Goal: Task Accomplishment & Management: Manage account settings

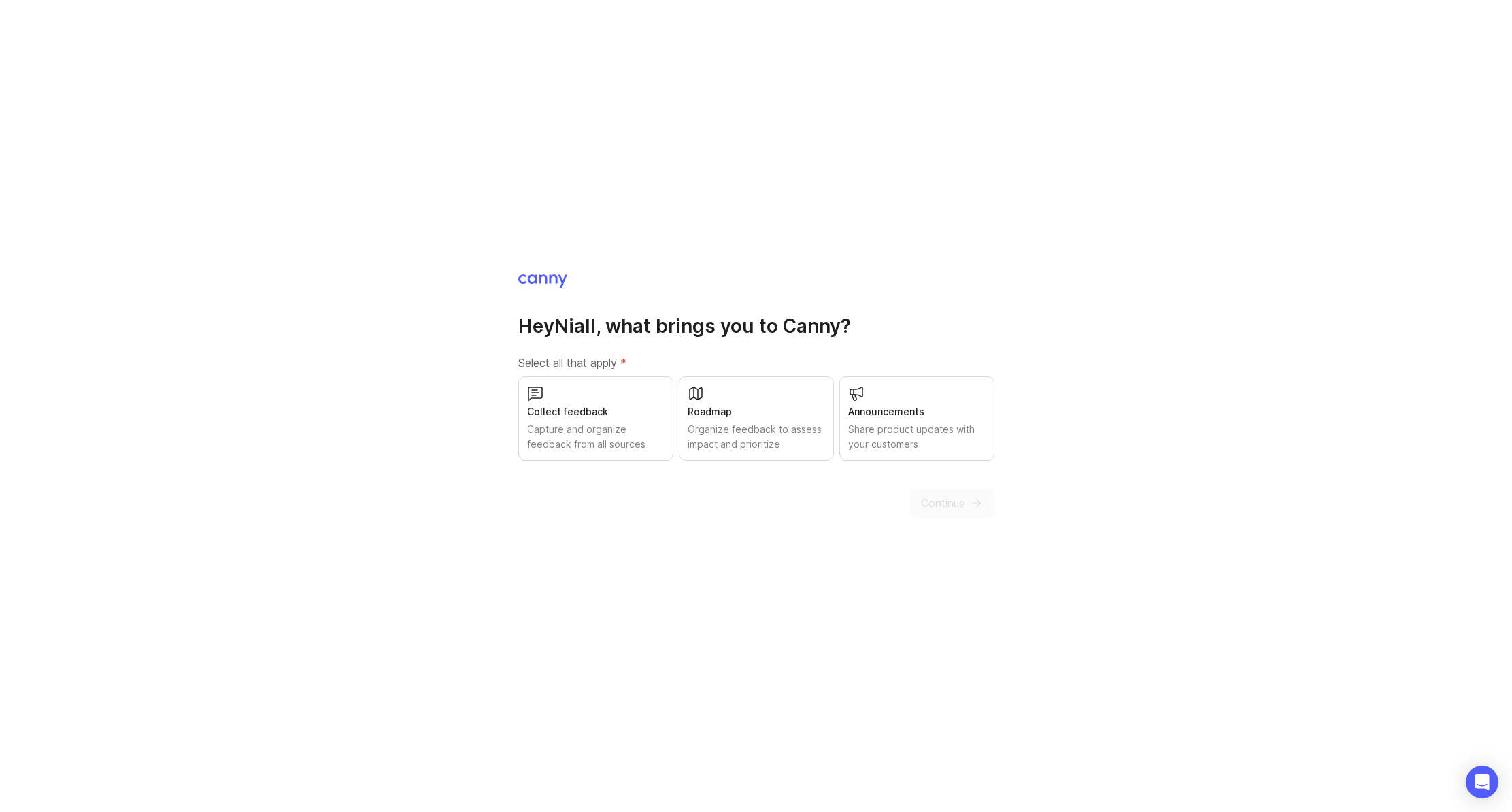
drag, startPoint x: 641, startPoint y: 438, endPoint x: 727, endPoint y: 435, distance: 86.1
click at [641, 438] on div "Capture and organize feedback from all sources" at bounding box center [595, 437] width 137 height 30
click at [728, 435] on div "Organize feedback to assess impact and prioritize" at bounding box center [756, 437] width 137 height 30
click at [934, 450] on div "Share product updates with your customers" at bounding box center [916, 437] width 137 height 30
click at [950, 500] on span "Continue" at bounding box center [943, 502] width 44 height 16
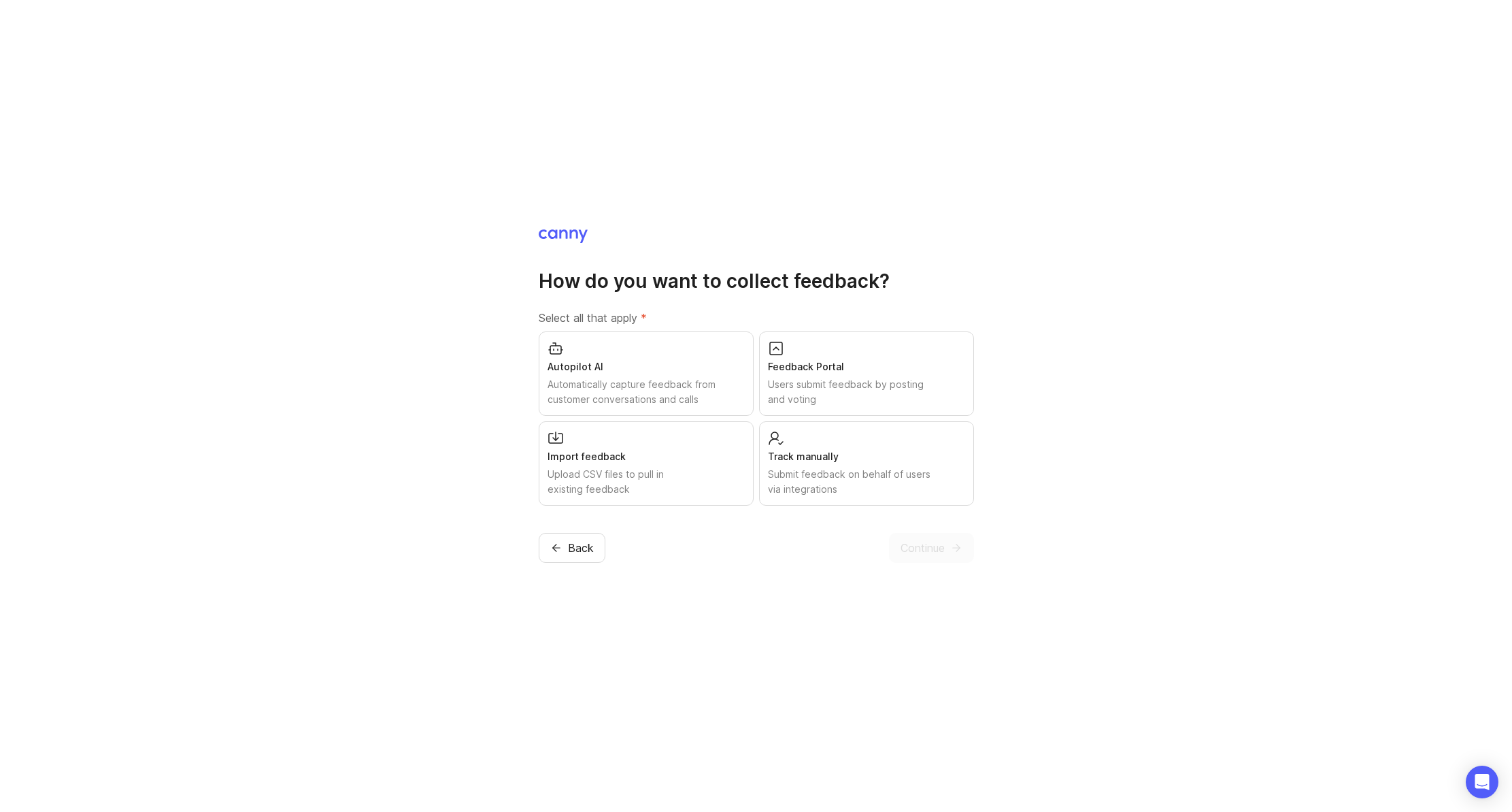
click at [878, 450] on div "Track manually" at bounding box center [866, 456] width 197 height 15
click at [886, 380] on div "Users submit feedback by posting and voting" at bounding box center [866, 392] width 197 height 30
click at [911, 553] on span "Continue" at bounding box center [923, 548] width 44 height 16
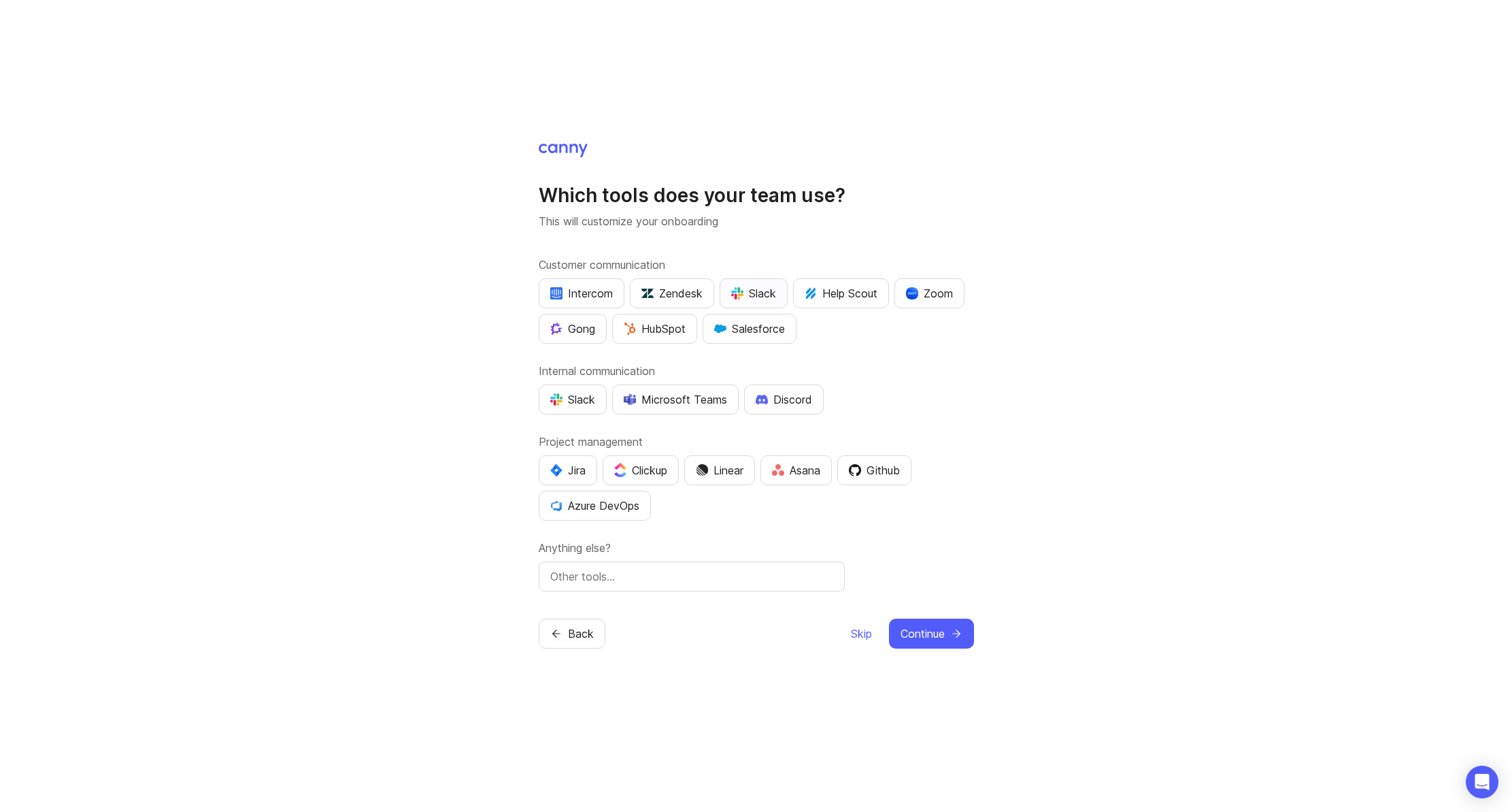
click at [778, 296] on button "Slack" at bounding box center [754, 293] width 68 height 30
click at [589, 399] on div "Slack" at bounding box center [572, 399] width 45 height 16
click at [756, 298] on div "Slack" at bounding box center [754, 293] width 45 height 16
click at [771, 293] on div "Slack" at bounding box center [754, 293] width 45 height 16
click at [928, 634] on span "Continue" at bounding box center [923, 633] width 44 height 16
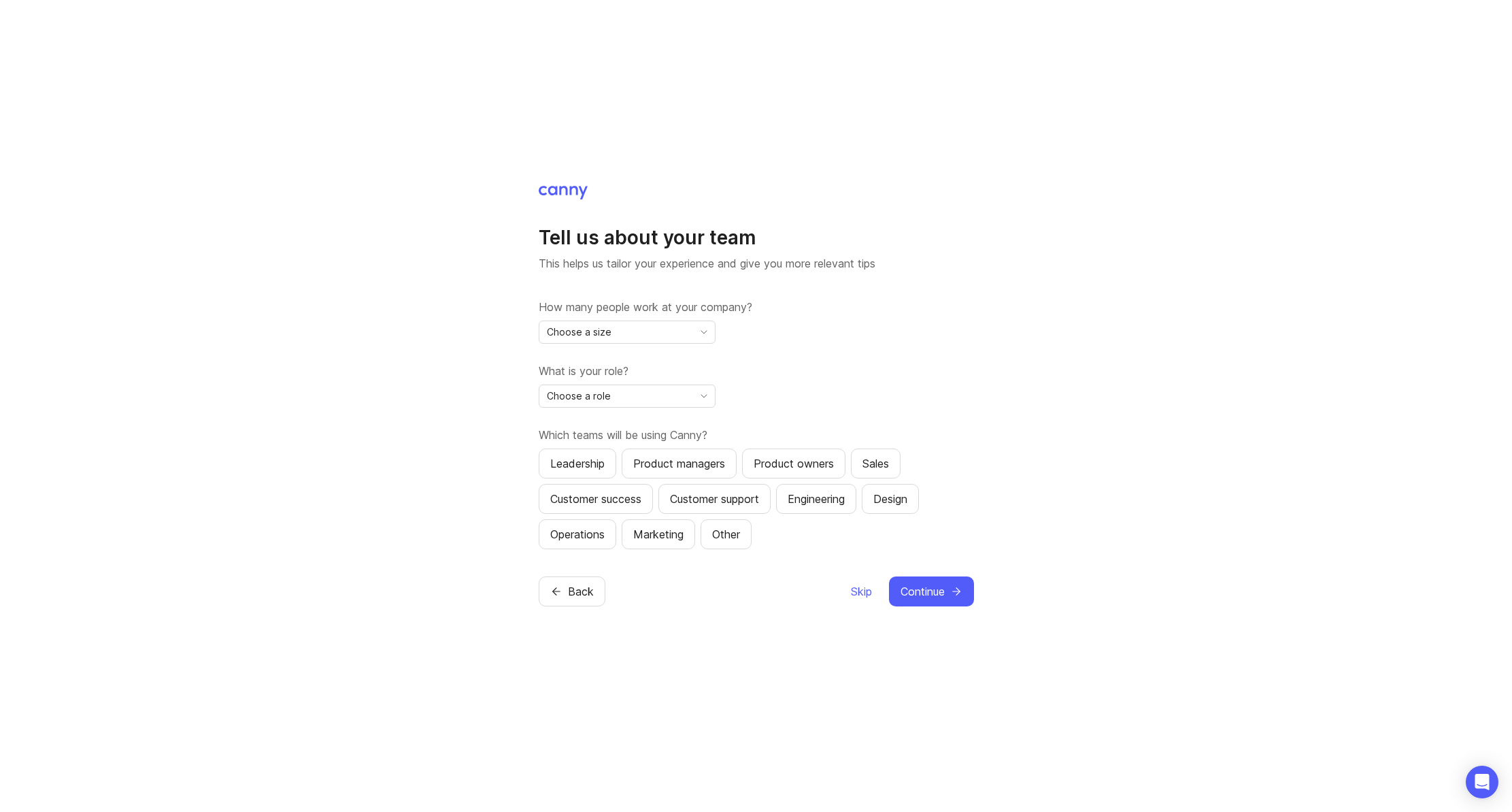
click at [662, 332] on div "Choose a size" at bounding box center [616, 332] width 153 height 22
click at [637, 382] on li "2-10" at bounding box center [627, 381] width 175 height 23
click at [631, 398] on div "Choose a role" at bounding box center [616, 396] width 153 height 22
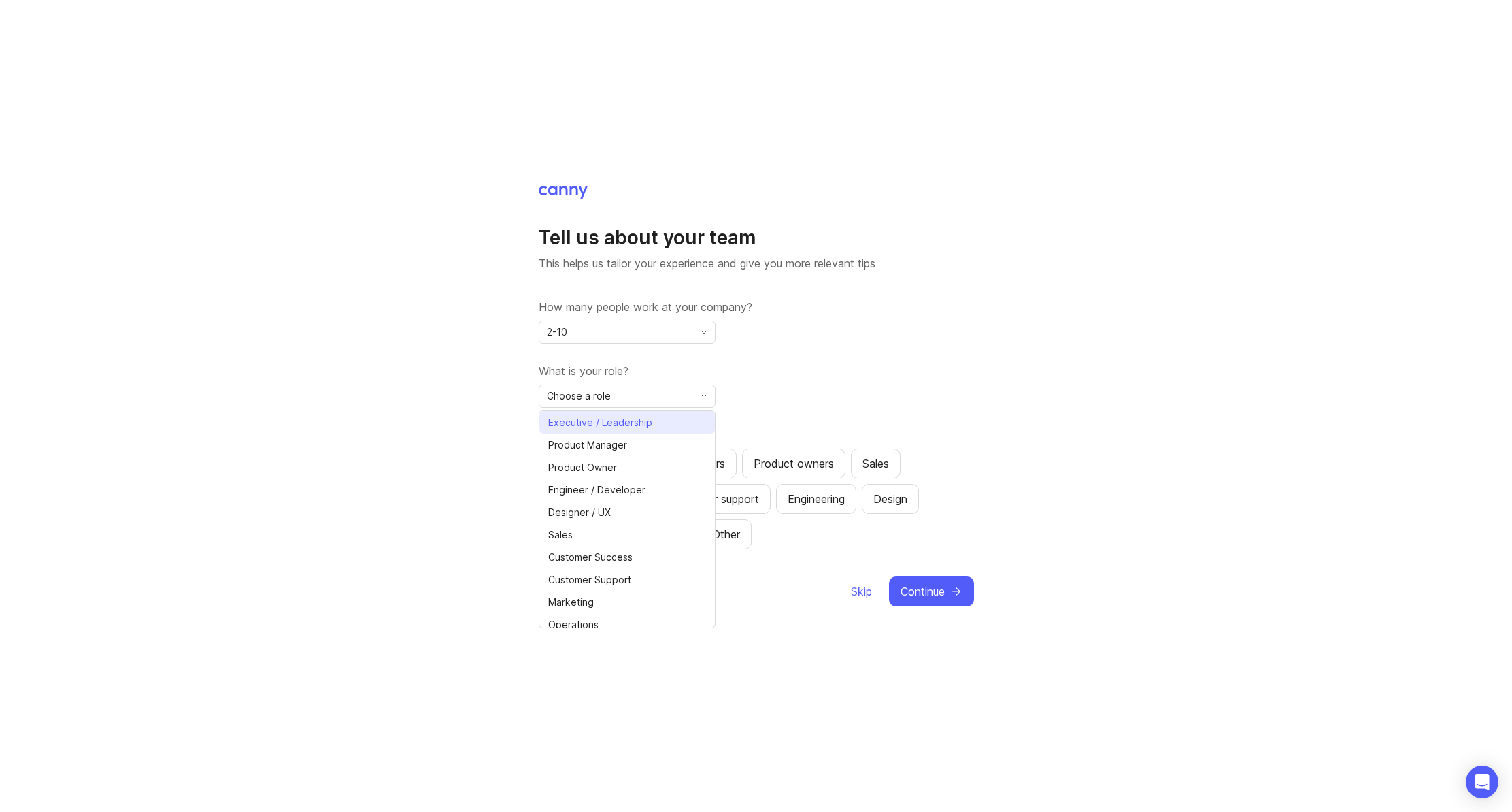
click at [632, 428] on span "Executive / Leadership" at bounding box center [600, 422] width 104 height 15
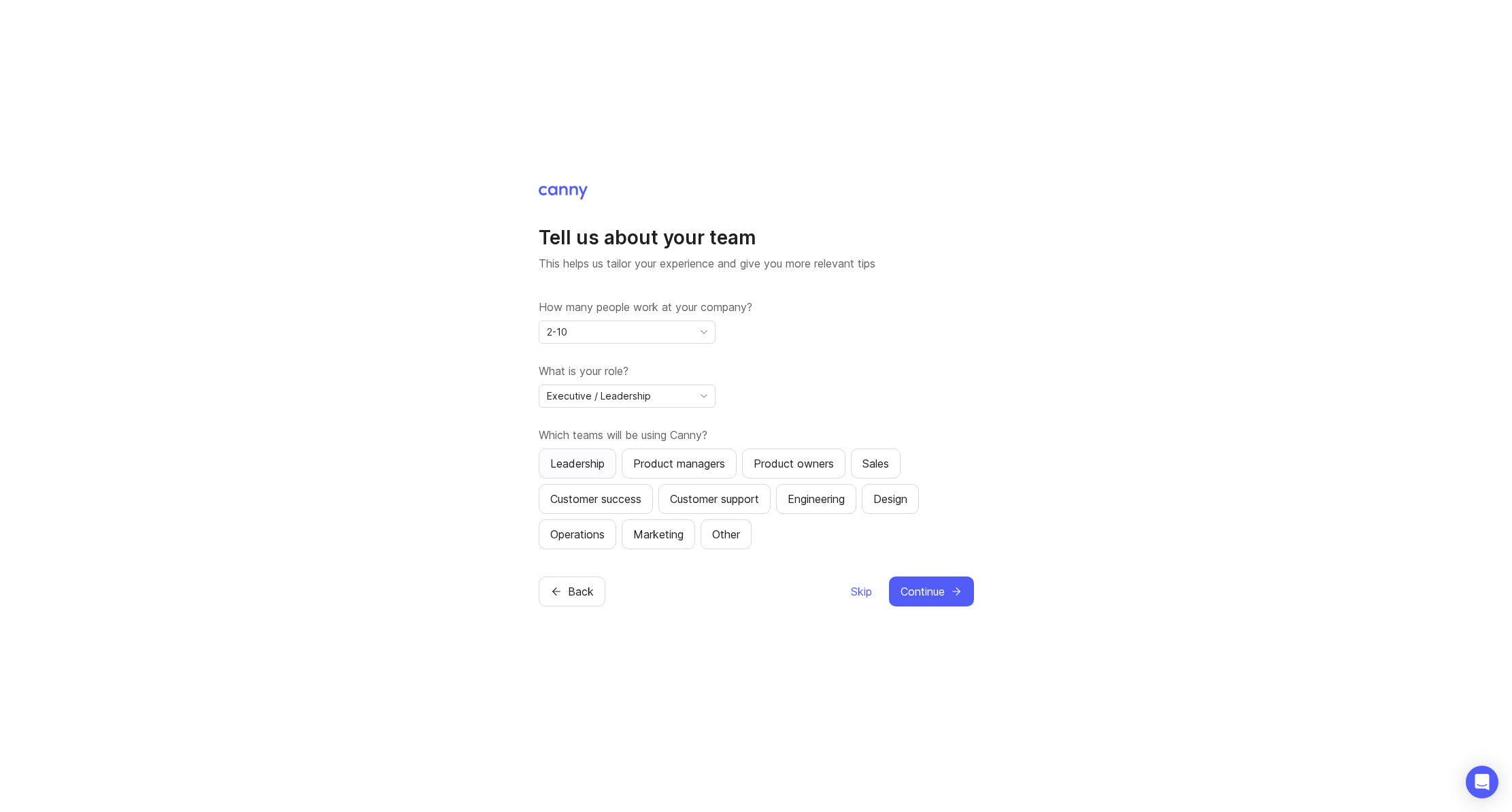
click at [609, 463] on button "Leadership" at bounding box center [577, 463] width 77 height 30
click at [705, 476] on button "Product managers" at bounding box center [679, 463] width 115 height 30
click at [923, 585] on span "Continue" at bounding box center [923, 591] width 44 height 16
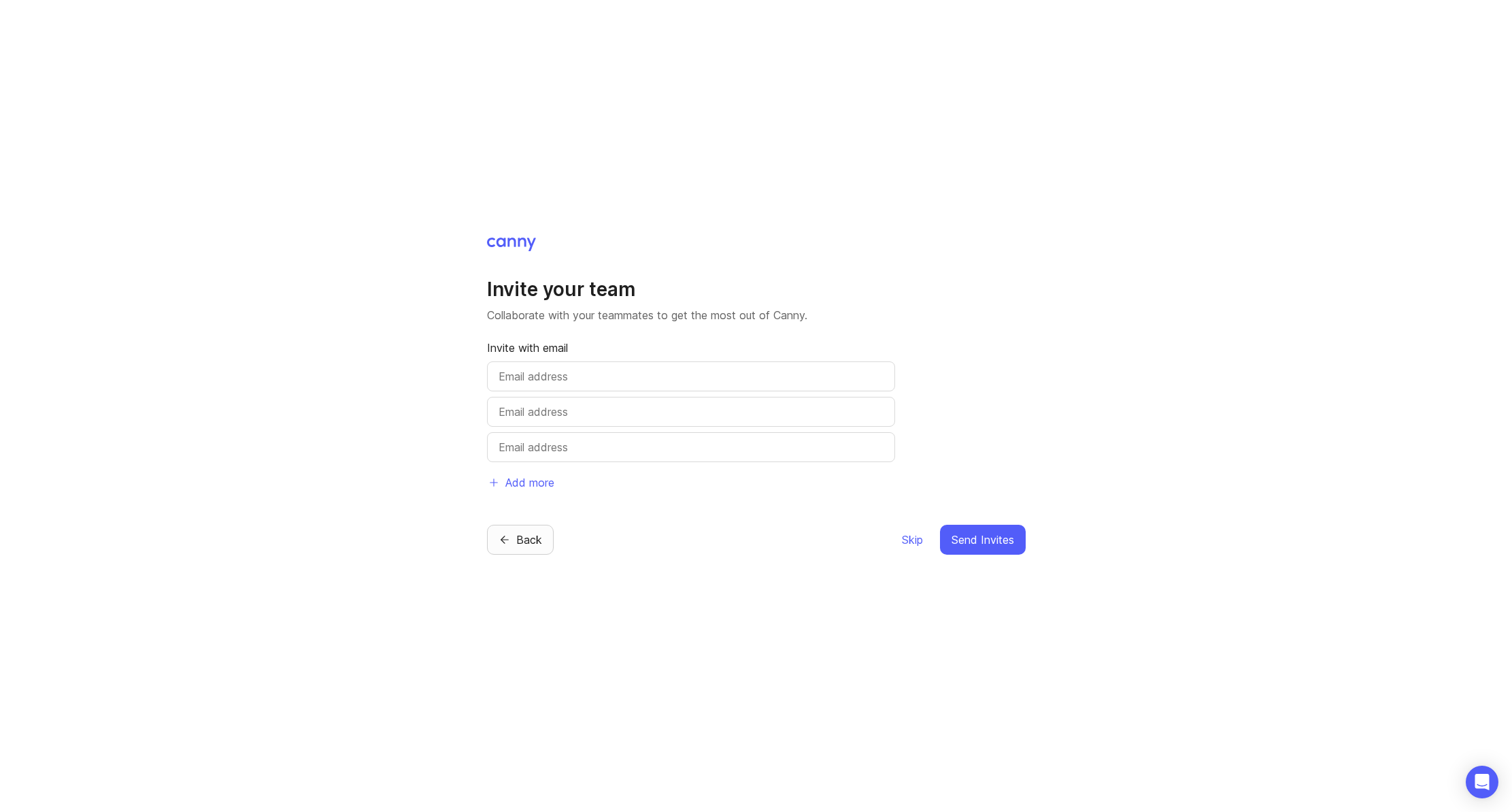
click at [521, 541] on span "Back" at bounding box center [529, 539] width 26 height 16
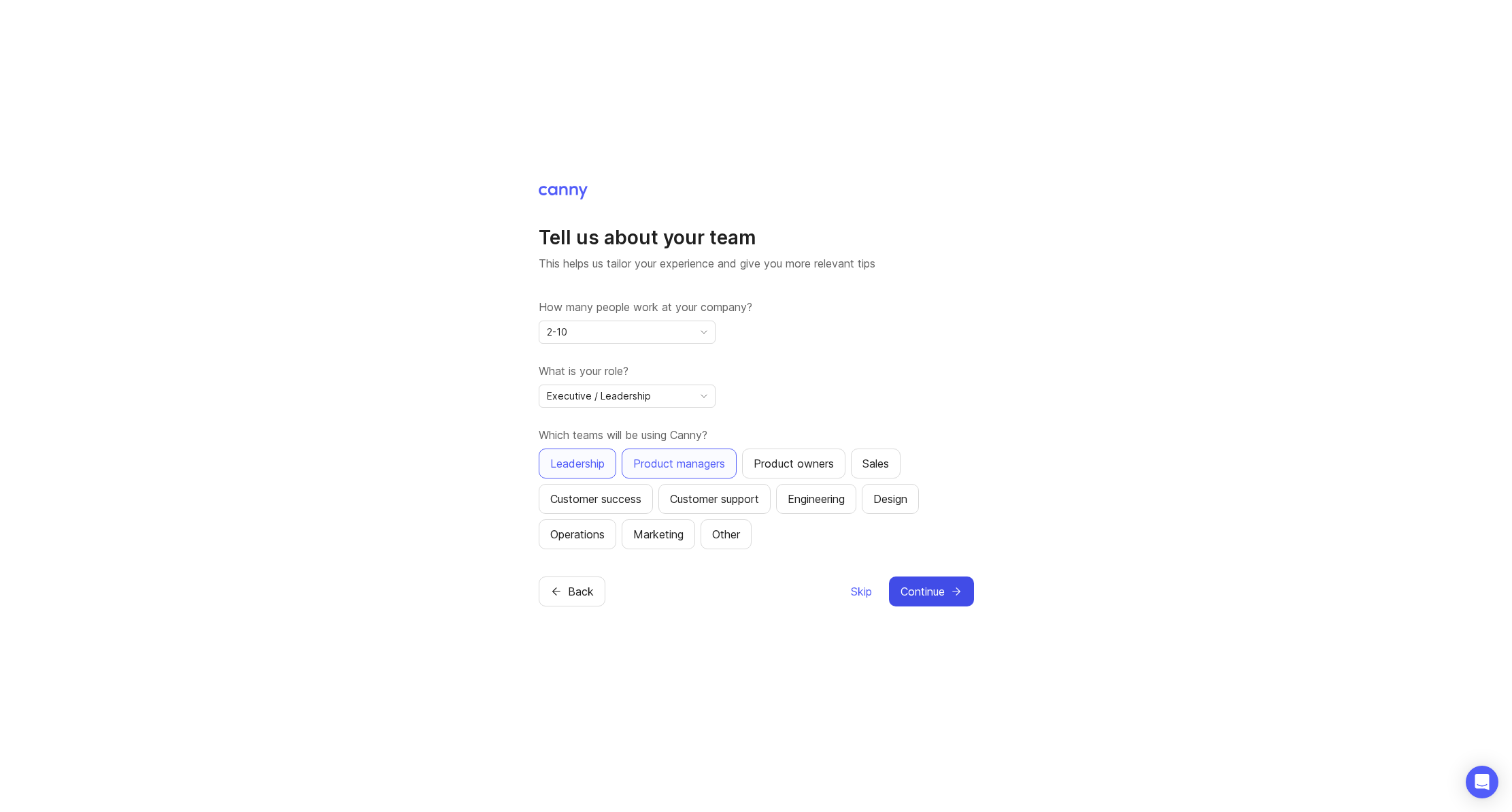
click at [947, 592] on button "Continue" at bounding box center [932, 591] width 85 height 30
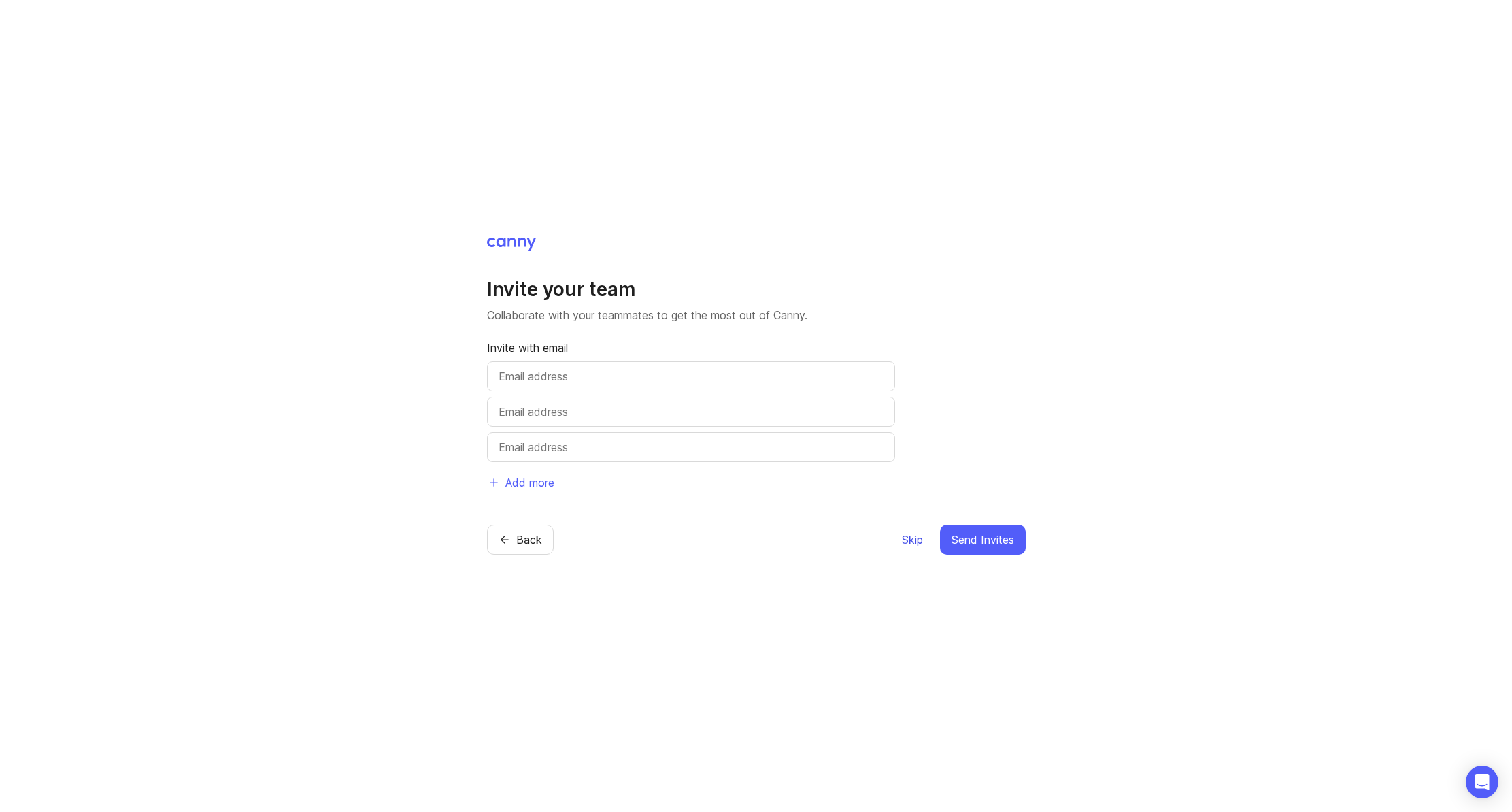
click at [913, 544] on span "Skip" at bounding box center [913, 539] width 21 height 16
click at [909, 545] on span "Skip" at bounding box center [913, 539] width 21 height 16
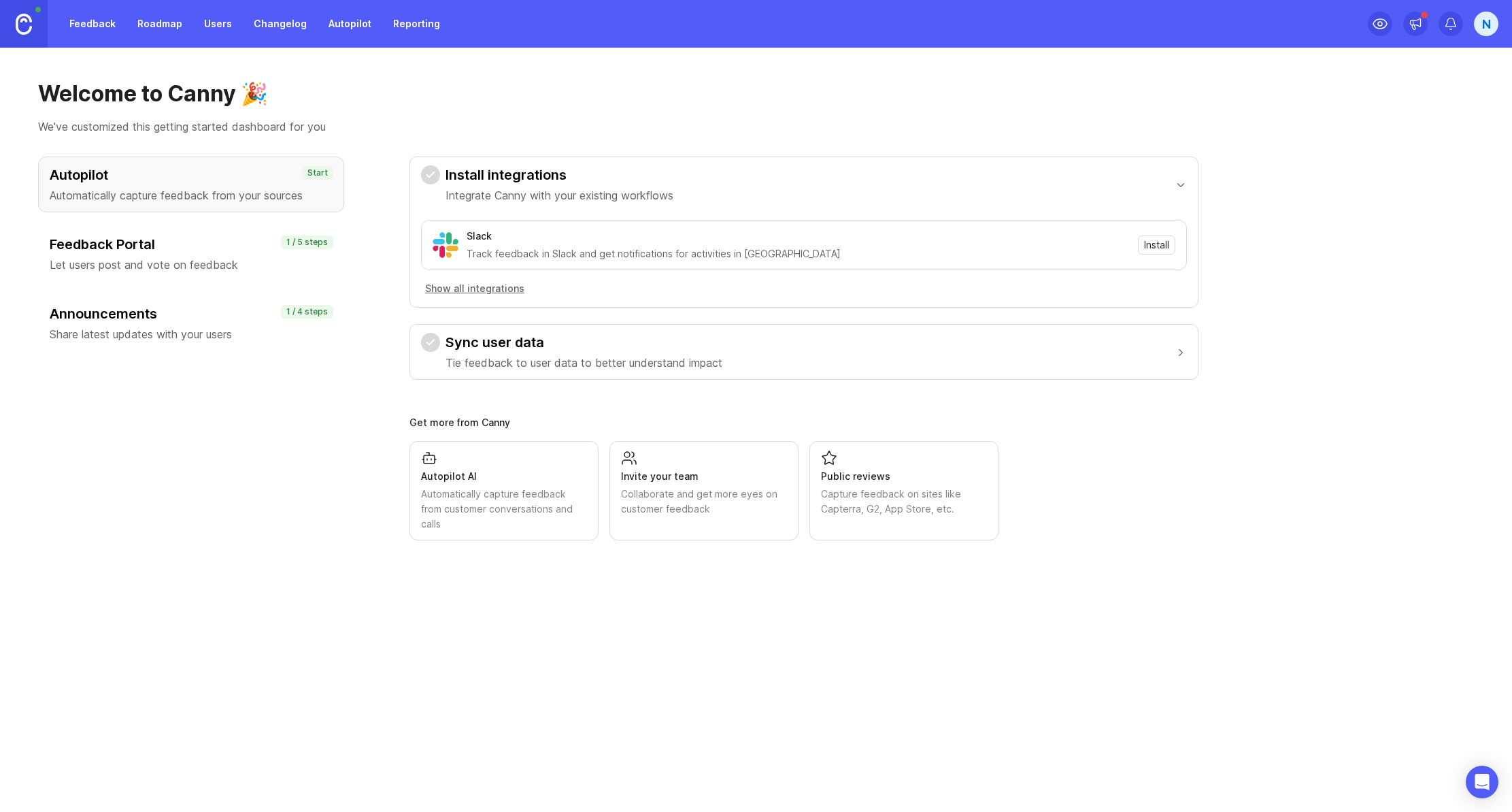
click at [279, 259] on p "Let users post and vote on feedback" at bounding box center [191, 264] width 283 height 16
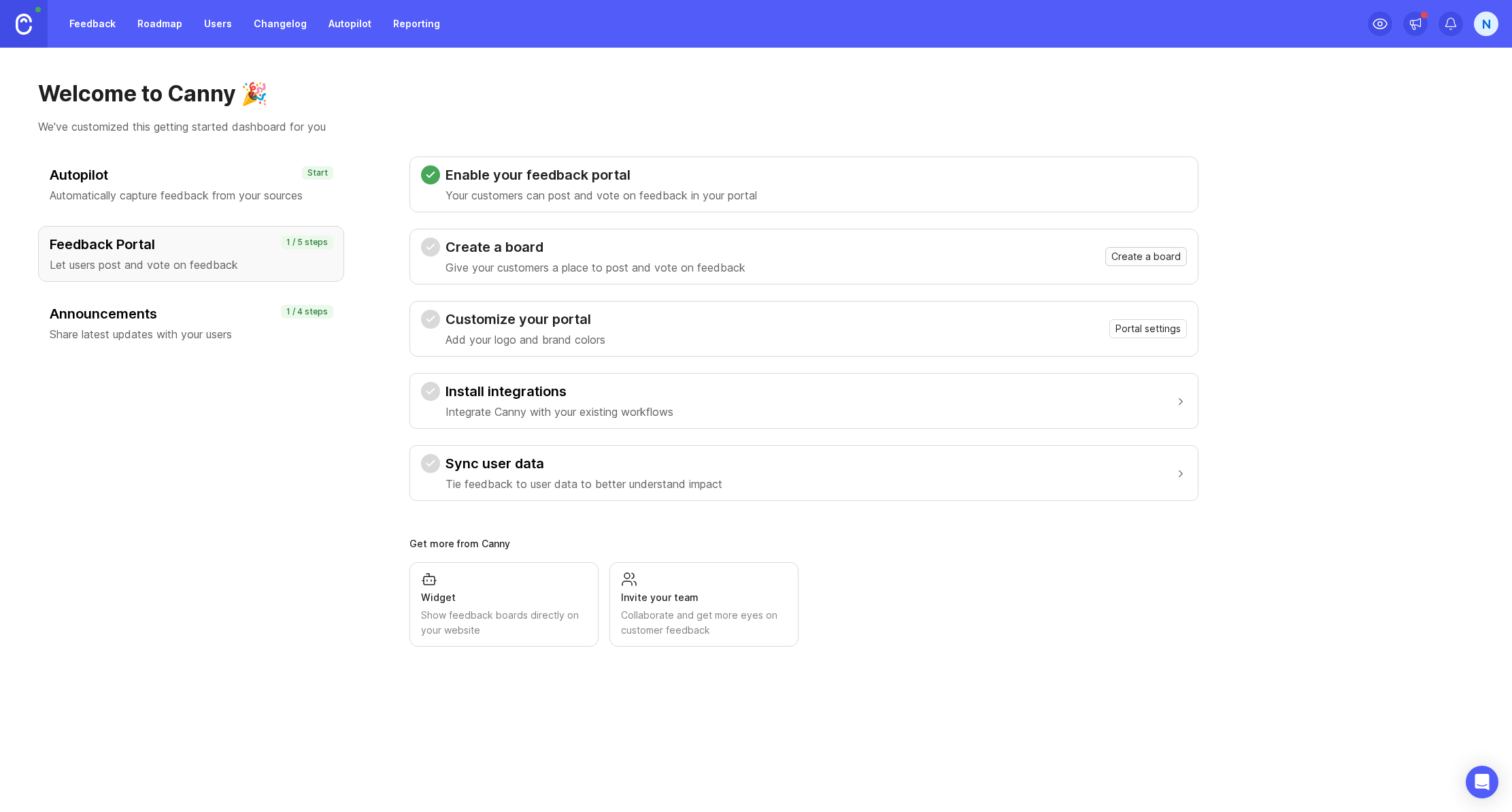
click at [1169, 257] on span "Create a board" at bounding box center [1146, 256] width 70 height 13
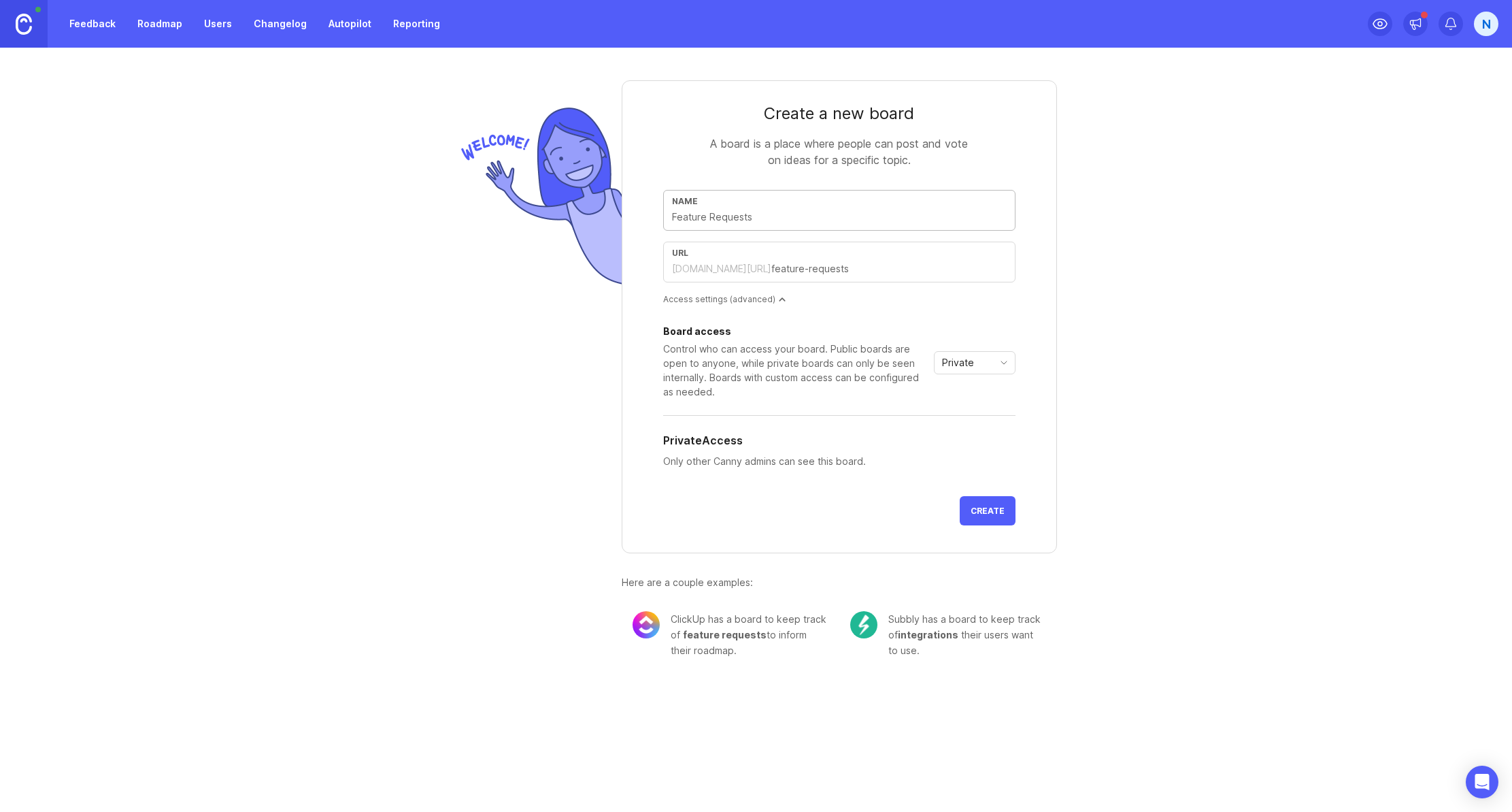
click at [807, 222] on input "text" at bounding box center [839, 217] width 335 height 15
type input "F"
type input "f"
type input "FF"
type input "ff"
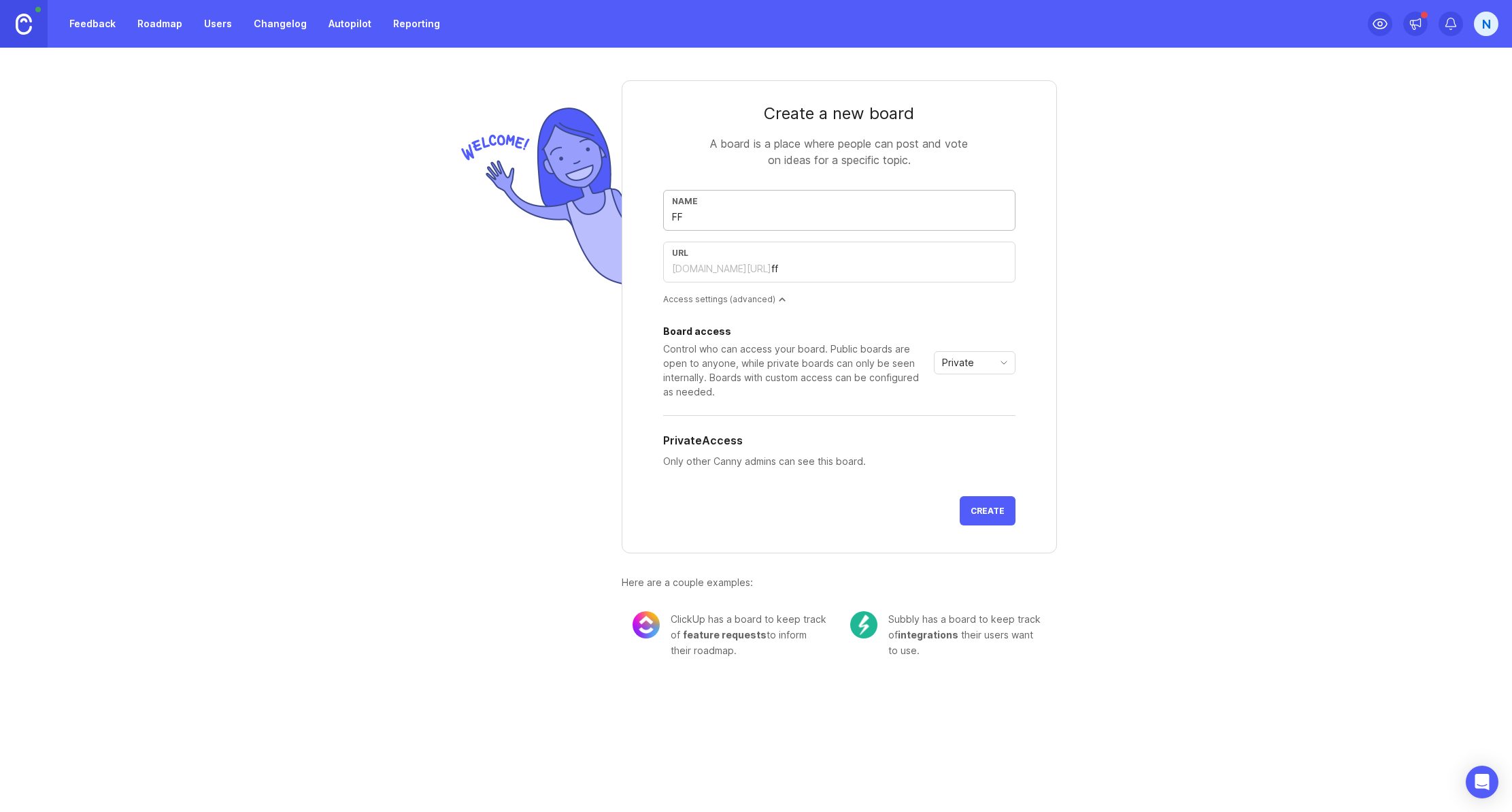
type input "FFN"
type input "ffn"
type input "FFN-F"
type input "ffn-f"
type input "FFN-Fe"
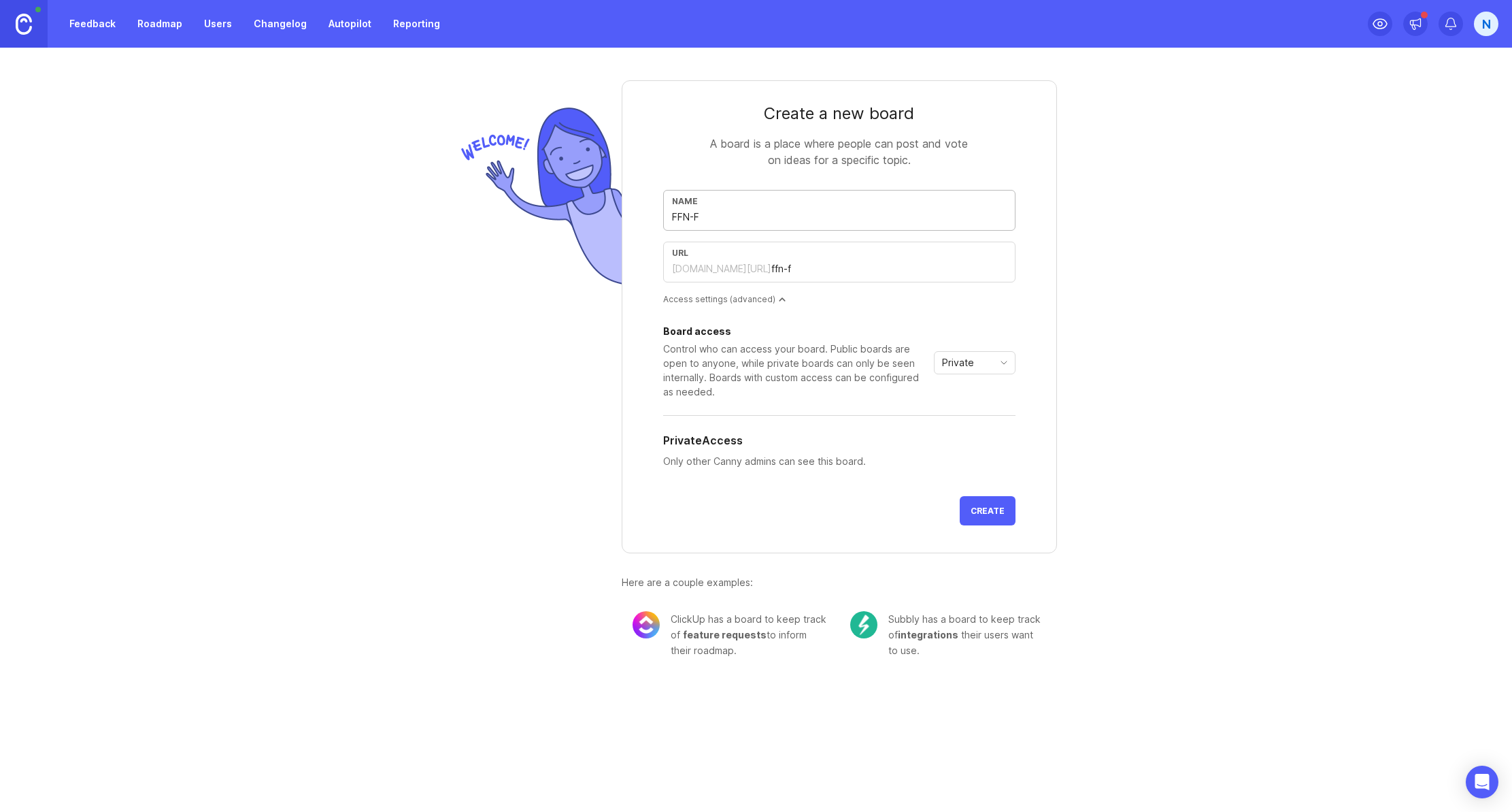
type input "ffn-fe"
type input "FFN-Fea"
type input "ffn-fea"
type input "FFN-Feat"
type input "ffn-feat"
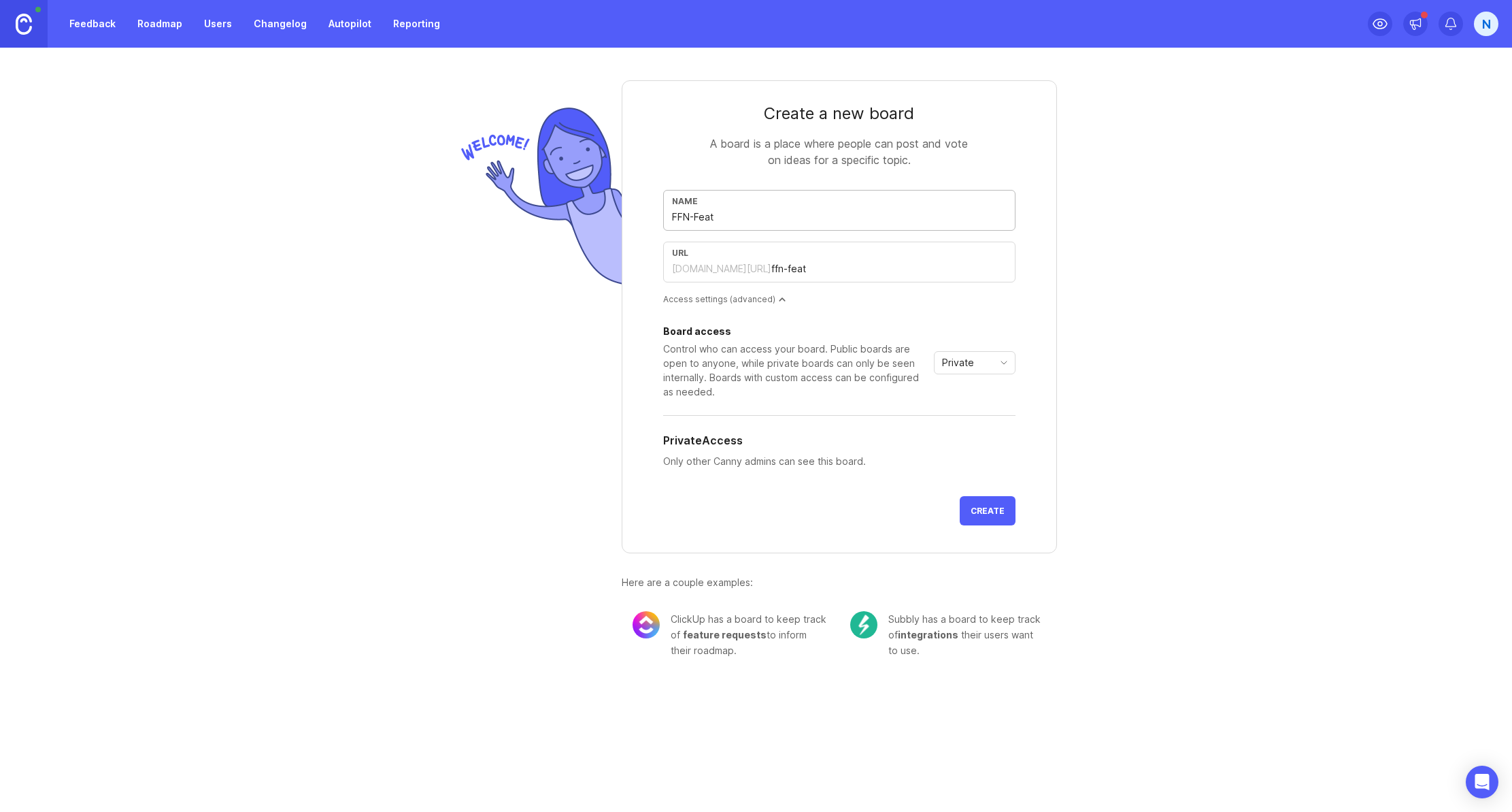
type input "FFN-Featu"
type input "ffn-featu"
type input "FFN-Featur"
type input "ffn-featur"
type input "FFN-Feature"
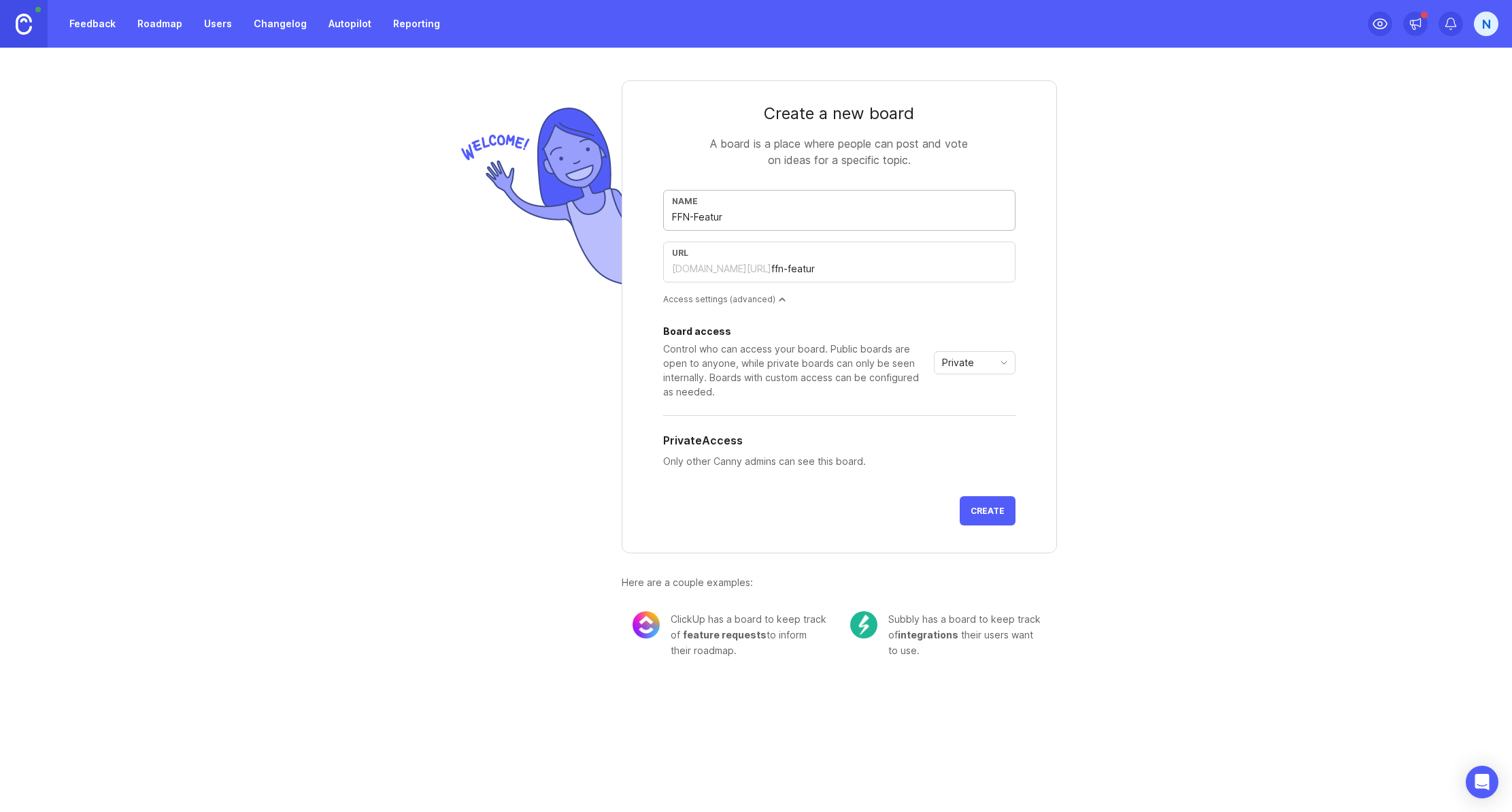
type input "ffn-feature"
type input "FFN-Feature R"
type input "ffn-feature-r"
type input "FFN-Feature Re"
type input "ffn-feature-re"
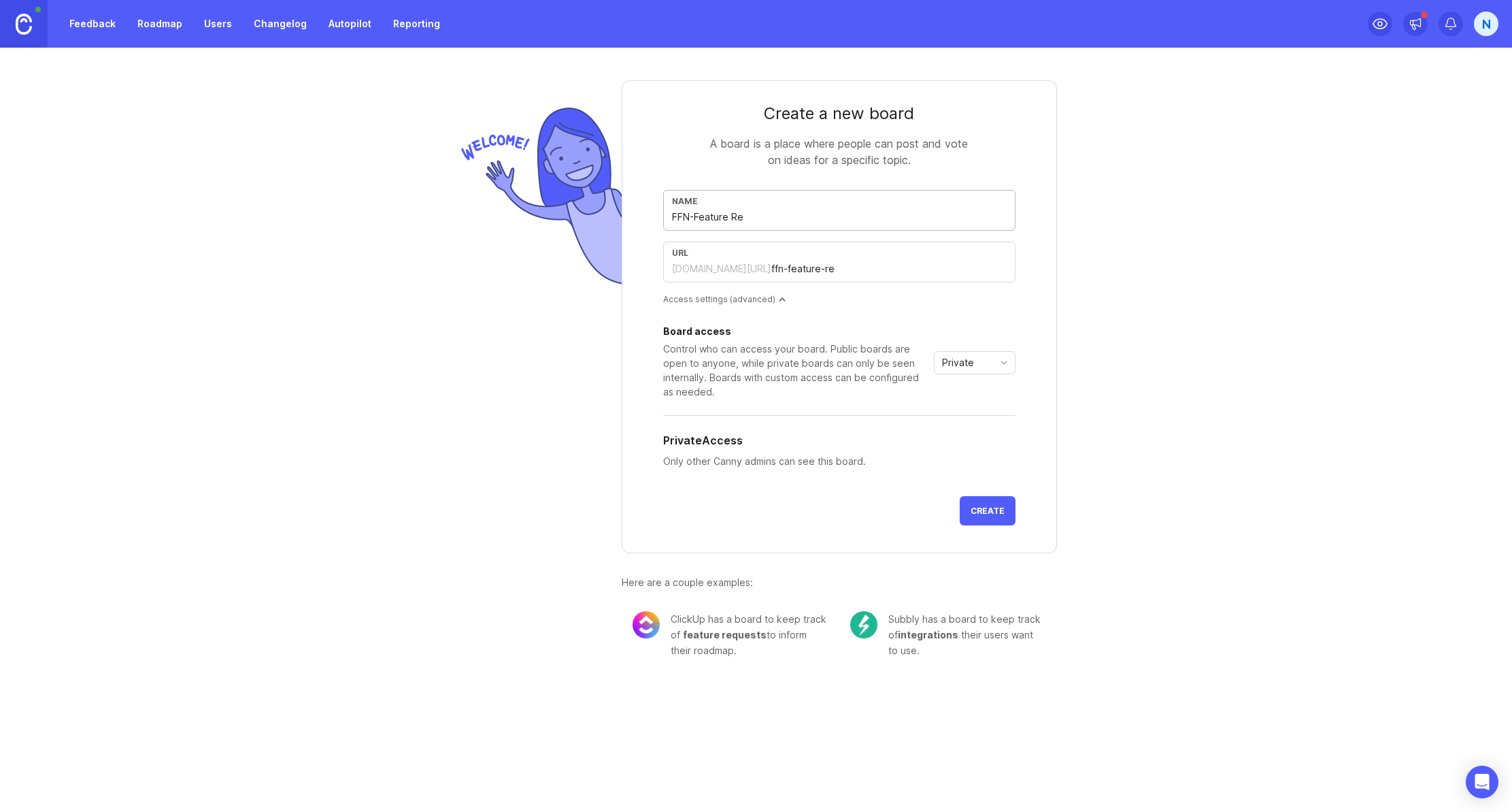
type input "FFN-Feature Req"
type input "ffn-feature-req"
type input "FFN-Feature Requ"
type input "ffn-feature-requ"
type input "FFN-Feature Reque"
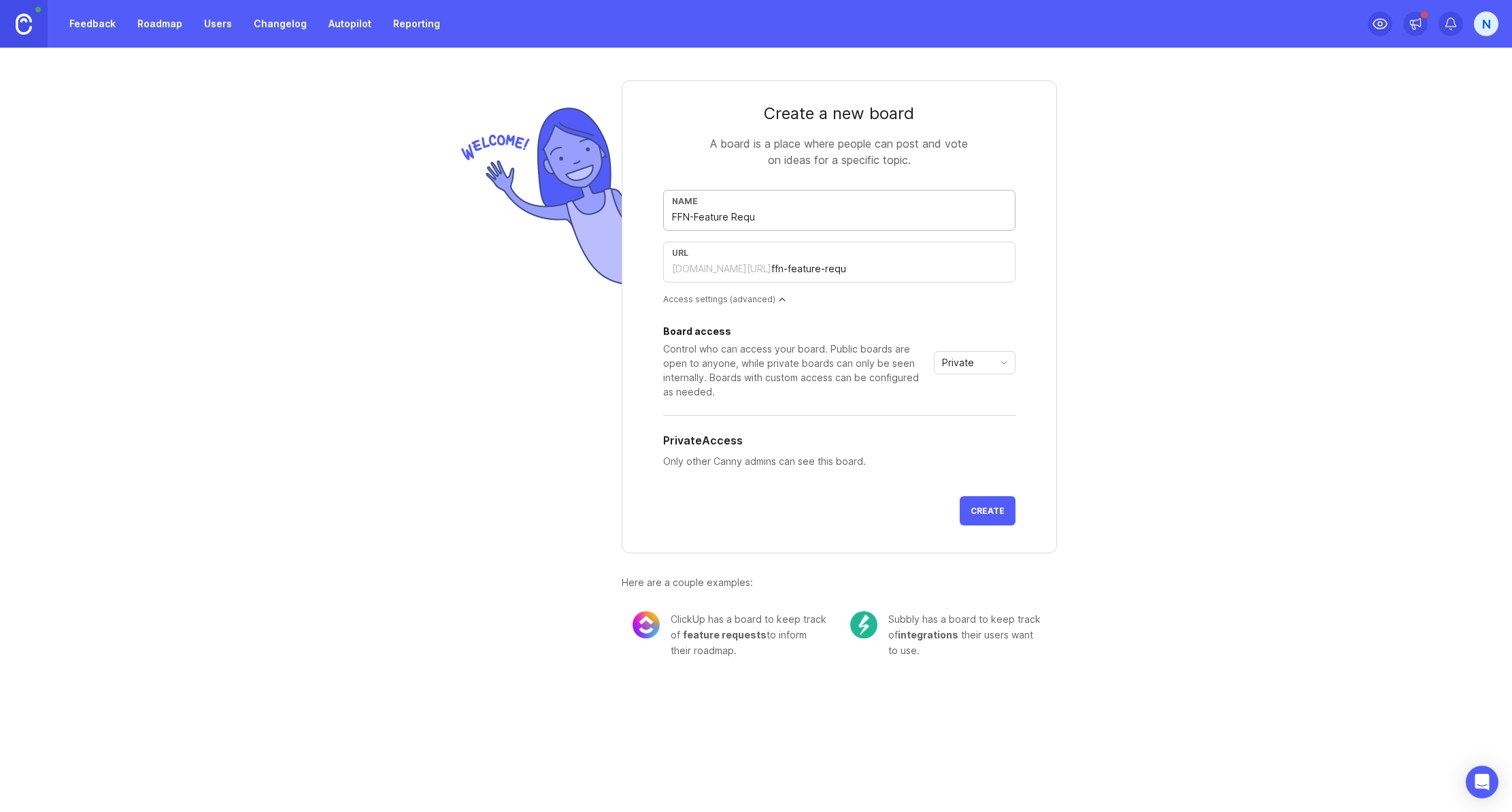
type input "ffn-feature-reque"
type input "FFN-Feature Reques"
type input "ffn-feature-reques"
type input "FFN-Feature Request"
type input "ffn-feature-request"
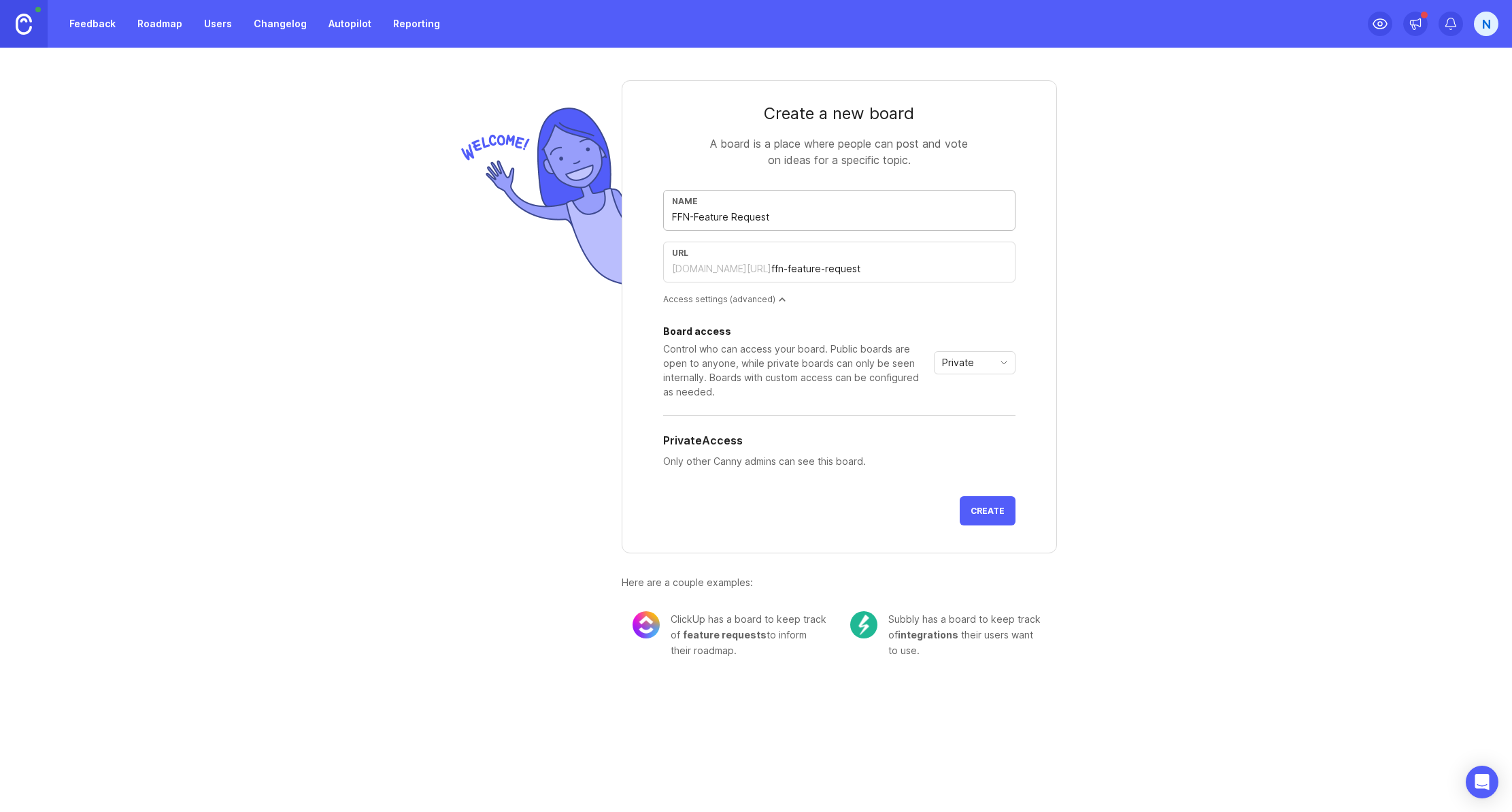
type input "FFN-Feature Requests"
type input "ffn-feature-requests"
drag, startPoint x: 781, startPoint y: 222, endPoint x: 696, endPoint y: 220, distance: 85.0
click at [696, 220] on input "FFN-Feature Requests" at bounding box center [839, 217] width 335 height 15
type input "FFN-B"
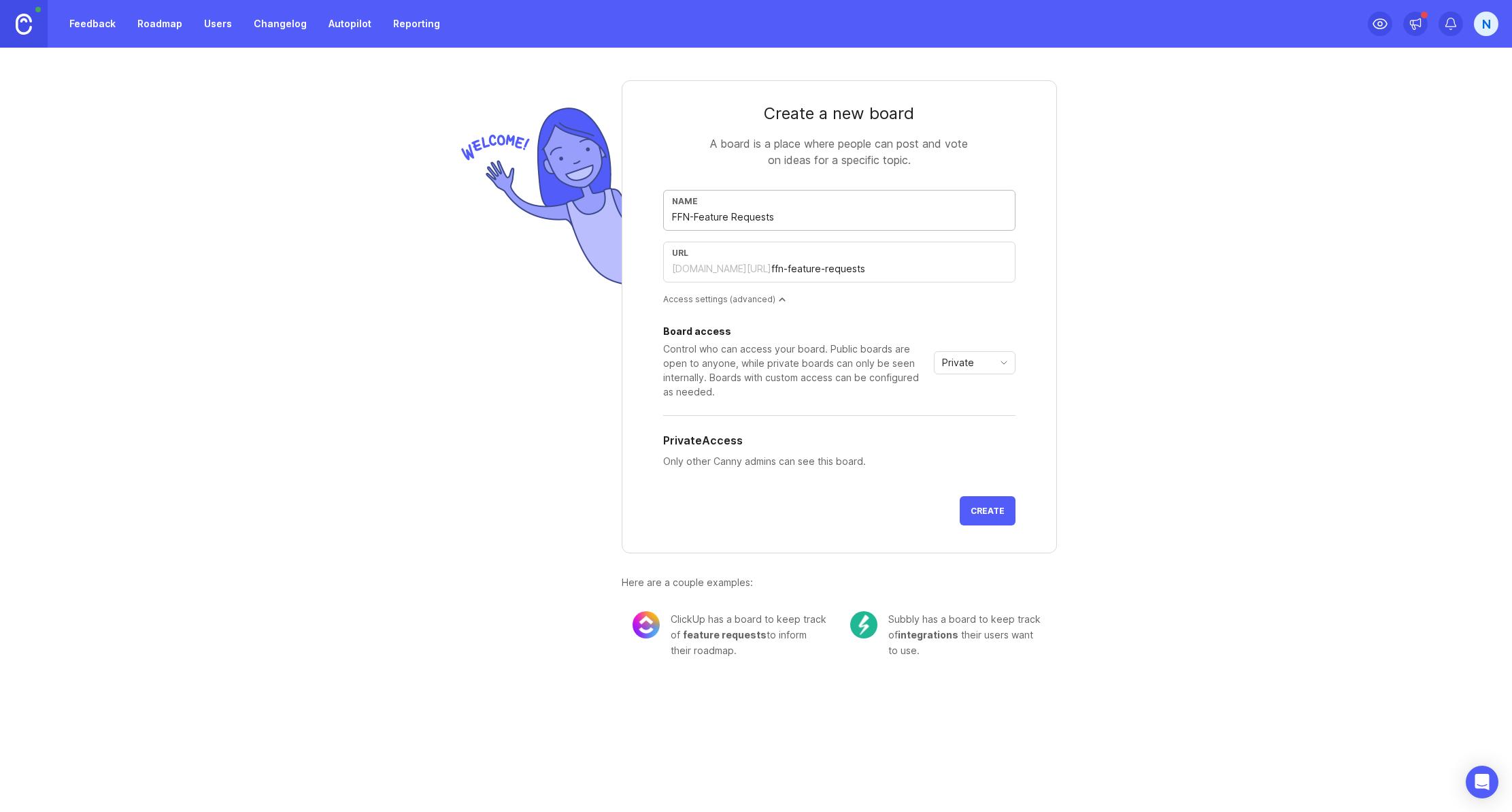
type input "ffn-b"
type input "FFN-Bu"
type input "ffn-bu"
type input "FFN-Bug"
type input "ffn-bug"
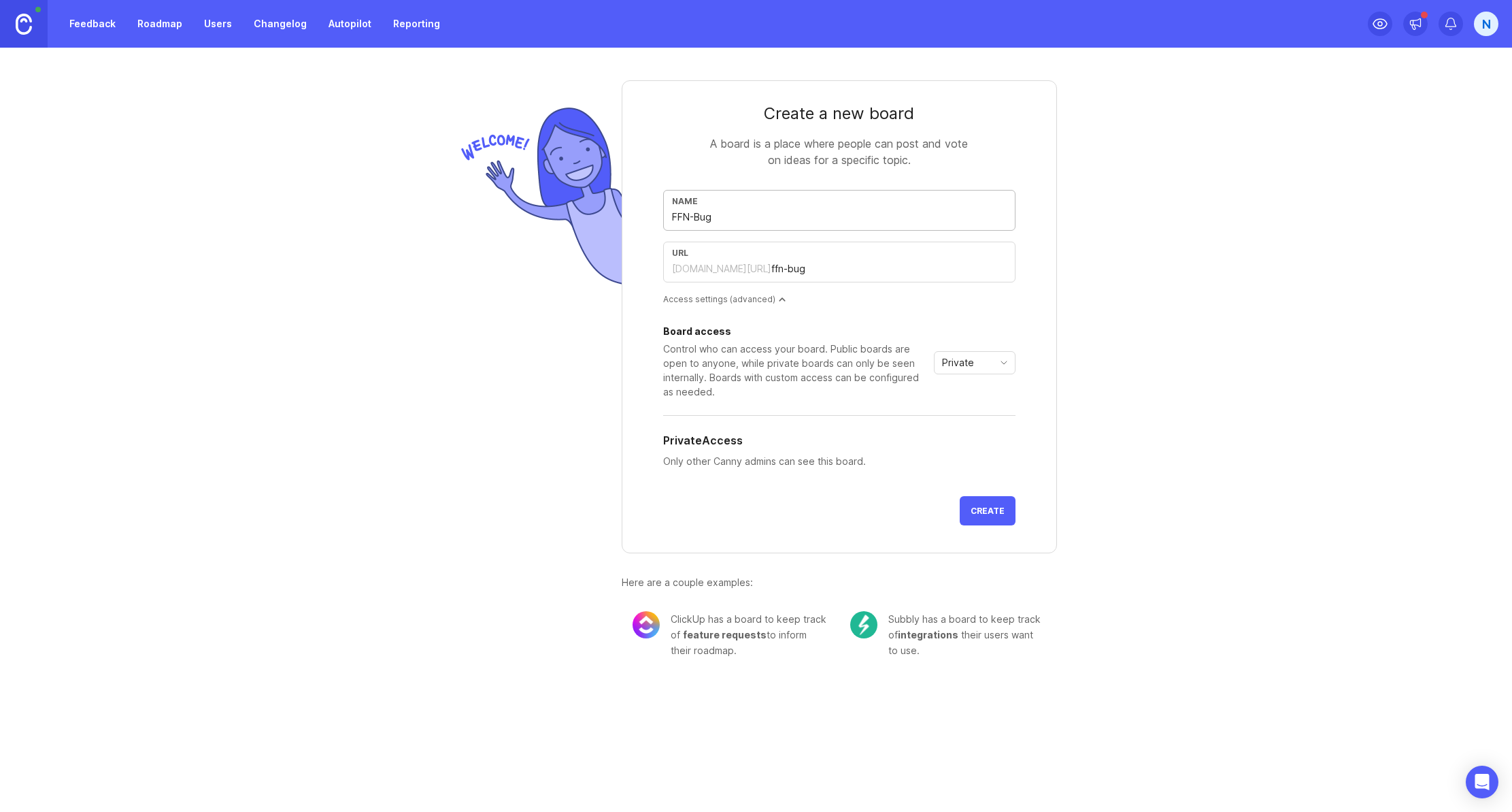
type input "FFN-Bug T"
type input "ffn-bug-t"
type input "FFN-Bug Tr"
type input "ffn-bug-tr"
type input "FFN-Bug Tra"
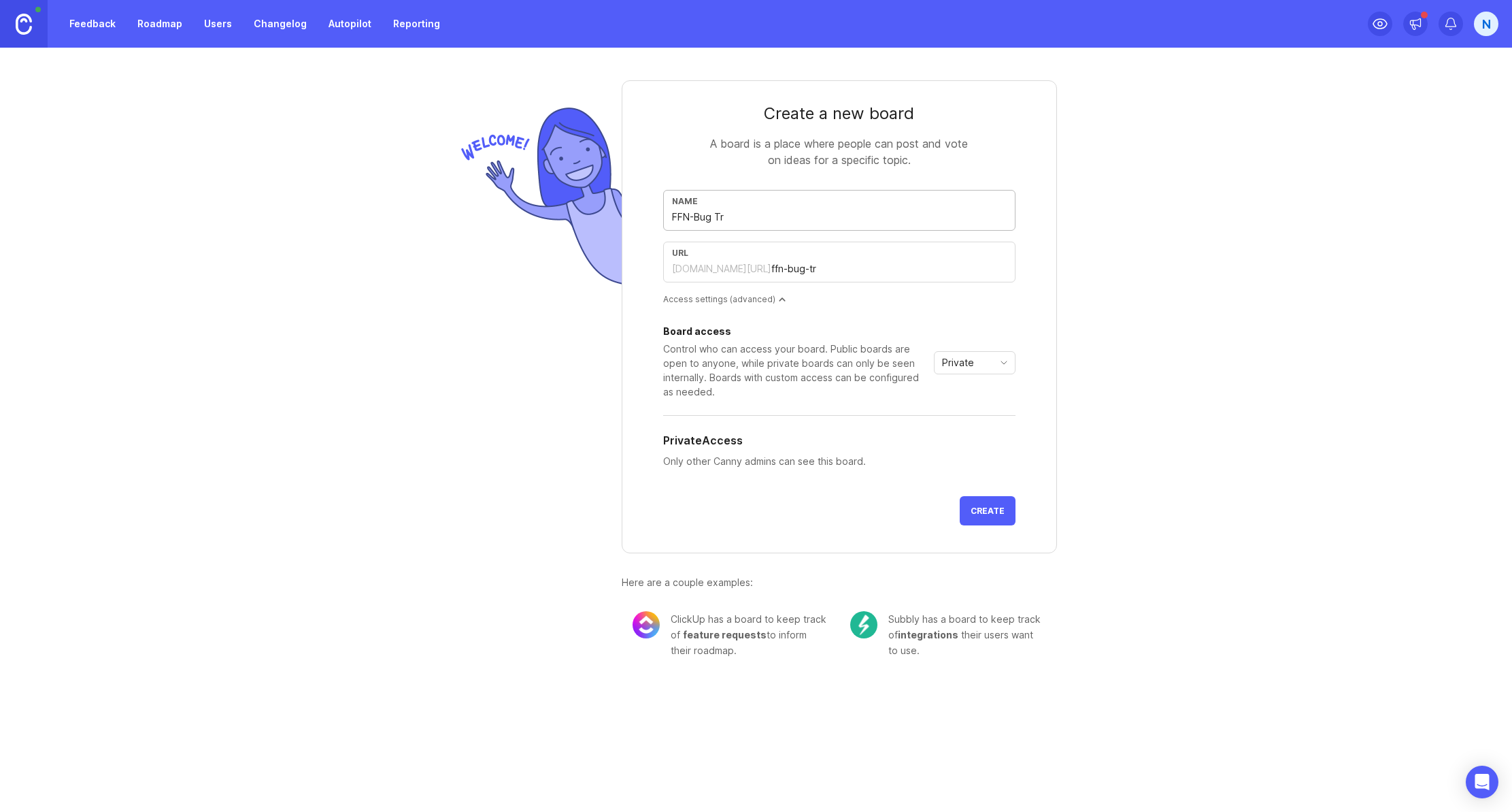
type input "ffn-bug-tra"
type input "FFN-Bug Trac"
type input "ffn-bug-trac"
type input "FFN-Bug Track"
type input "ffn-bug-track"
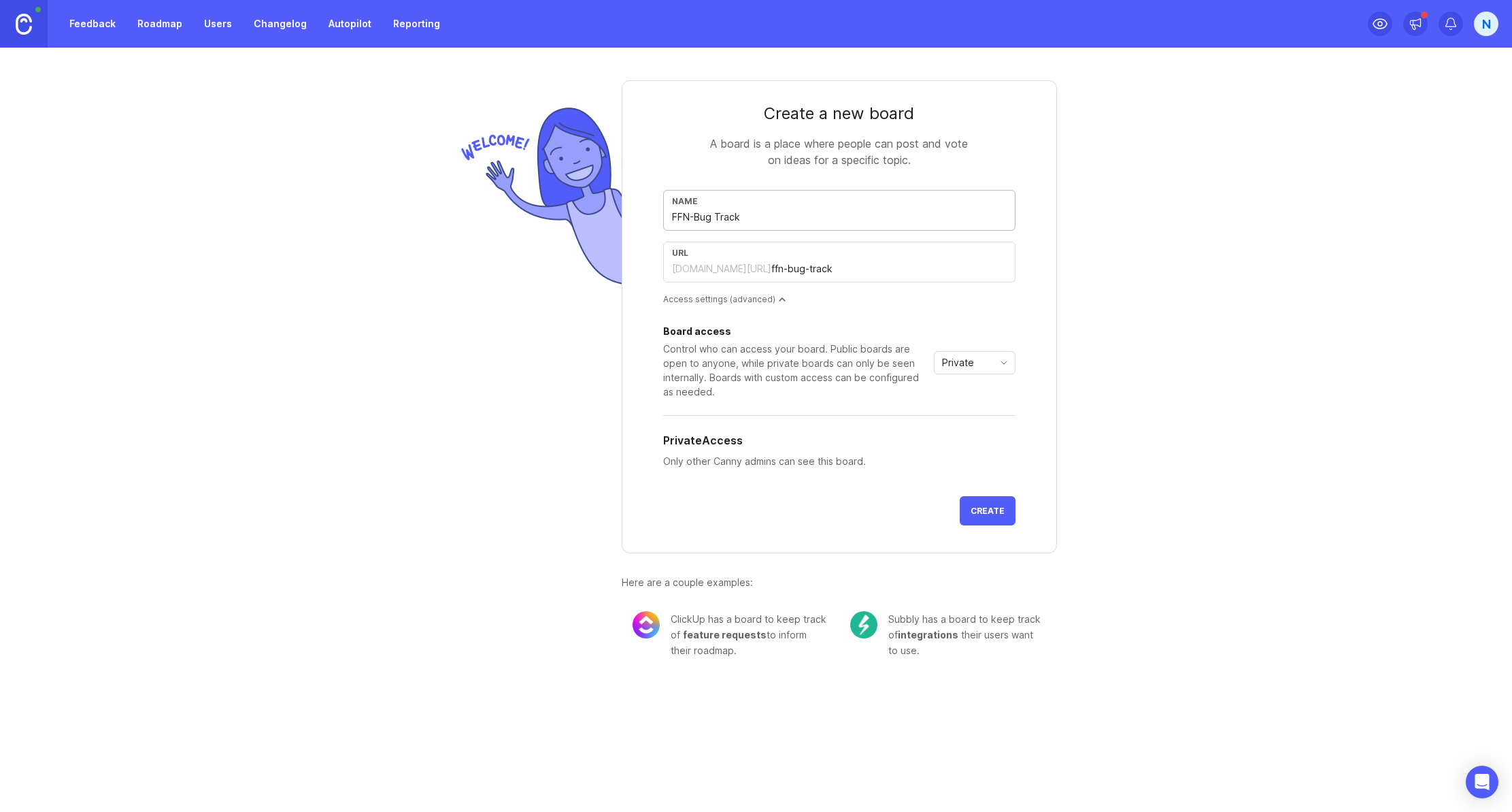
type input "FFN-Bug Tracki"
type input "ffn-bug-tracki"
type input "FFN-Bug Trackin"
type input "ffn-bug-trackin"
type input "FFN-Bug Tracking"
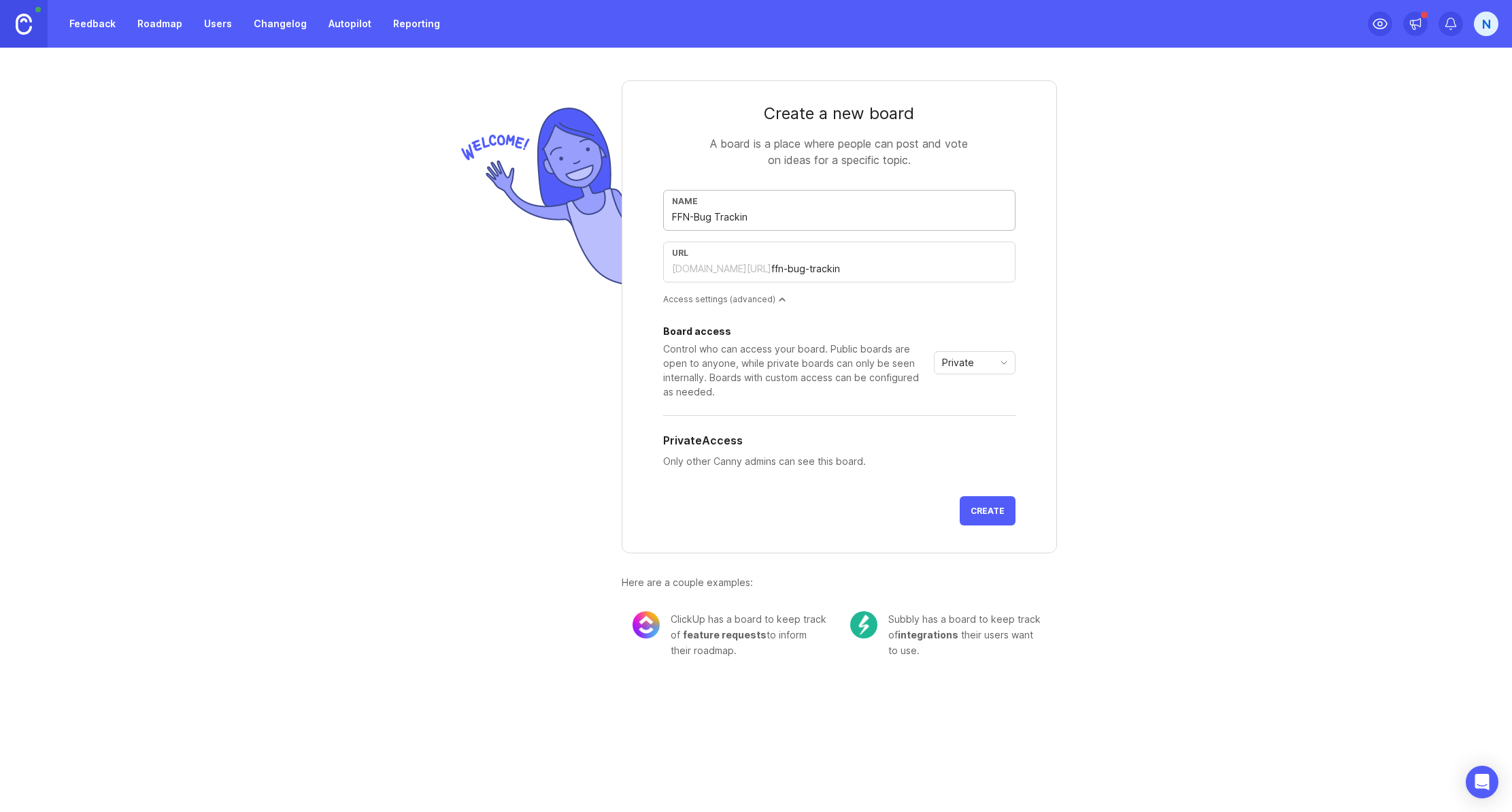
type input "ffn-bug-tracking"
type input "FFN-Bug Tracking"
click at [973, 367] on span "Private" at bounding box center [958, 362] width 32 height 15
click at [993, 329] on div "Board access Control who can access your board. Public boards are open to anyon…" at bounding box center [839, 363] width 352 height 72
click at [994, 508] on span "Create" at bounding box center [988, 511] width 34 height 10
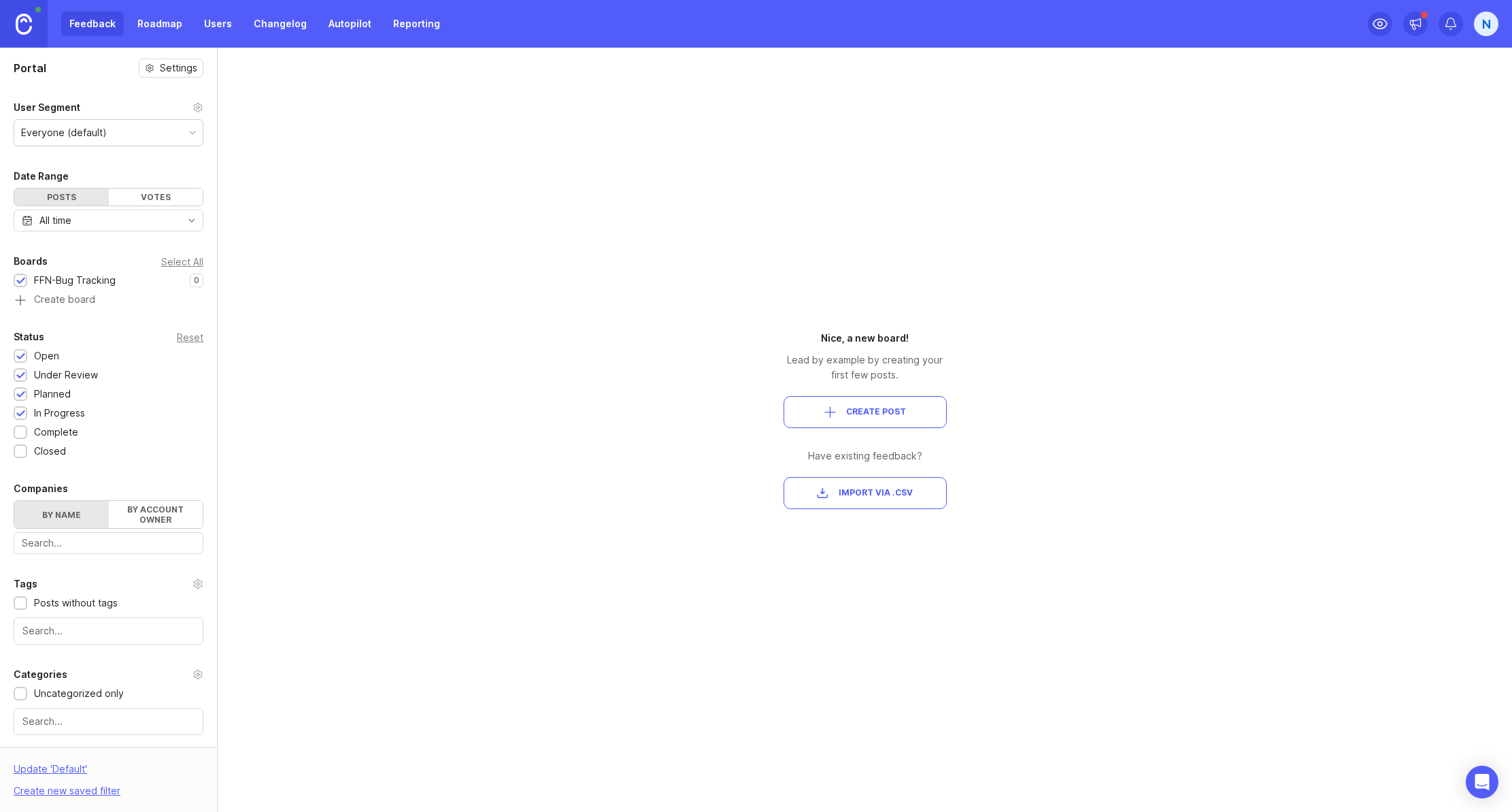
click at [855, 418] on button "Create Post" at bounding box center [865, 411] width 163 height 32
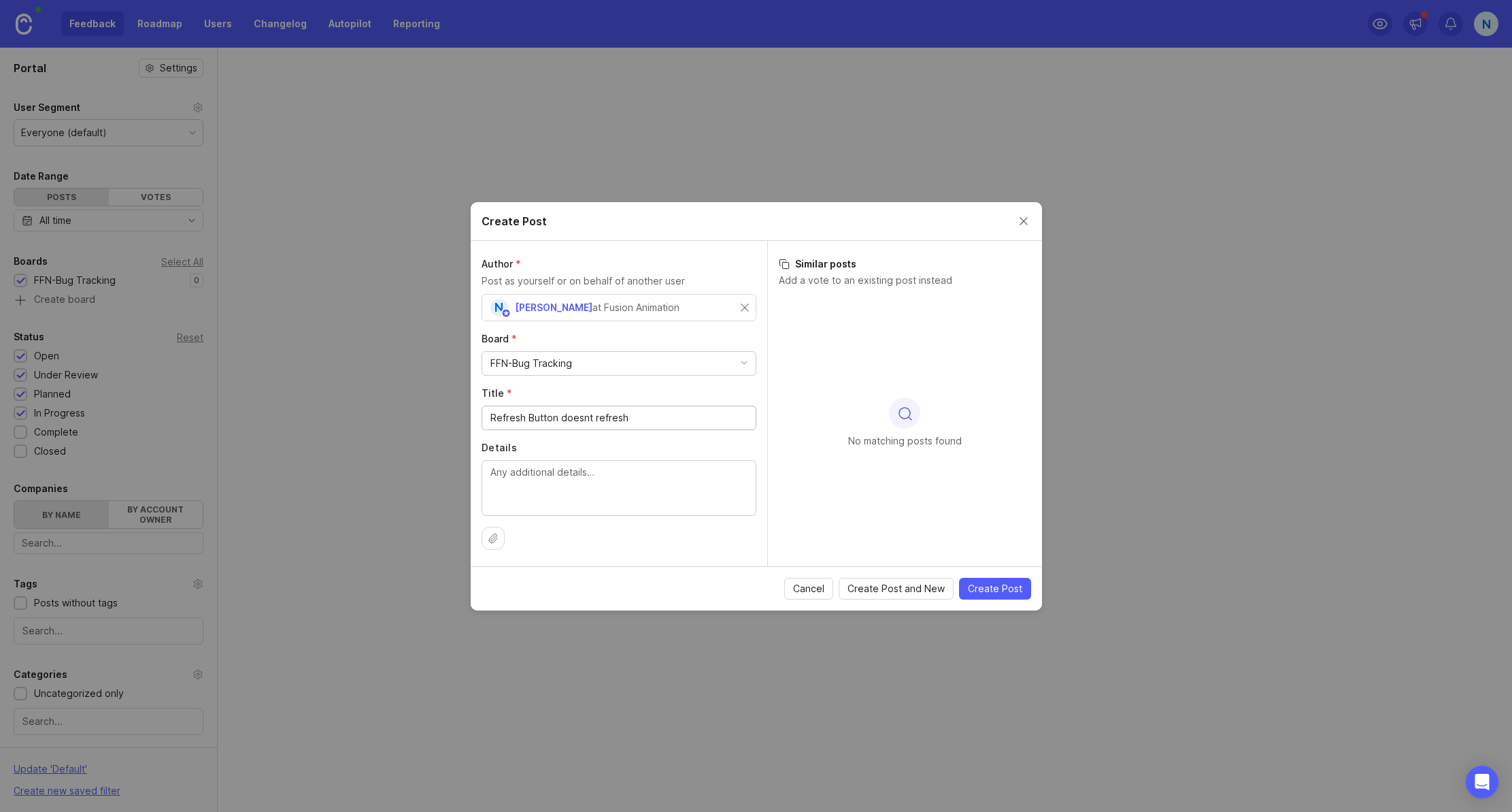
type input "Refresh Button doesnt refresh"
click at [614, 472] on textarea "Details" at bounding box center [619, 487] width 257 height 45
type textarea "When pressing refresh, the currently selected shot will not refresh, rather the…"
click at [1013, 590] on span "Create Post" at bounding box center [995, 588] width 55 height 13
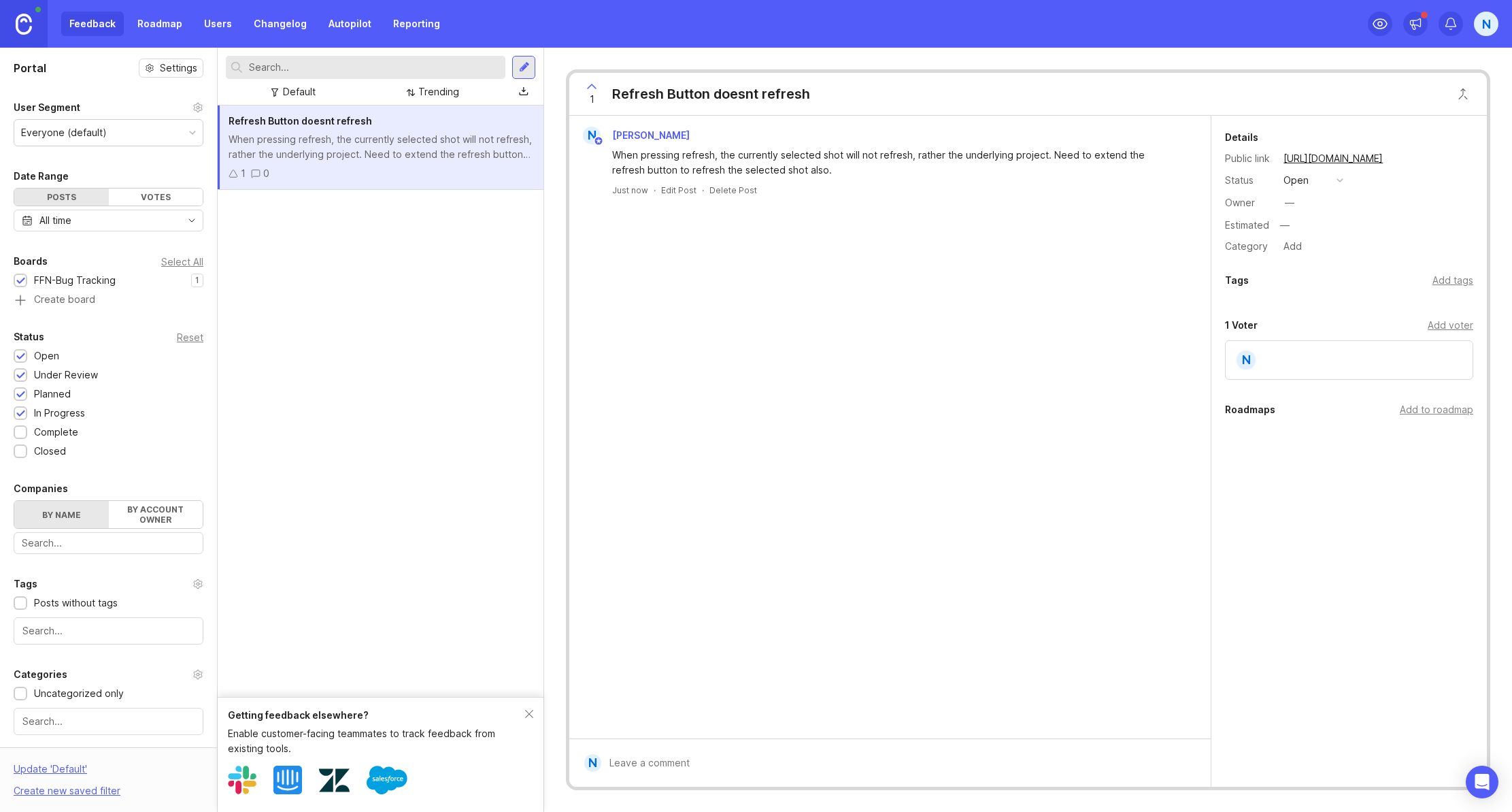
click at [225, 28] on link "Users" at bounding box center [218, 23] width 44 height 24
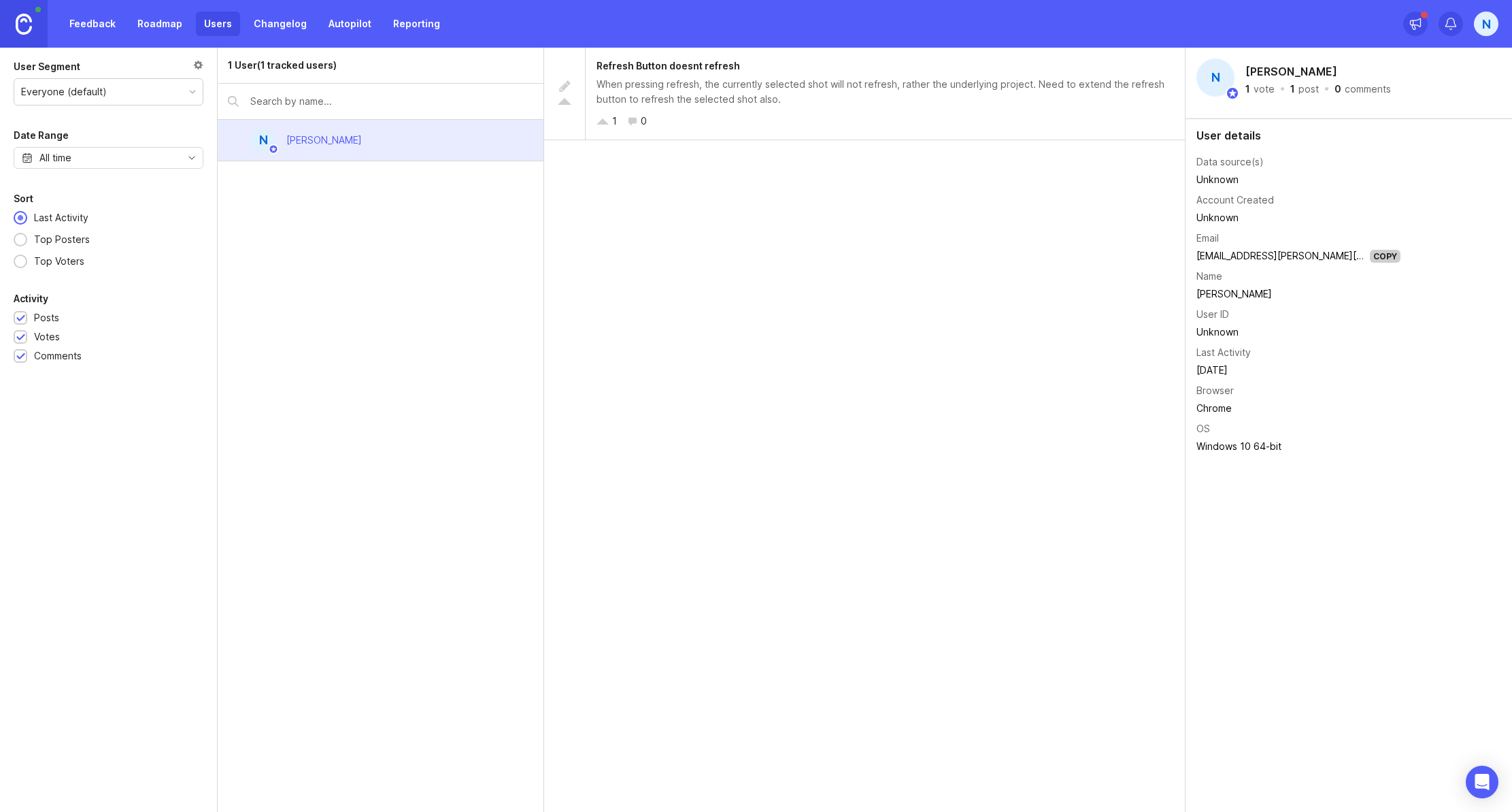
click at [1488, 24] on div "N" at bounding box center [1486, 23] width 24 height 24
click at [1483, 788] on icon "Open Intercom Messenger" at bounding box center [1482, 781] width 18 height 18
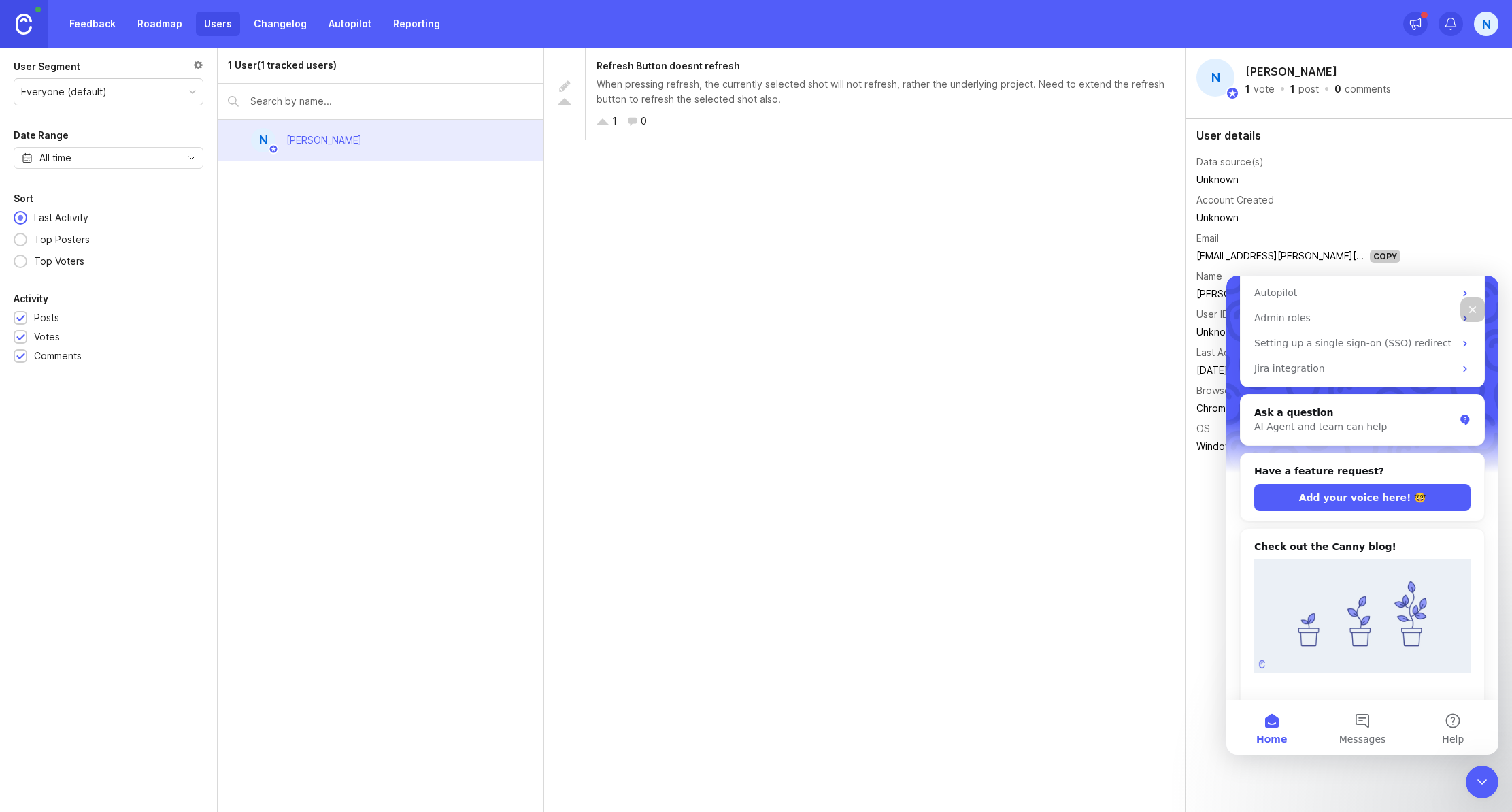
scroll to position [220, 0]
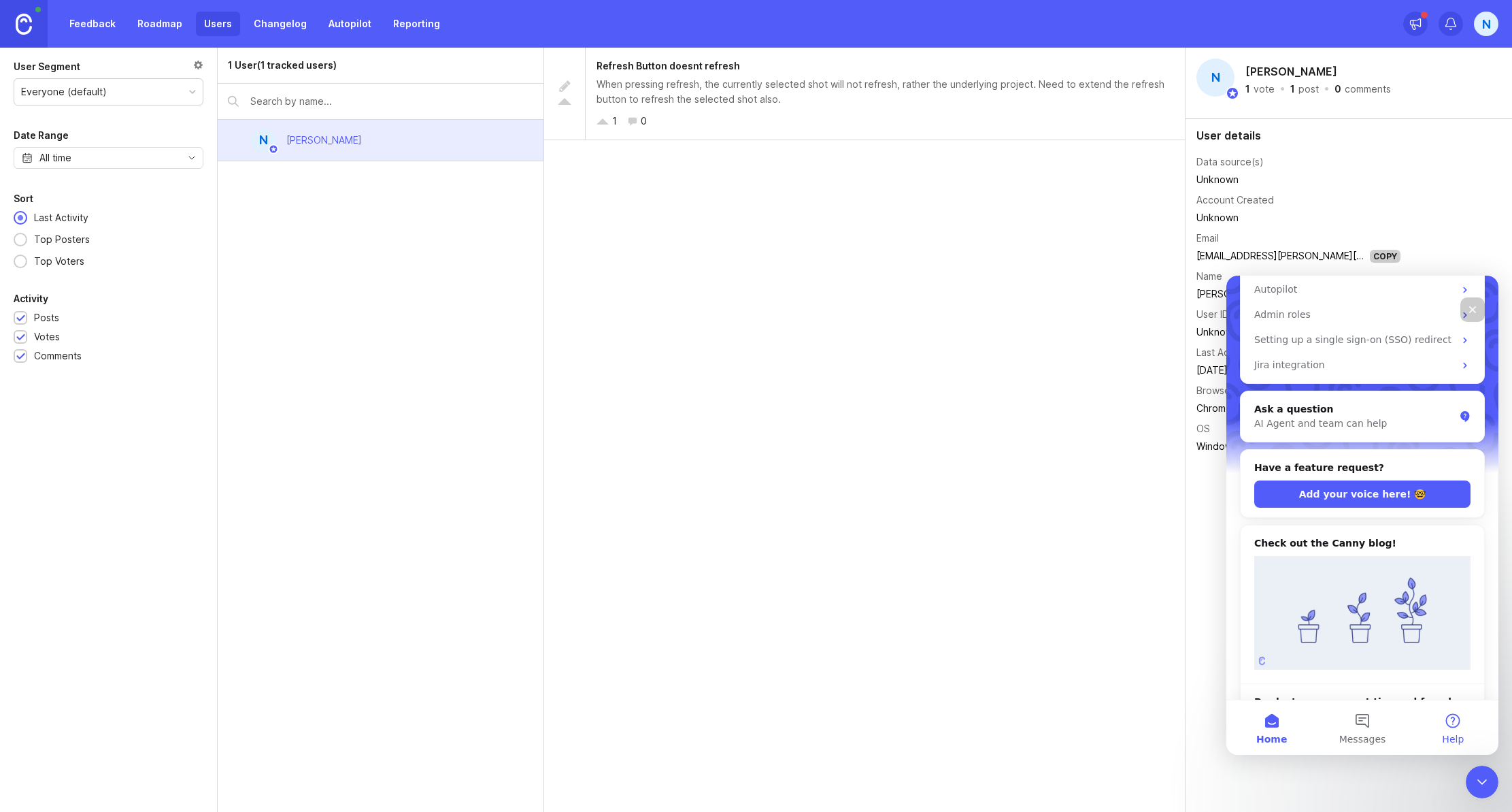
click at [1461, 734] on span "Help" at bounding box center [1453, 738] width 22 height 9
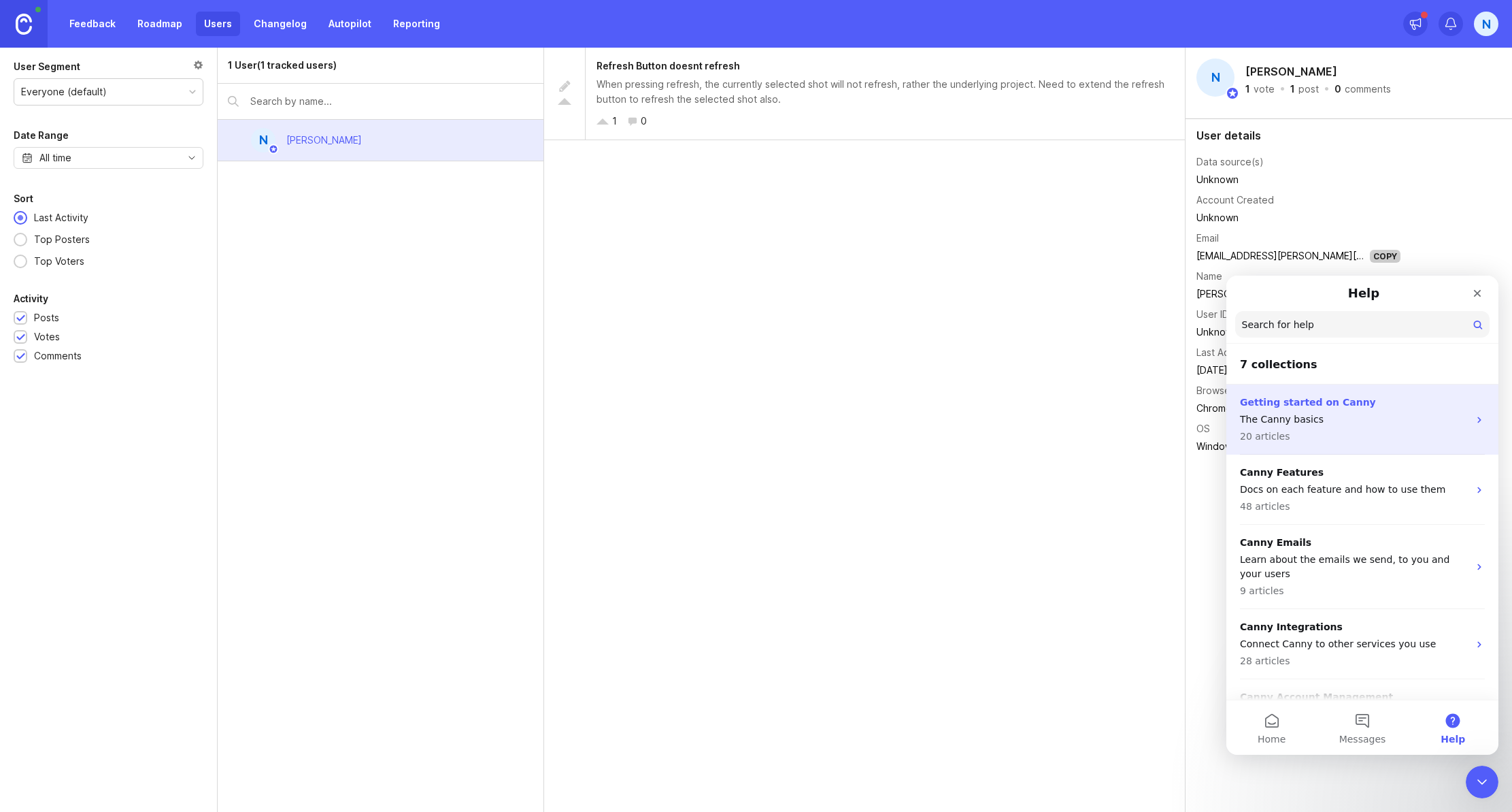
click at [1392, 440] on p "20 articles" at bounding box center [1354, 436] width 229 height 14
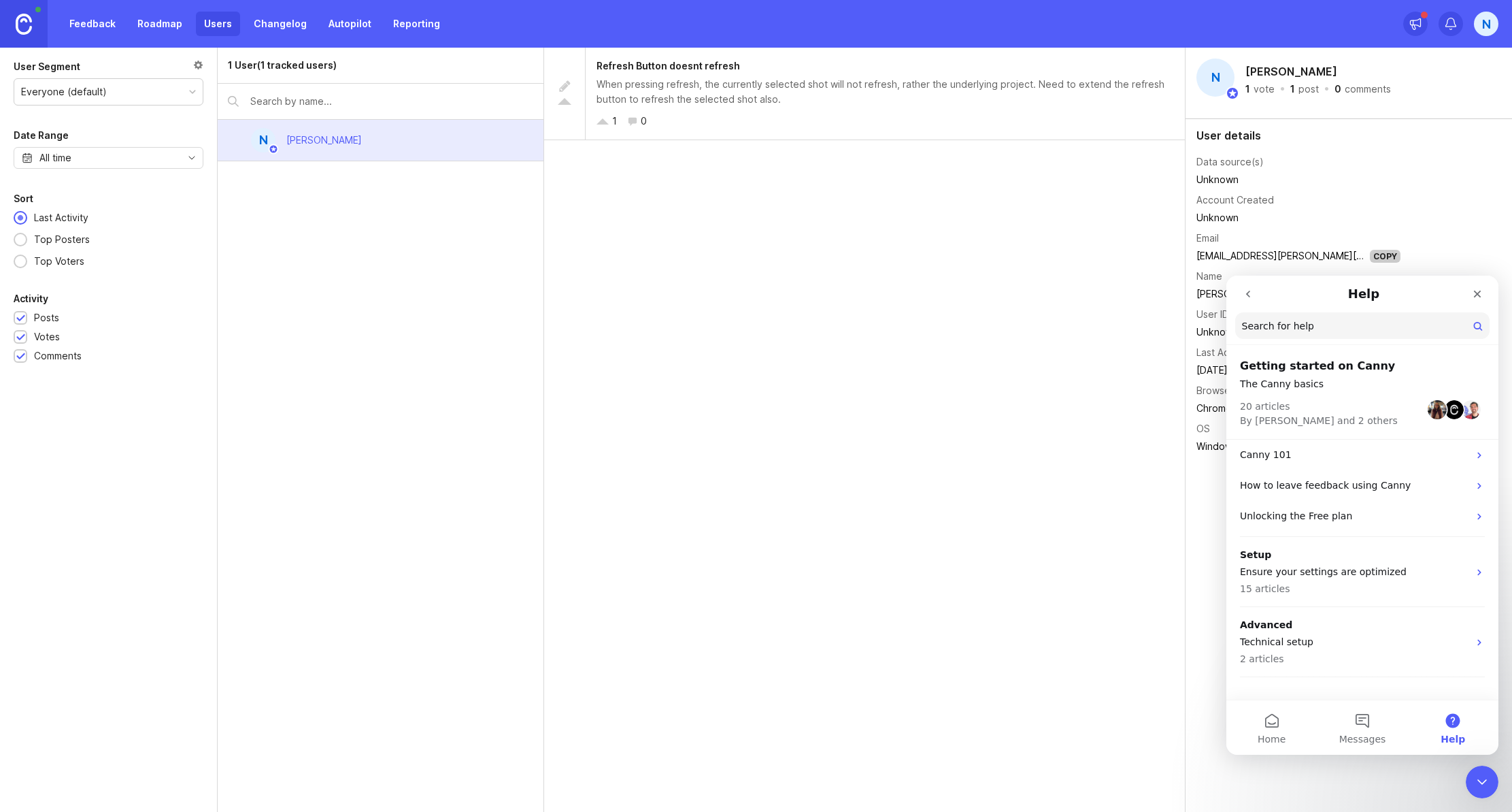
click at [874, 581] on div "Refresh Button doesnt refresh When pressing refresh, the currently selected sho…" at bounding box center [864, 430] width 641 height 764
click at [602, 438] on div "Refresh Button doesnt refresh When pressing refresh, the currently selected sho…" at bounding box center [864, 430] width 641 height 764
click at [29, 26] on img at bounding box center [23, 24] width 16 height 21
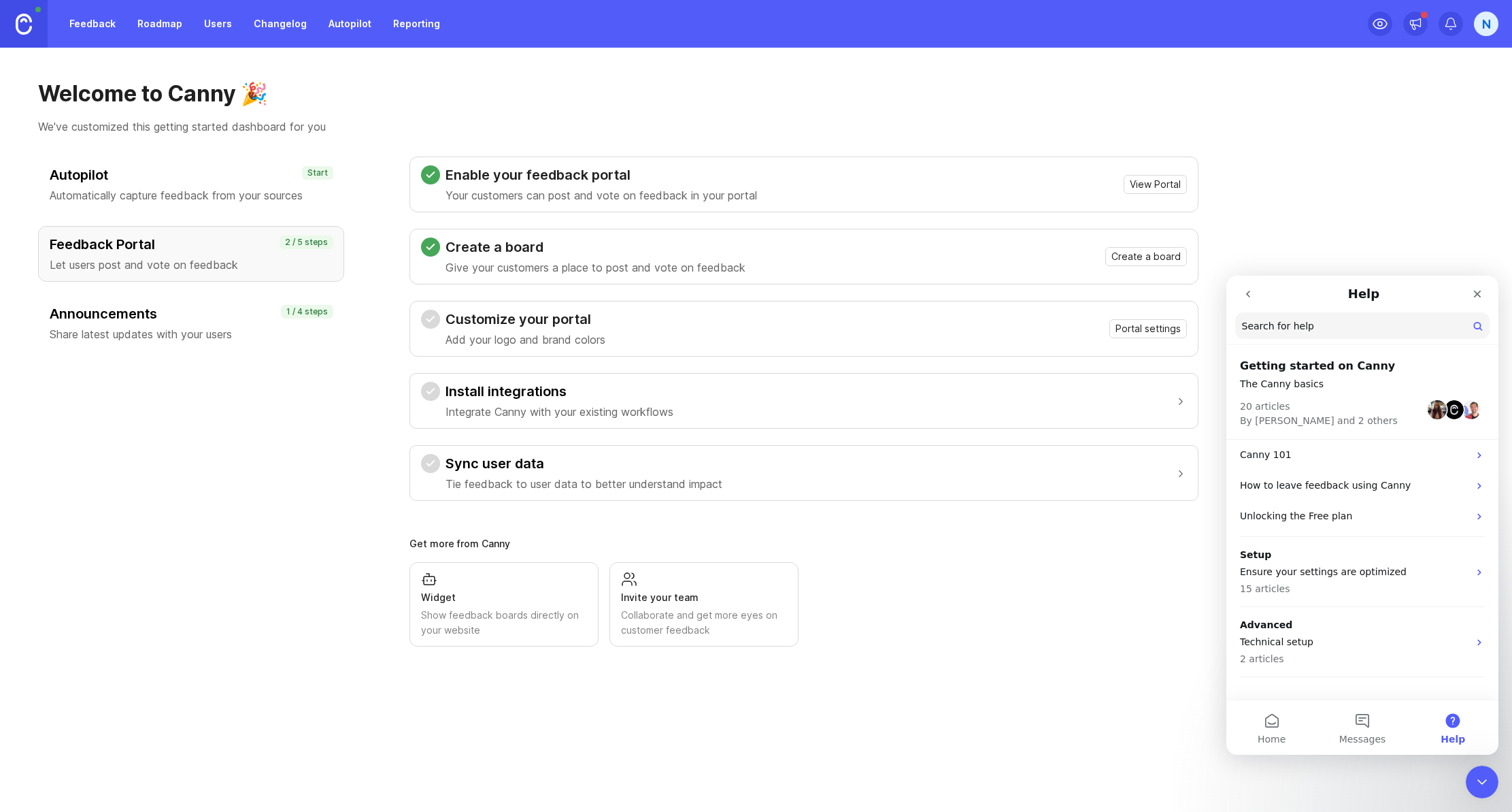
click at [722, 592] on div "Invite your team" at bounding box center [704, 597] width 166 height 15
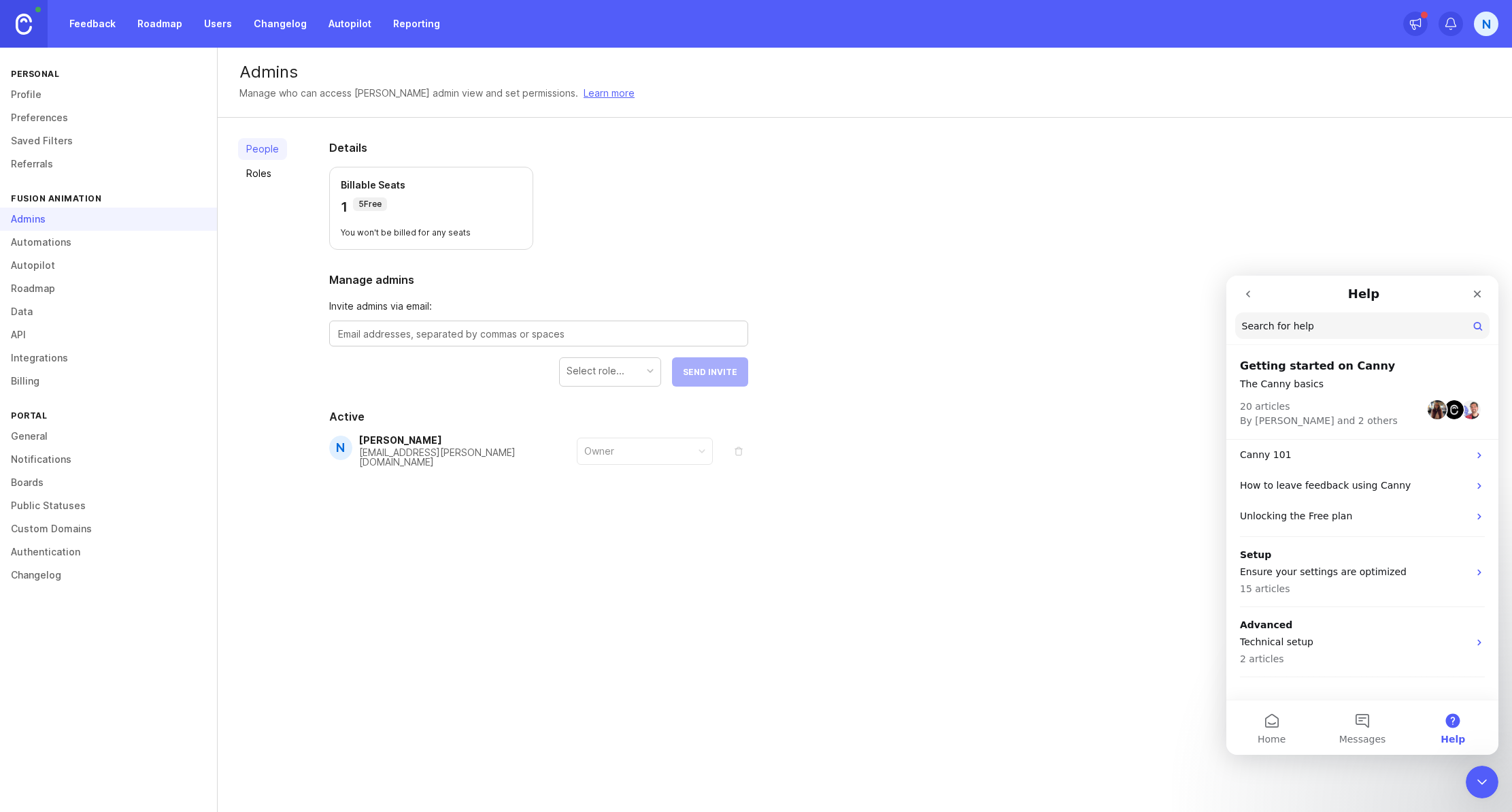
click at [418, 337] on textarea at bounding box center [538, 334] width 401 height 15
type textarea "Ben"
click at [626, 274] on h2 "Manage admins" at bounding box center [539, 279] width 419 height 16
click at [266, 178] on link "Roles" at bounding box center [262, 173] width 49 height 22
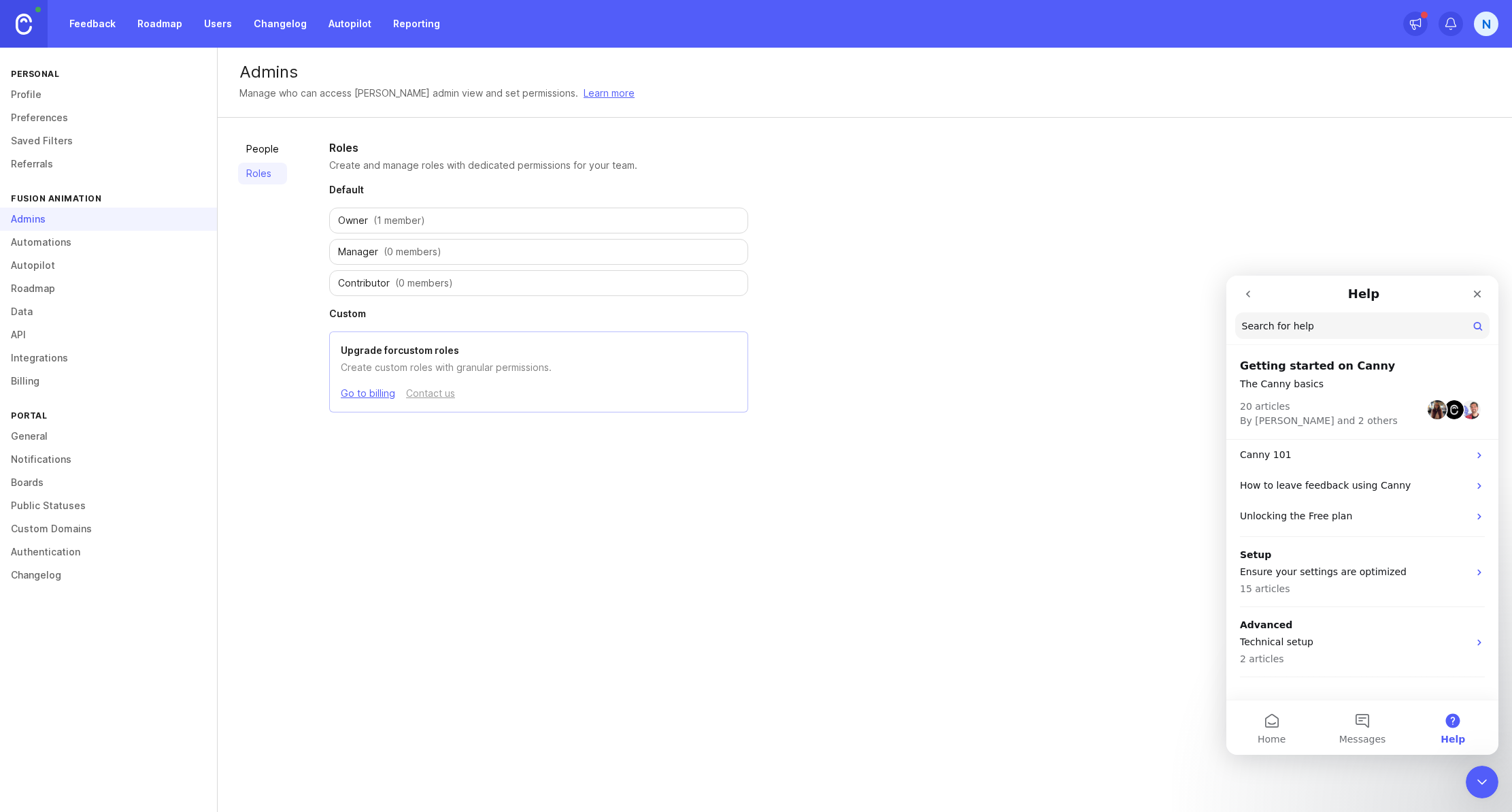
click at [260, 152] on link "People" at bounding box center [262, 148] width 49 height 22
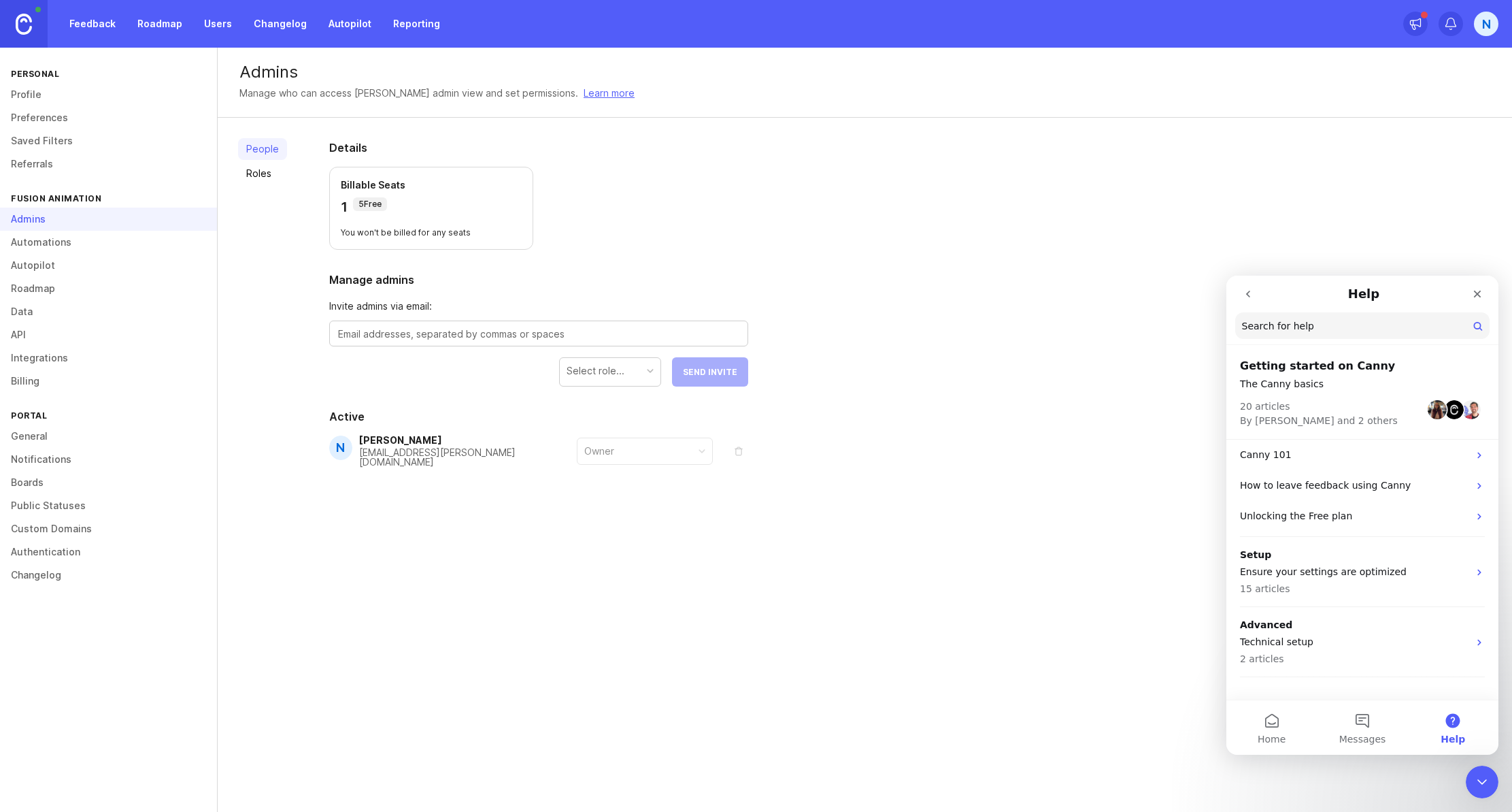
click at [103, 26] on link "Feedback" at bounding box center [92, 23] width 62 height 24
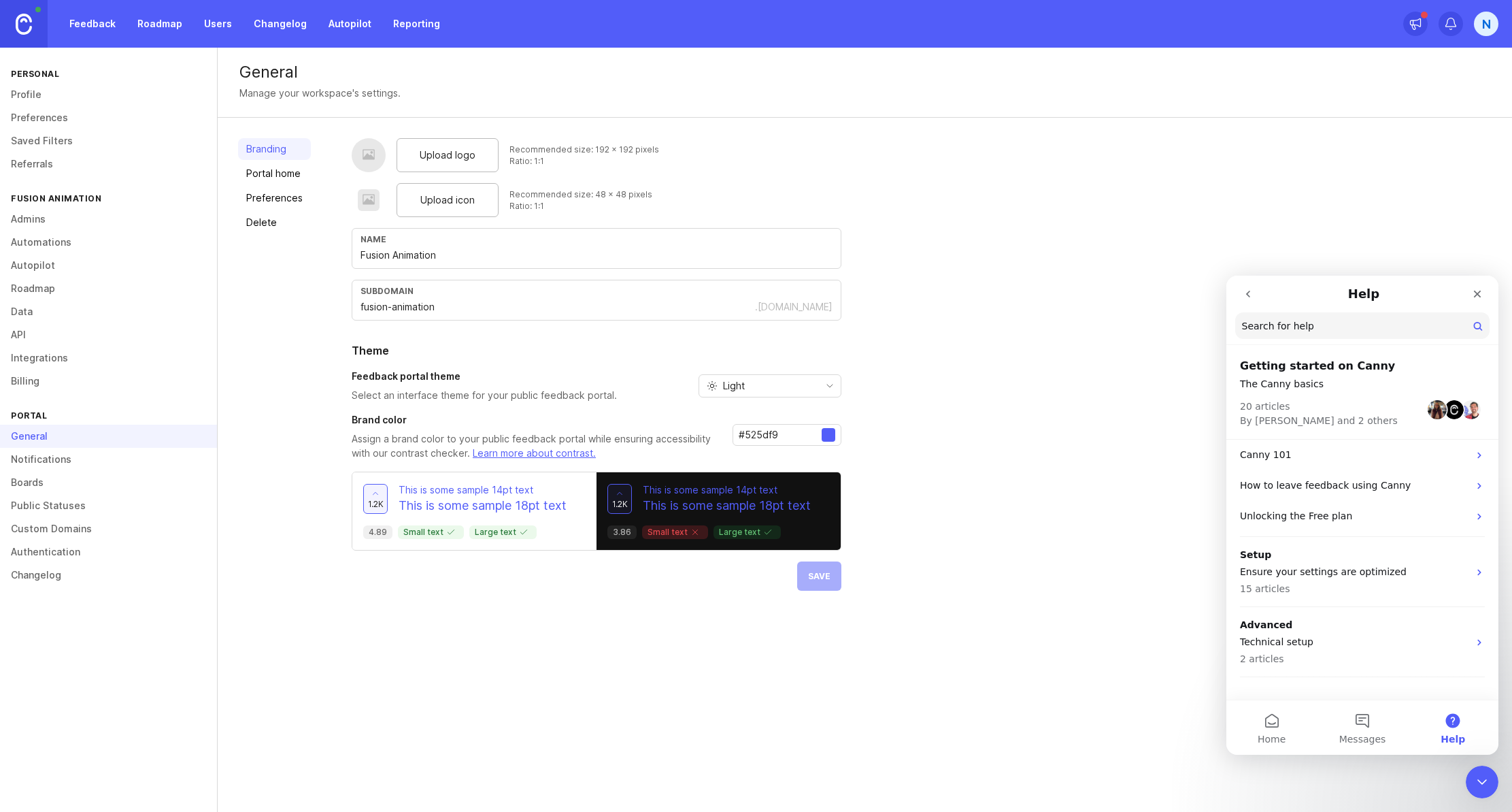
click at [760, 384] on div "Light" at bounding box center [759, 386] width 120 height 22
click at [733, 458] on span "Dark" at bounding box center [733, 457] width 21 height 15
click at [53, 453] on link "Notifications" at bounding box center [109, 459] width 217 height 23
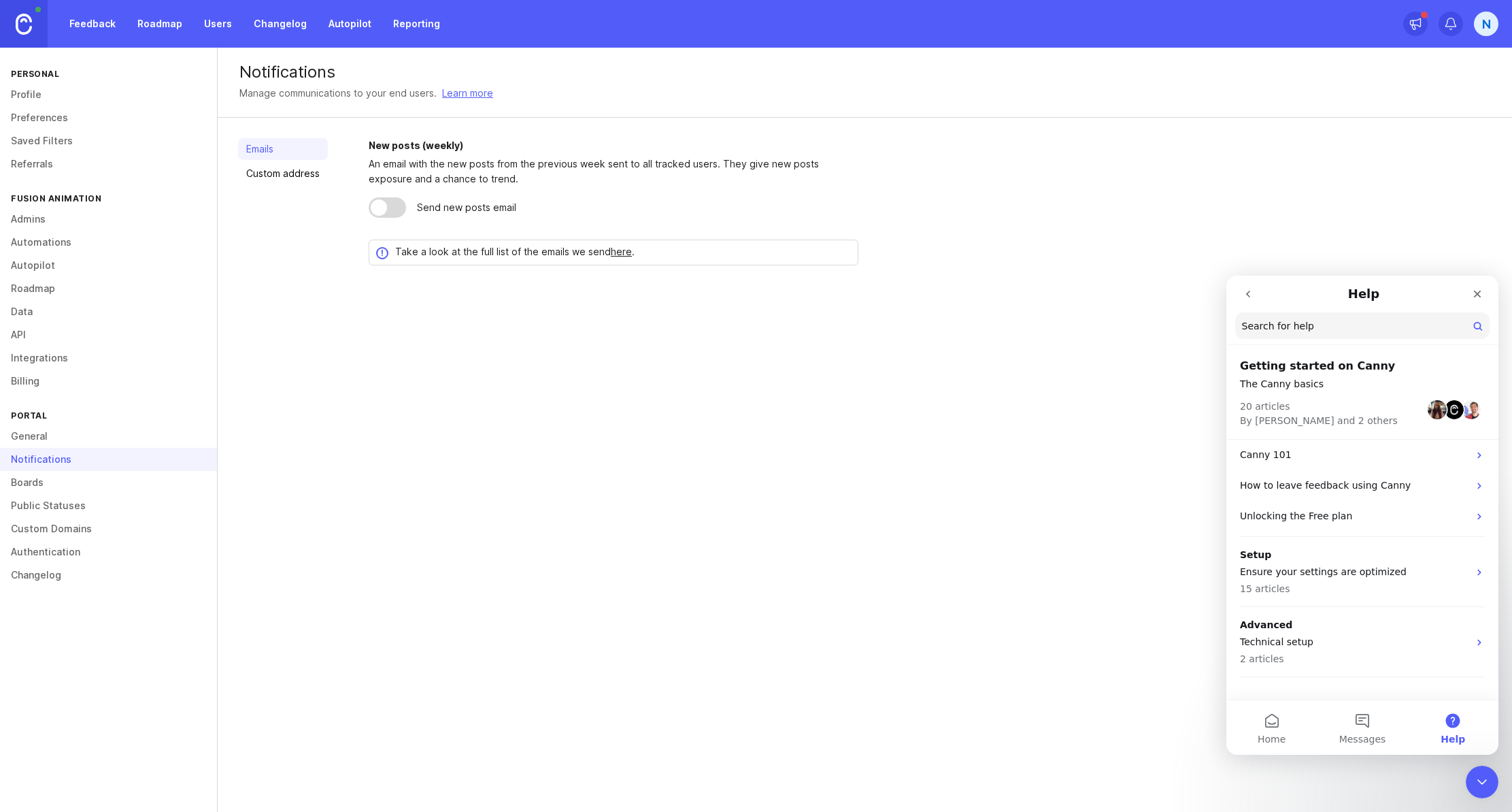
click at [40, 494] on link "Public Statuses" at bounding box center [109, 505] width 217 height 23
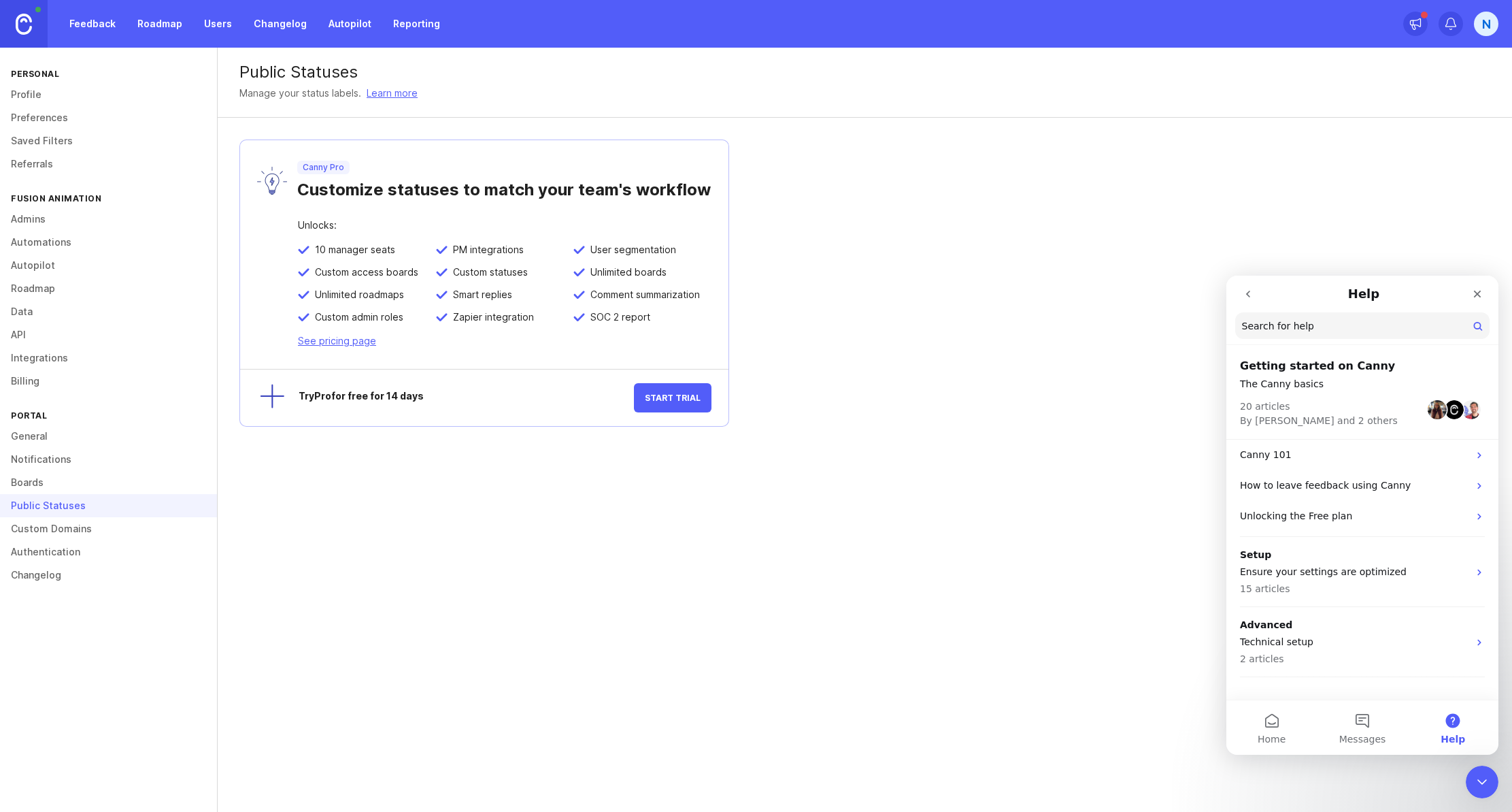
click at [54, 489] on link "Boards" at bounding box center [109, 482] width 217 height 23
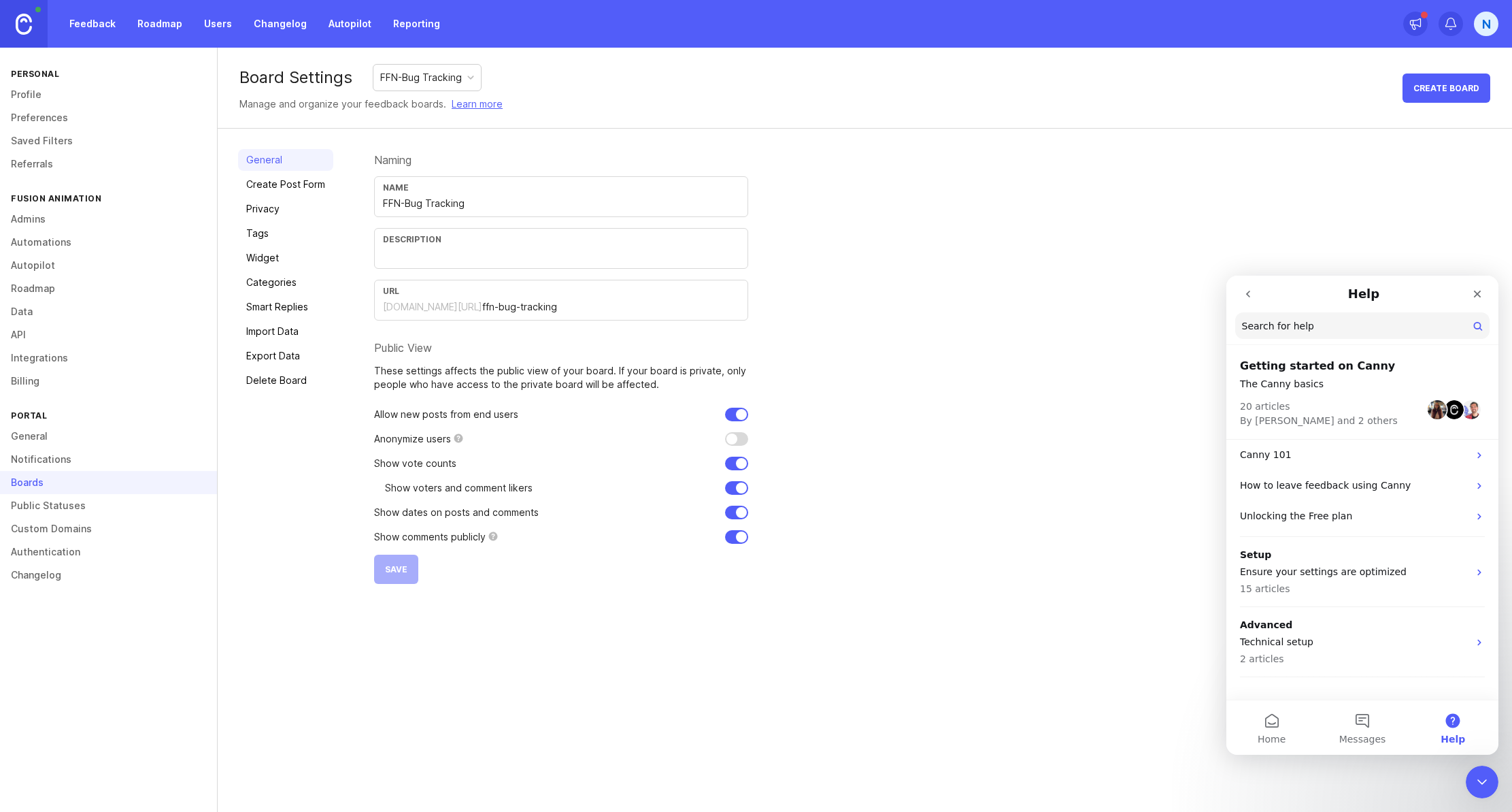
click at [68, 552] on link "Authentication" at bounding box center [109, 552] width 217 height 23
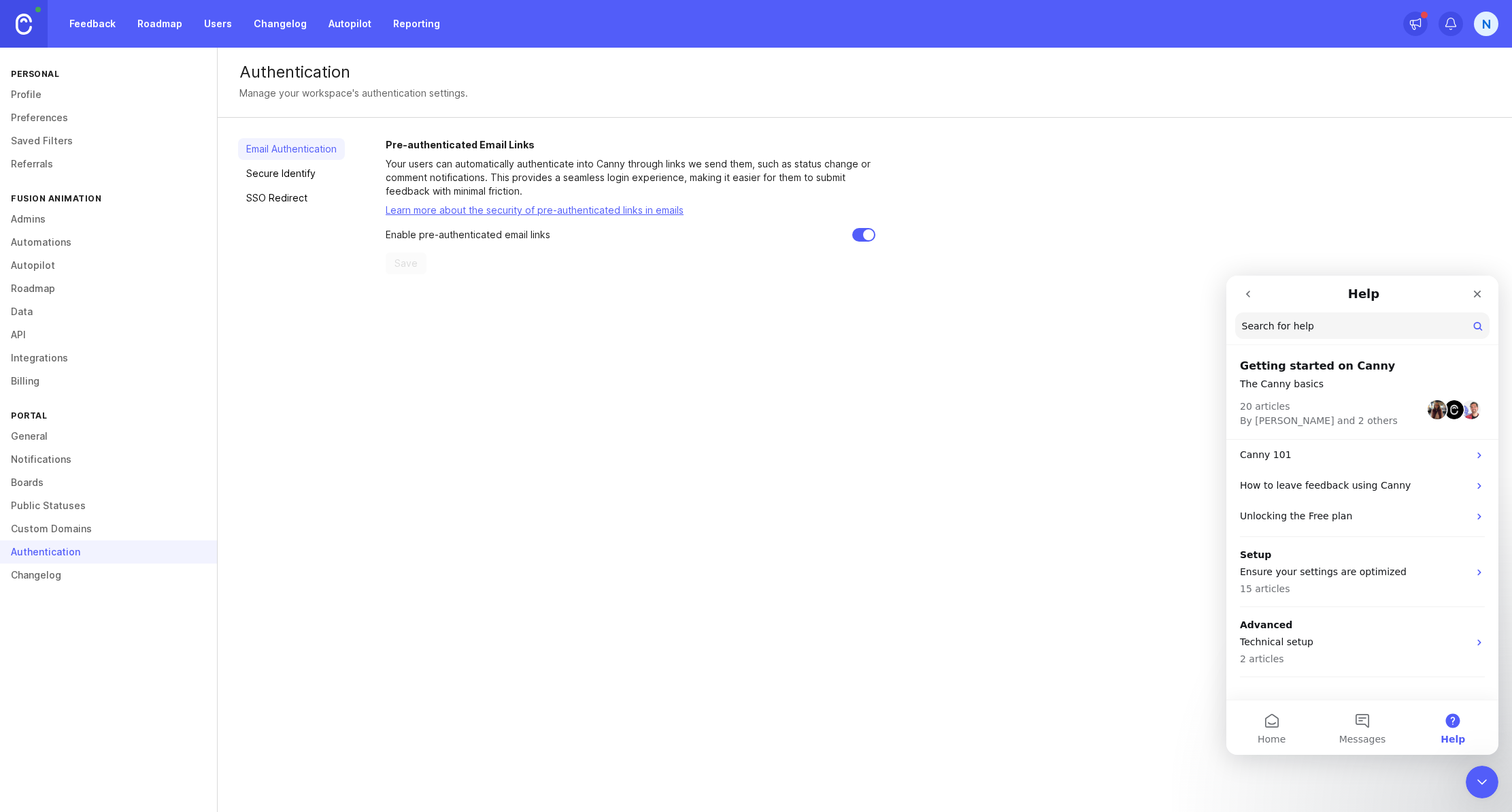
click at [68, 529] on link "Custom Domains" at bounding box center [109, 529] width 217 height 23
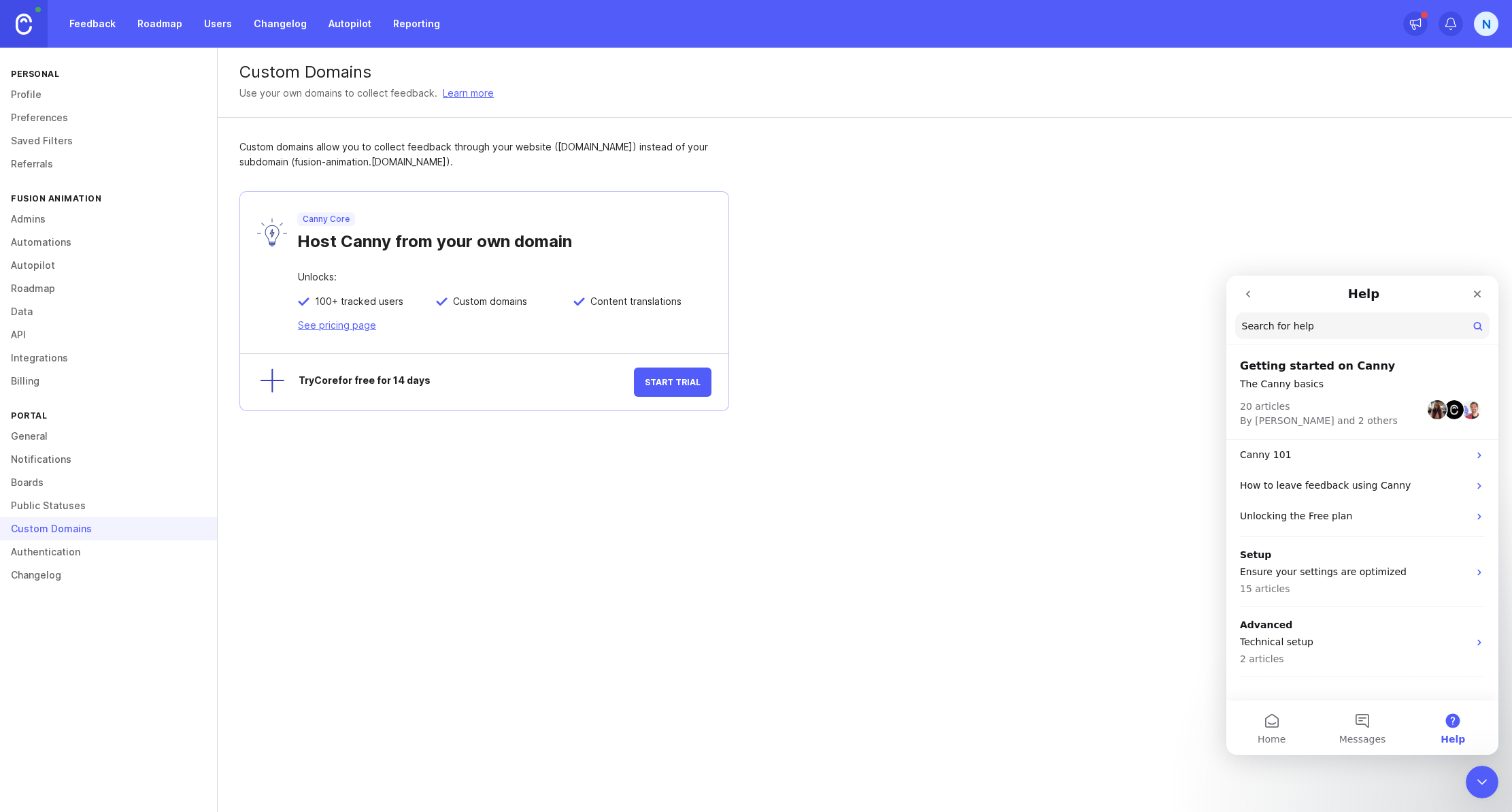
click at [62, 509] on link "Public Statuses" at bounding box center [109, 505] width 217 height 23
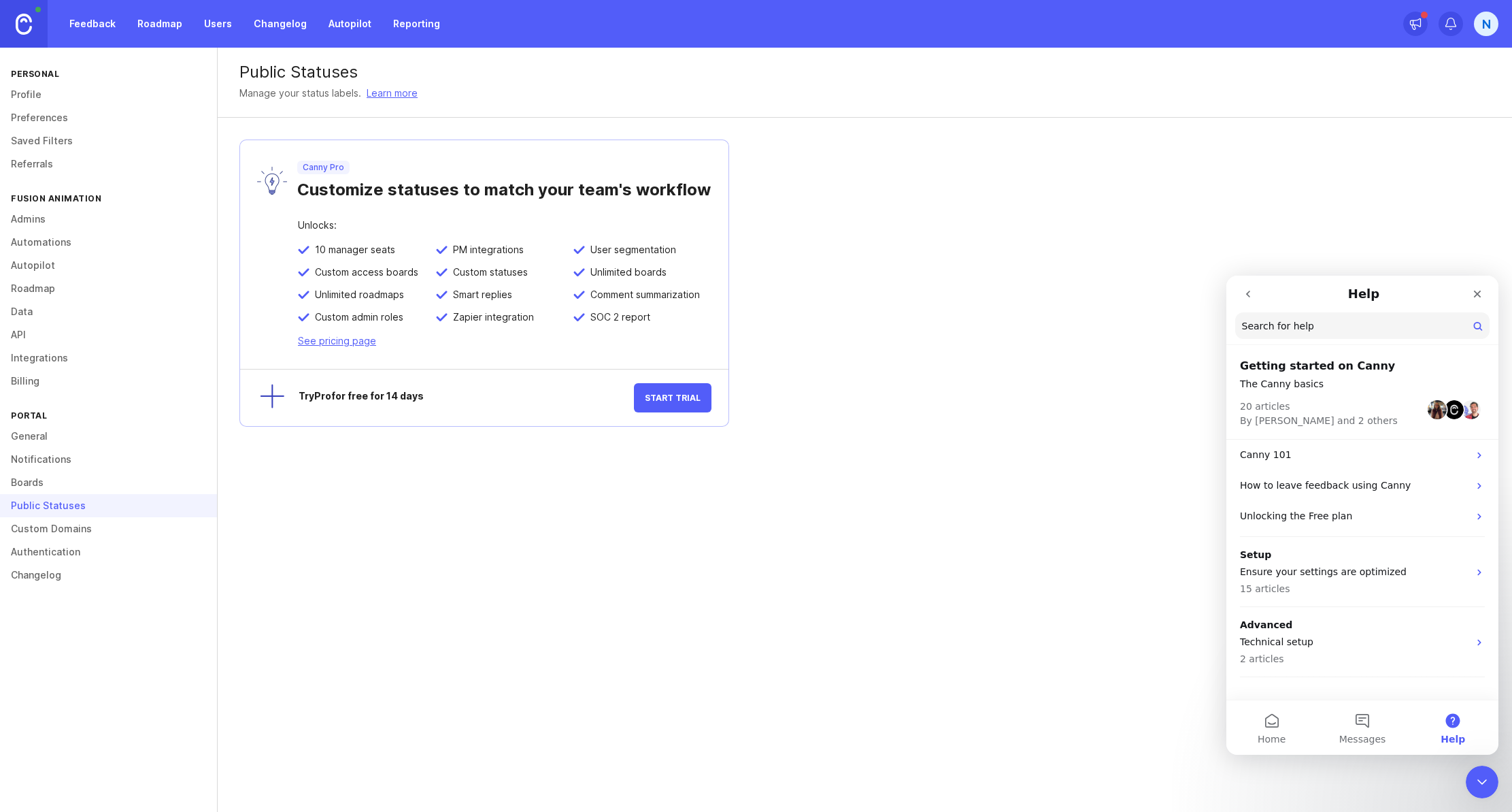
click at [39, 490] on link "Boards" at bounding box center [109, 482] width 217 height 23
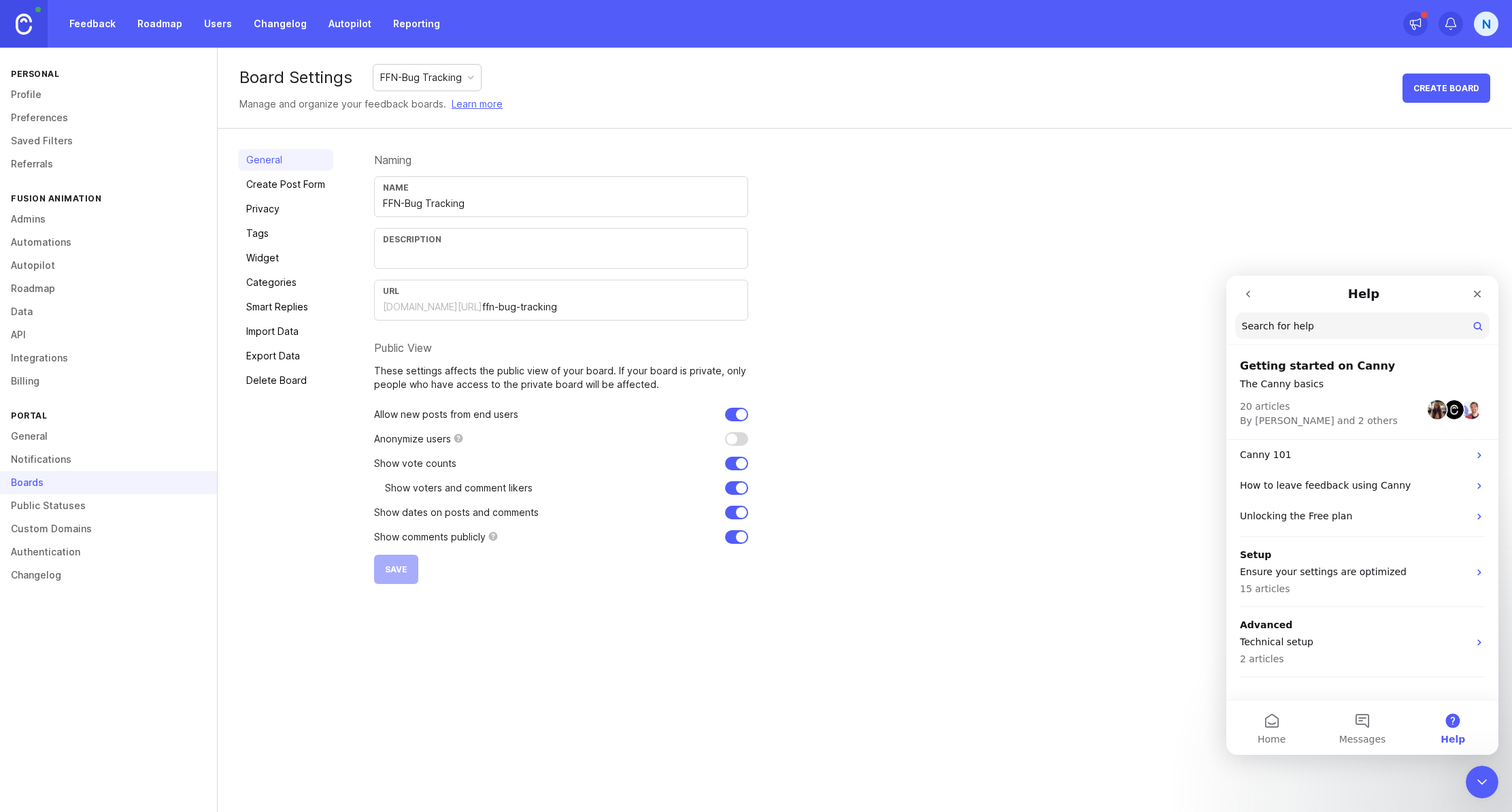
click at [54, 465] on link "Notifications" at bounding box center [109, 459] width 217 height 23
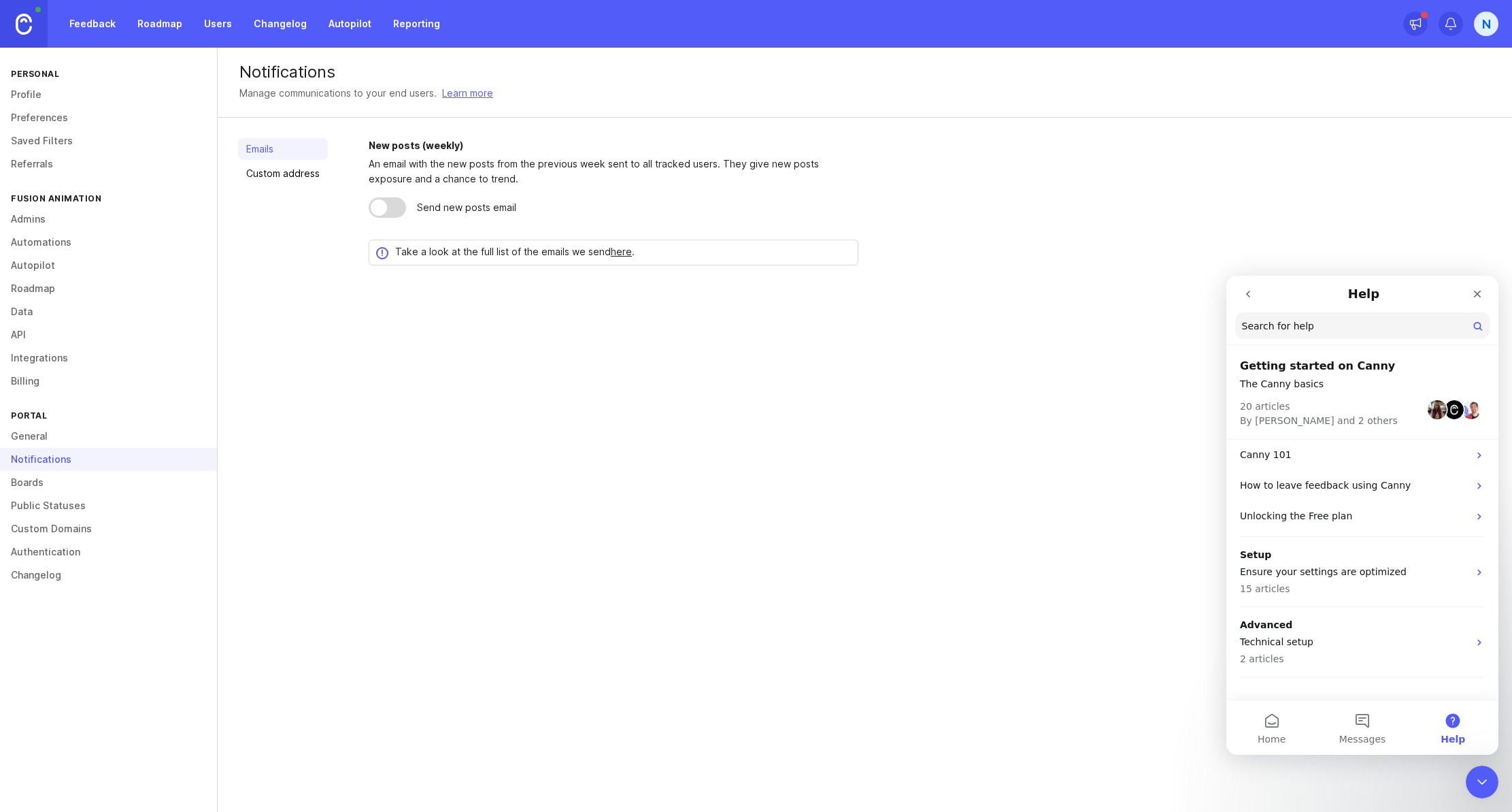
click at [42, 442] on link "General" at bounding box center [109, 436] width 217 height 23
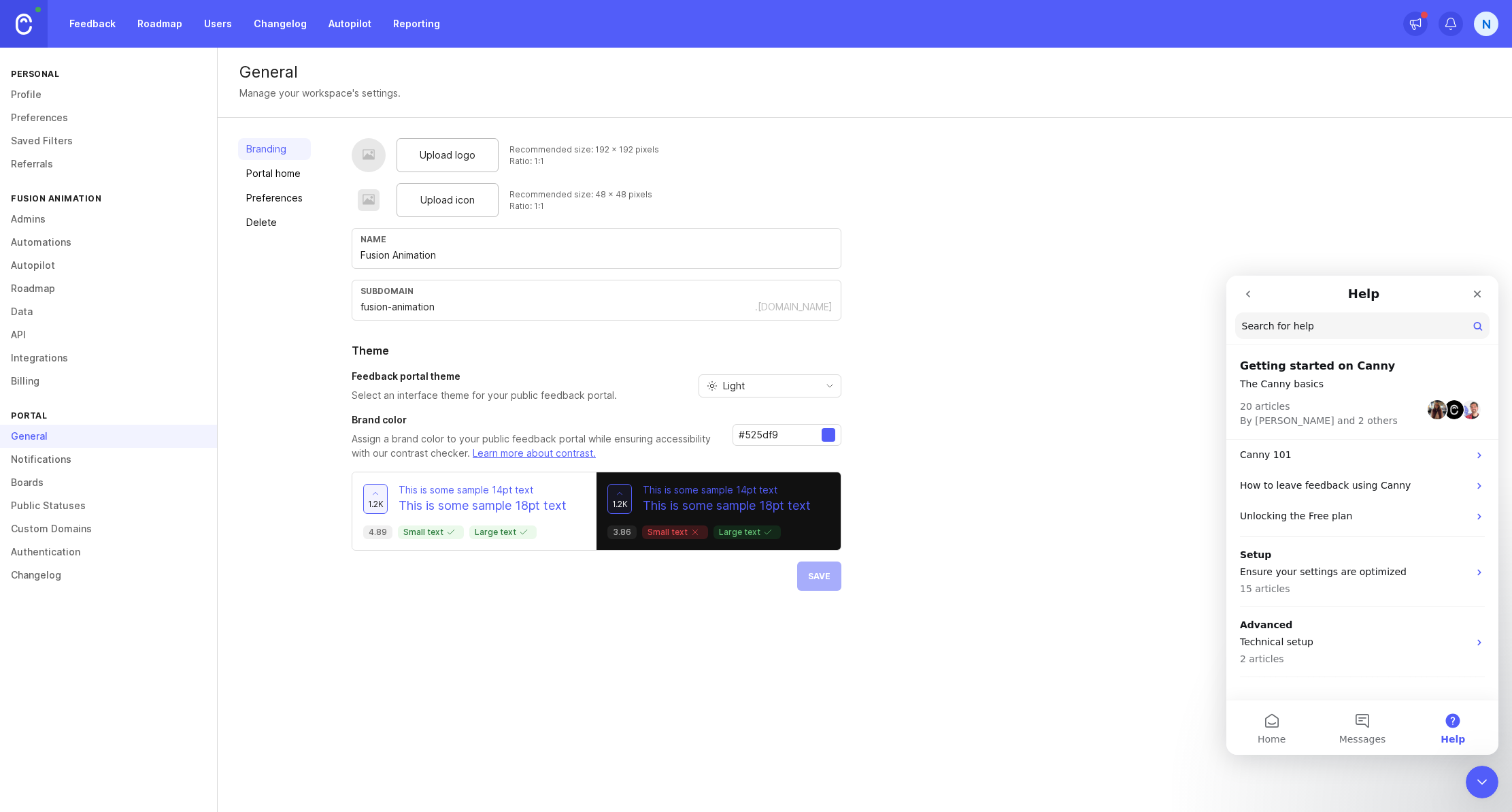
click at [101, 23] on link "Feedback" at bounding box center [92, 23] width 62 height 24
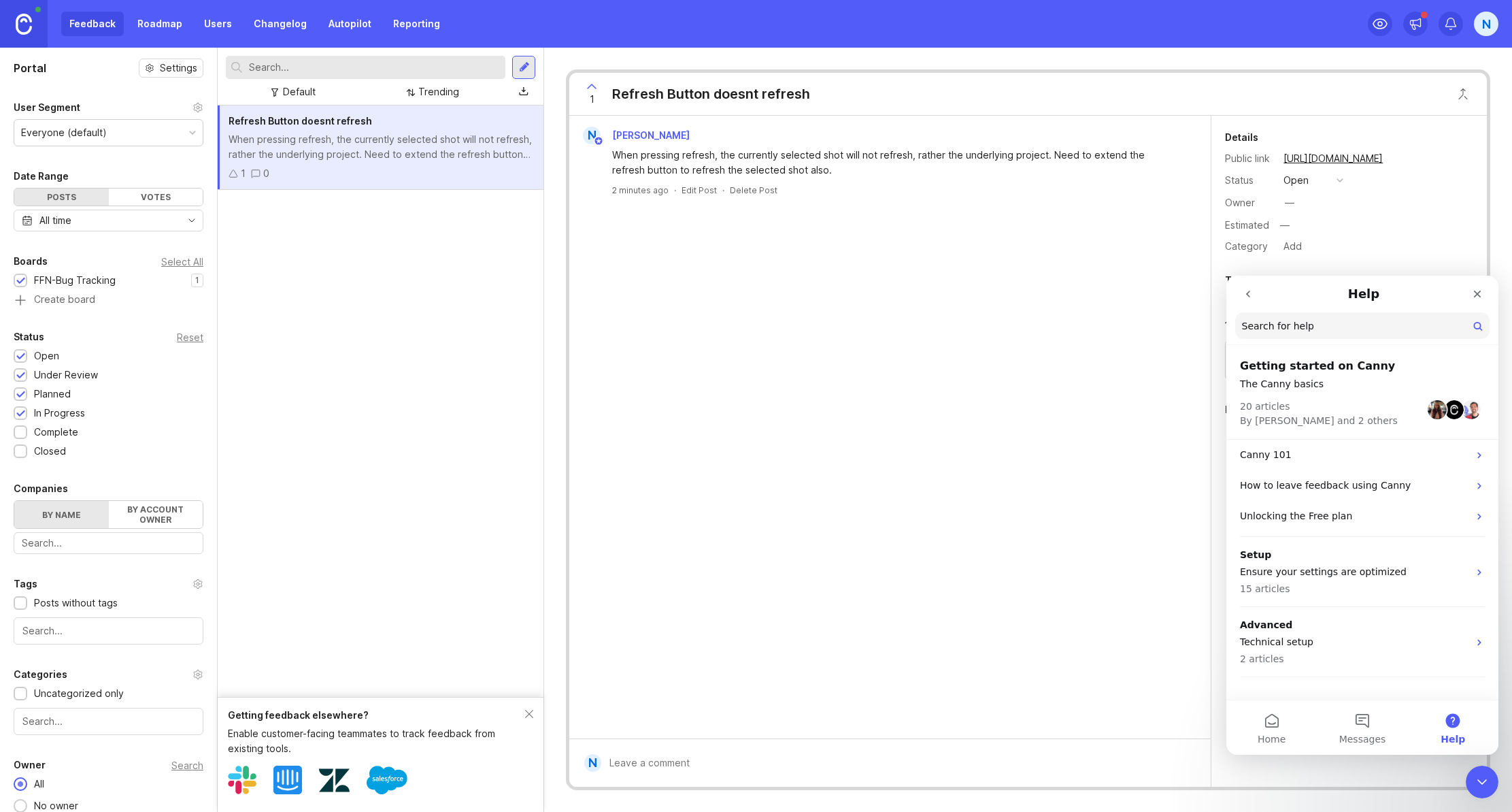
click at [131, 141] on div "Everyone (default)" at bounding box center [108, 133] width 188 height 26
click at [153, 198] on div "Votes" at bounding box center [156, 197] width 94 height 17
click at [64, 199] on div "Posts" at bounding box center [61, 197] width 94 height 17
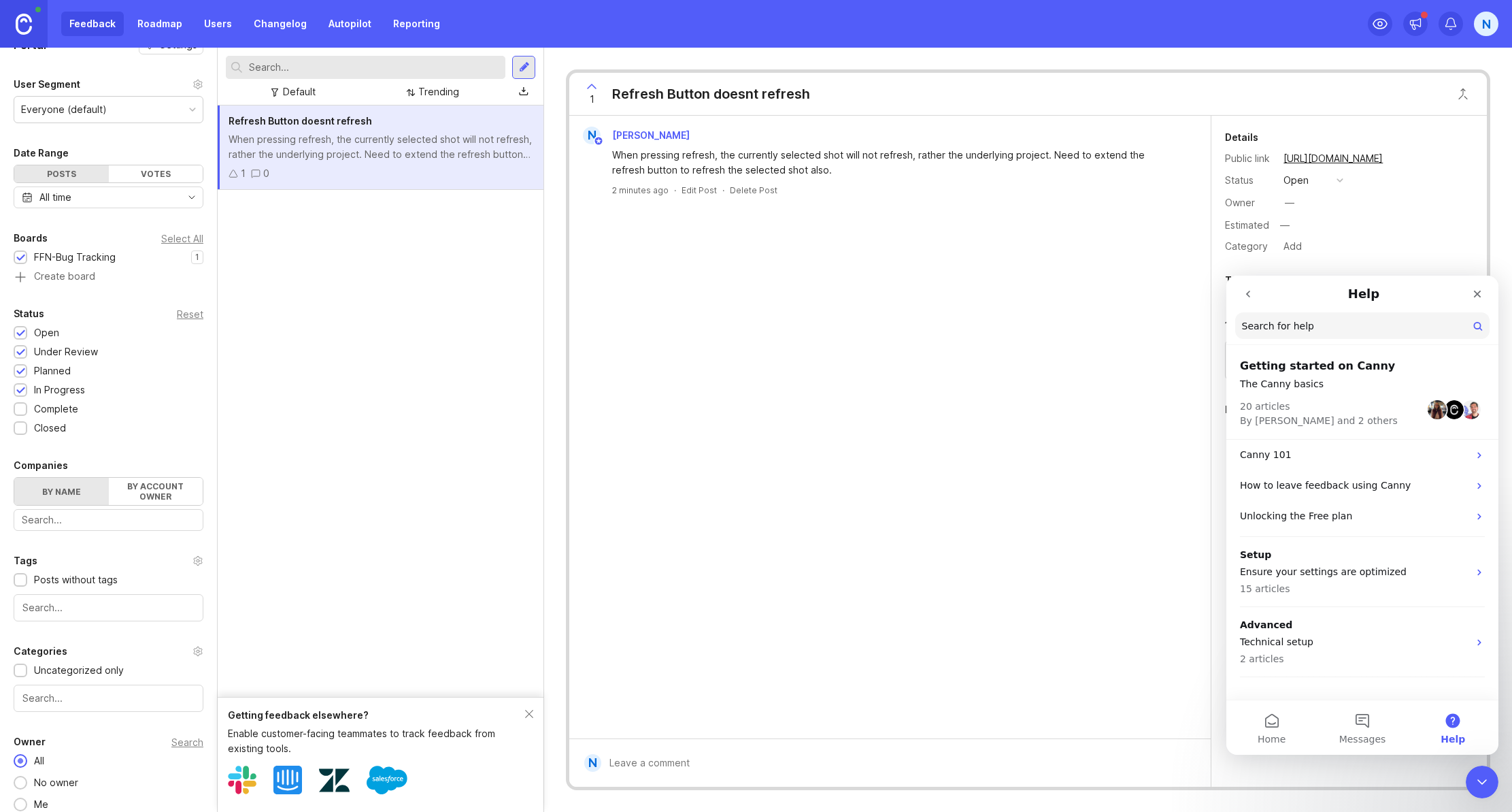
scroll to position [34, 0]
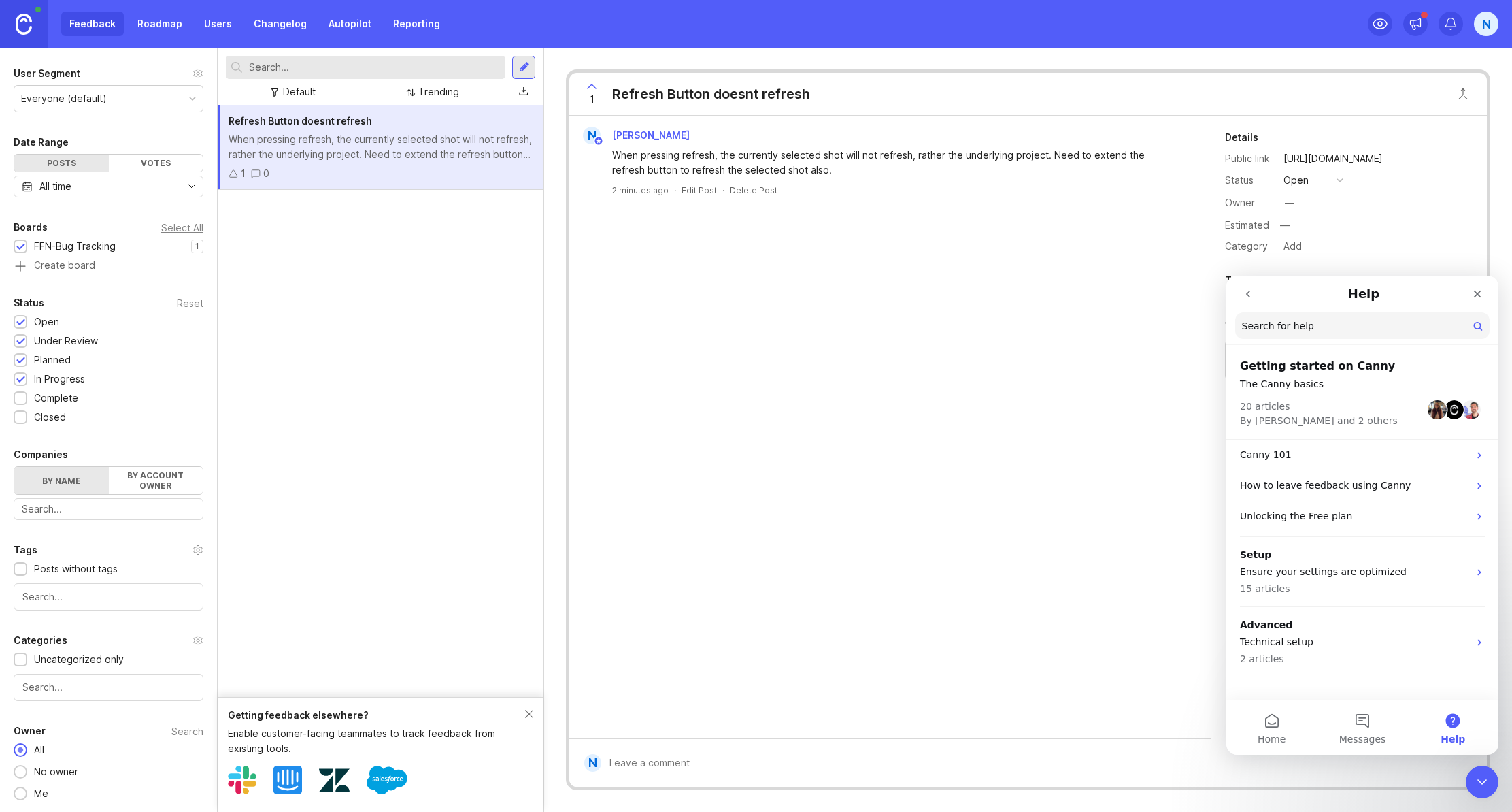
click at [217, 26] on link "Users" at bounding box center [218, 23] width 44 height 24
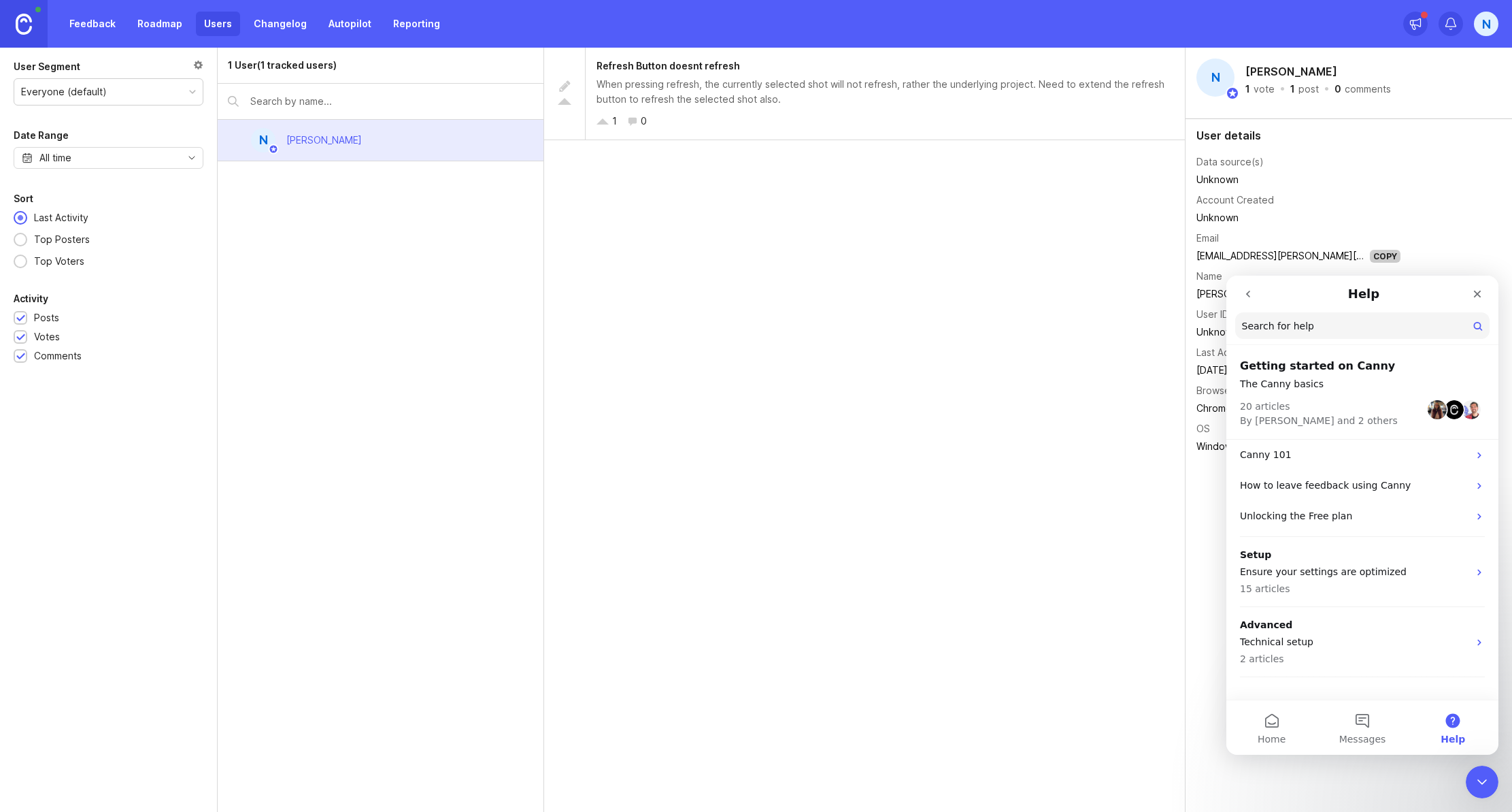
click at [72, 30] on link "Feedback" at bounding box center [92, 23] width 62 height 24
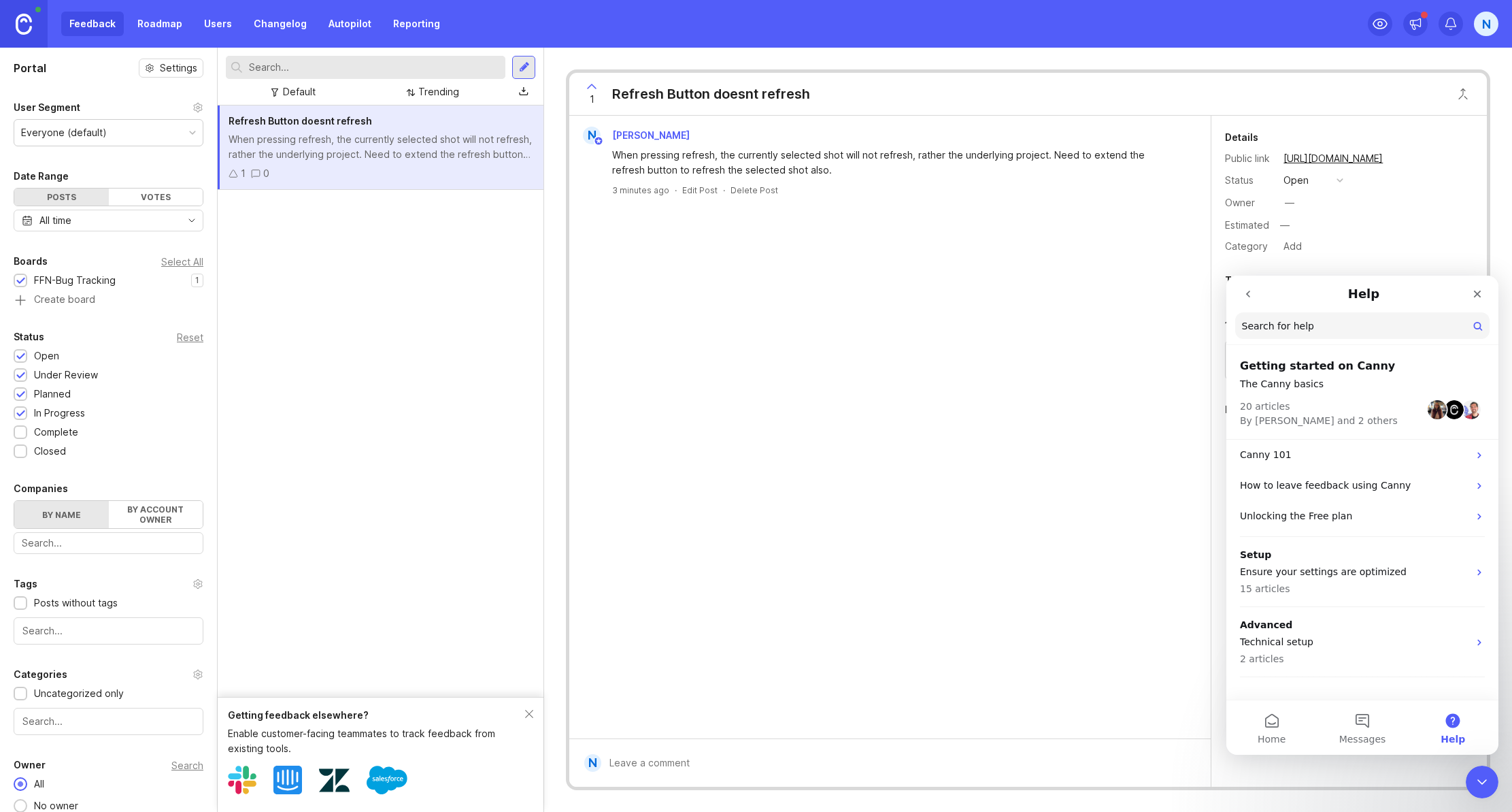
click at [225, 23] on link "Users" at bounding box center [218, 23] width 44 height 24
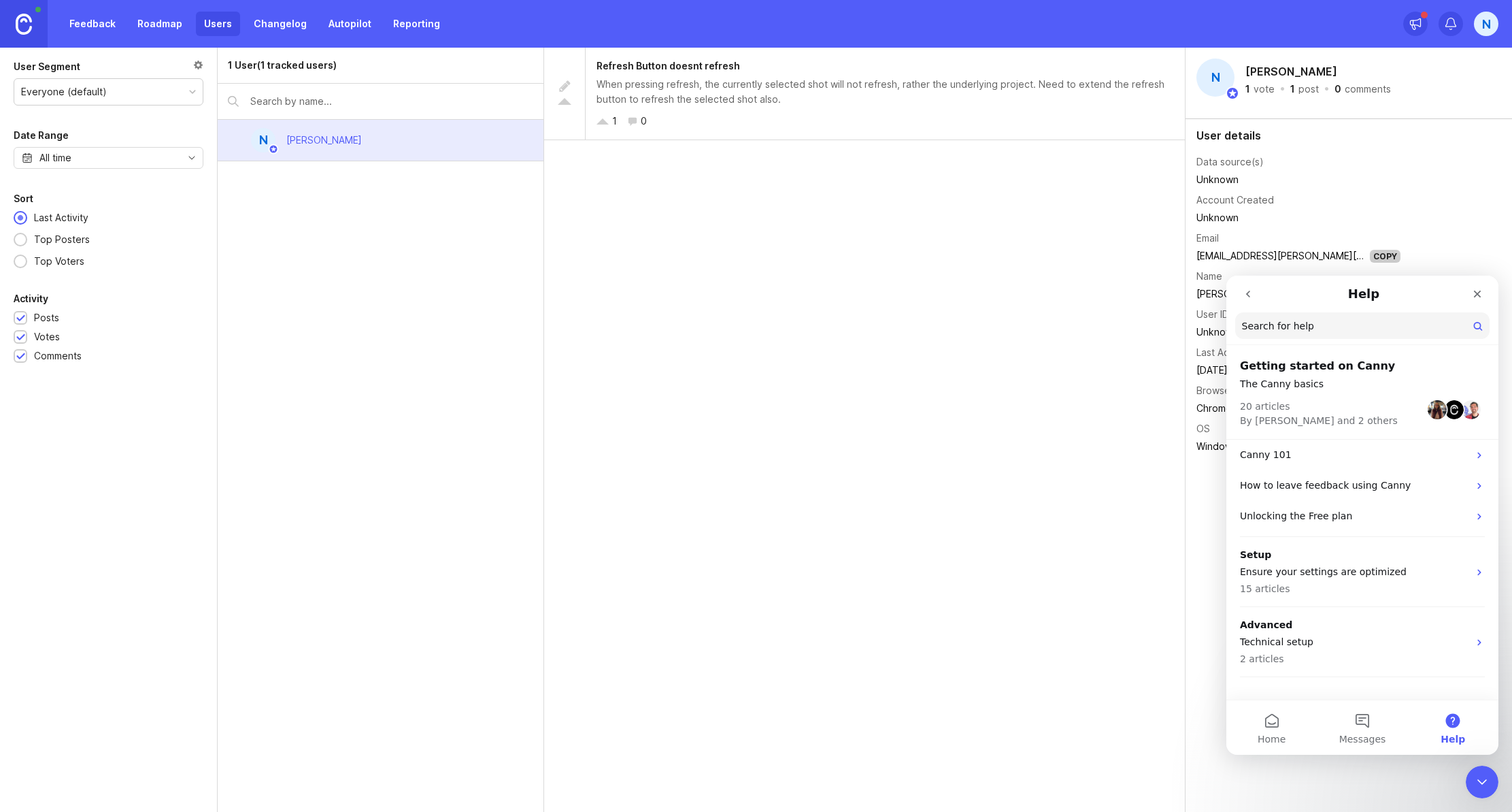
click at [288, 14] on link "Changelog" at bounding box center [281, 23] width 70 height 24
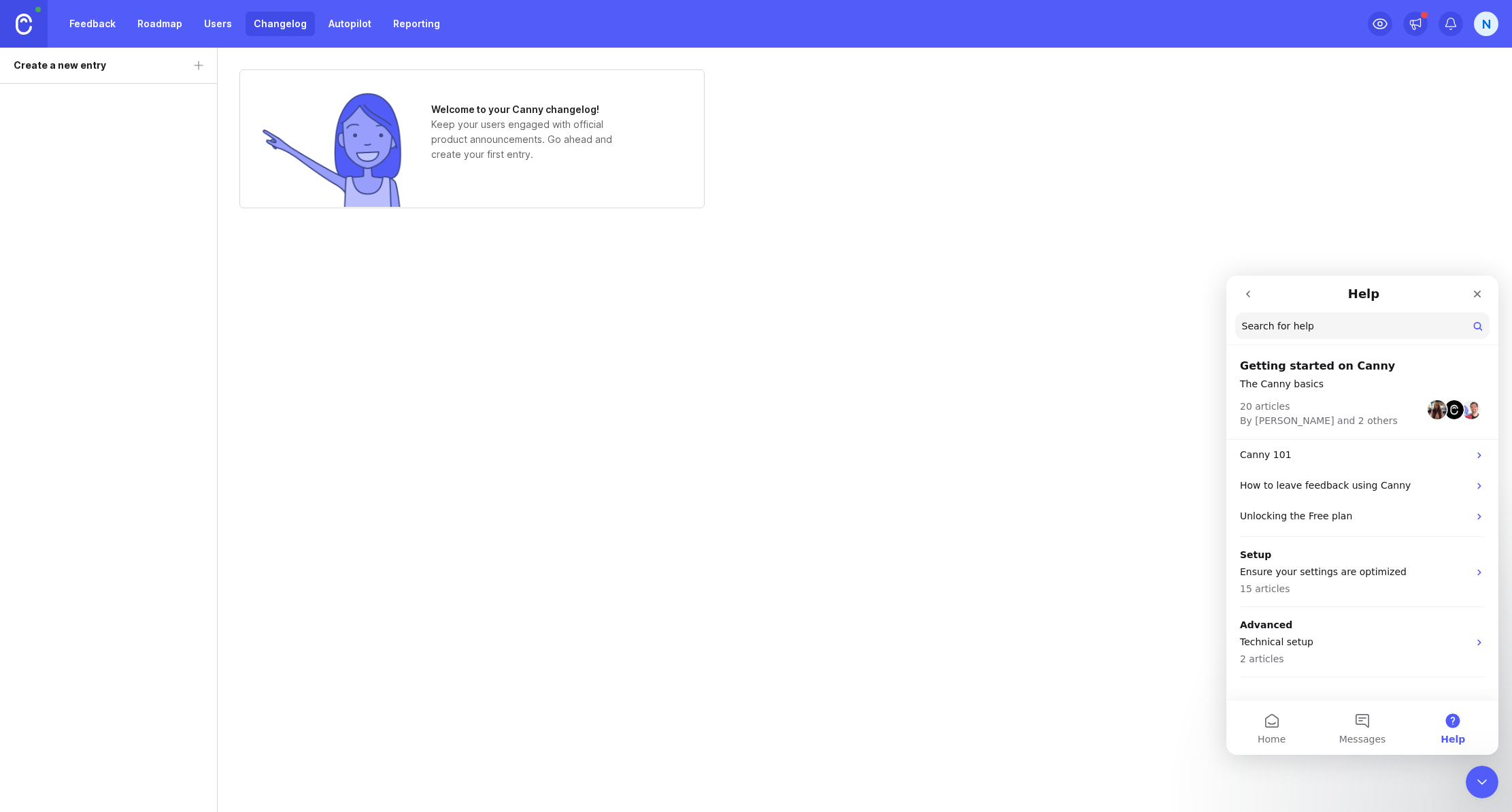
click at [153, 19] on link "Roadmap" at bounding box center [160, 23] width 61 height 24
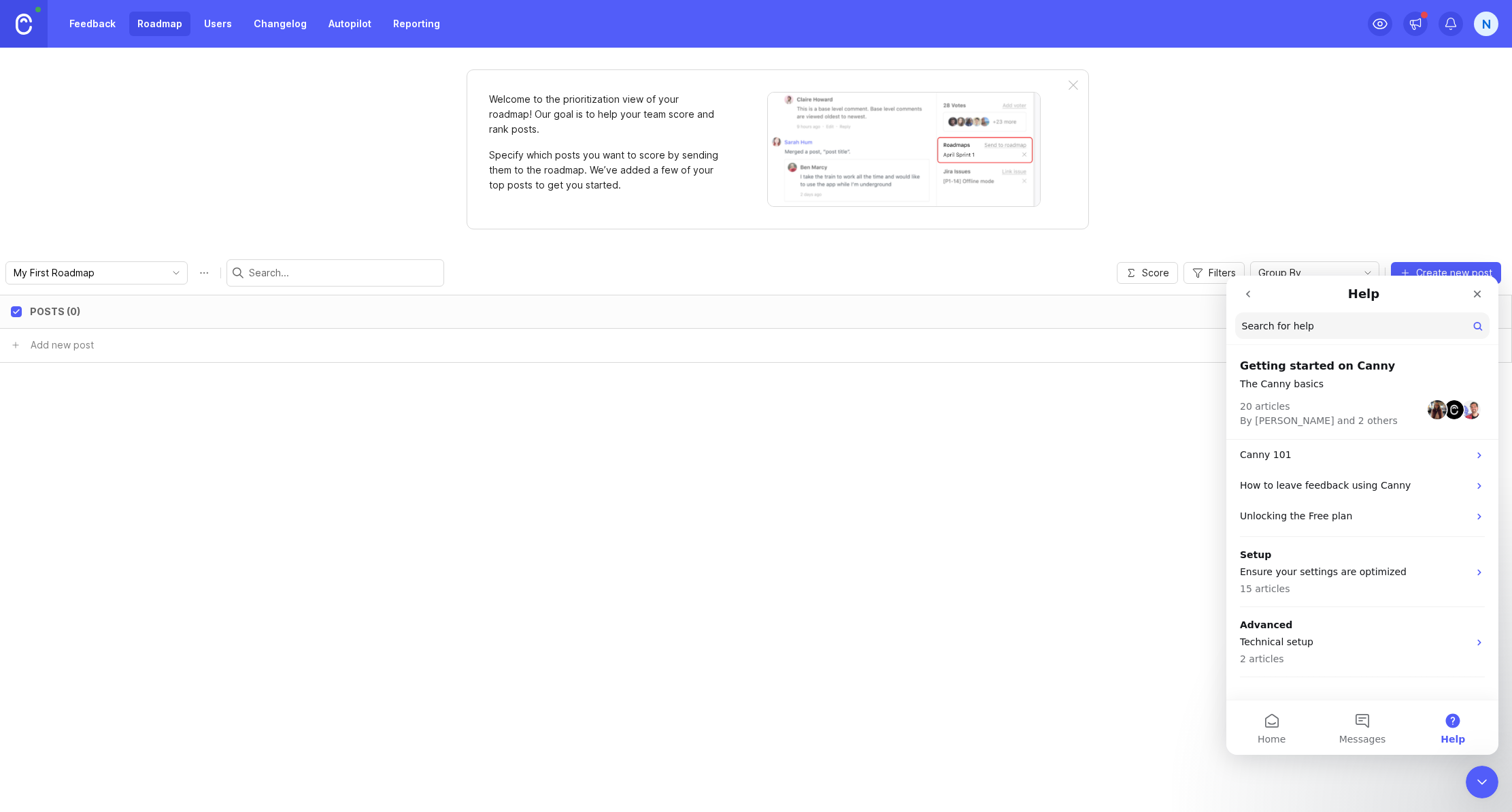
click at [87, 27] on link "Feedback" at bounding box center [92, 23] width 62 height 24
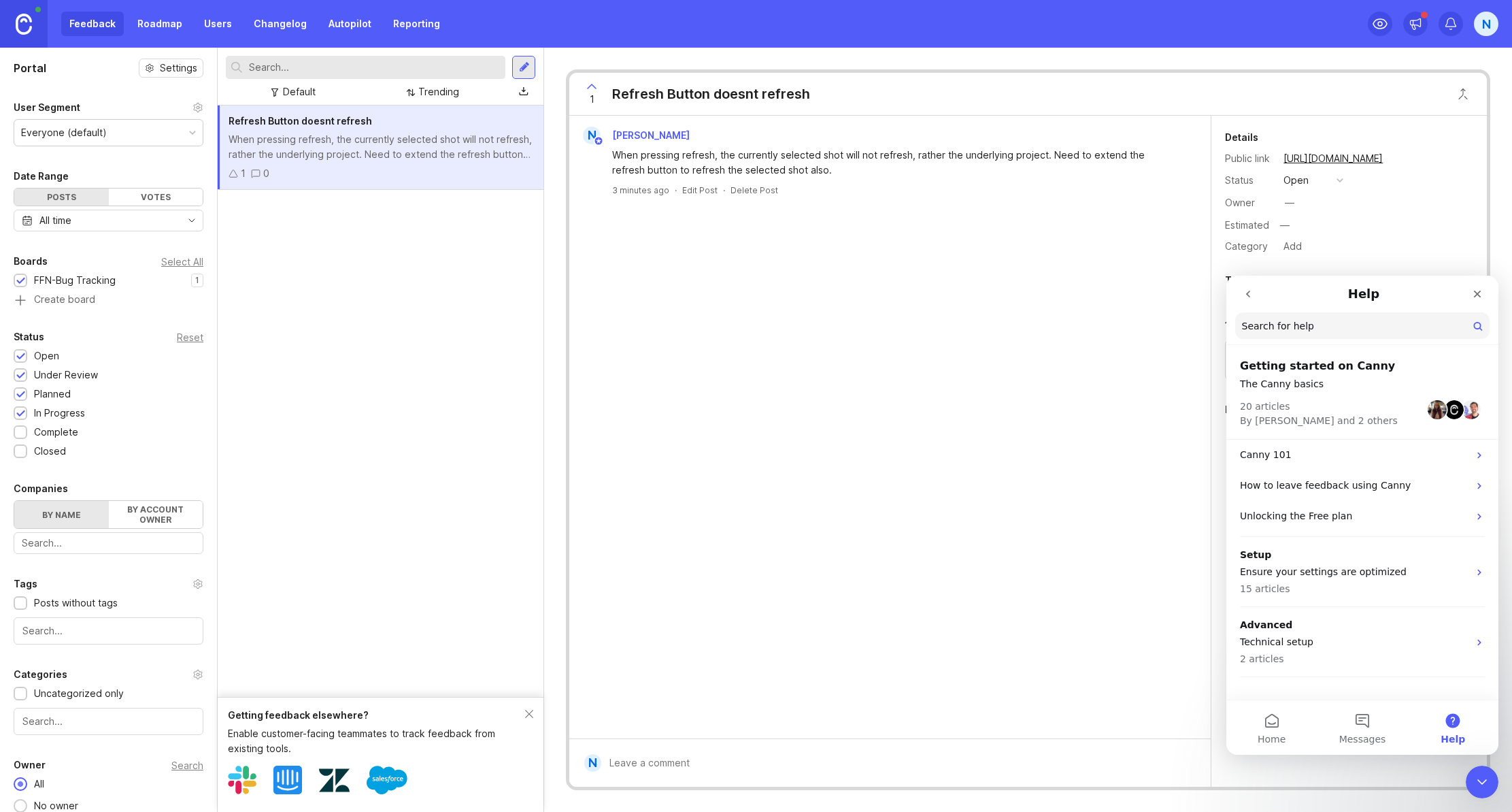
click at [528, 705] on div "Getting feedback elsewhere? Enable customer-facing teammates to track feedback …" at bounding box center [381, 754] width 326 height 115
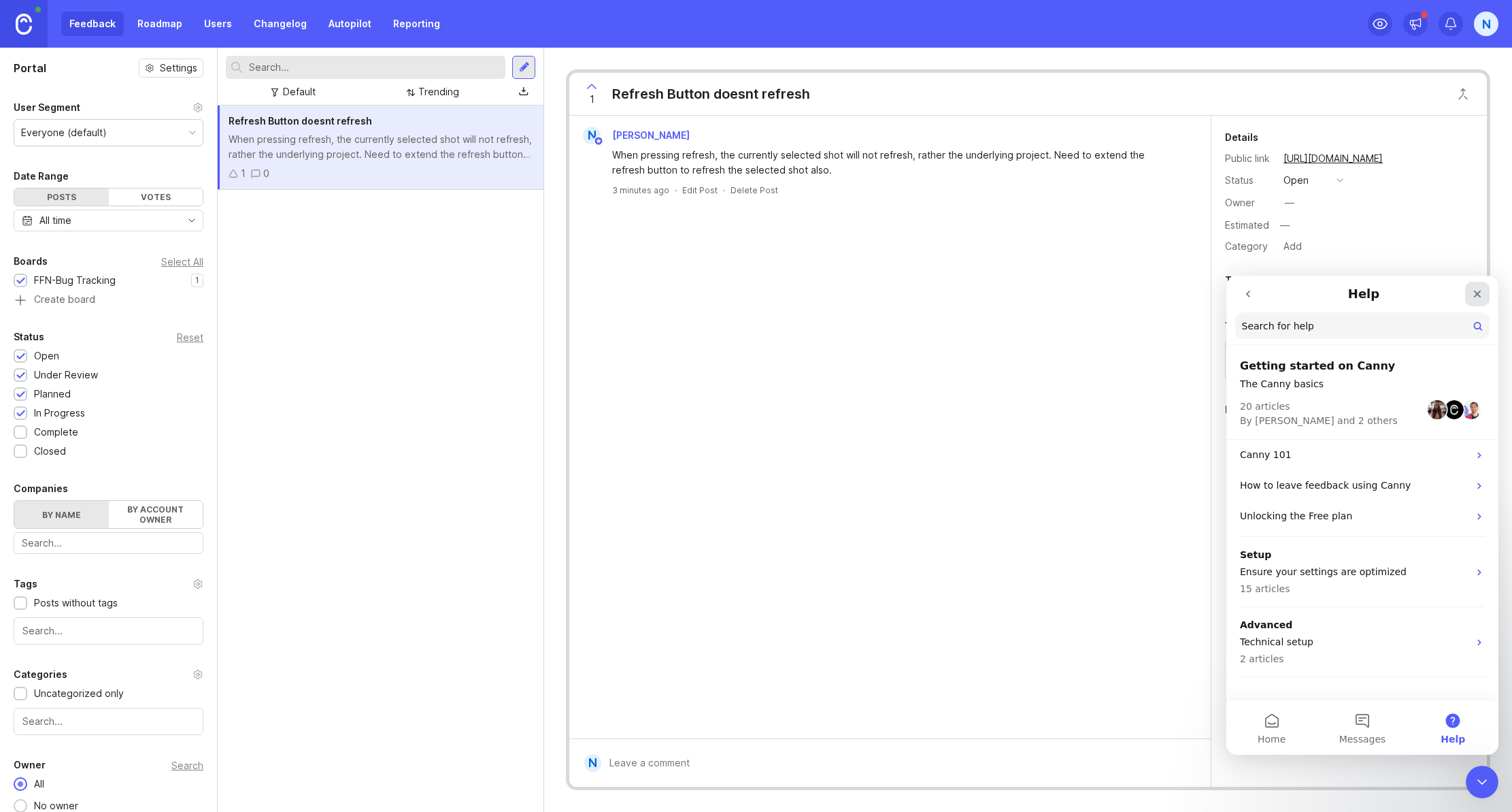
click at [1483, 299] on div "Close" at bounding box center [1477, 294] width 24 height 24
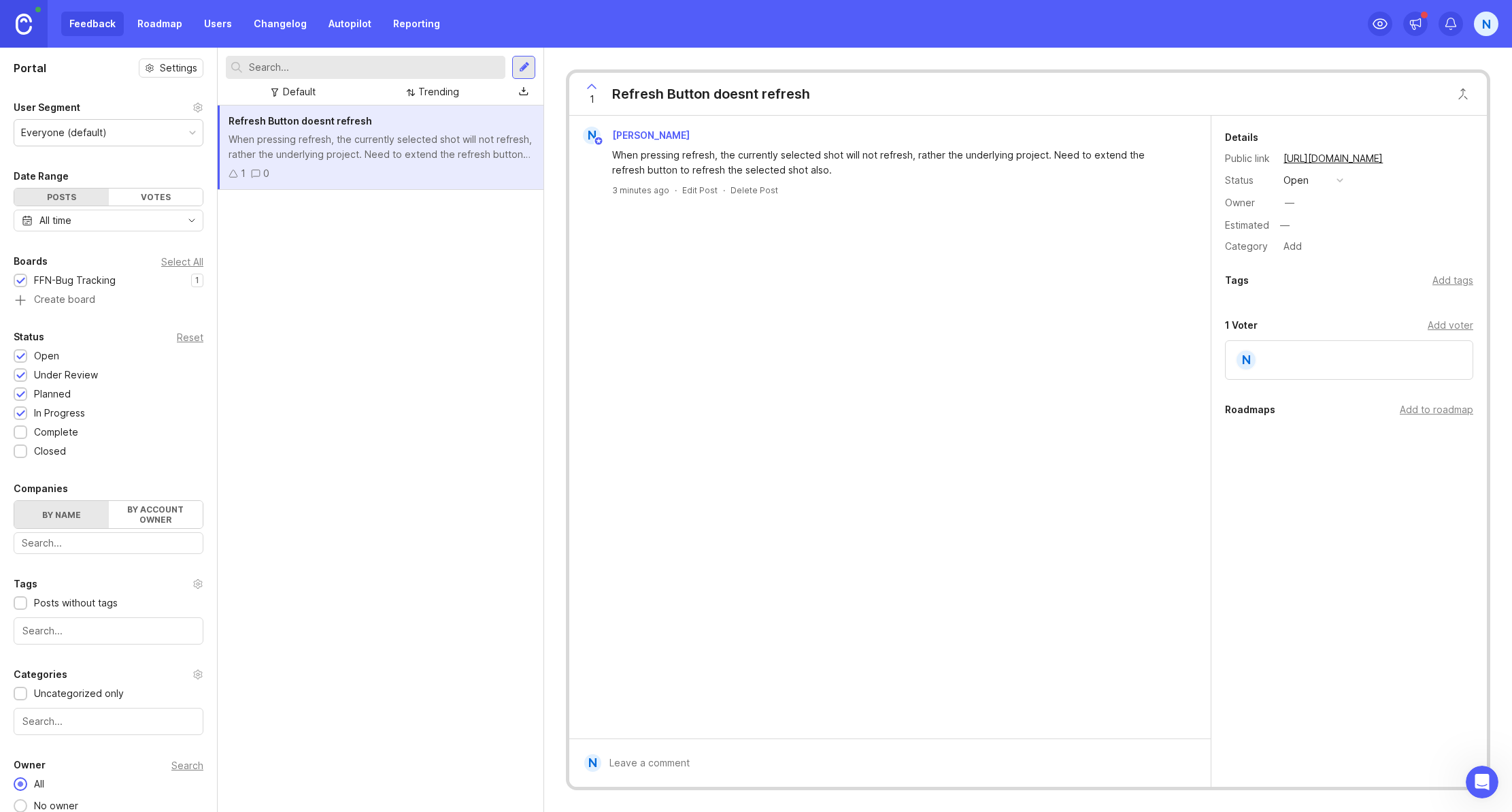
scroll to position [34, 0]
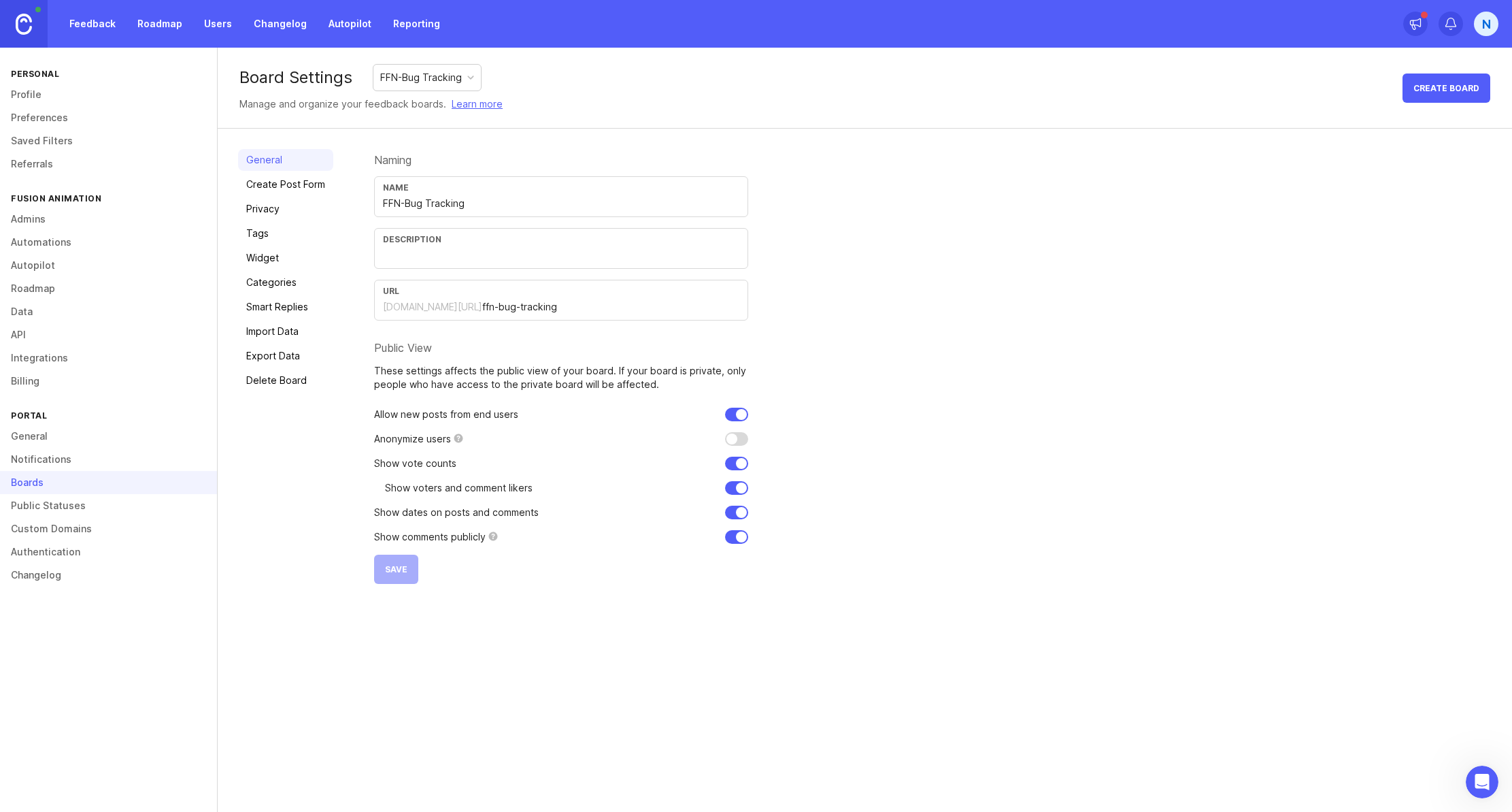
click at [310, 187] on link "Create Post Form" at bounding box center [285, 184] width 95 height 22
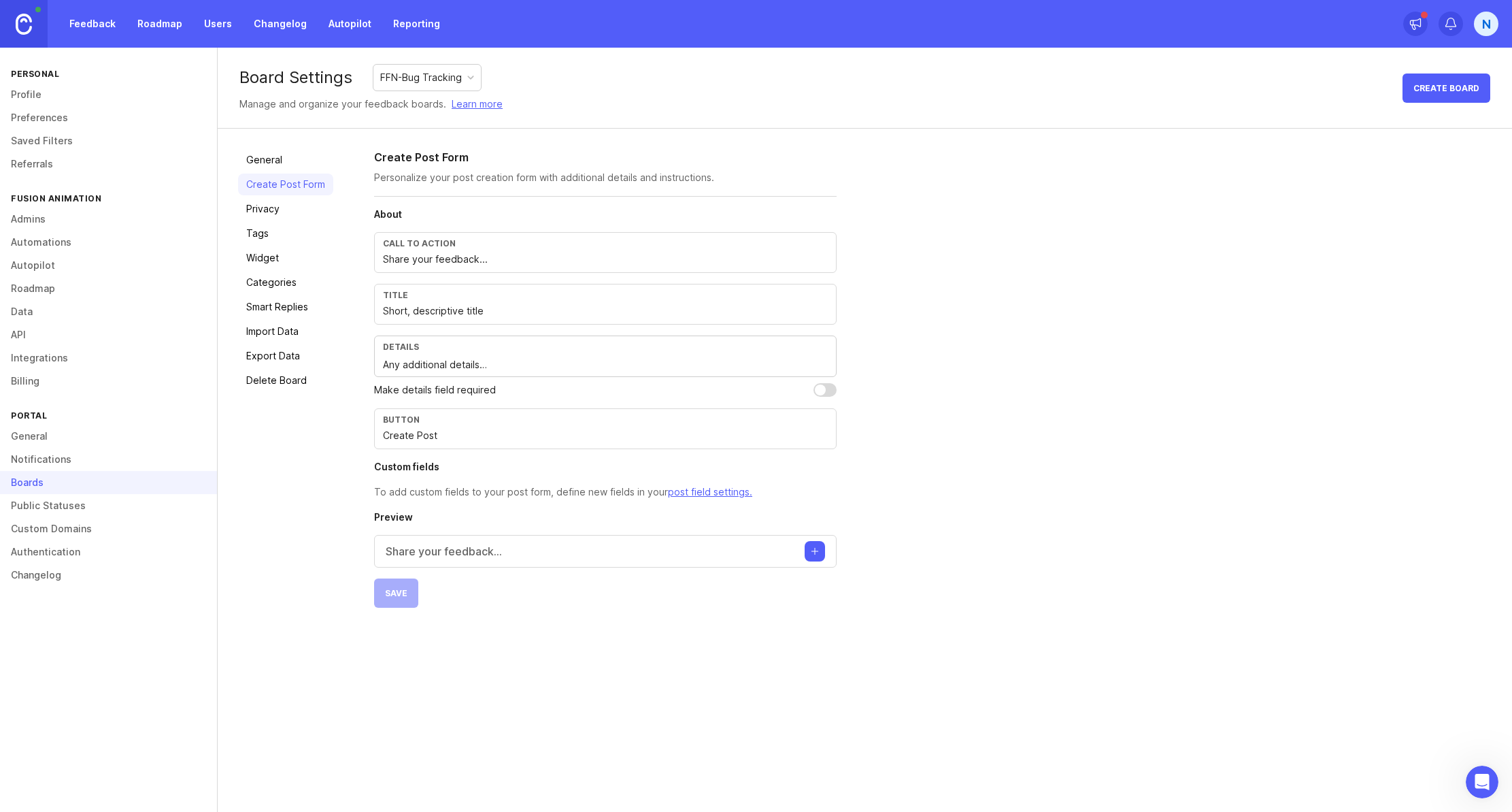
click at [300, 210] on link "Privacy" at bounding box center [285, 209] width 95 height 22
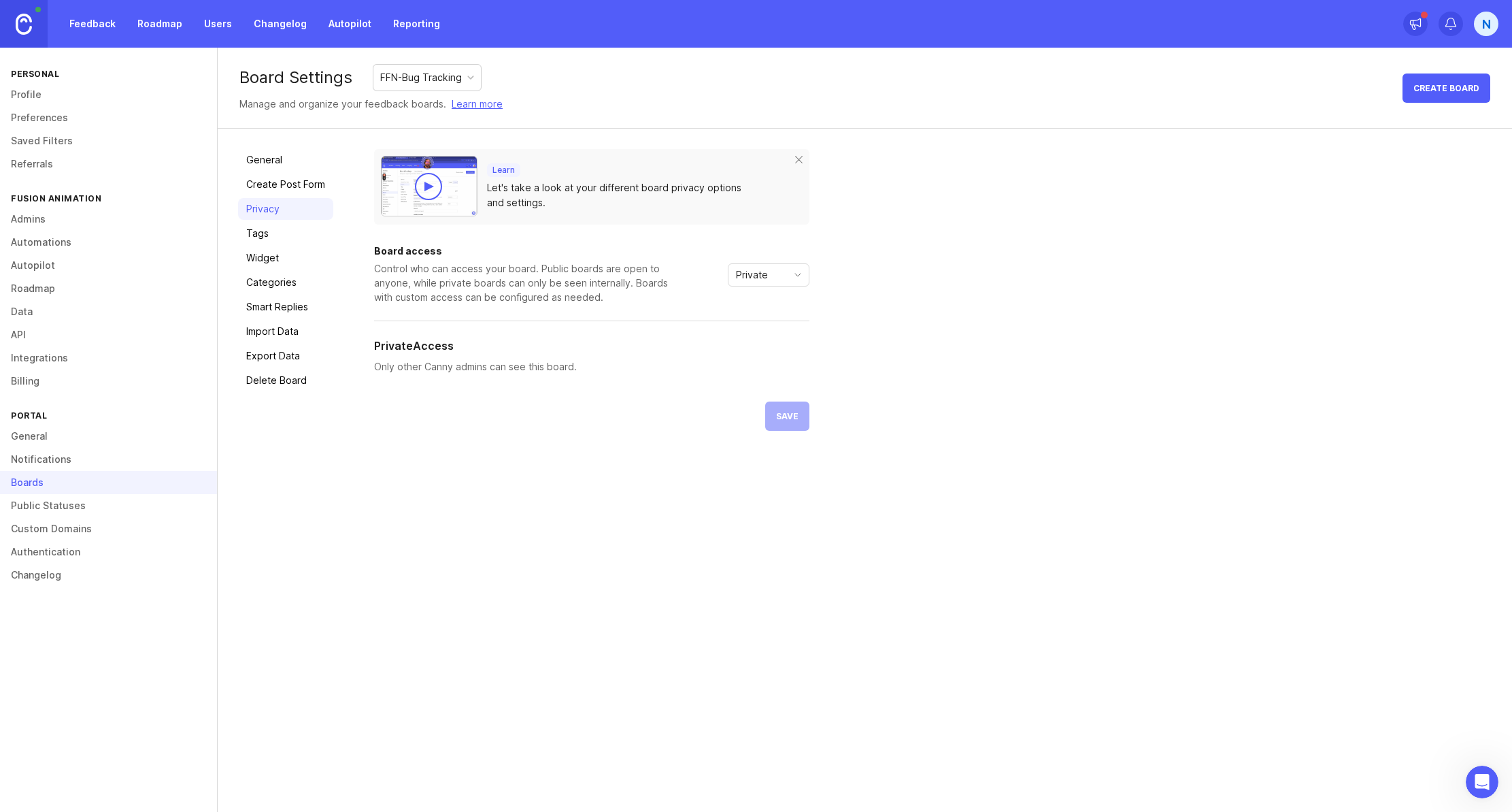
click at [782, 282] on div "Private" at bounding box center [758, 275] width 58 height 22
click at [768, 323] on span "Public" at bounding box center [753, 323] width 33 height 15
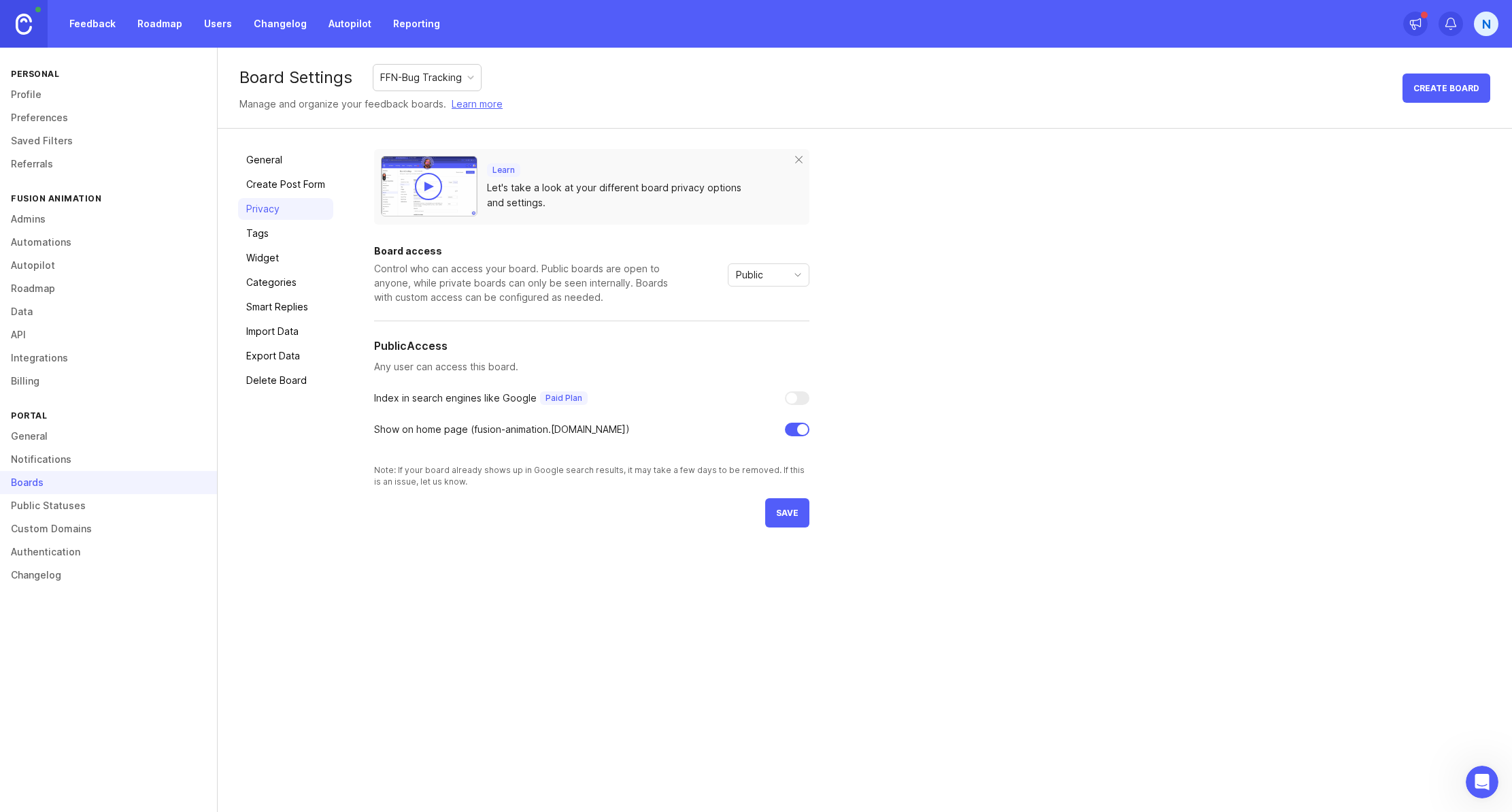
click at [773, 280] on div "Public" at bounding box center [758, 275] width 58 height 22
click at [766, 347] on span "Custom" at bounding box center [754, 346] width 34 height 15
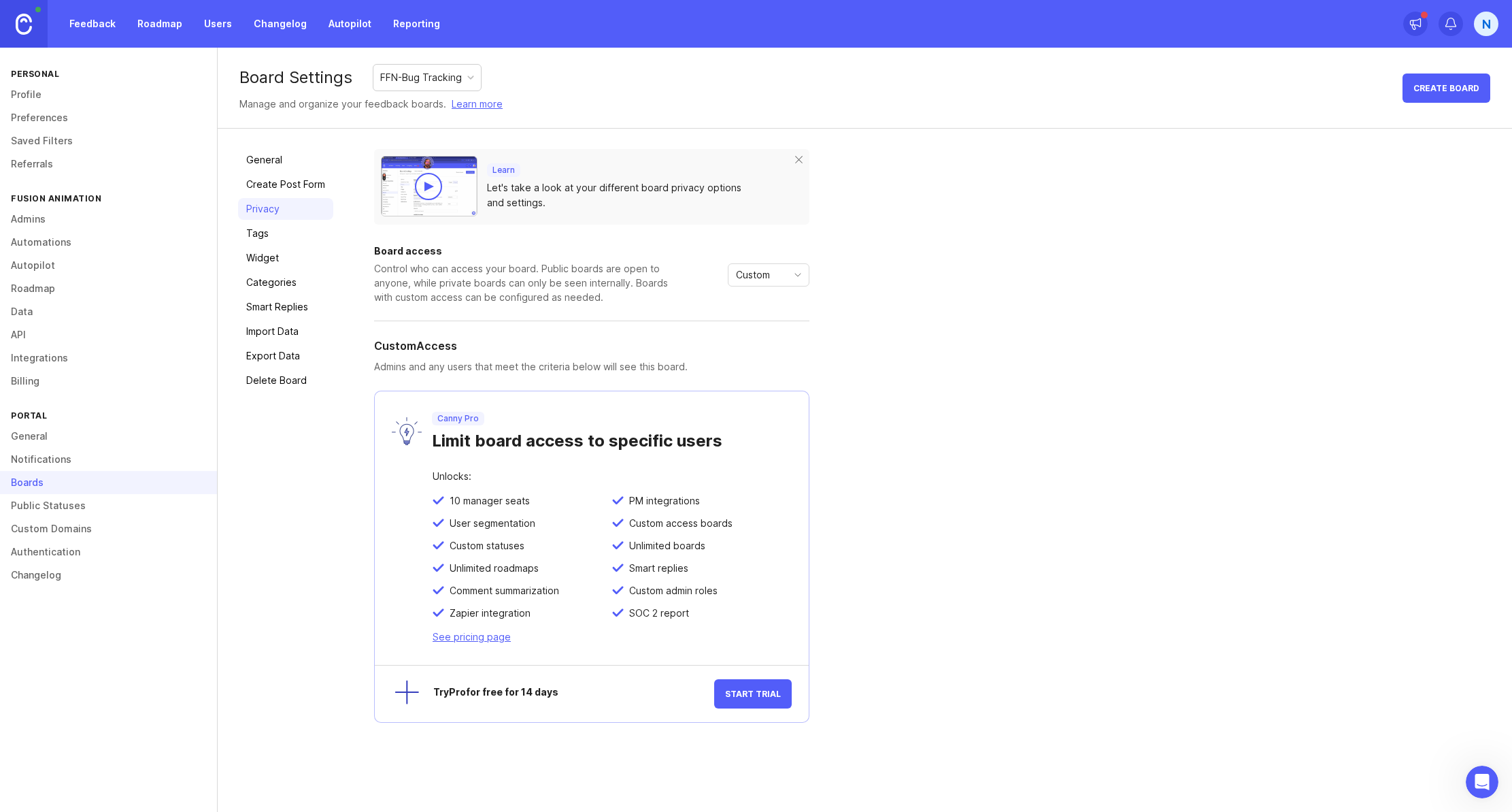
click at [773, 276] on div "Custom" at bounding box center [758, 275] width 58 height 22
click at [770, 298] on span "Private" at bounding box center [755, 301] width 38 height 15
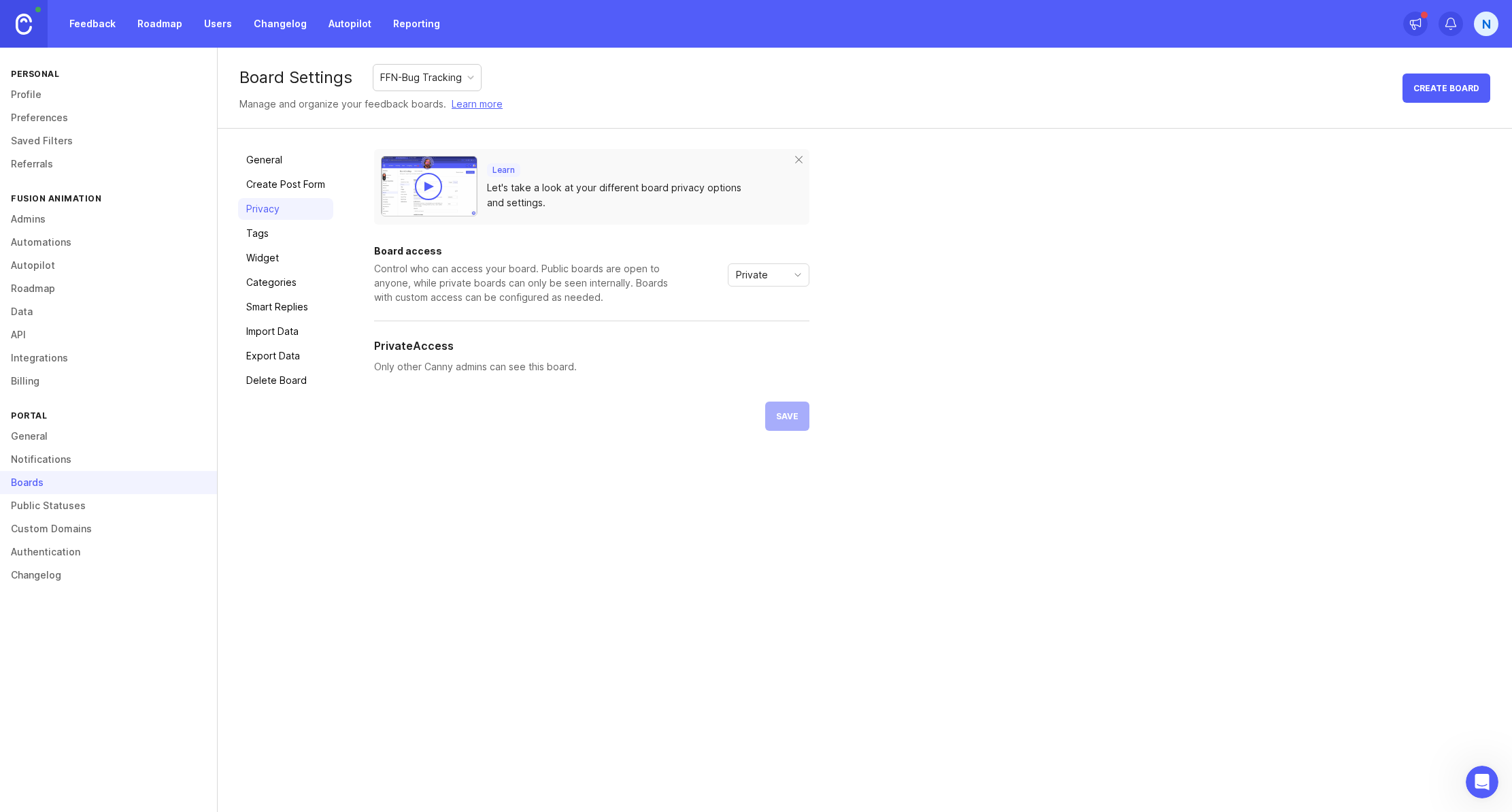
click at [86, 22] on link "Feedback" at bounding box center [92, 23] width 62 height 24
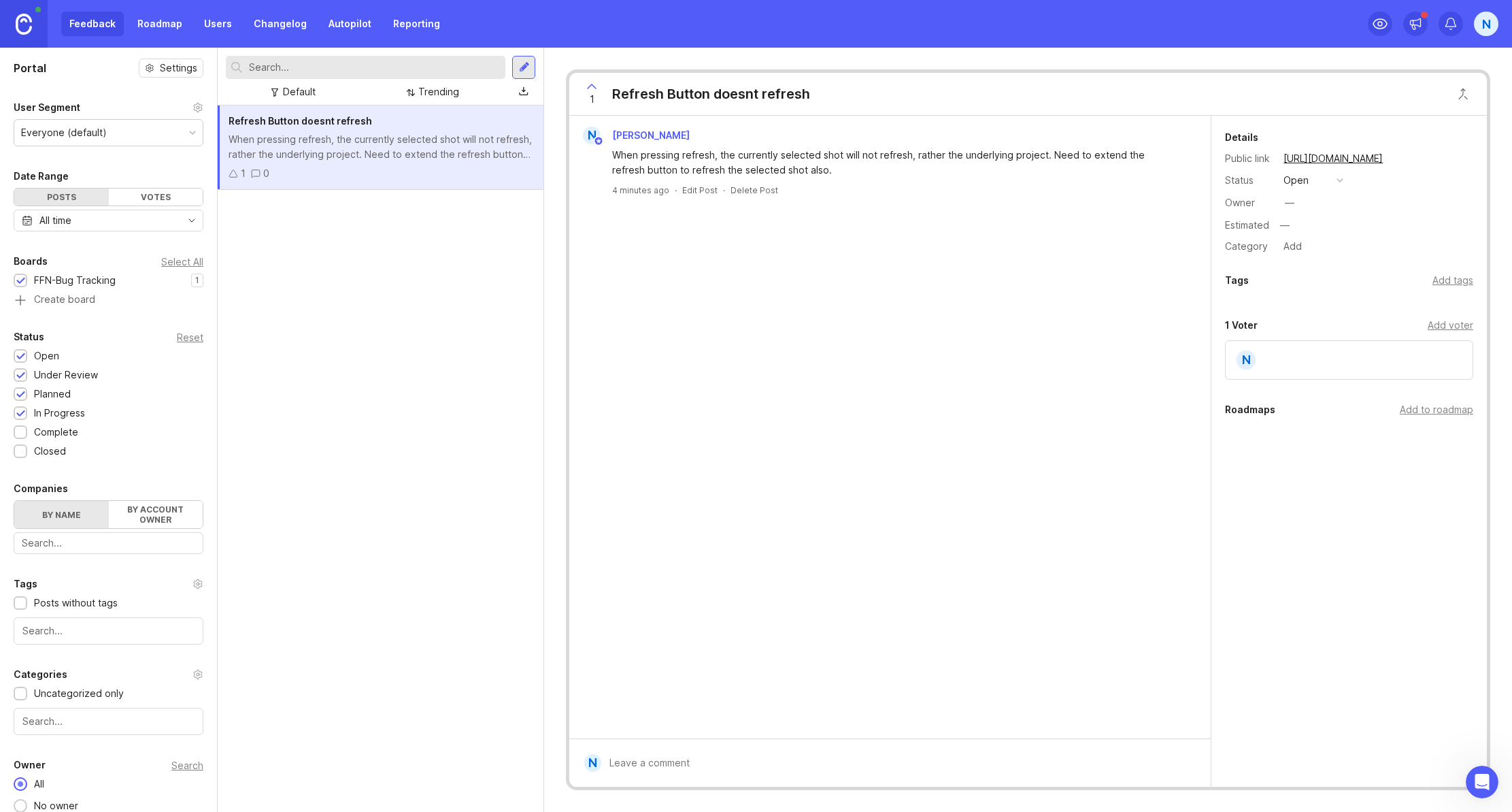
click at [33, 29] on link at bounding box center [23, 23] width 48 height 48
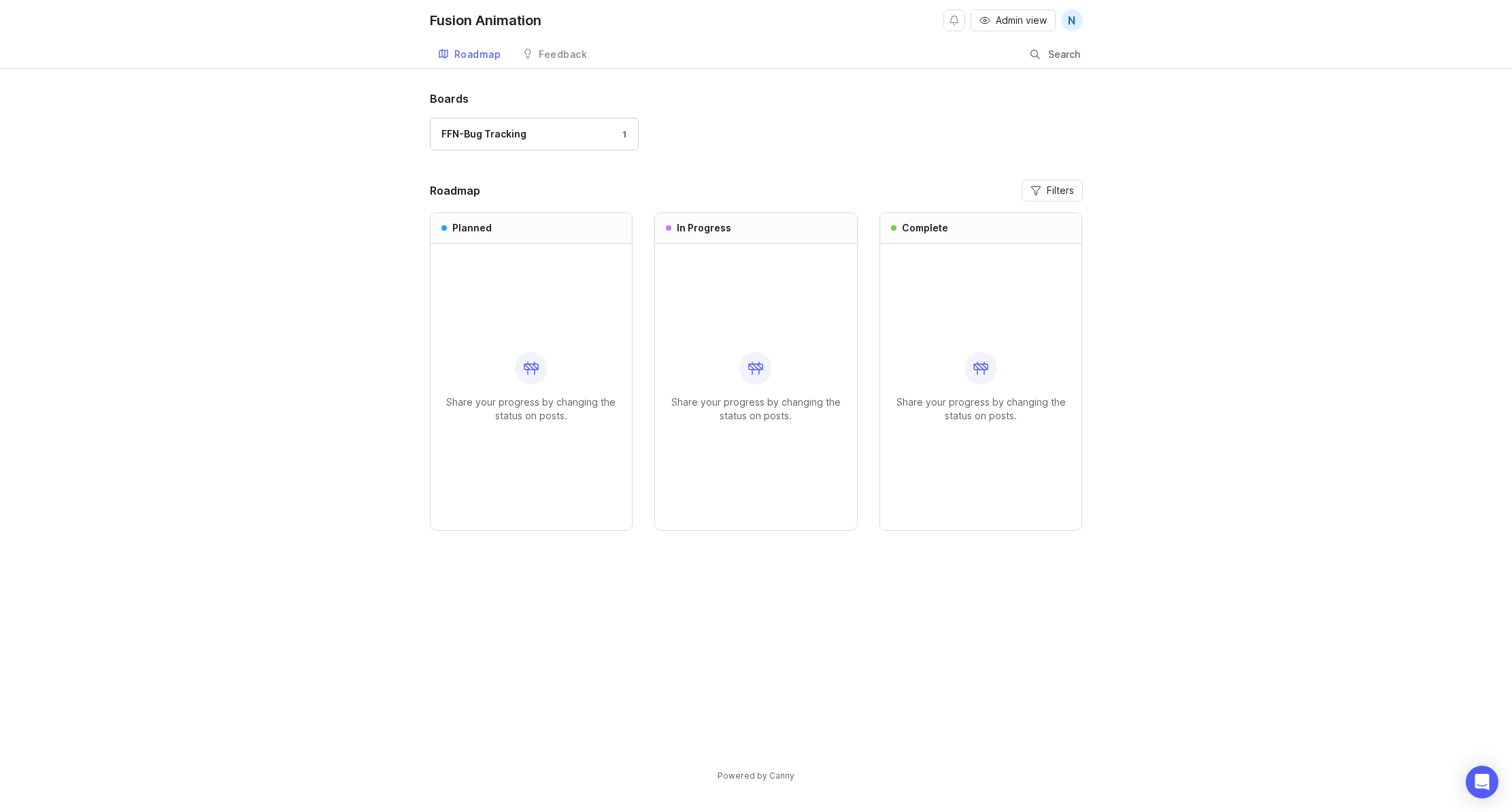
click at [541, 141] on link "FFN-Bug Tracking 1" at bounding box center [534, 134] width 209 height 33
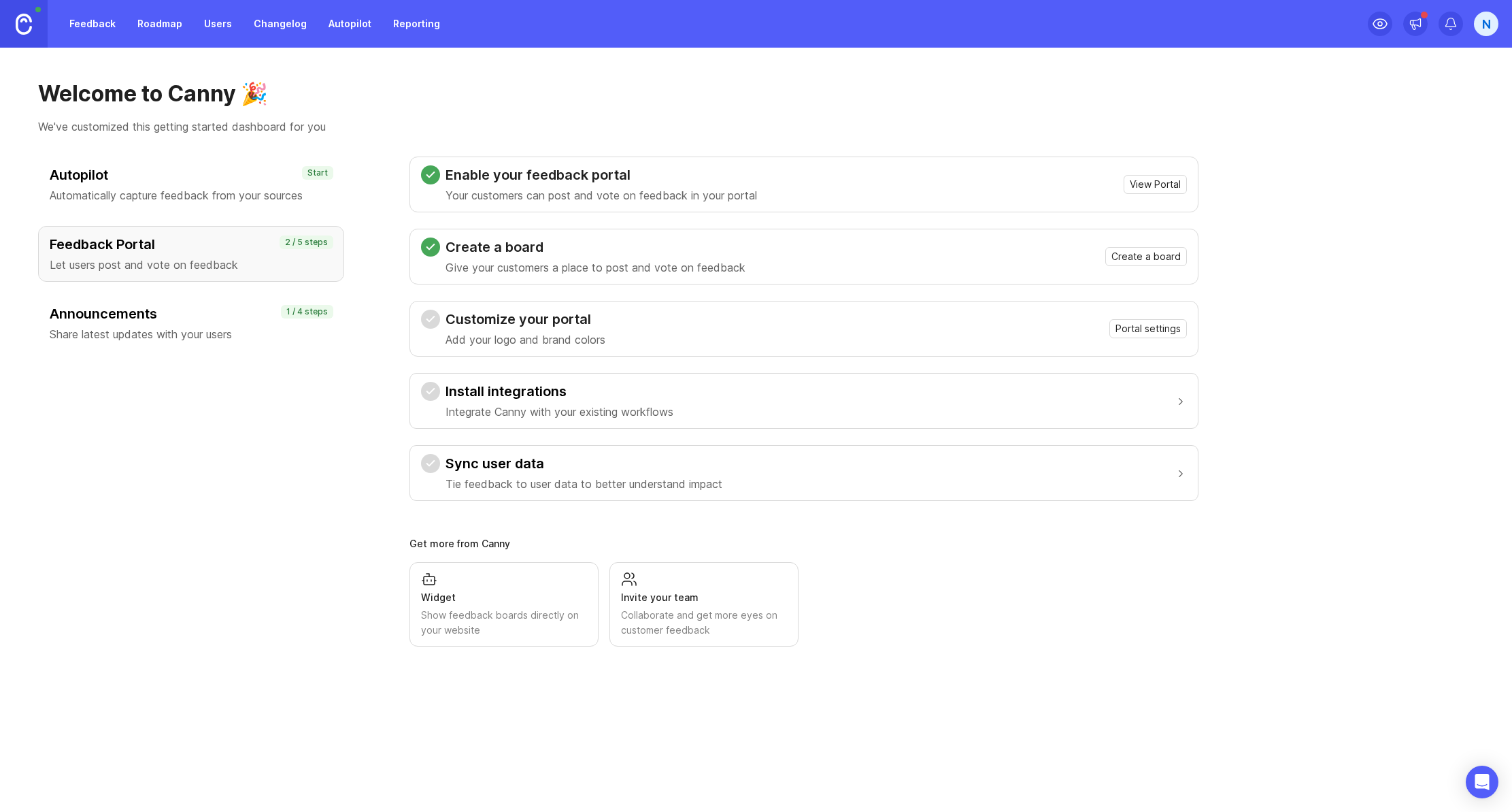
click at [680, 594] on div "Invite your team" at bounding box center [704, 597] width 166 height 15
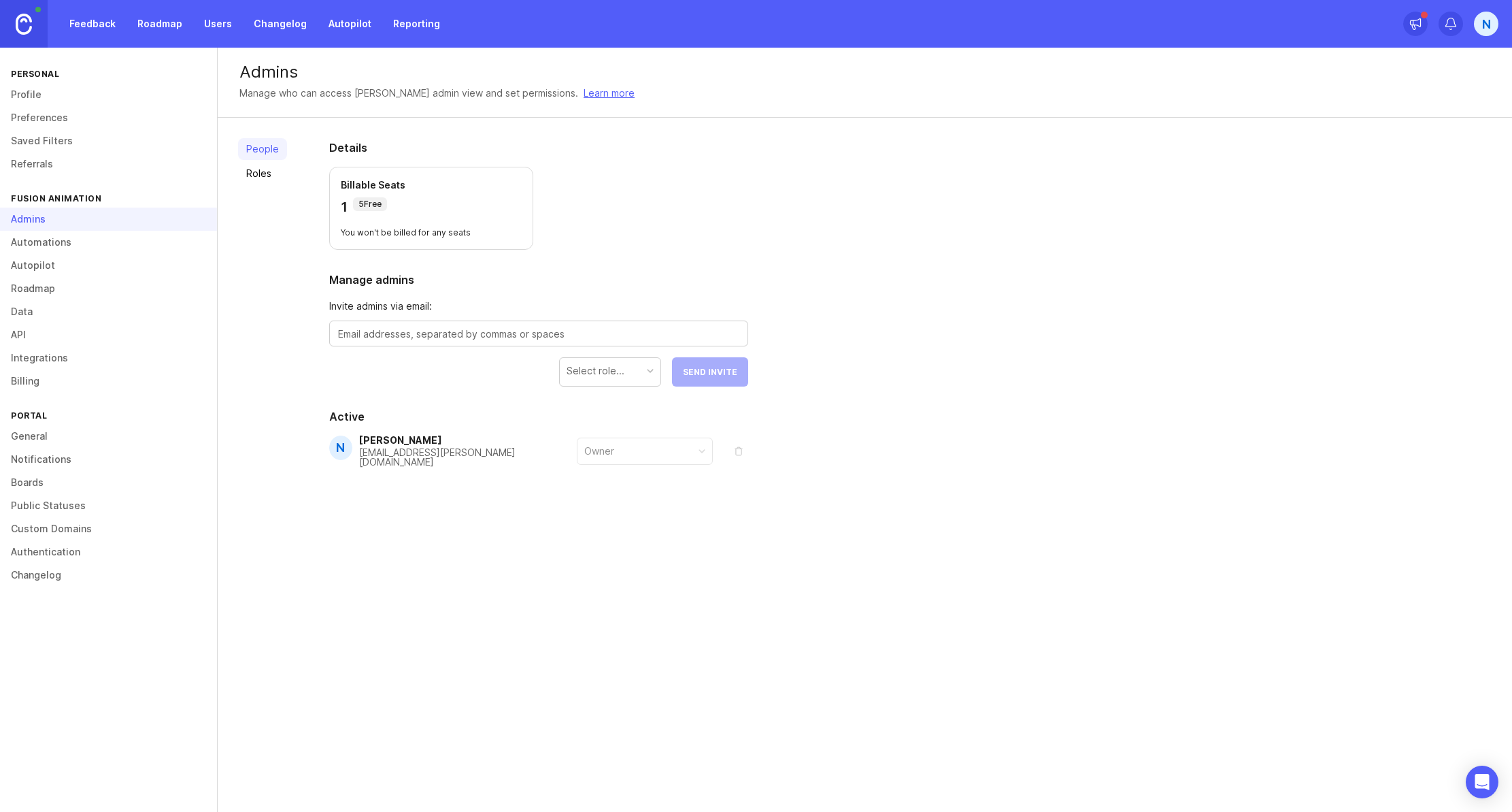
click at [419, 331] on textarea at bounding box center [538, 334] width 401 height 15
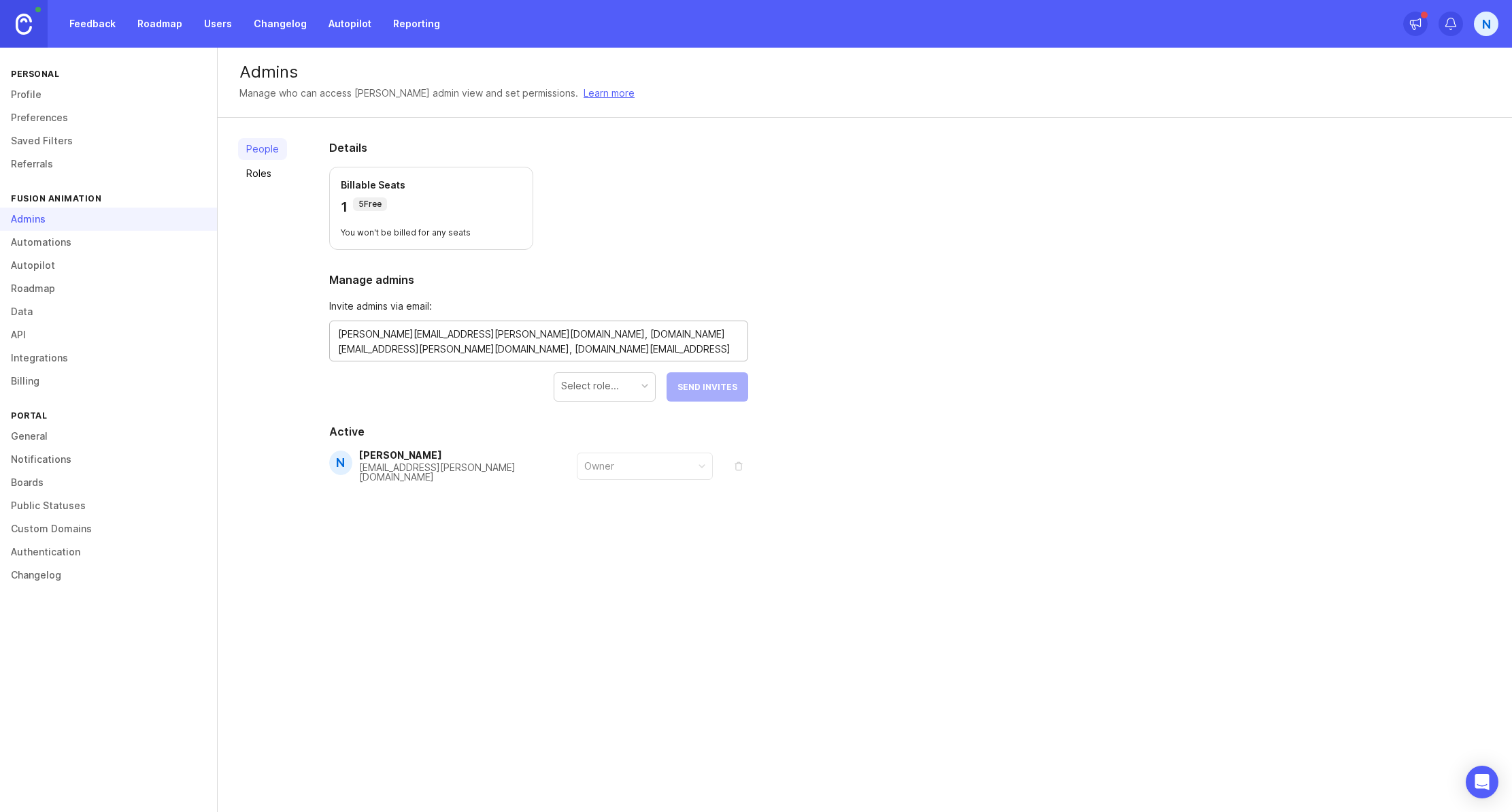
type textarea "sara.bakalchuk@fusionanimation.co.uk, fin.belcher@fusionanimation.co.uk, pauls.…"
click at [625, 384] on div "Select role..." at bounding box center [605, 386] width 101 height 26
click at [594, 389] on div "Contributor" at bounding box center [587, 386] width 52 height 15
click at [722, 392] on button "Send Invites" at bounding box center [707, 386] width 82 height 29
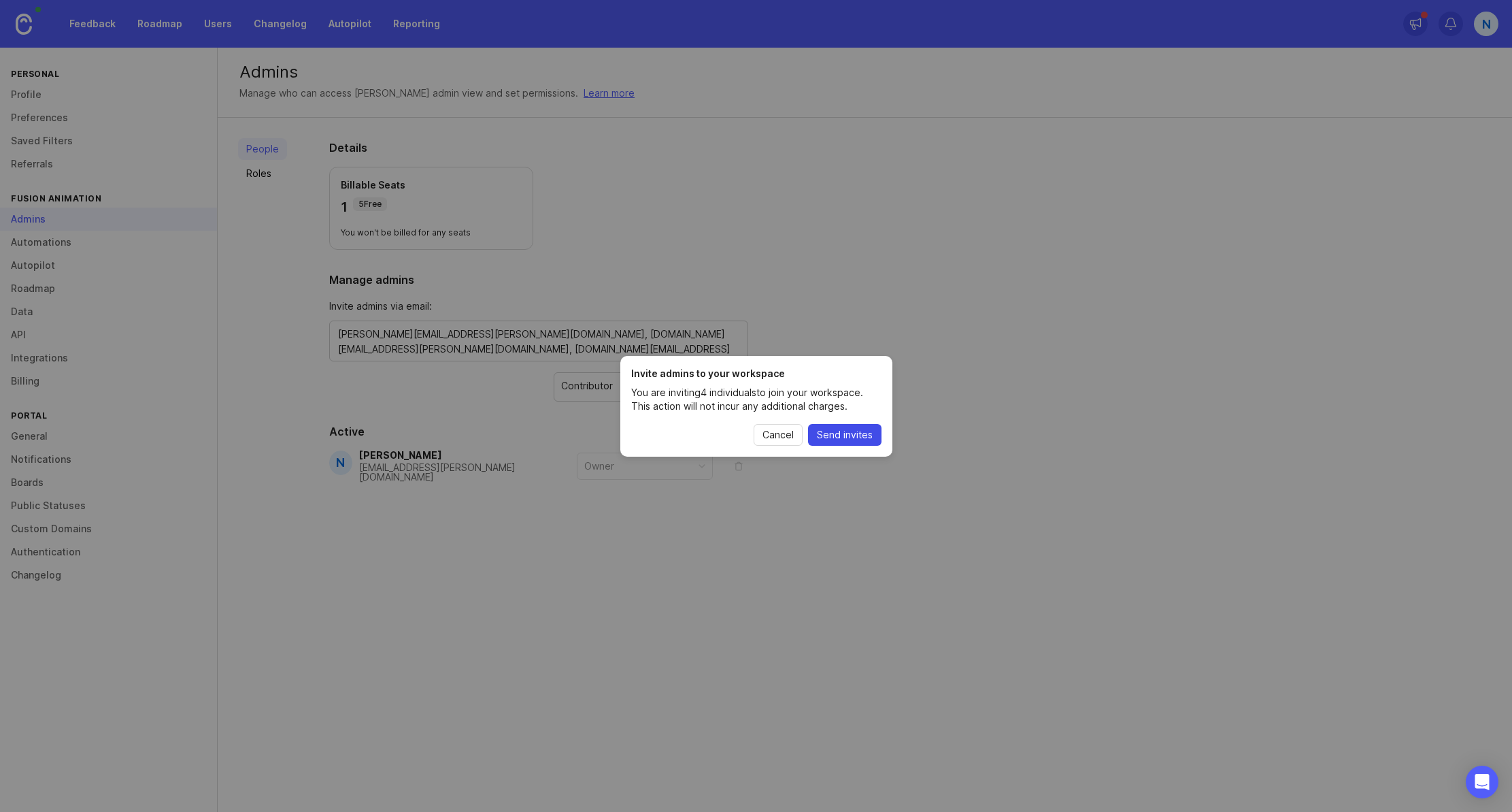
click at [851, 436] on span "Send invites" at bounding box center [844, 434] width 56 height 13
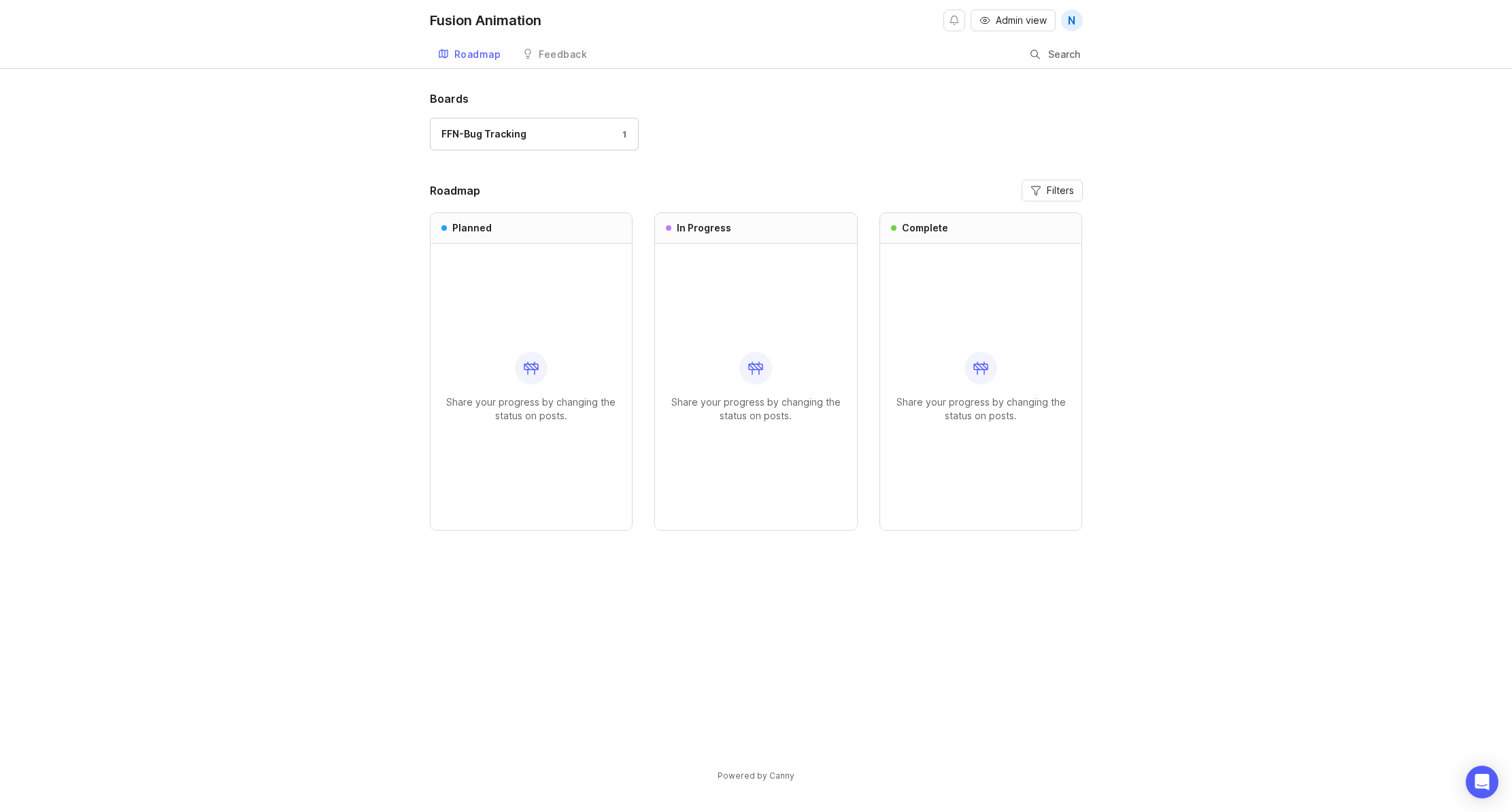
click at [557, 58] on div "Feedback" at bounding box center [563, 54] width 48 height 9
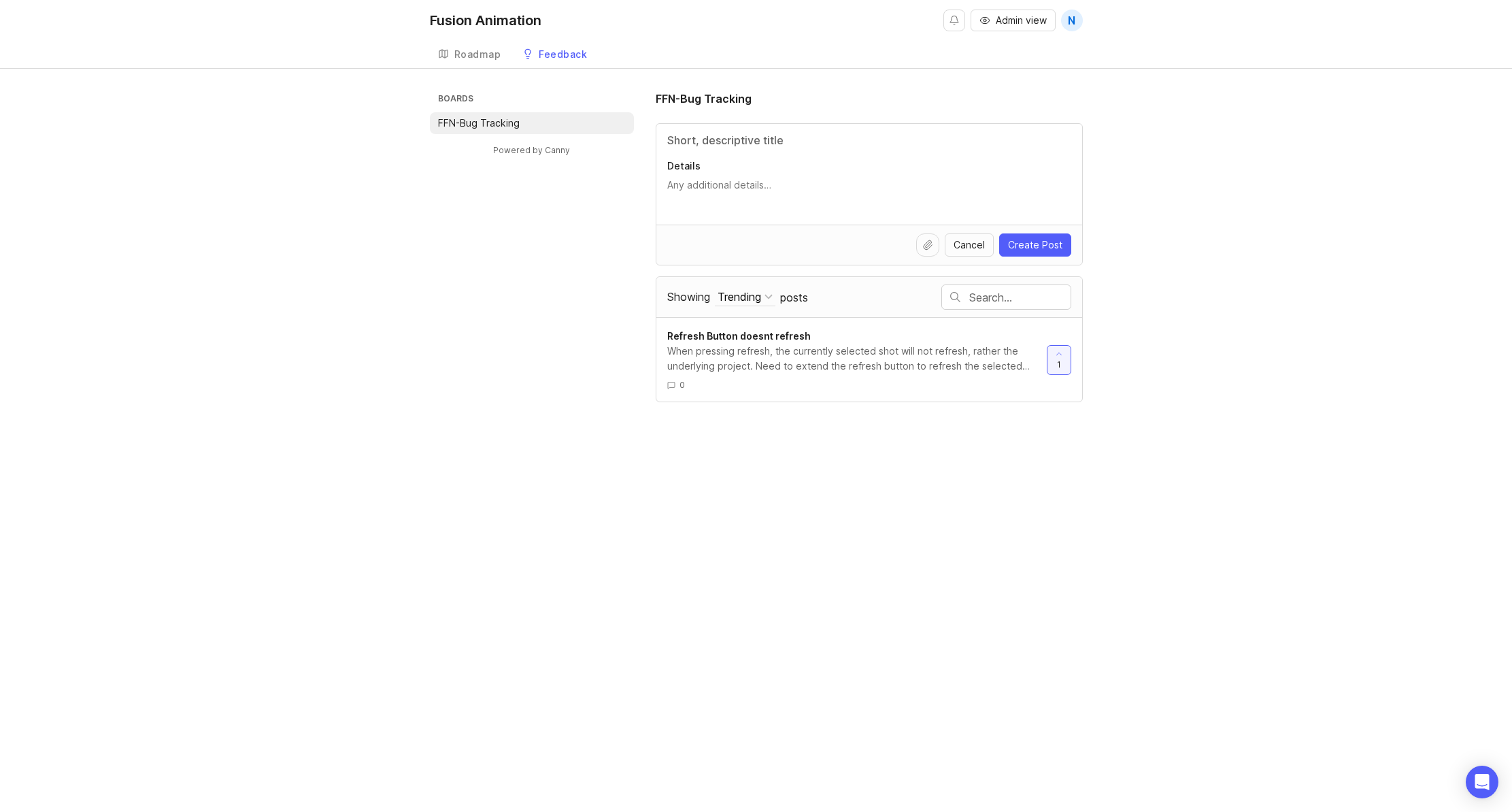
click at [467, 57] on div "Roadmap" at bounding box center [478, 54] width 47 height 9
click at [755, 298] on div "Trending" at bounding box center [739, 296] width 43 height 15
click at [742, 380] on div "New" at bounding box center [735, 388] width 76 height 23
click at [741, 298] on div "New" at bounding box center [729, 296] width 23 height 15
click at [747, 346] on div "Trending" at bounding box center [735, 342] width 76 height 23
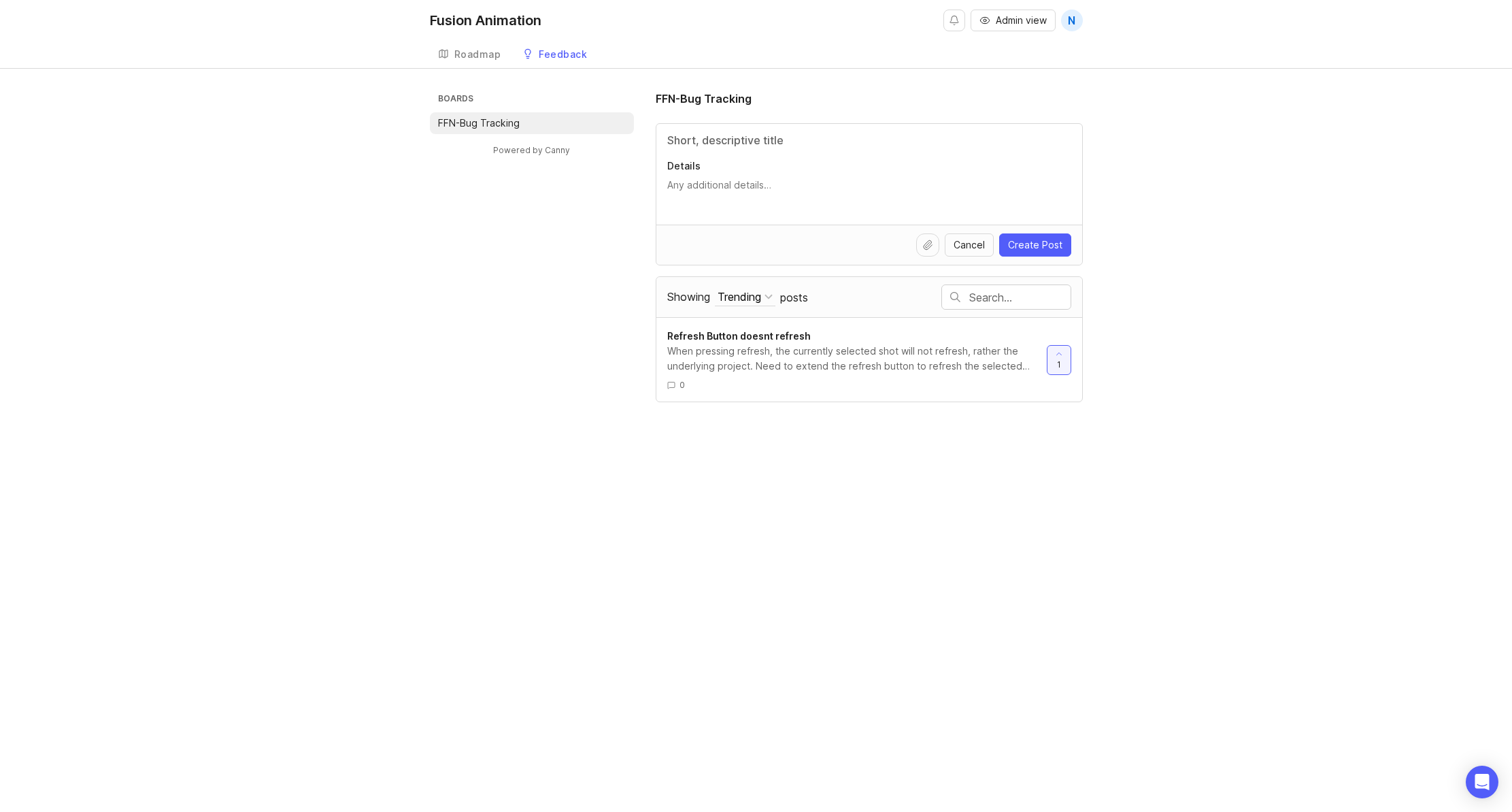
click at [795, 152] on div "Details" at bounding box center [869, 174] width 426 height 101
click at [756, 133] on input "Title" at bounding box center [869, 140] width 404 height 16
type input "test"
click at [731, 180] on textarea "Details" at bounding box center [869, 192] width 404 height 27
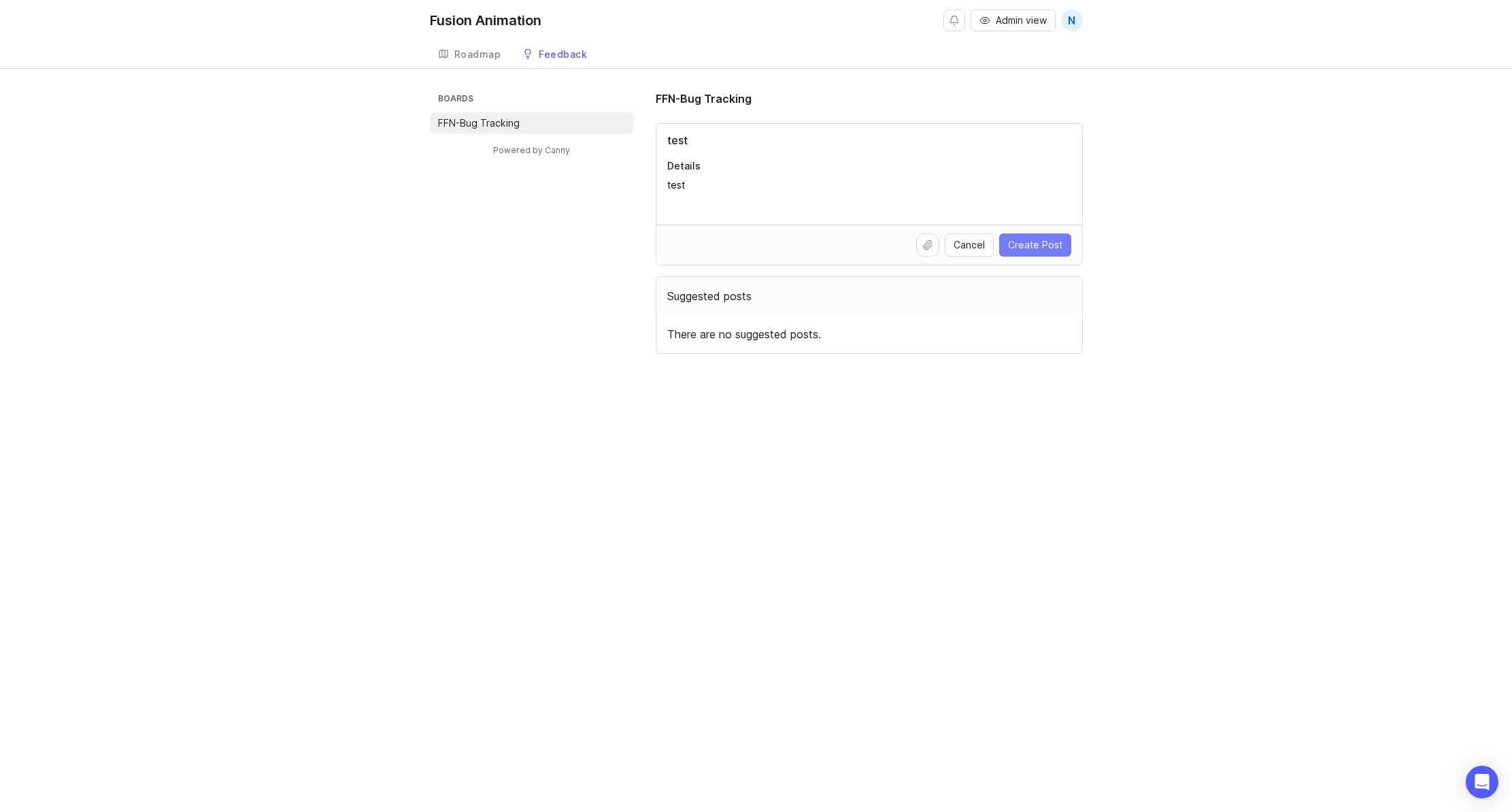
type textarea "test"
click at [1043, 237] on button "Create Post" at bounding box center [1035, 245] width 72 height 23
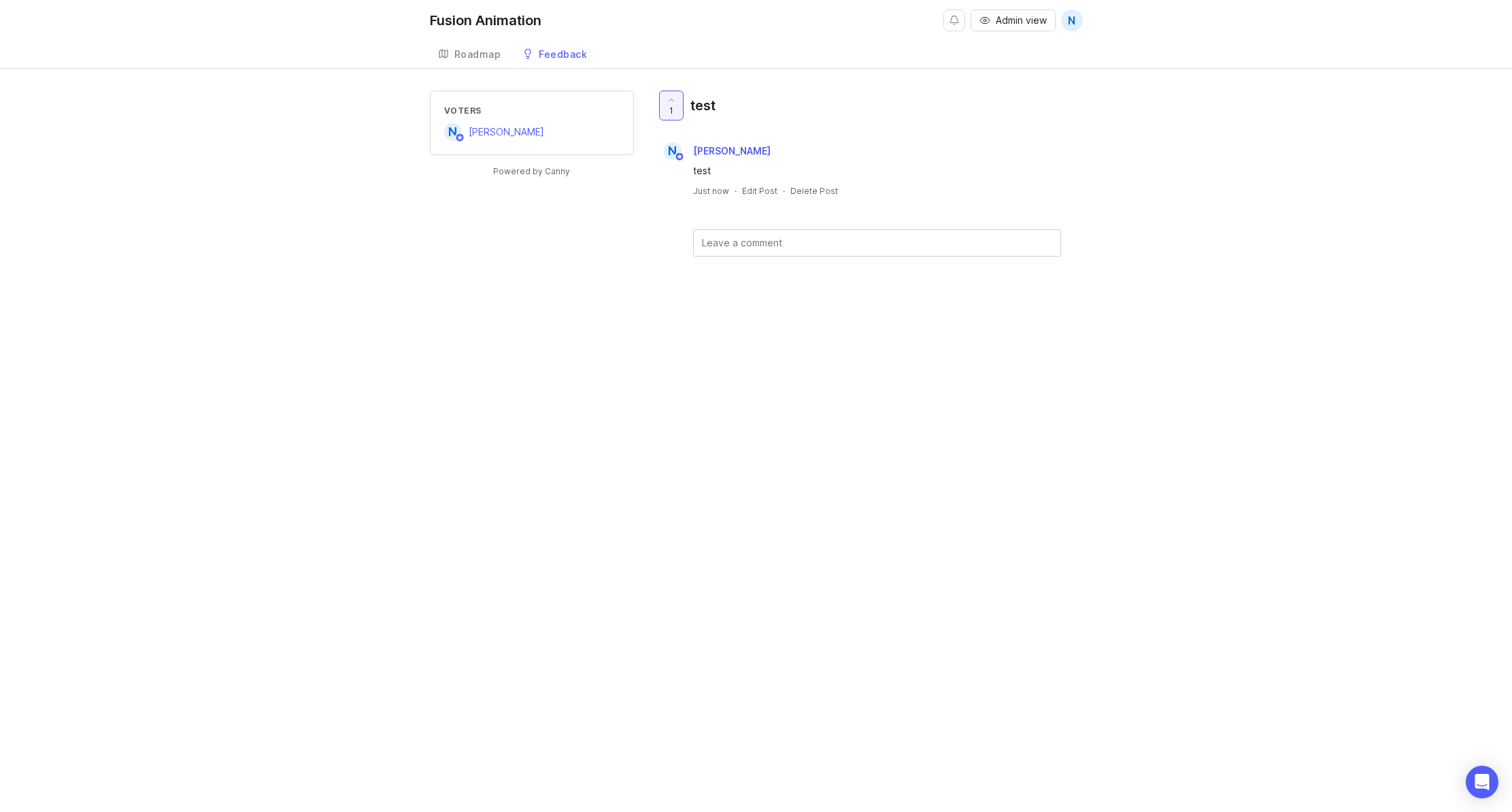
click at [531, 56] on icon at bounding box center [528, 53] width 11 height 11
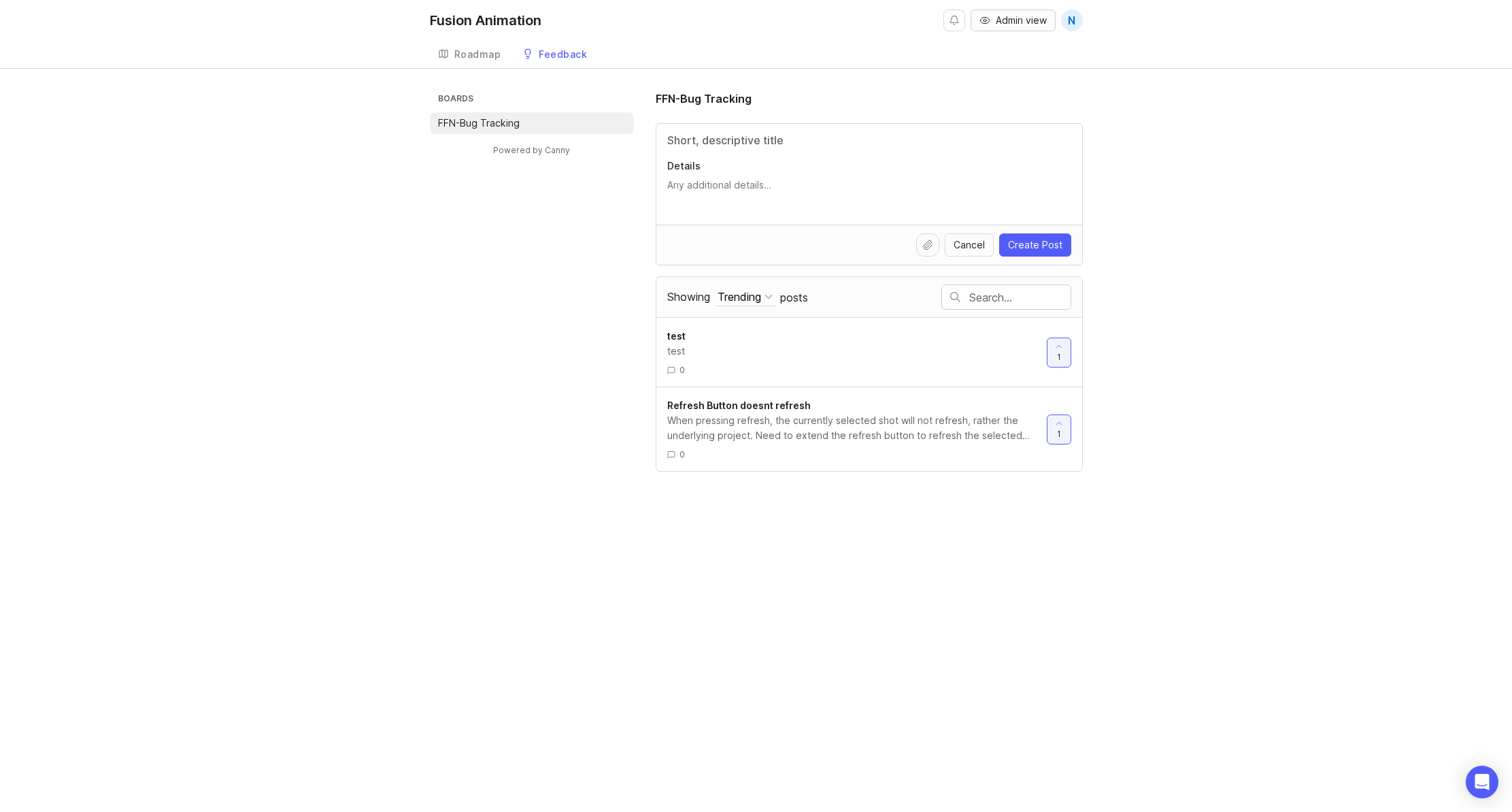
click at [1035, 24] on span "Admin view" at bounding box center [1021, 20] width 51 height 13
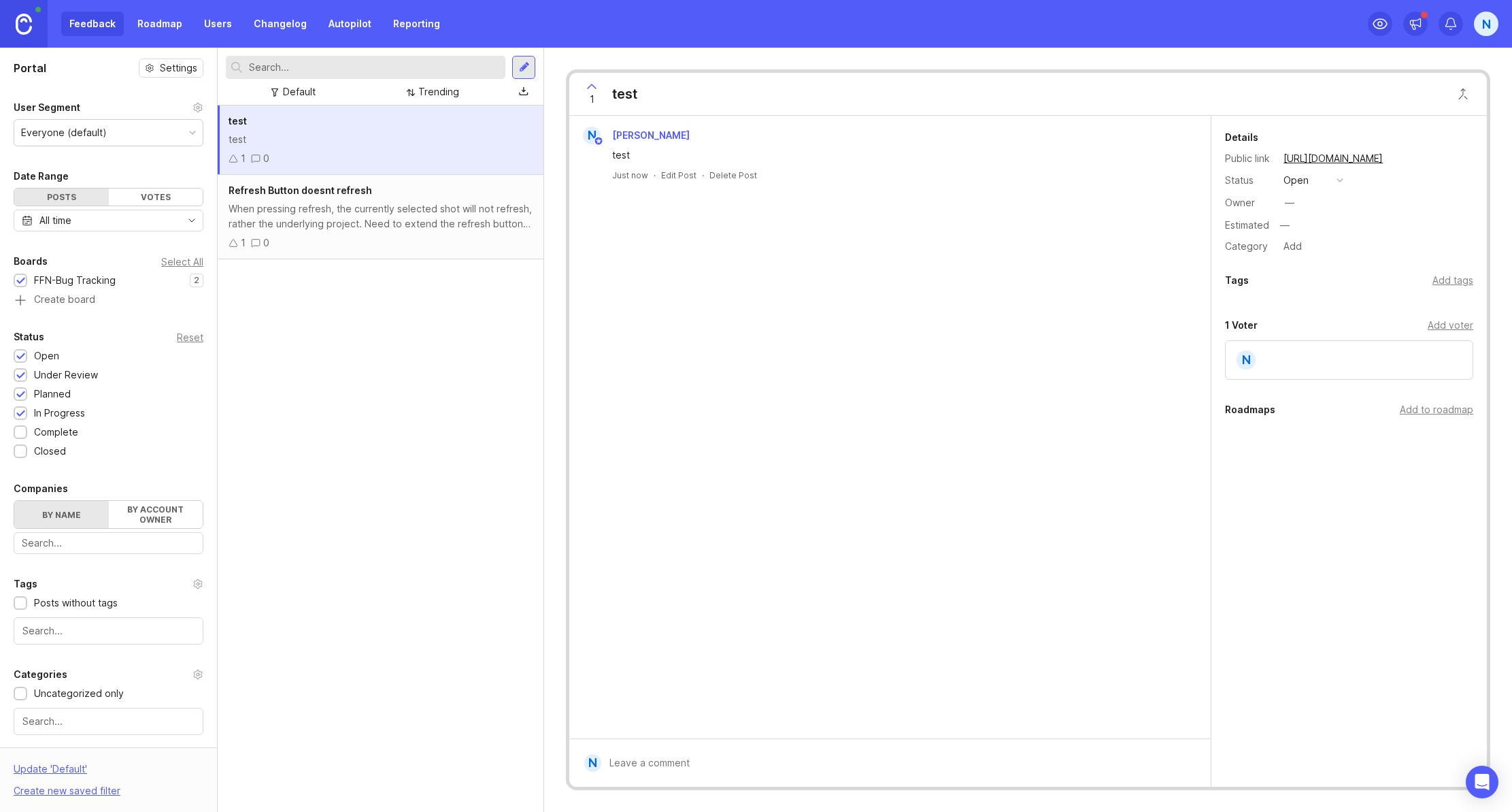
click at [408, 244] on div "1 0" at bounding box center [381, 242] width 304 height 15
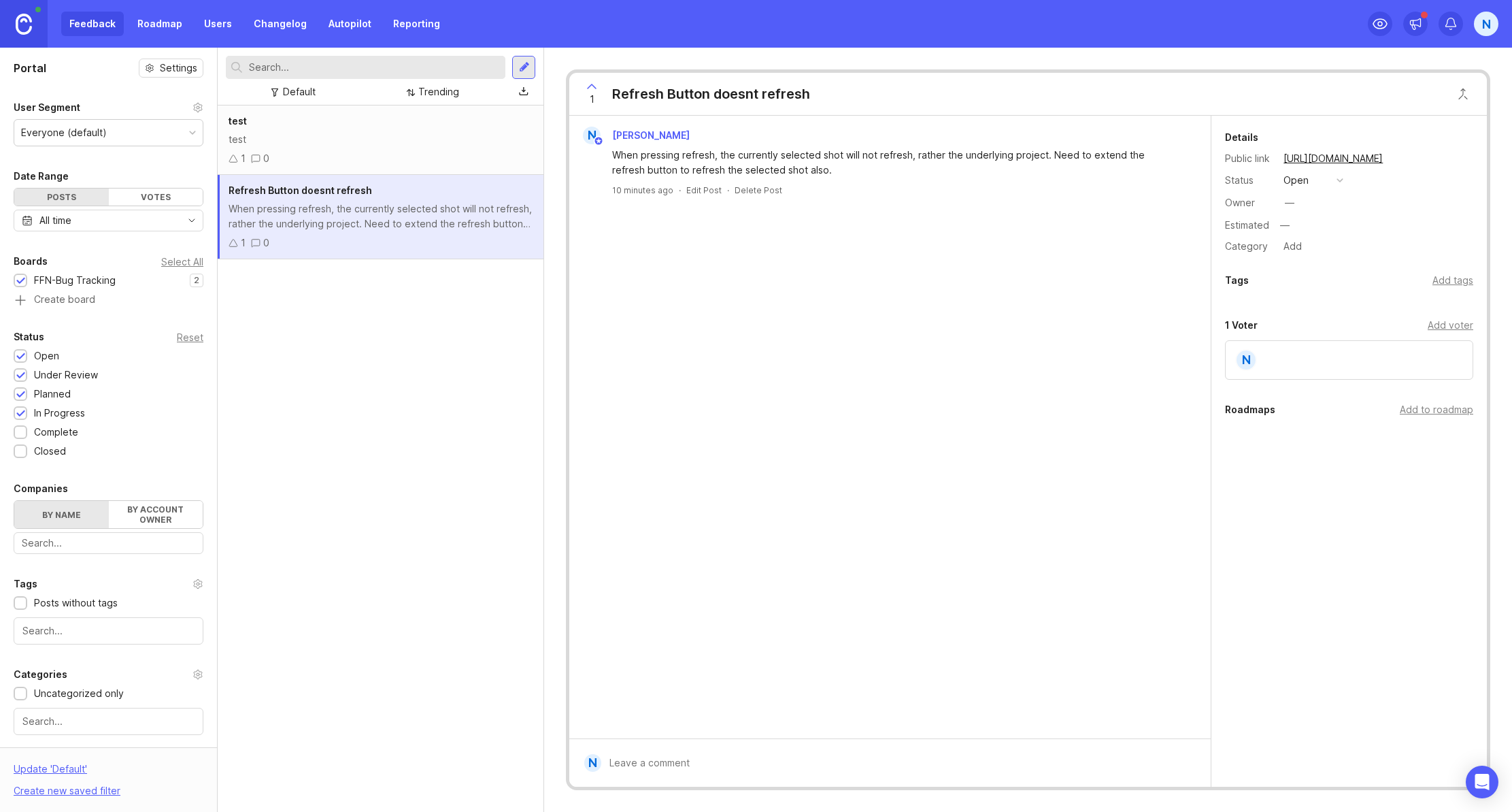
click at [437, 162] on div "1 0" at bounding box center [381, 158] width 304 height 15
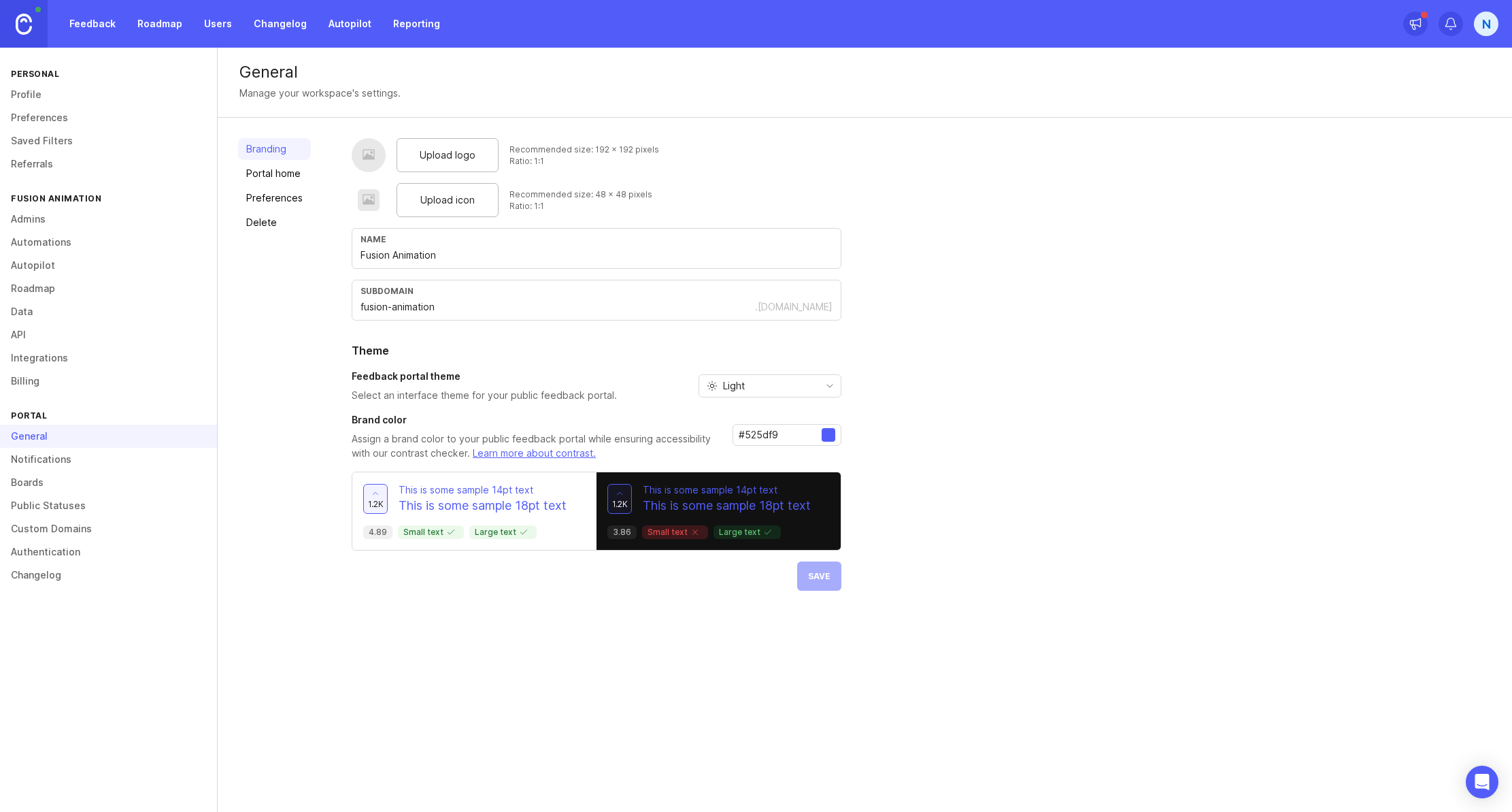
click at [72, 511] on link "Public Statuses" at bounding box center [109, 505] width 217 height 23
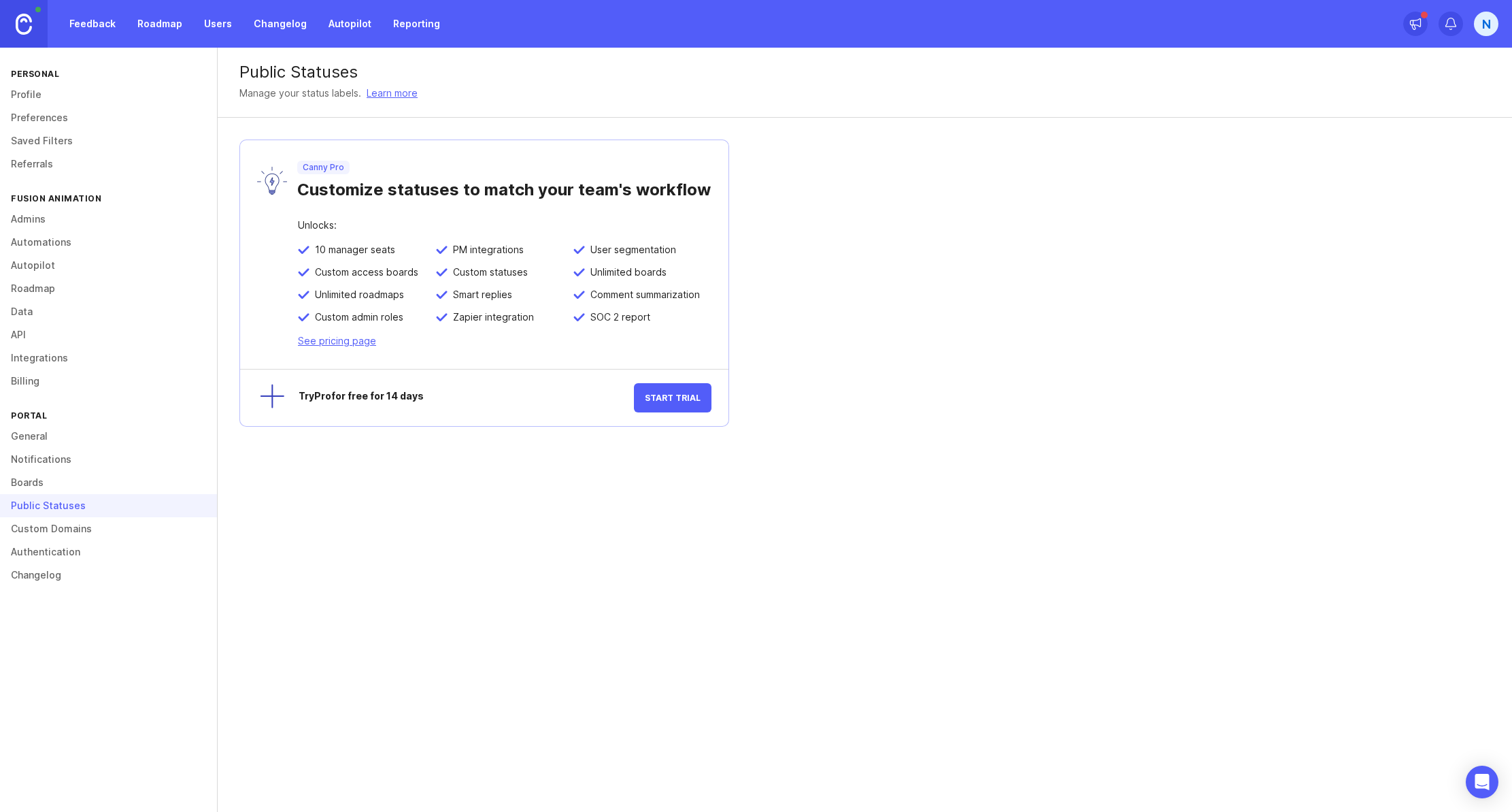
click at [72, 536] on link "Custom Domains" at bounding box center [109, 529] width 217 height 23
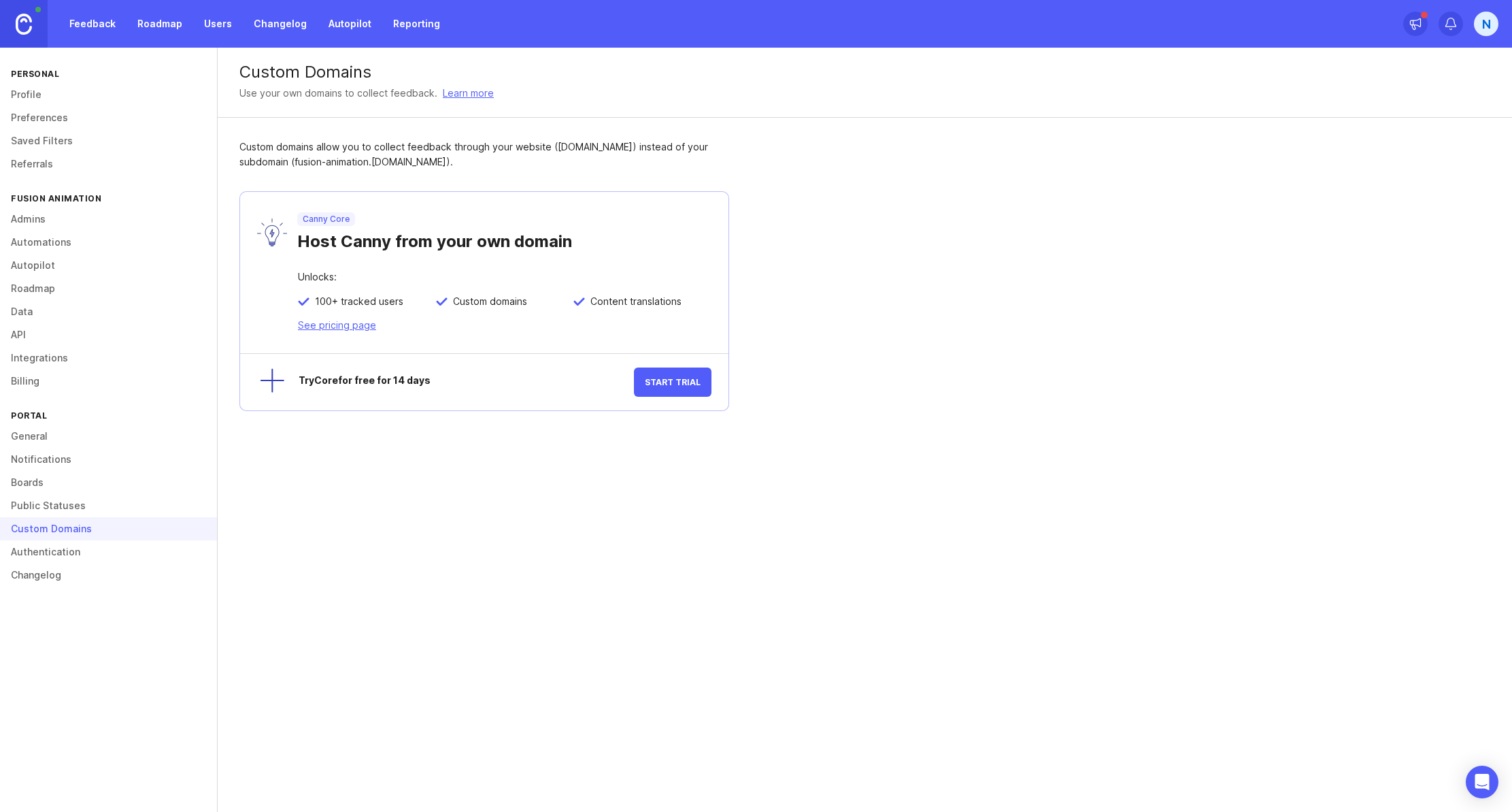
click at [63, 486] on link "Boards" at bounding box center [109, 482] width 217 height 23
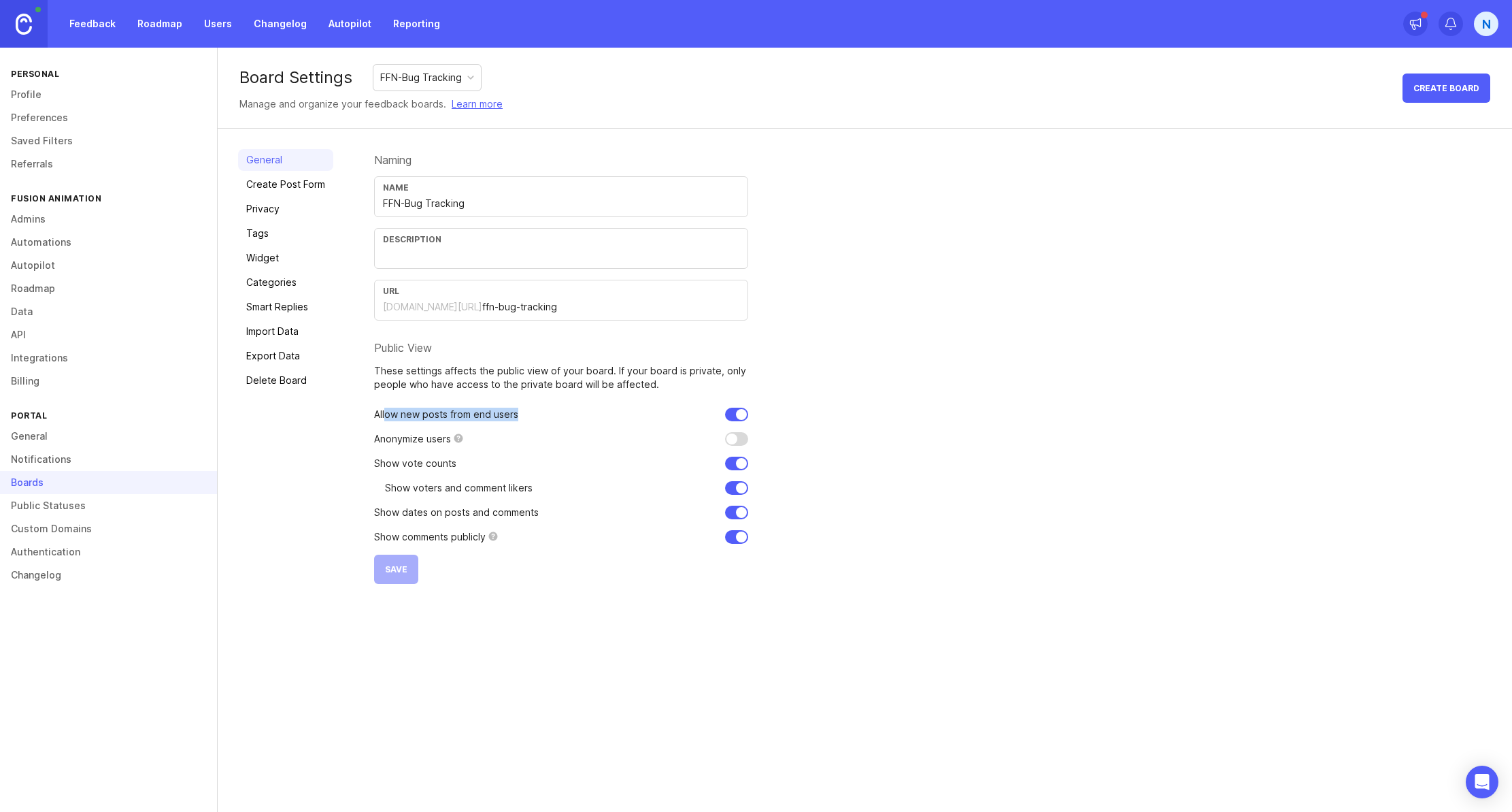
drag, startPoint x: 387, startPoint y: 411, endPoint x: 524, endPoint y: 411, distance: 137.0
click at [524, 411] on div "Allow new posts from end users" at bounding box center [561, 414] width 374 height 13
click at [555, 410] on div "Allow new posts from end users" at bounding box center [561, 414] width 374 height 13
drag, startPoint x: 416, startPoint y: 474, endPoint x: 482, endPoint y: 478, distance: 66.1
click at [473, 526] on form "Naming Name FFN-Bug Tracking Description URL fusion-animation.canny.io/ ffn-bug…" at bounding box center [561, 367] width 374 height 435
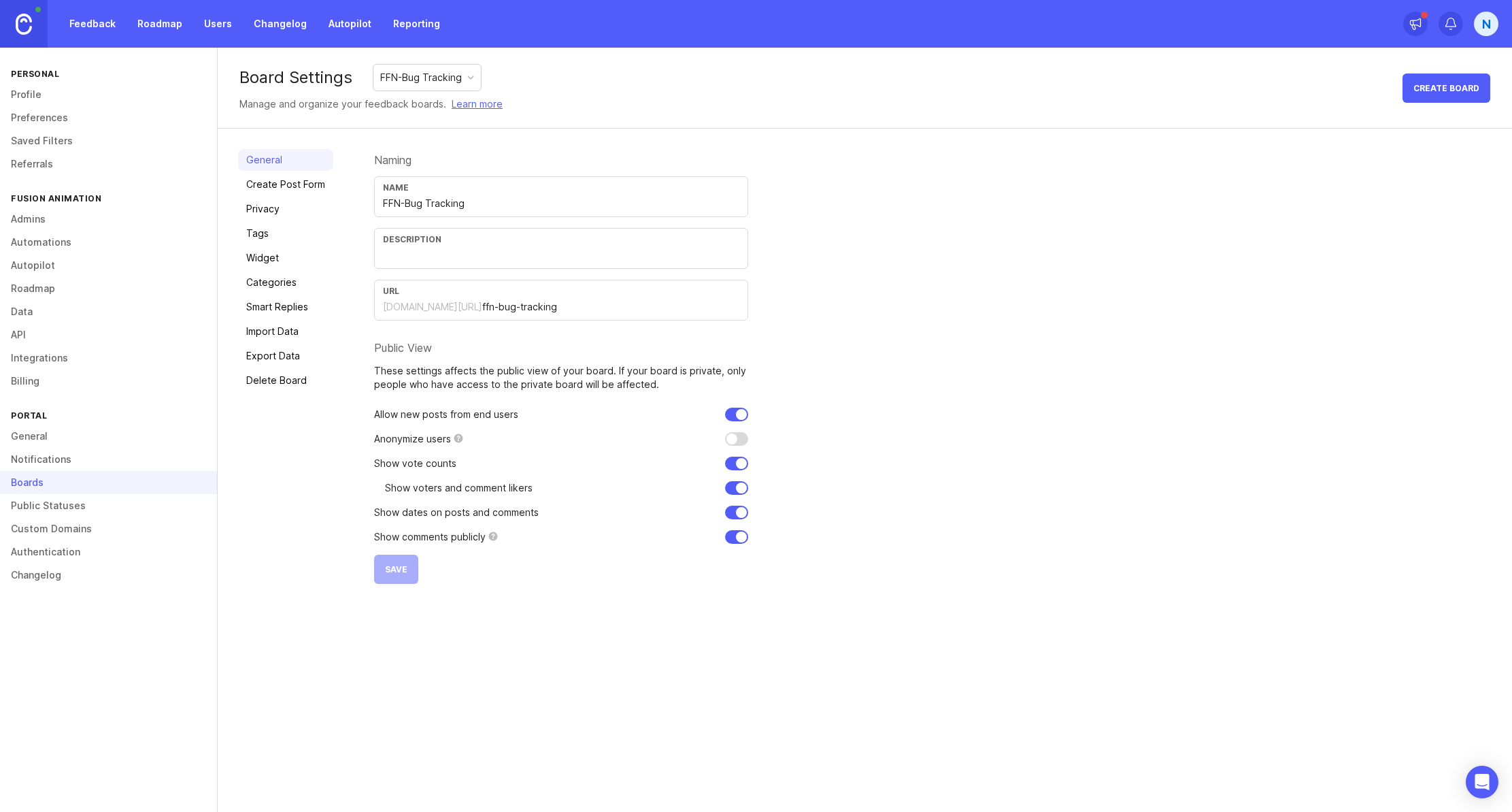
click at [1021, 260] on div "Naming Name FFN-Bug Tracking Description URL fusion-animation.canny.io/ ffn-bug…" at bounding box center [933, 367] width 1118 height 435
click at [308, 205] on link "Privacy" at bounding box center [285, 209] width 95 height 22
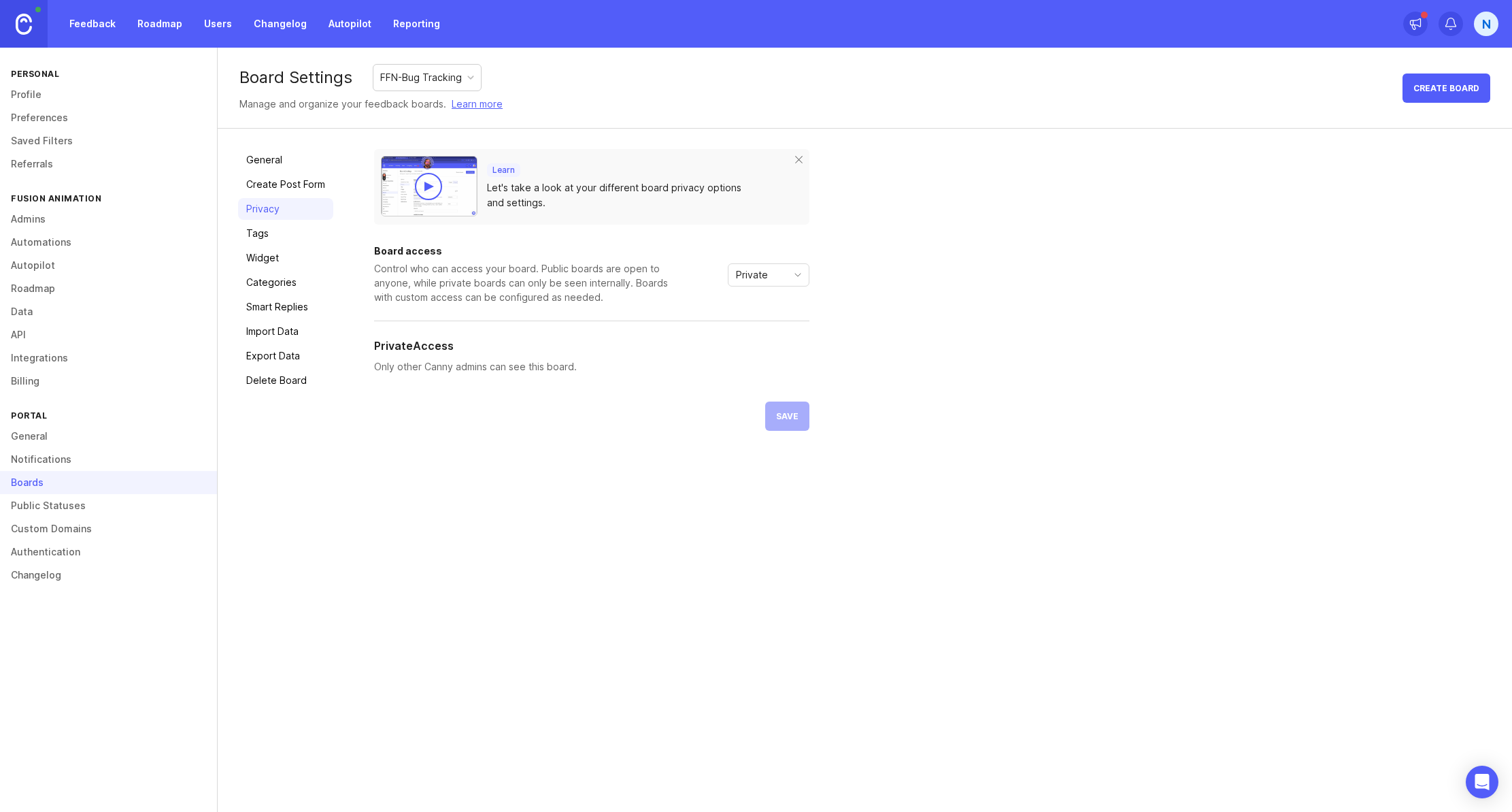
click at [782, 281] on div "Private" at bounding box center [758, 275] width 58 height 22
click at [524, 303] on div "Control who can access your board. Public boards are open to anyone, while priv…" at bounding box center [523, 283] width 299 height 43
click at [319, 307] on link "Smart Replies" at bounding box center [285, 307] width 95 height 22
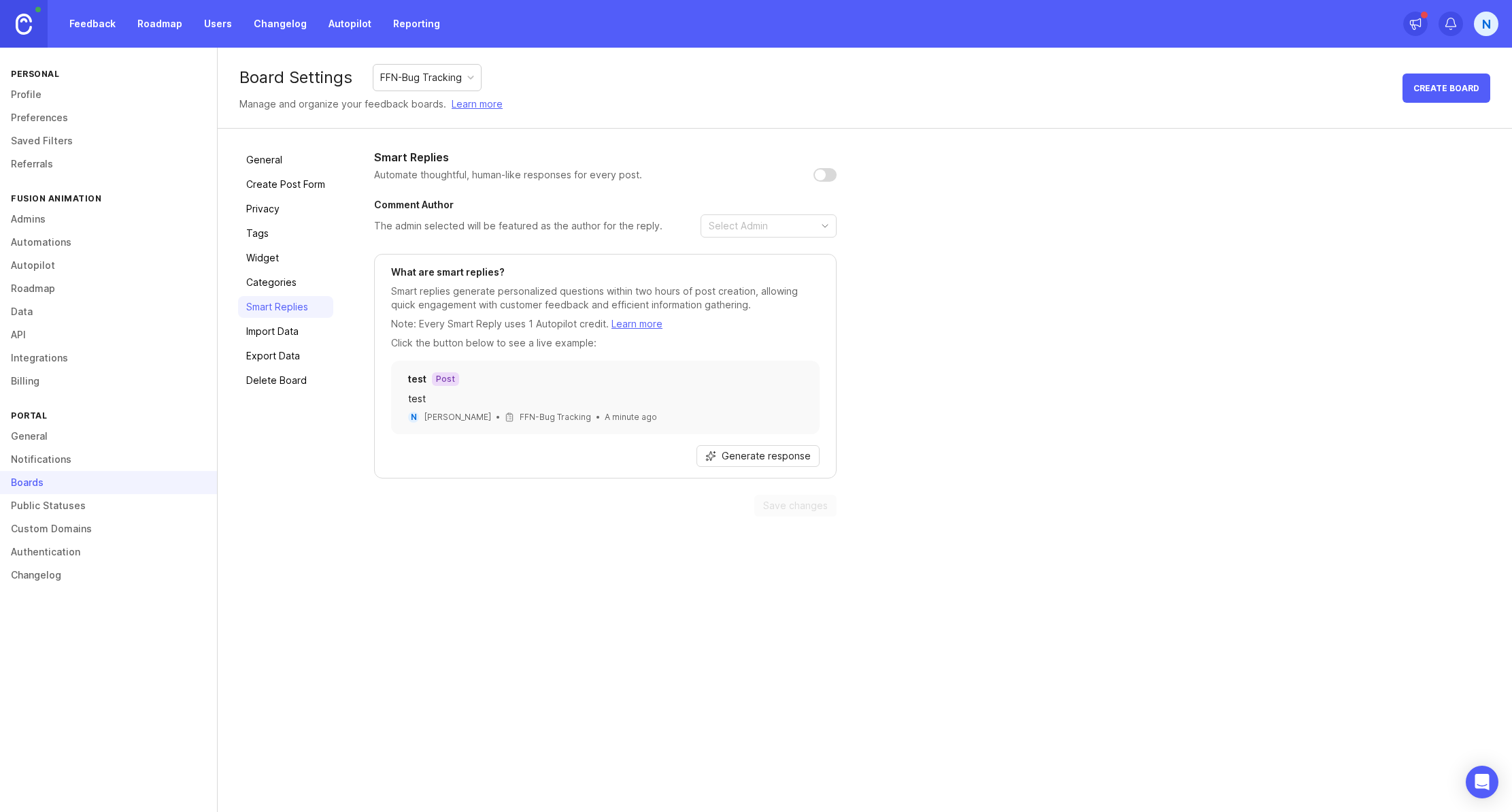
click at [296, 288] on link "Categories" at bounding box center [285, 282] width 95 height 22
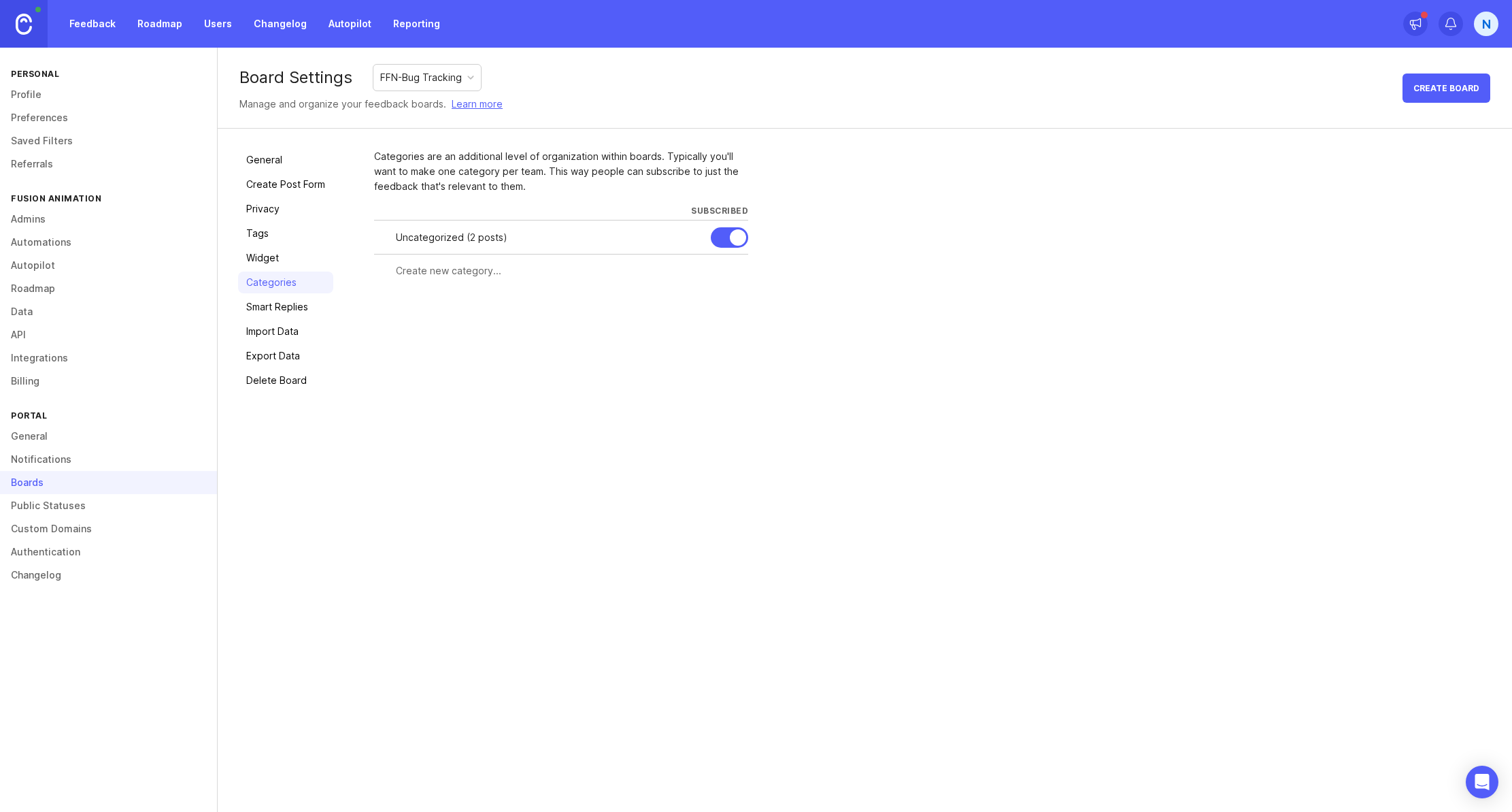
click at [297, 162] on link "General" at bounding box center [285, 160] width 95 height 22
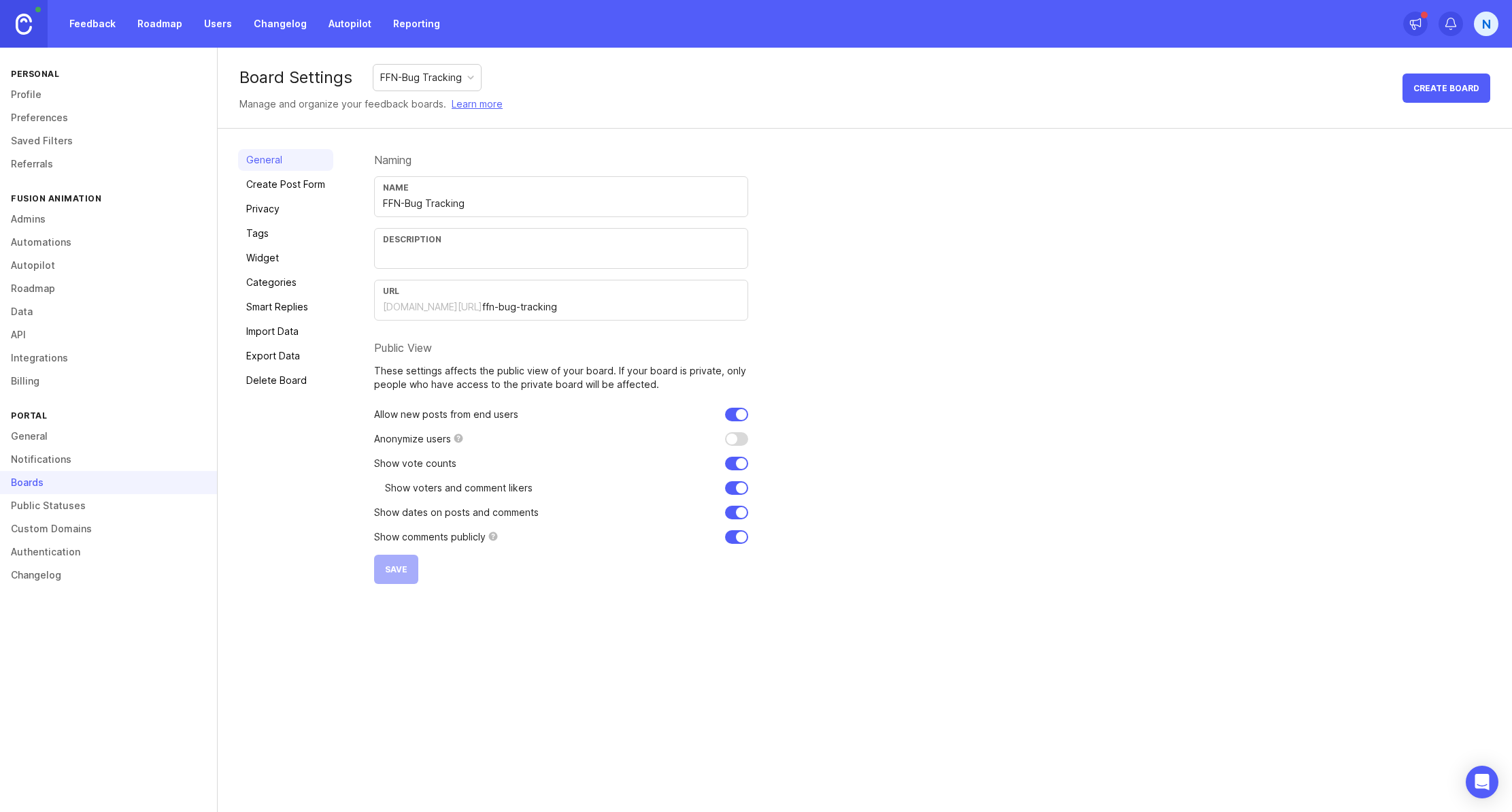
click at [44, 438] on link "General" at bounding box center [109, 436] width 217 height 23
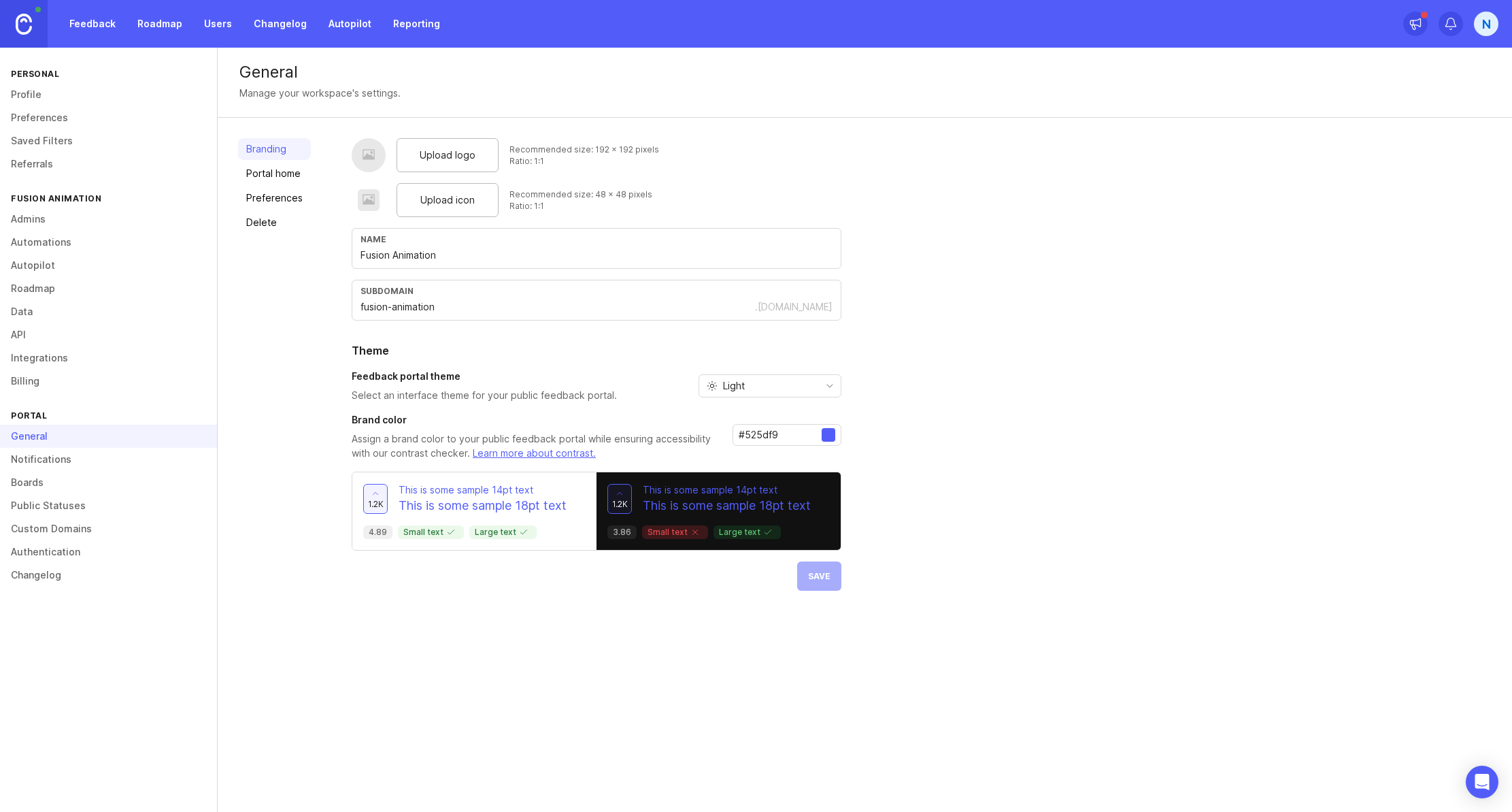
click at [47, 411] on div "Portal" at bounding box center [109, 416] width 217 height 18
drag, startPoint x: 45, startPoint y: 458, endPoint x: 46, endPoint y: 479, distance: 21.0
click at [45, 458] on link "Notifications" at bounding box center [109, 459] width 217 height 23
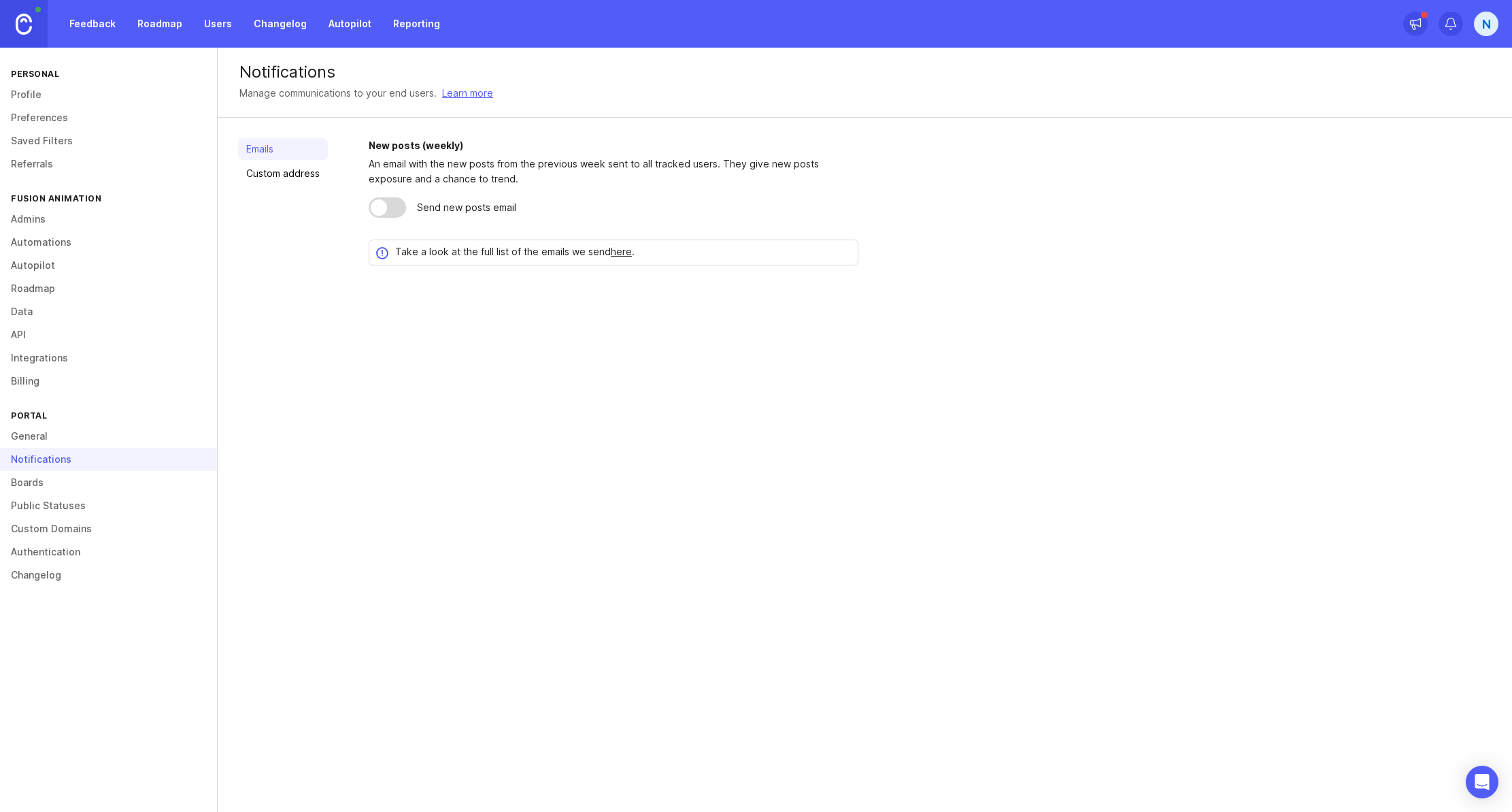
click at [46, 482] on link "Boards" at bounding box center [109, 482] width 217 height 23
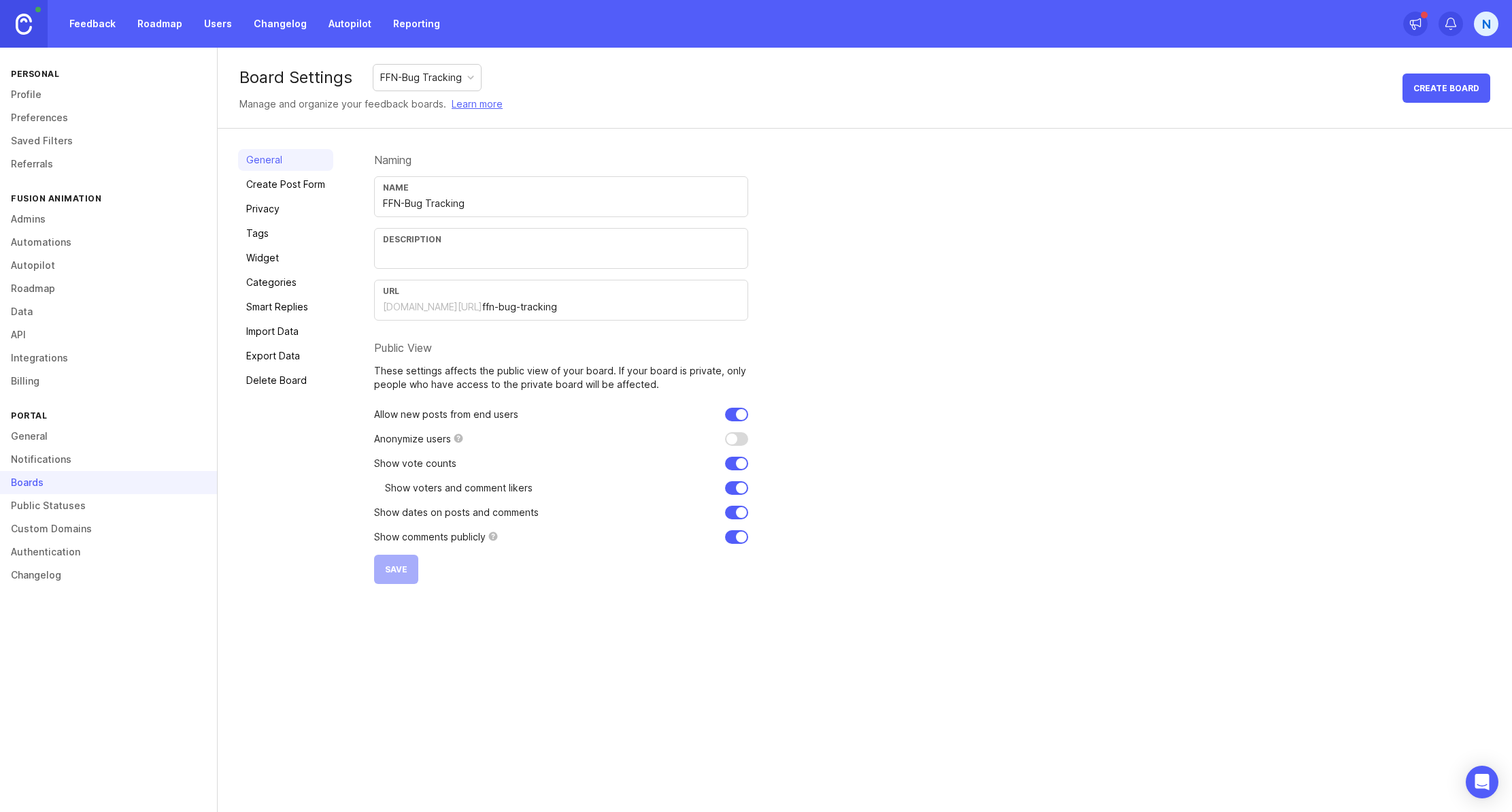
click at [450, 77] on div "FFN-Bug Tracking" at bounding box center [420, 77] width 82 height 15
click at [1417, 28] on icon at bounding box center [1415, 23] width 13 height 13
click at [997, 200] on div "Naming Name FFN-Bug Tracking Description URL fusion-animation.canny.io/ ffn-bug…" at bounding box center [933, 367] width 1118 height 435
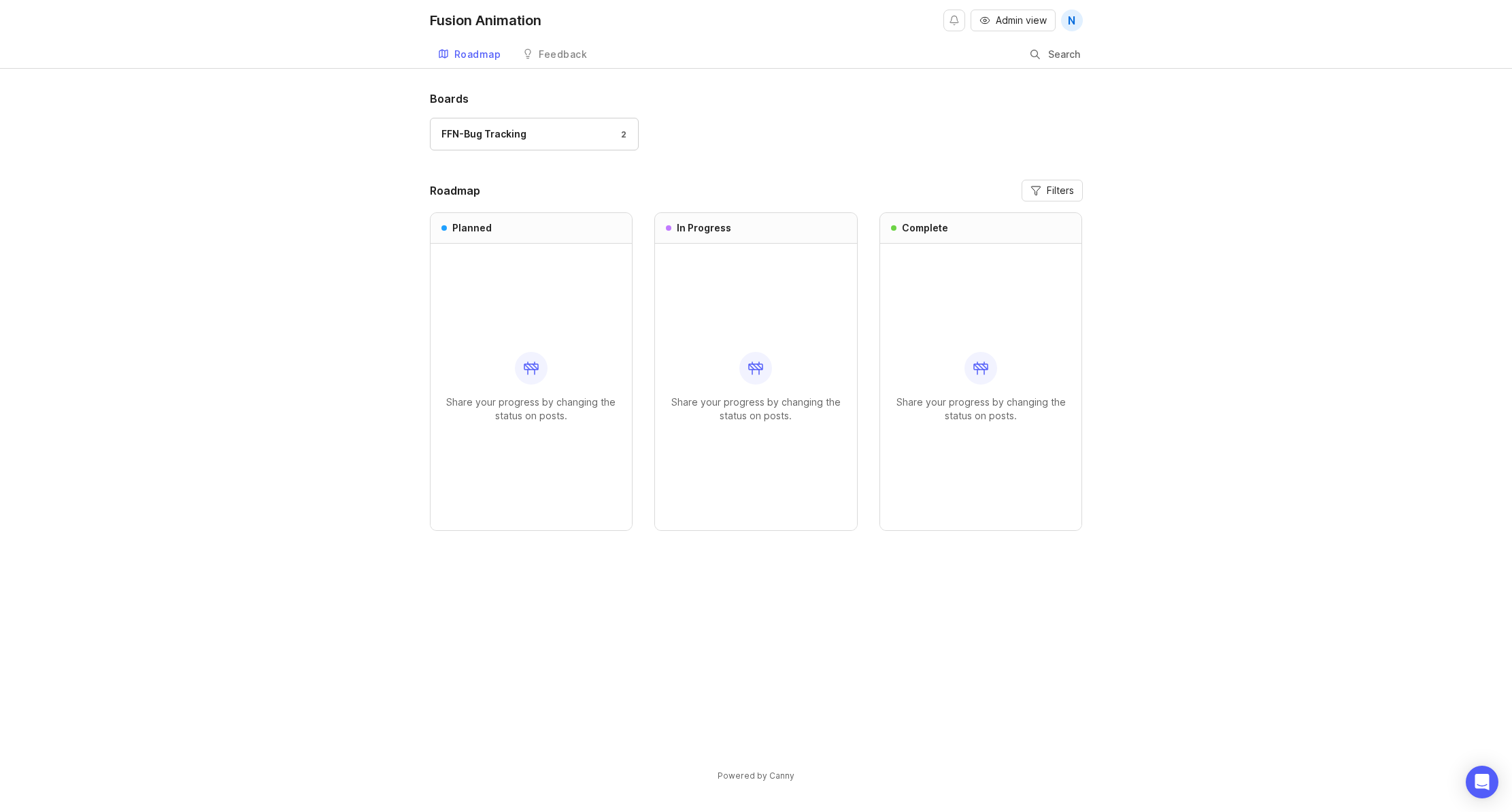
click at [506, 133] on div "FFN-Bug Tracking" at bounding box center [484, 134] width 85 height 15
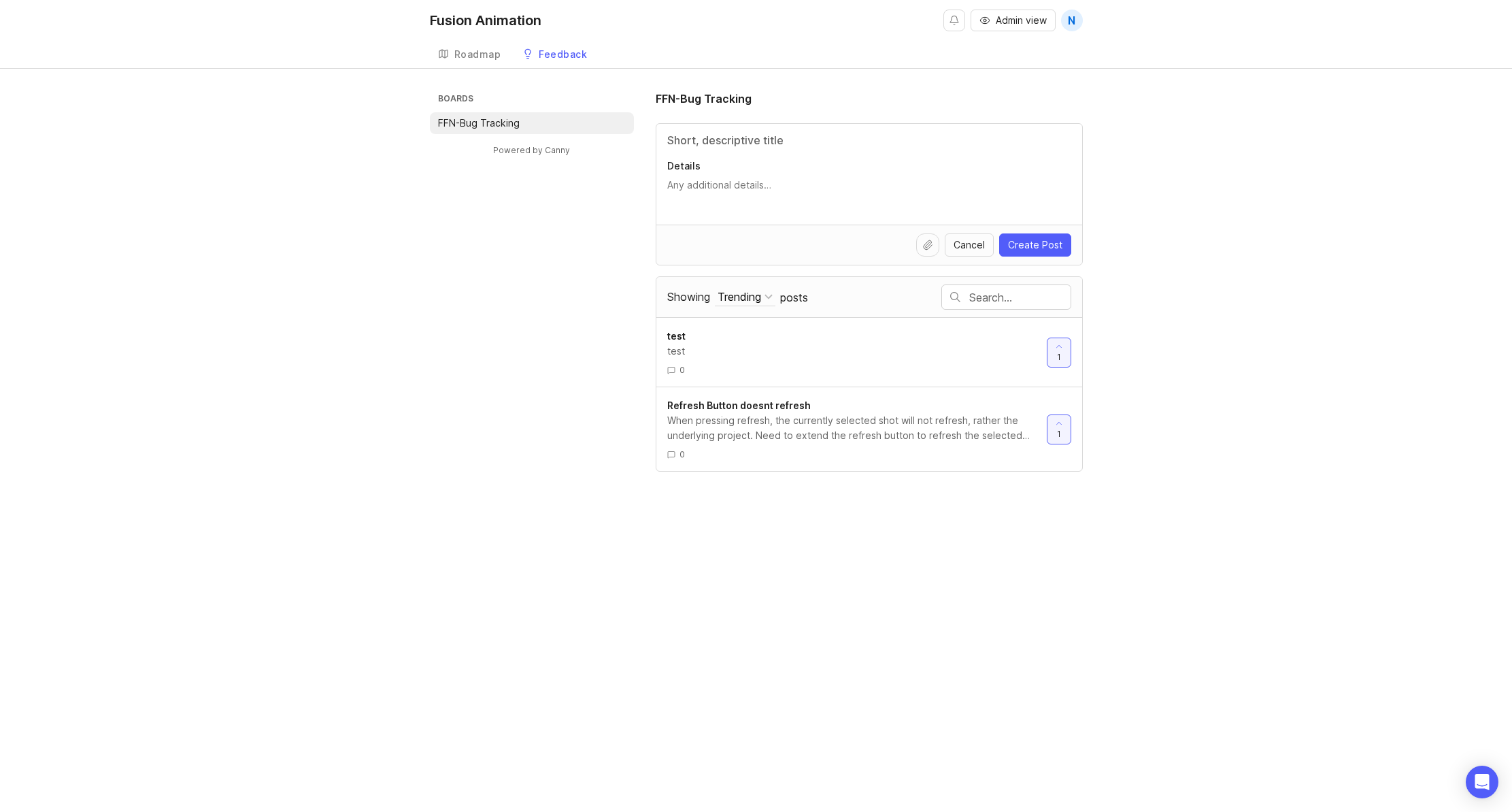
click at [886, 349] on div "test" at bounding box center [852, 351] width 369 height 15
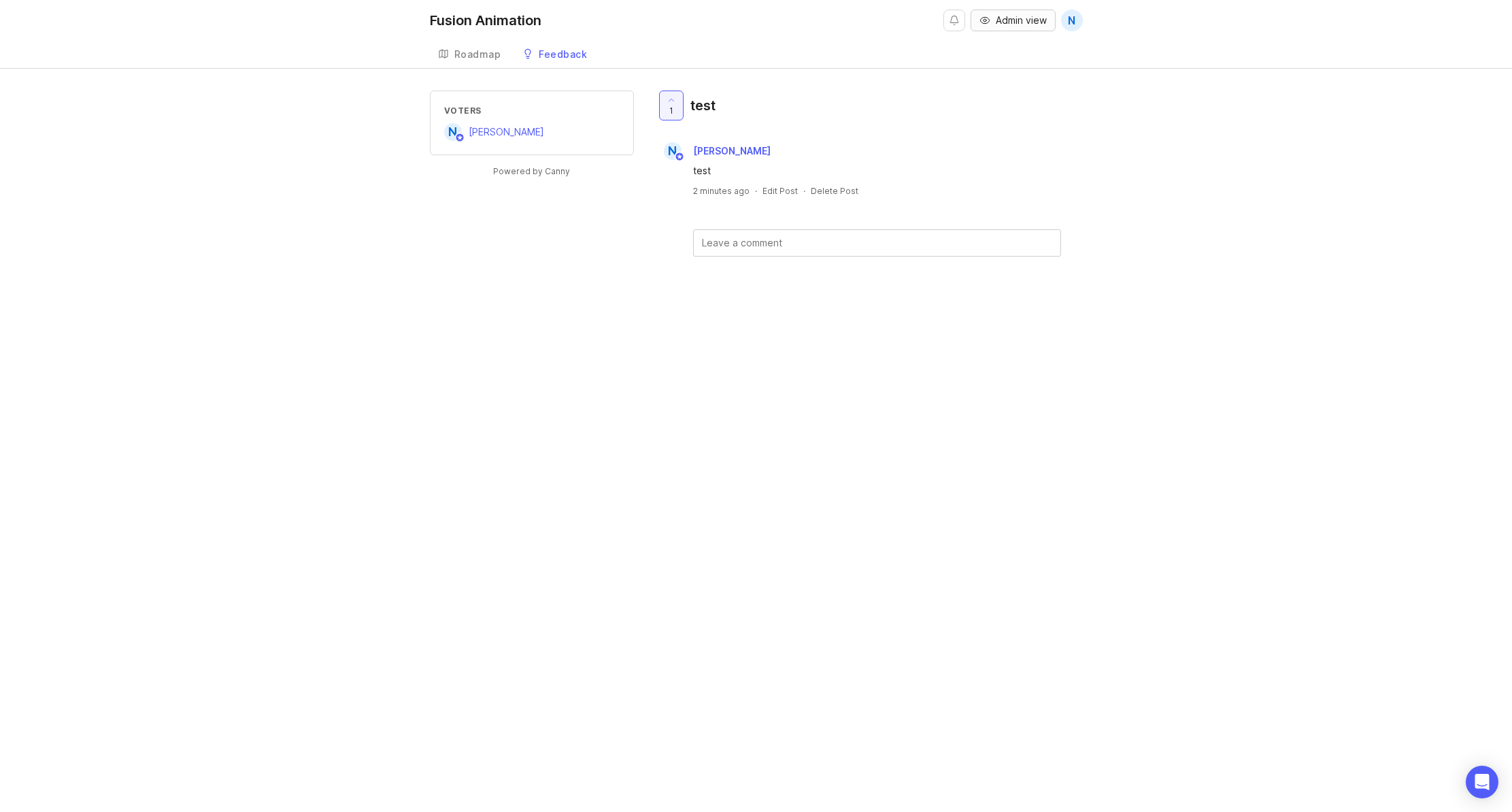
click at [1026, 25] on span "Admin view" at bounding box center [1021, 20] width 51 height 13
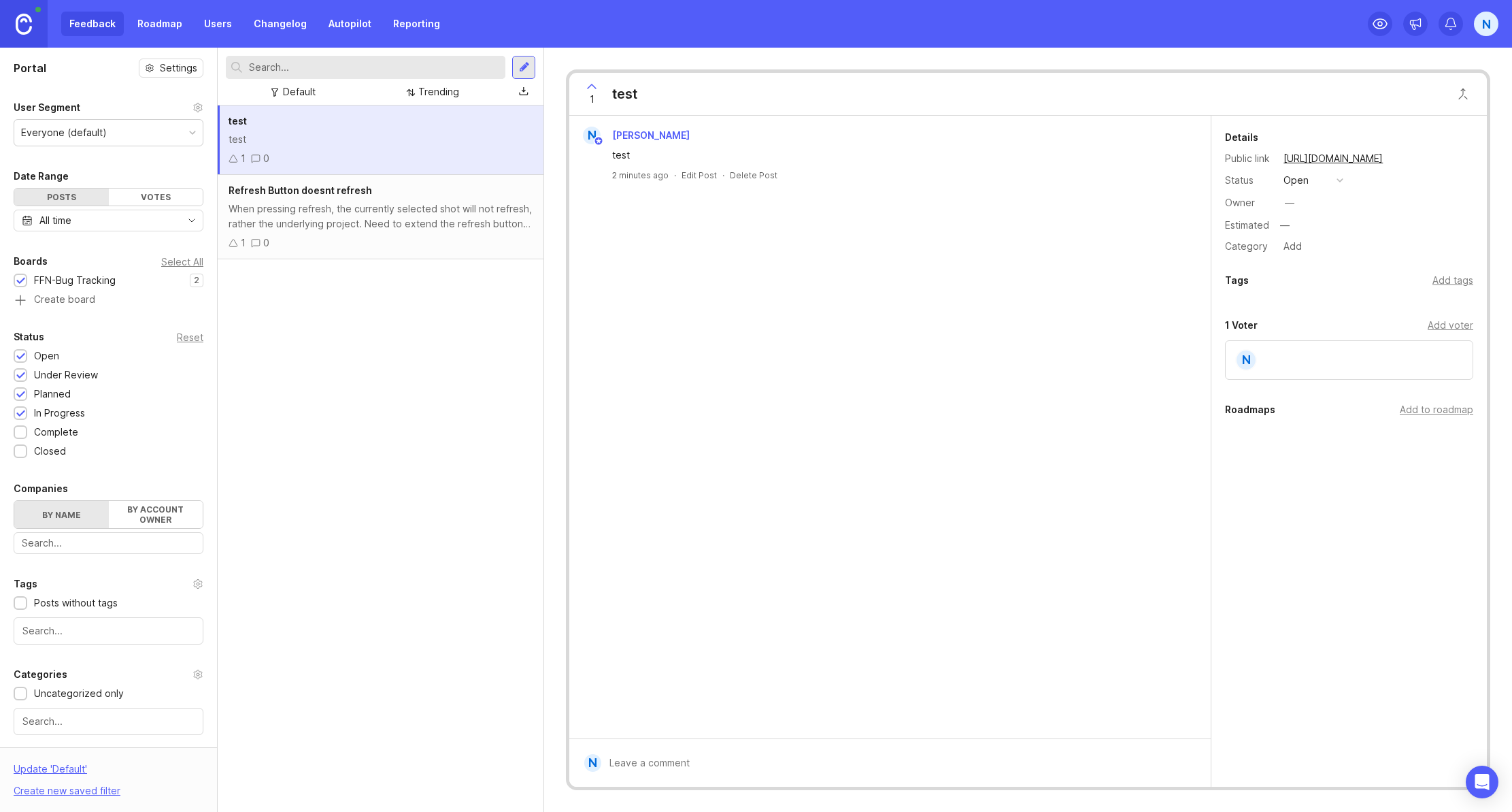
drag, startPoint x: 483, startPoint y: 139, endPoint x: 418, endPoint y: 143, distance: 65.1
click at [418, 143] on div "test" at bounding box center [381, 139] width 304 height 15
click at [1334, 178] on button "open" at bounding box center [1314, 180] width 68 height 18
click at [941, 280] on div "N Niall Earley test 2 minutes ago · Edit Post · Delete Post" at bounding box center [890, 427] width 641 height 622
click at [442, 220] on div "When pressing refresh, the currently selected shot will not refresh, rather the…" at bounding box center [381, 217] width 304 height 30
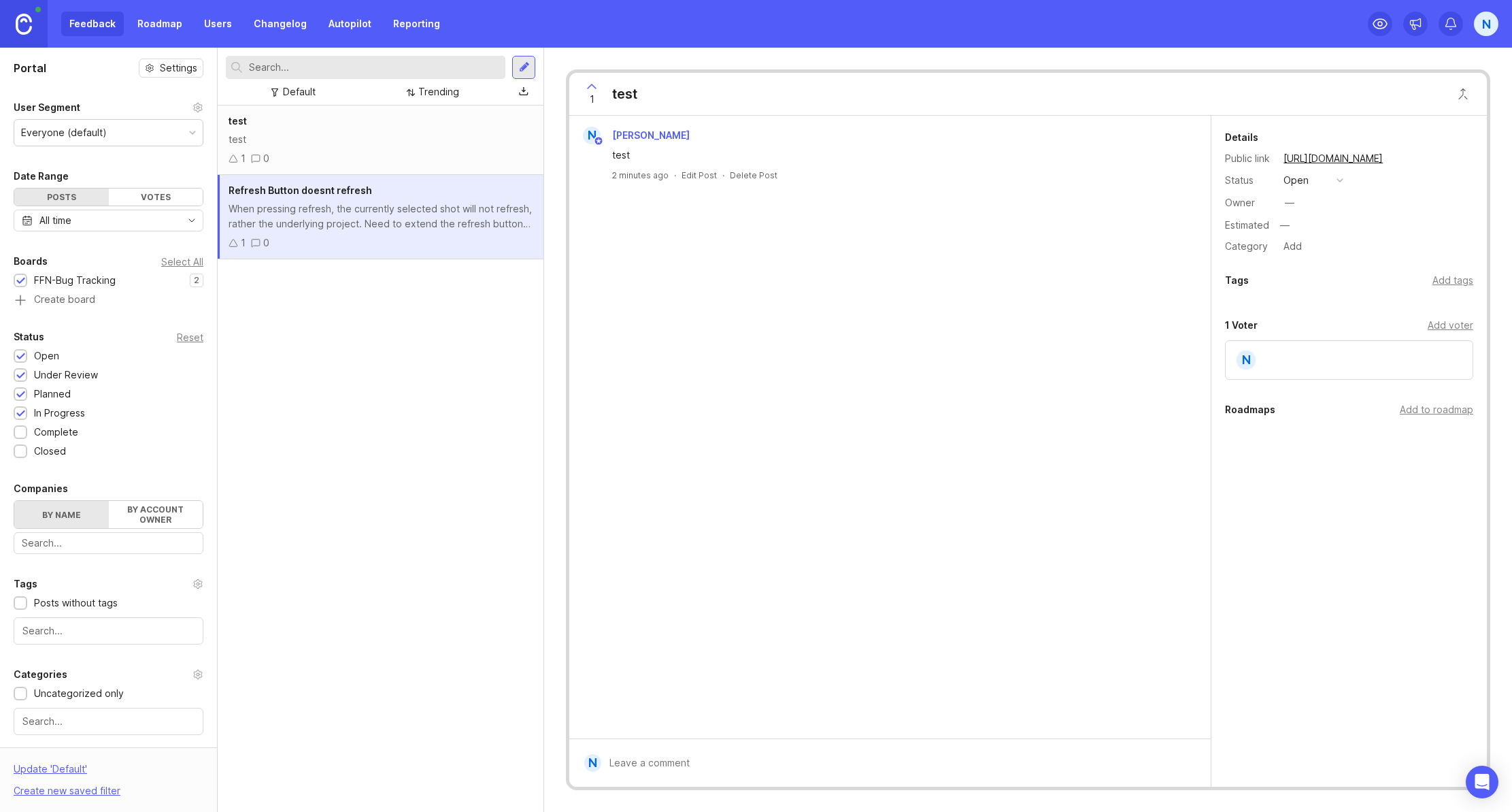
click at [455, 150] on div "test test 1 0" at bounding box center [381, 140] width 326 height 70
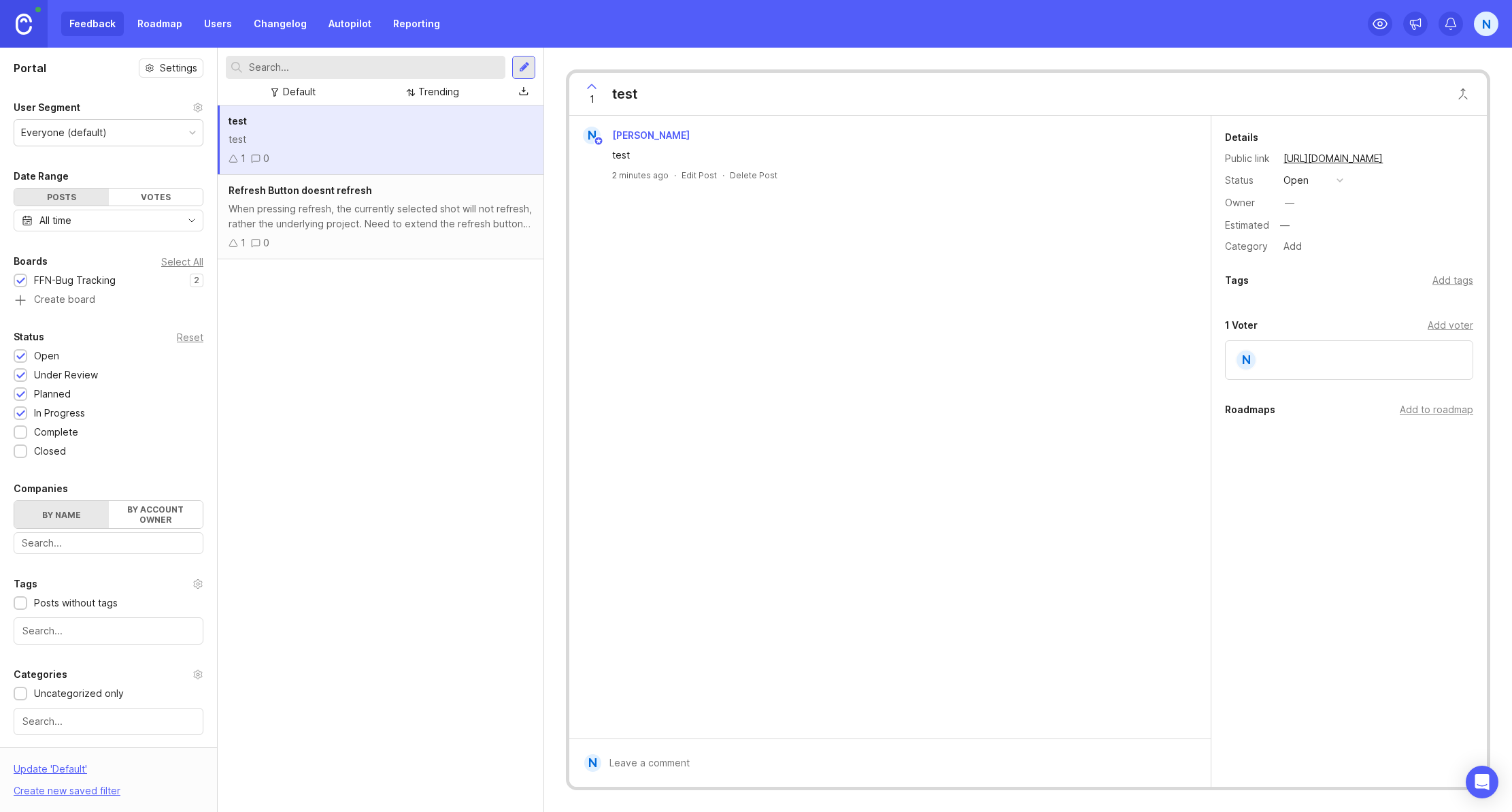
click at [1311, 182] on button "open" at bounding box center [1314, 180] width 68 height 18
click at [1315, 327] on div "closed" at bounding box center [1305, 330] width 37 height 11
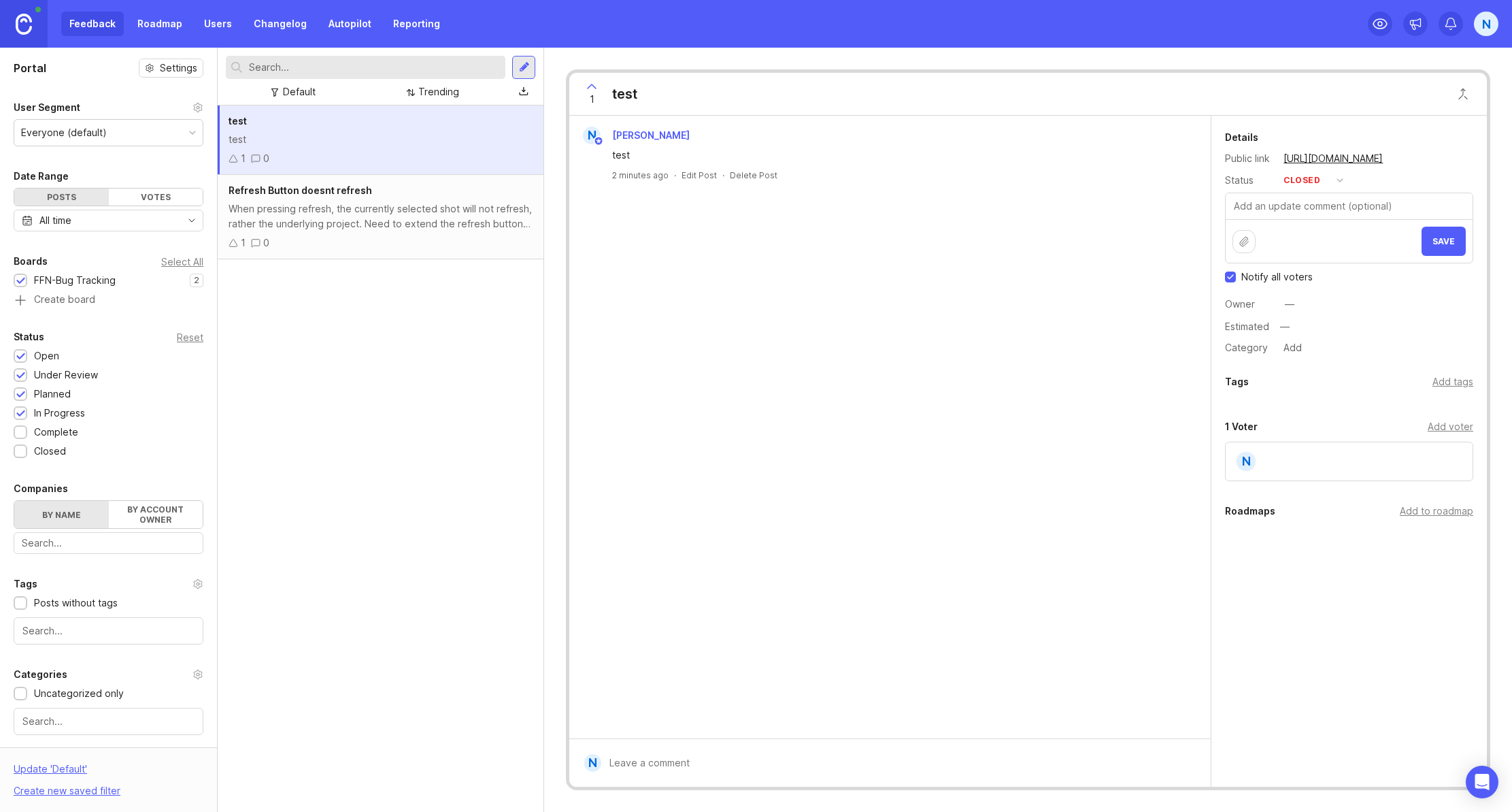
click at [203, 25] on link "Users" at bounding box center [218, 23] width 44 height 24
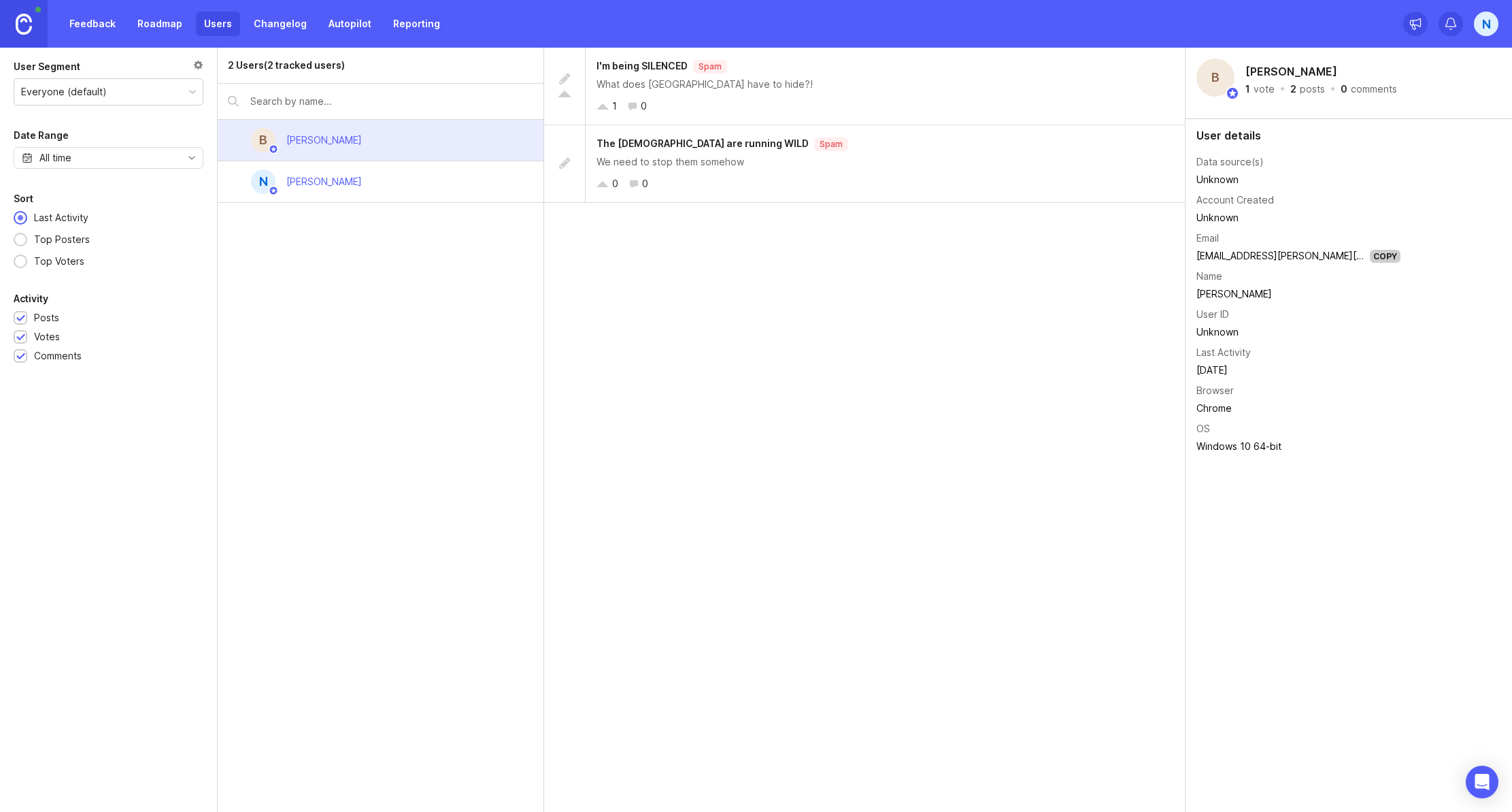
click at [884, 166] on div "We need to stop them somehow" at bounding box center [885, 161] width 577 height 15
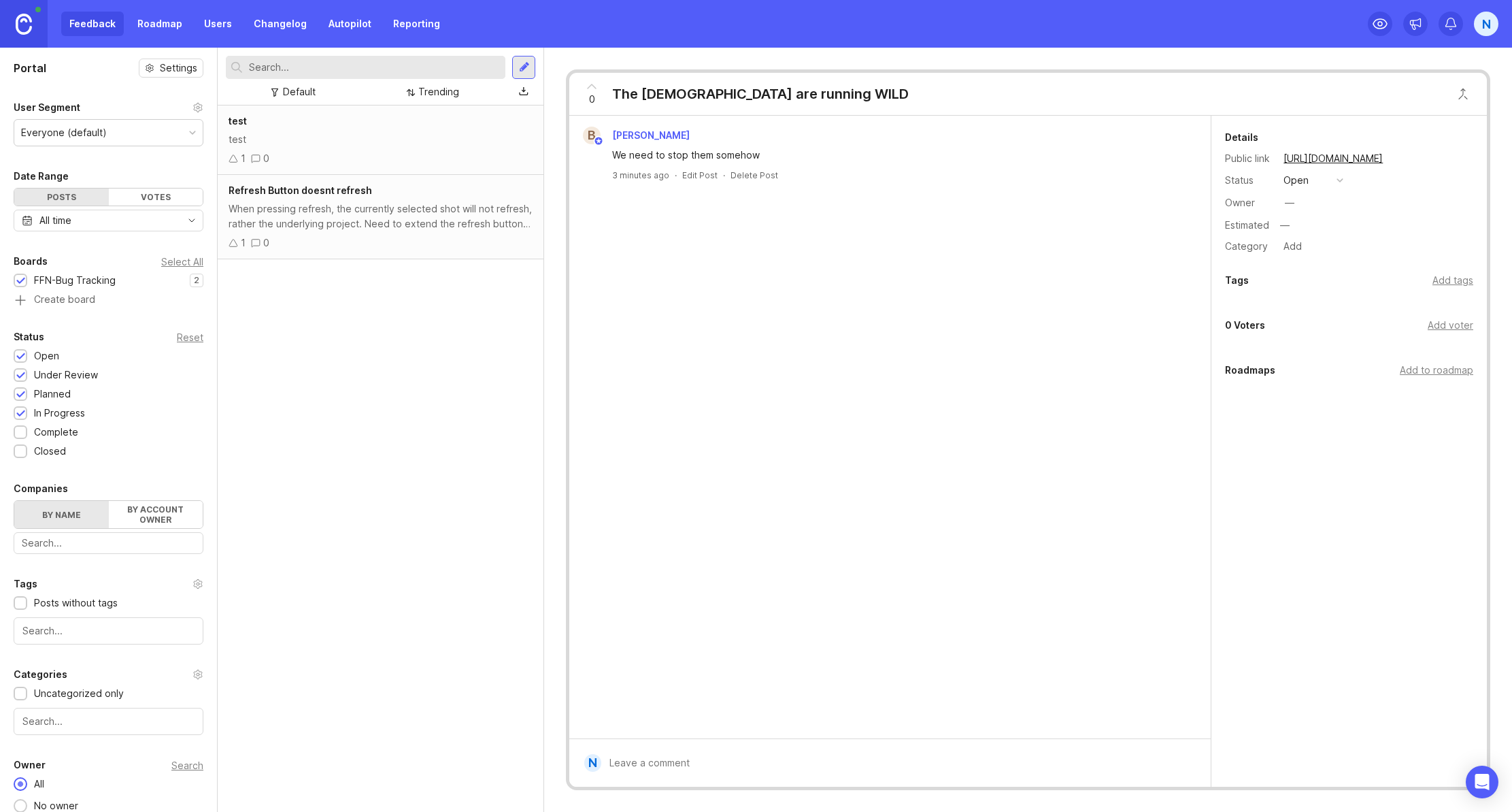
scroll to position [34, 0]
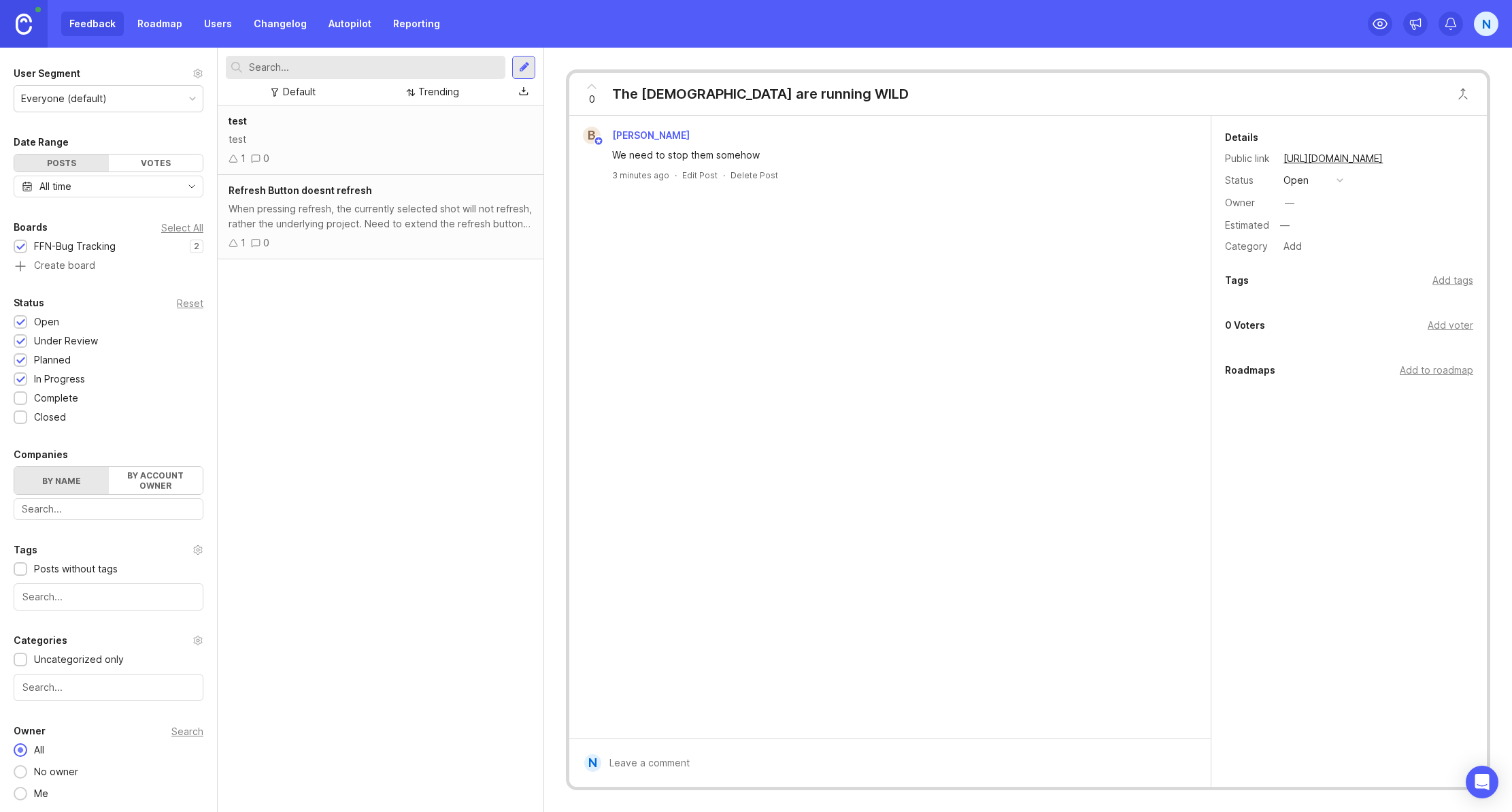
click at [208, 26] on link "Users" at bounding box center [218, 23] width 44 height 24
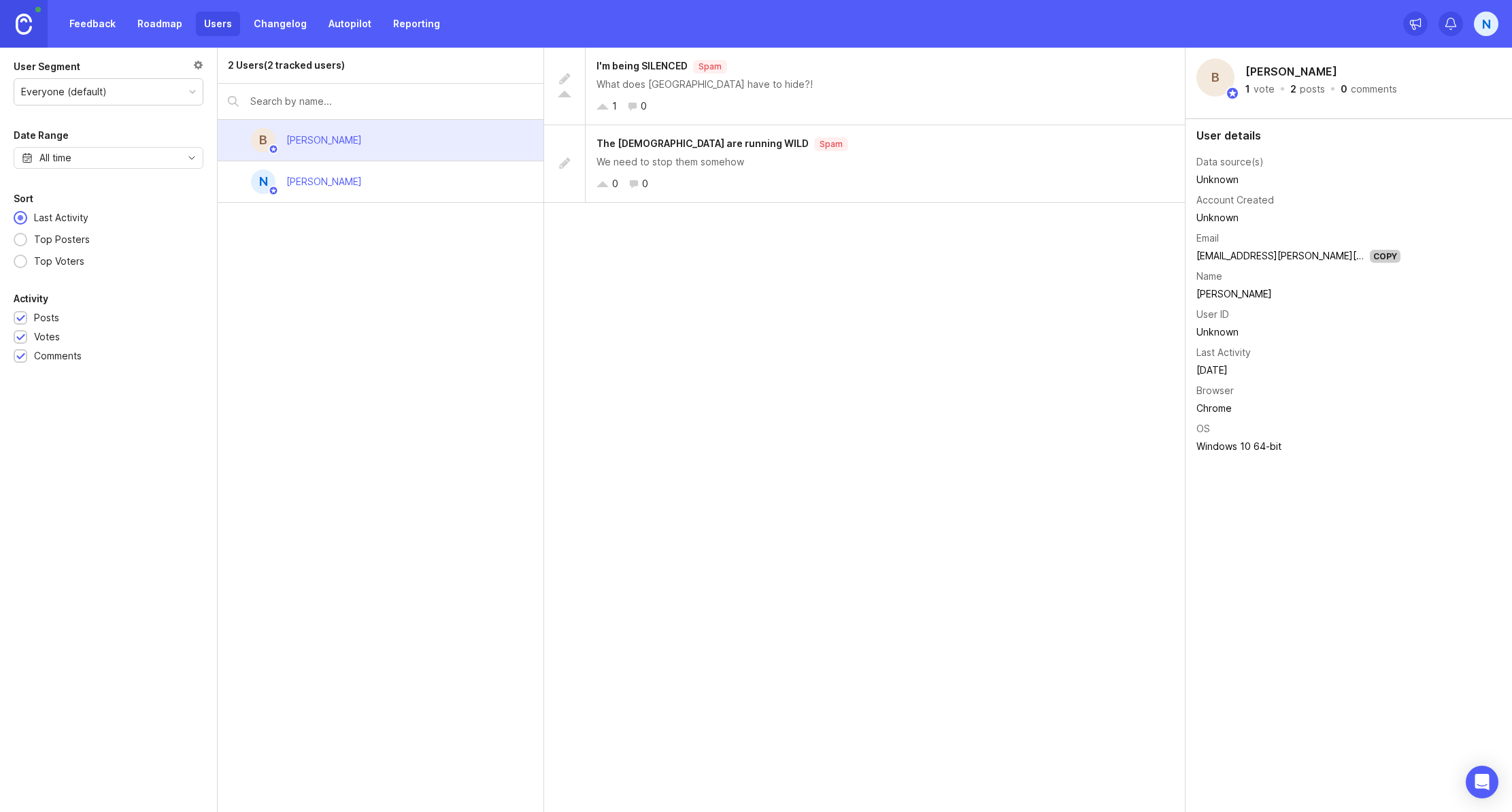
click at [460, 193] on div "N [PERSON_NAME]" at bounding box center [381, 182] width 326 height 41
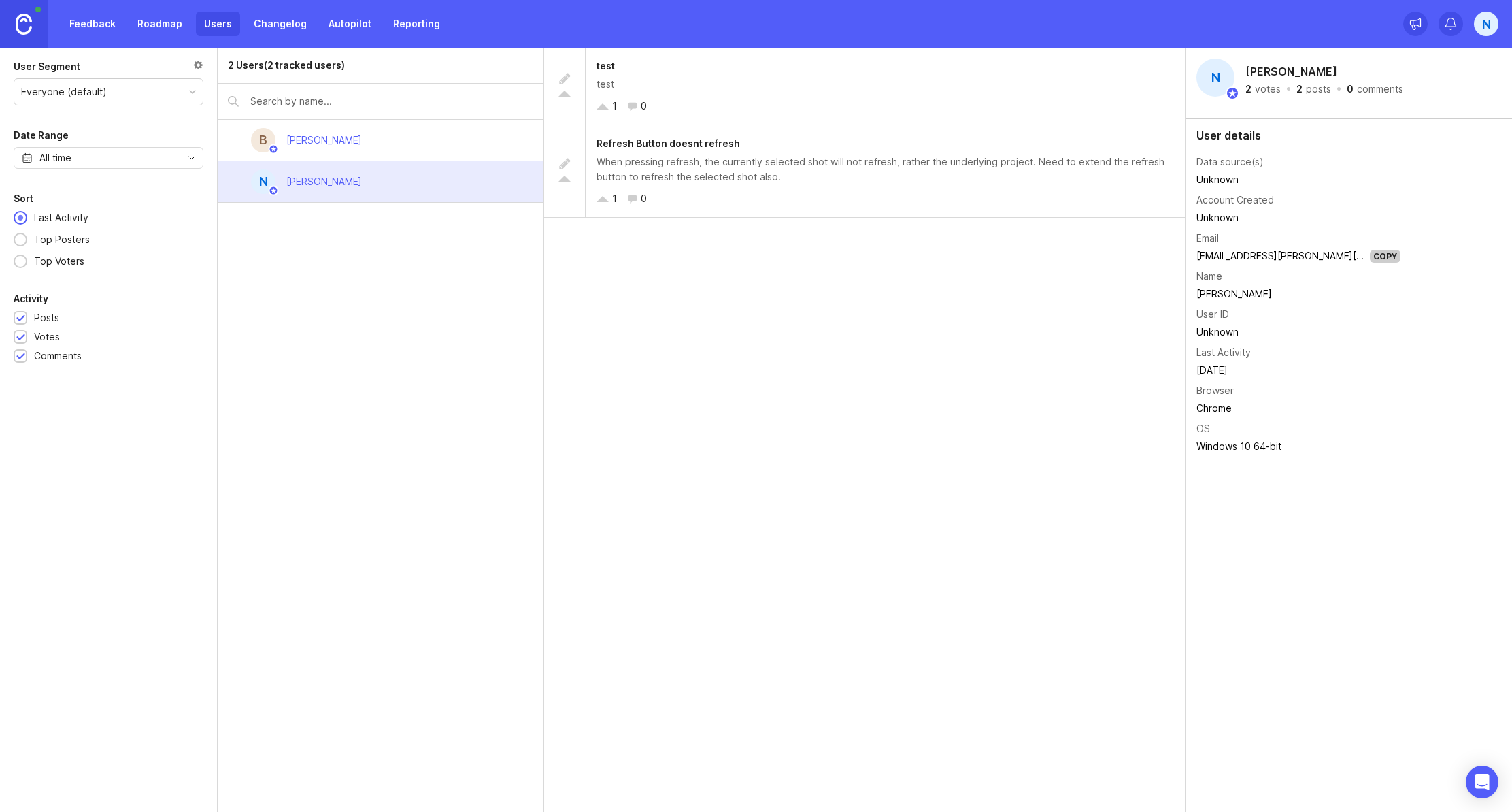
click at [449, 147] on div "B [PERSON_NAME]" at bounding box center [381, 141] width 326 height 41
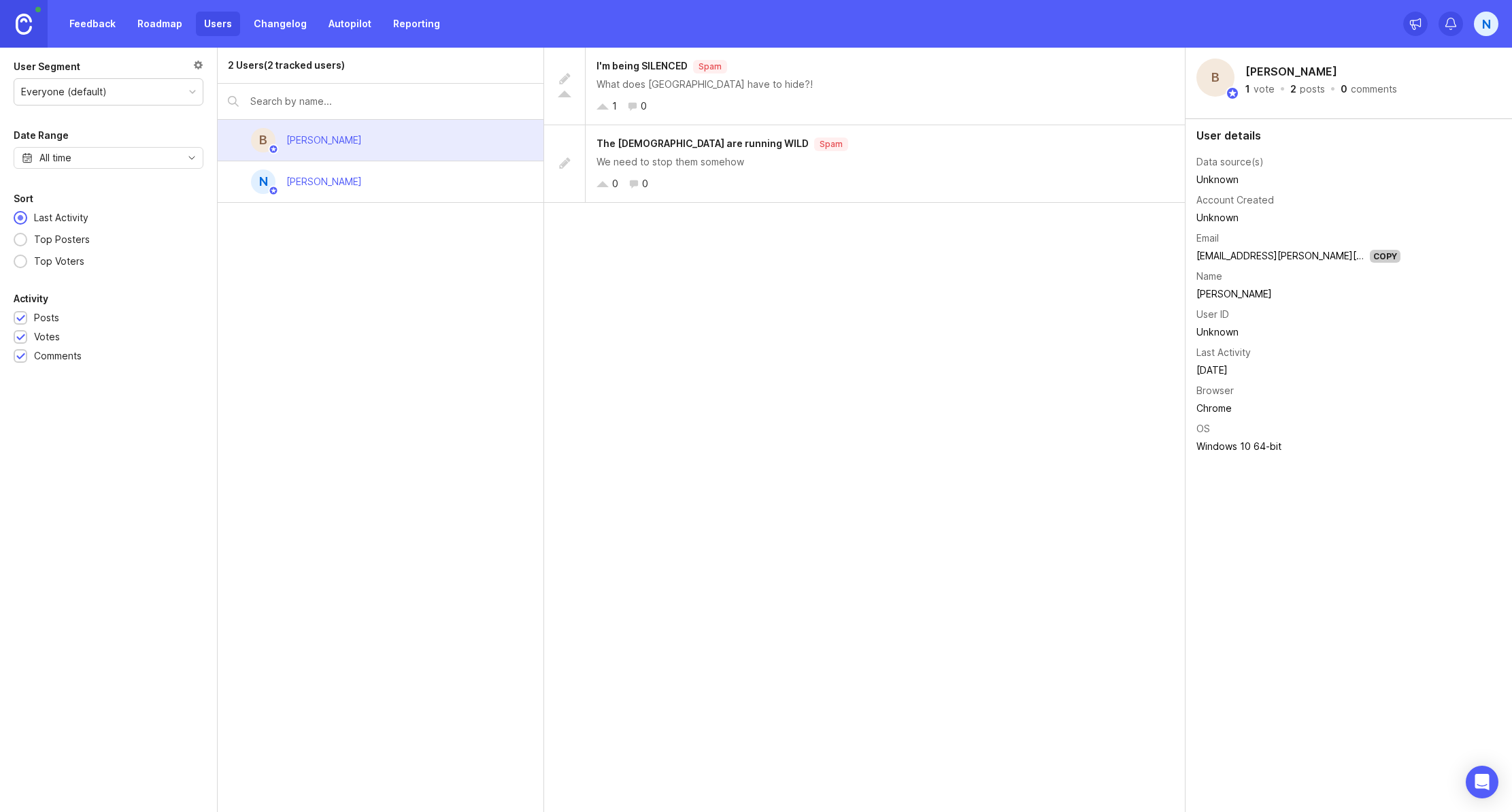
click at [1133, 94] on div "I'm being SILENCED Spam What does Lithuania have to hide?! 1 0" at bounding box center [886, 86] width 599 height 77
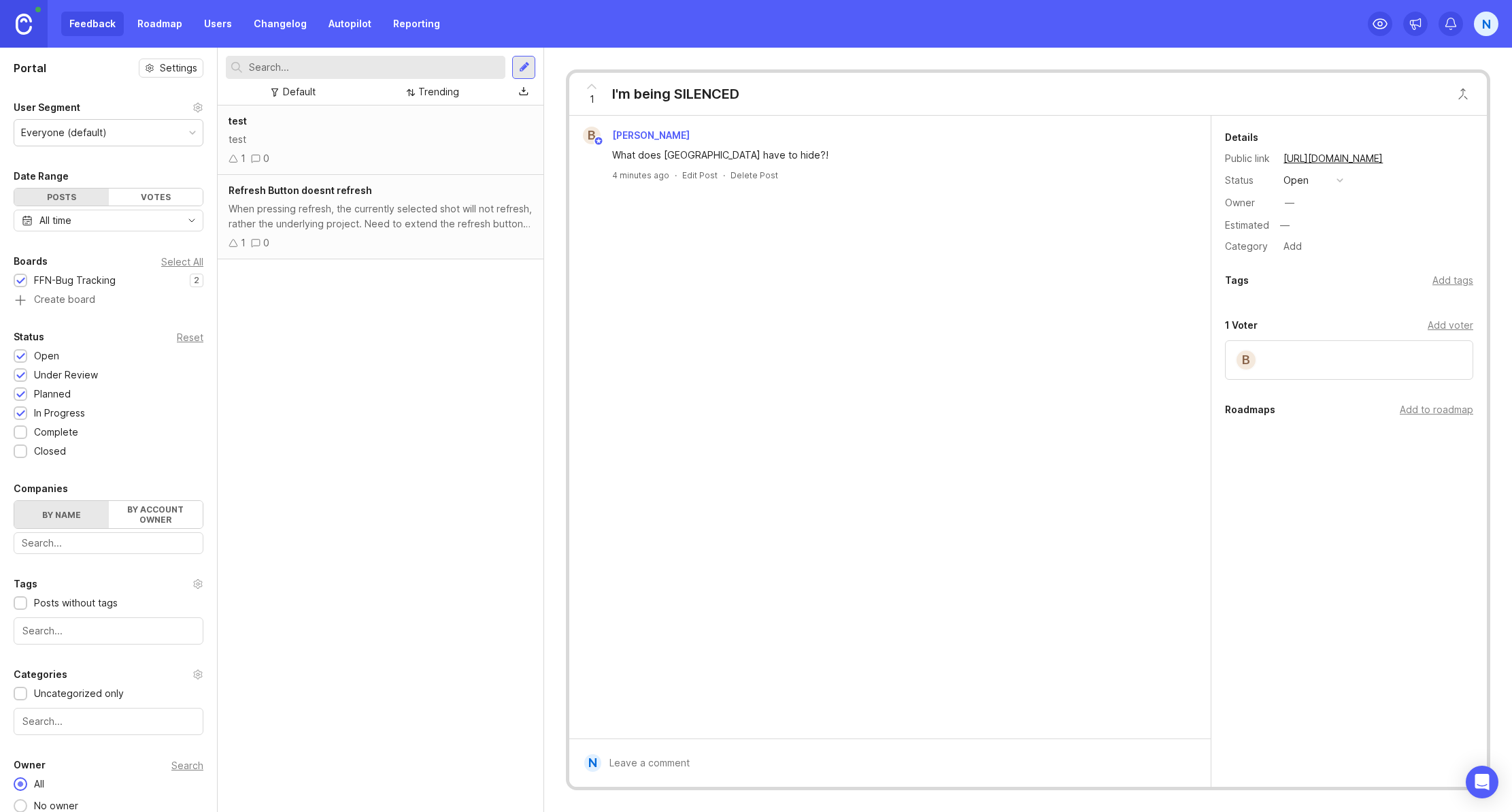
click at [752, 182] on div "B Ben Delahunt What does Lithuania have to hide?! 4 minutes ago · Edit Post · D…" at bounding box center [890, 153] width 641 height 76
click at [758, 173] on div "Delete Post" at bounding box center [754, 175] width 48 height 11
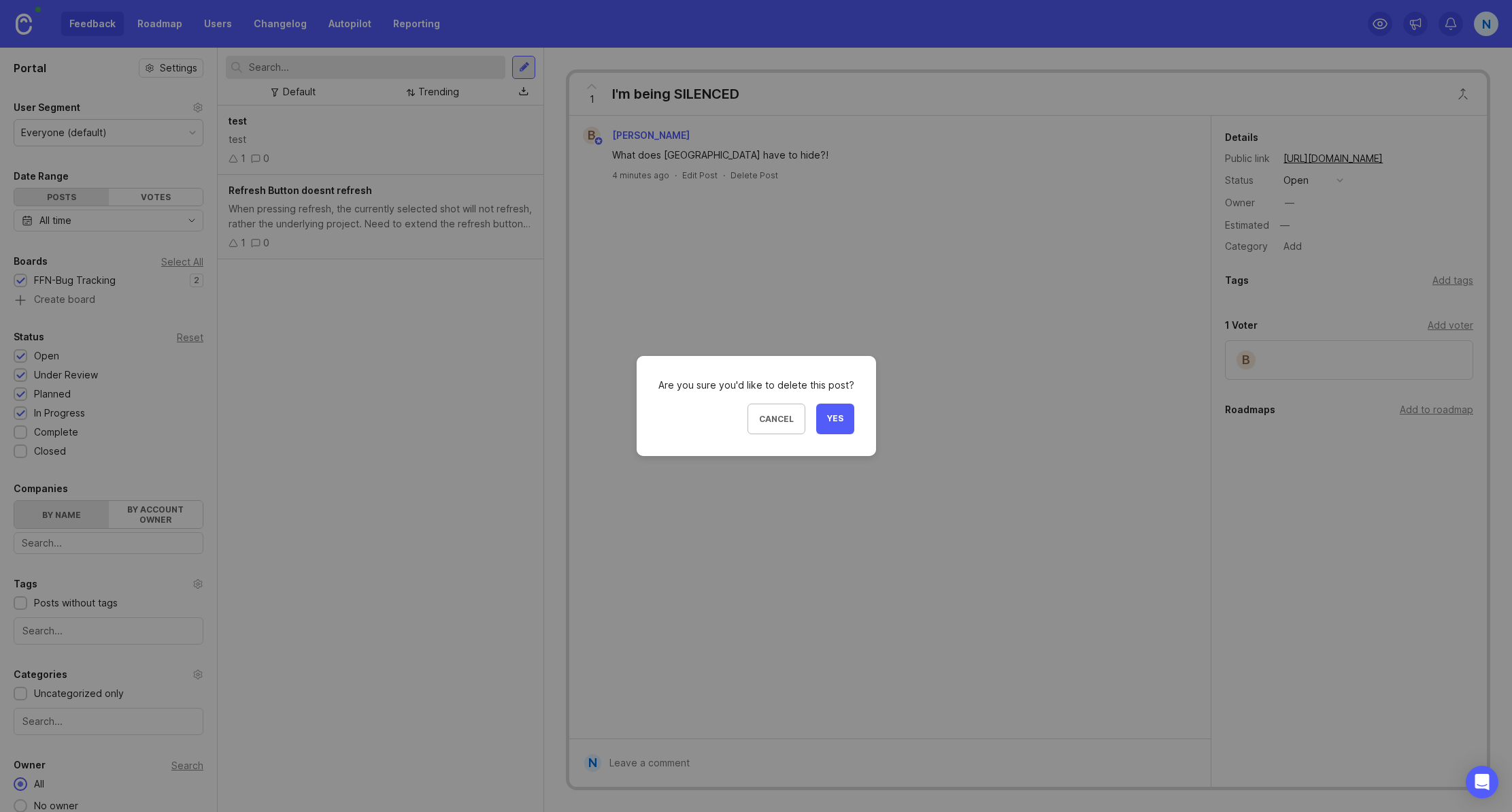
click at [827, 413] on span "Yes" at bounding box center [835, 418] width 16 height 11
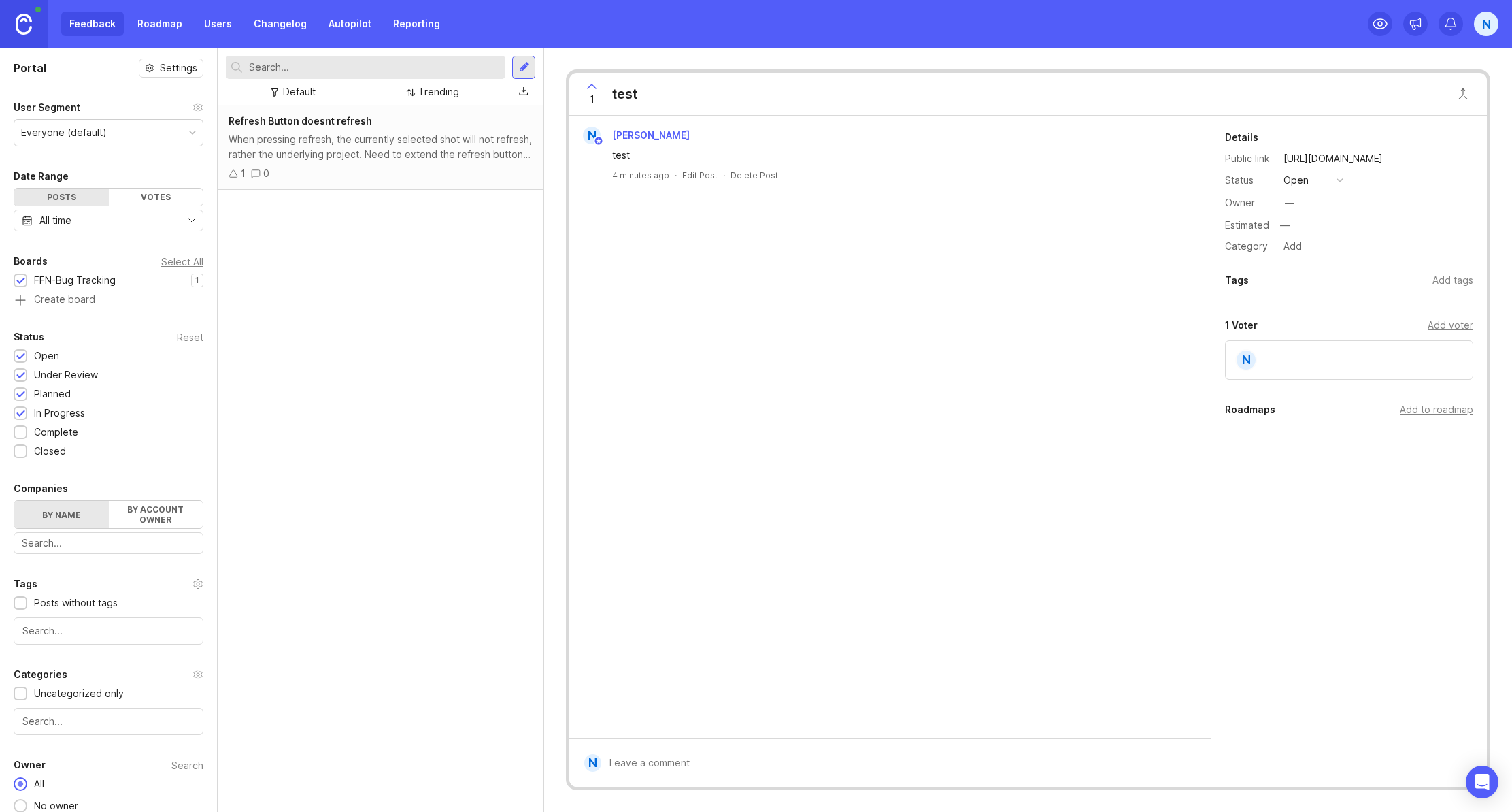
click at [745, 175] on div "Delete Post" at bounding box center [754, 175] width 48 height 11
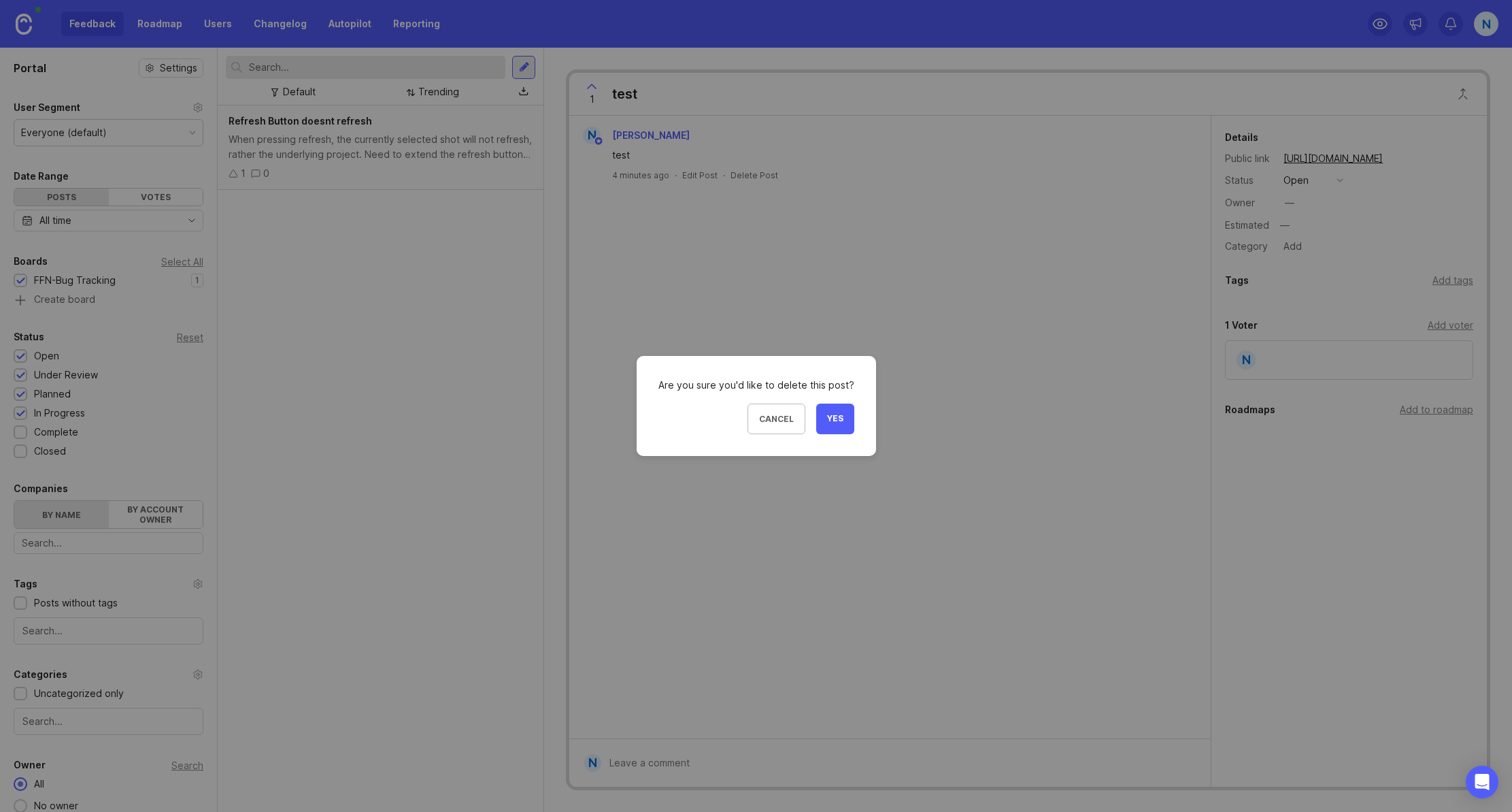
click at [833, 412] on button "Yes" at bounding box center [835, 418] width 38 height 31
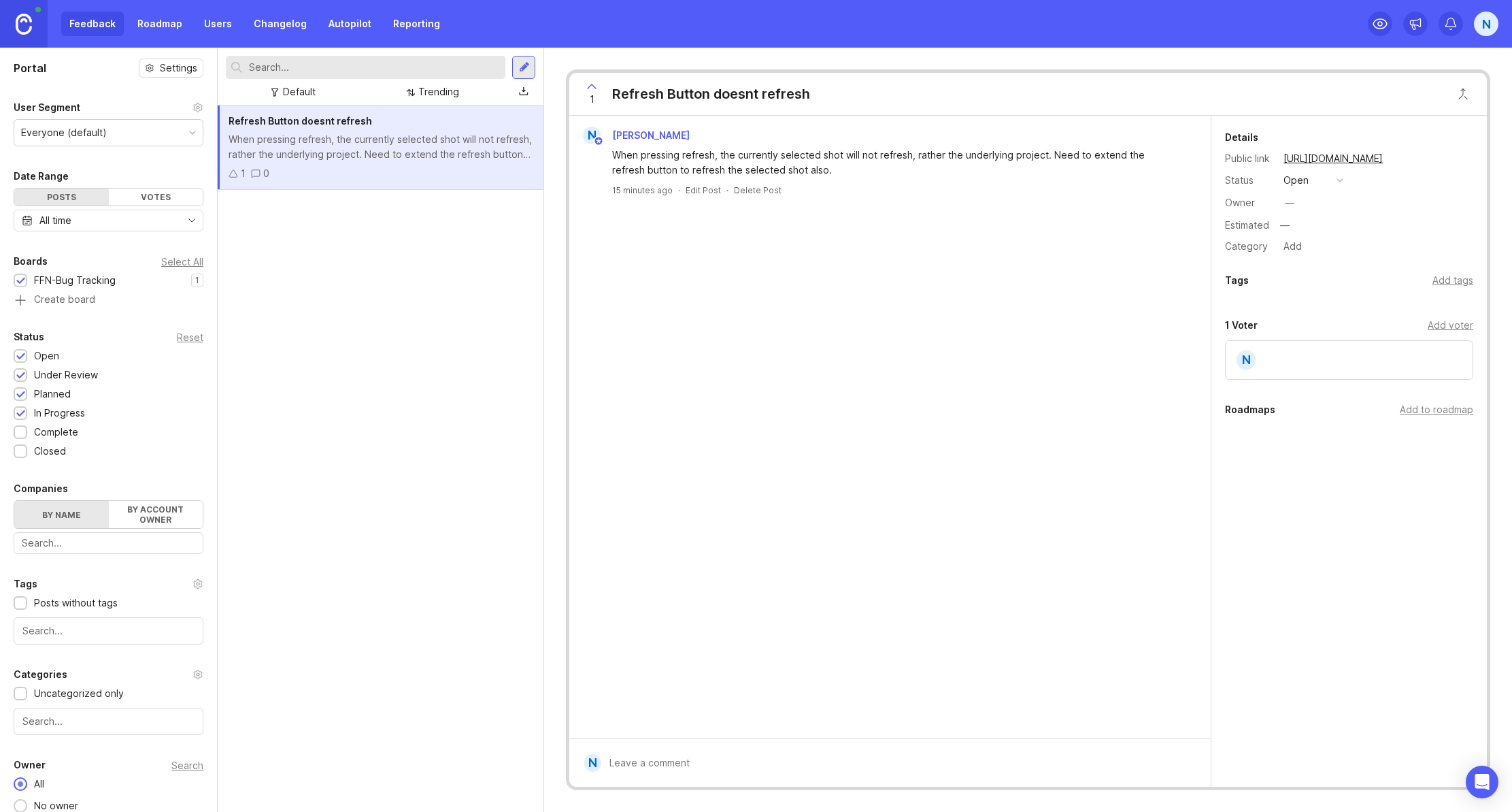
click at [203, 21] on link "Users" at bounding box center [218, 23] width 44 height 24
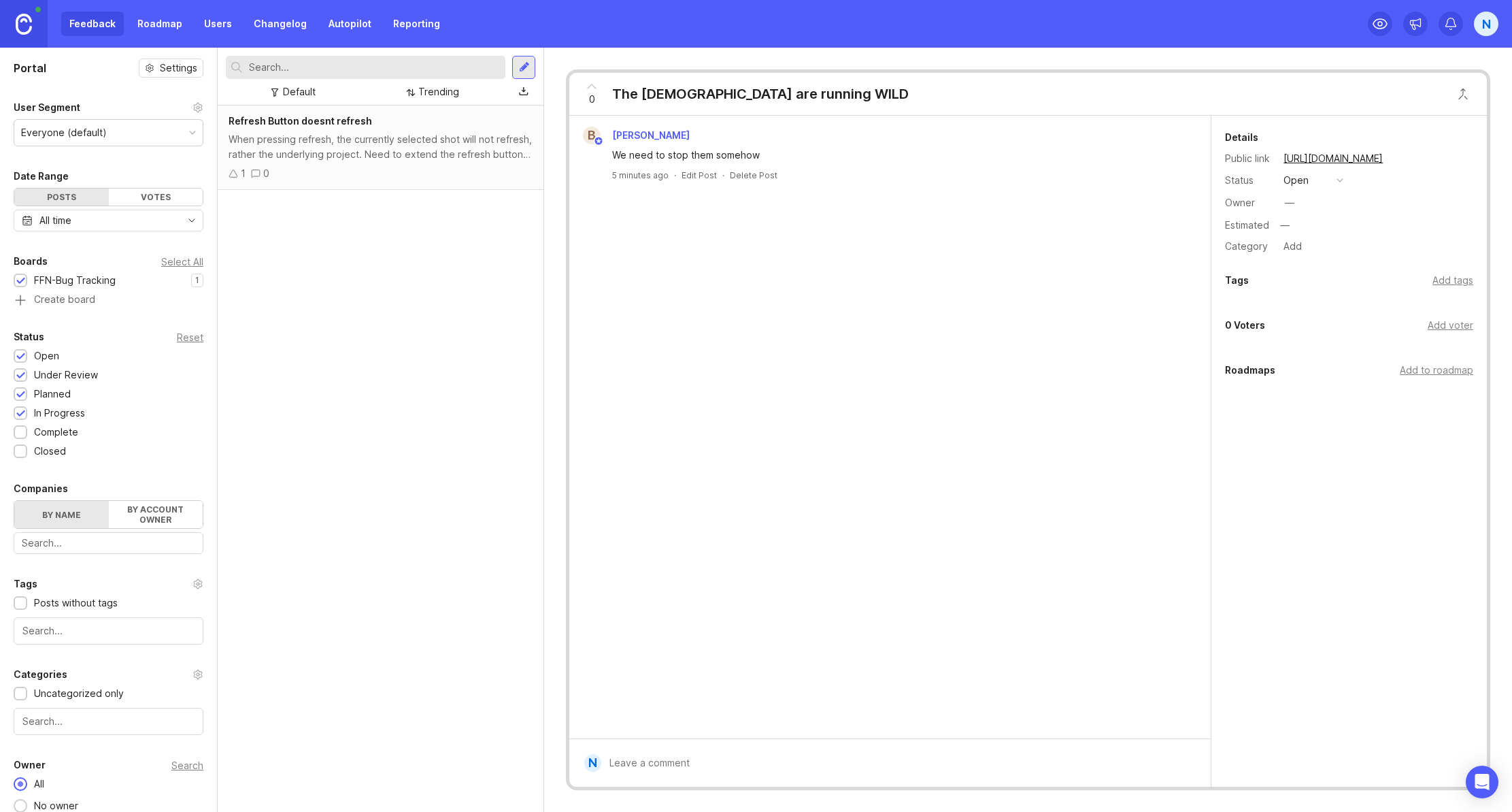
click at [751, 175] on div "Delete Post" at bounding box center [754, 175] width 48 height 11
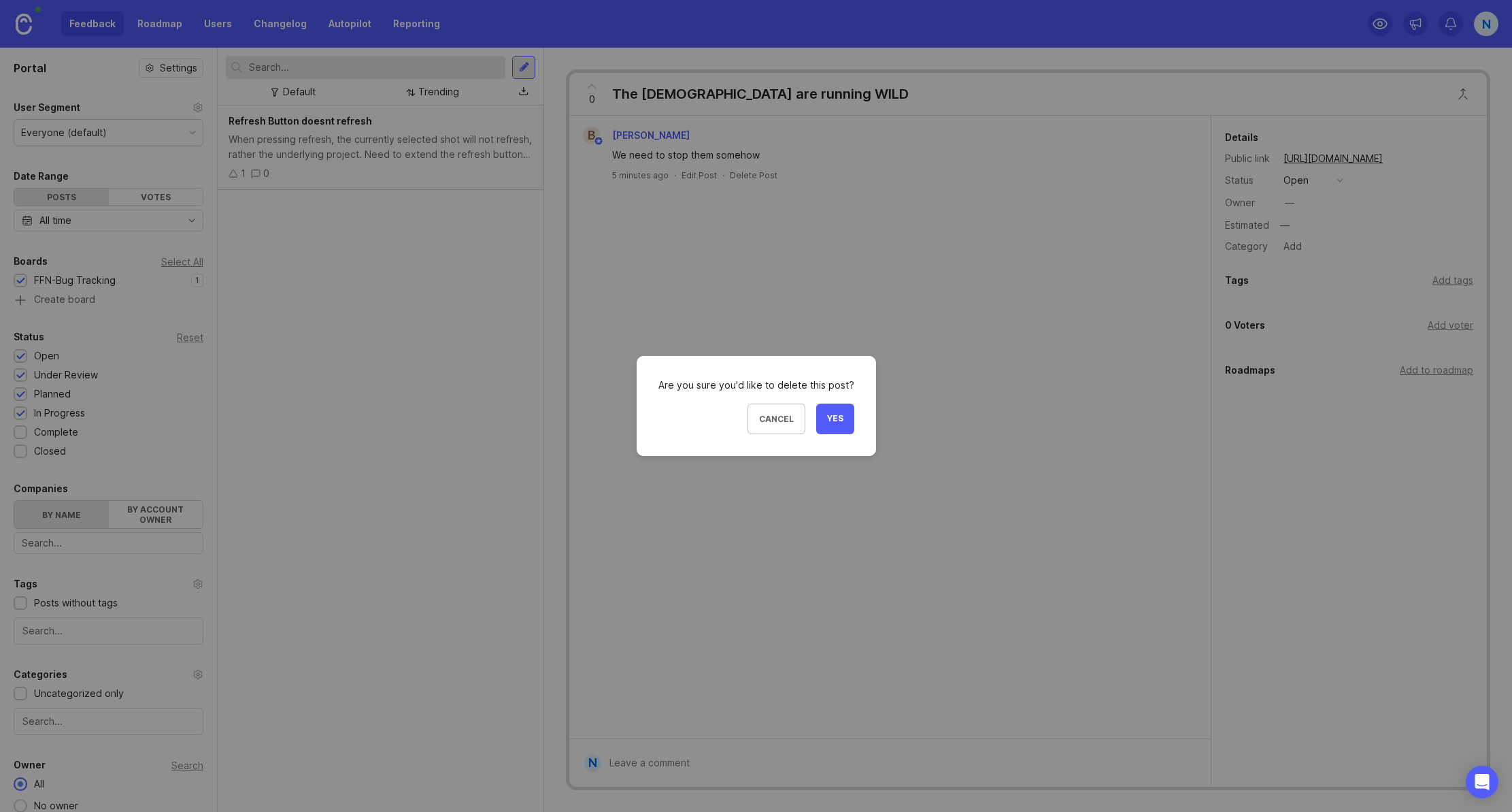
click at [832, 420] on span "Yes" at bounding box center [835, 418] width 16 height 11
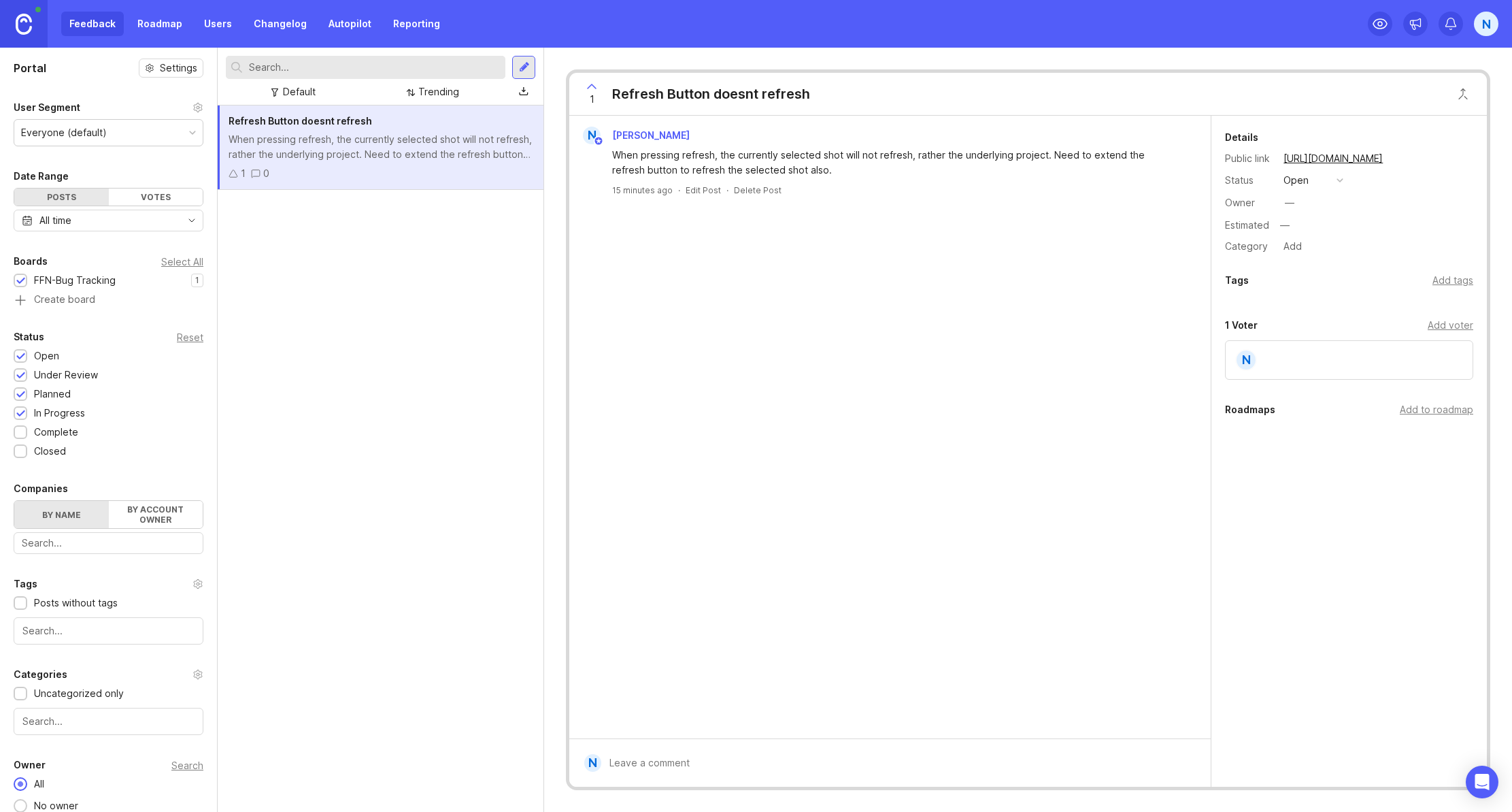
click at [226, 22] on link "Users" at bounding box center [218, 23] width 44 height 24
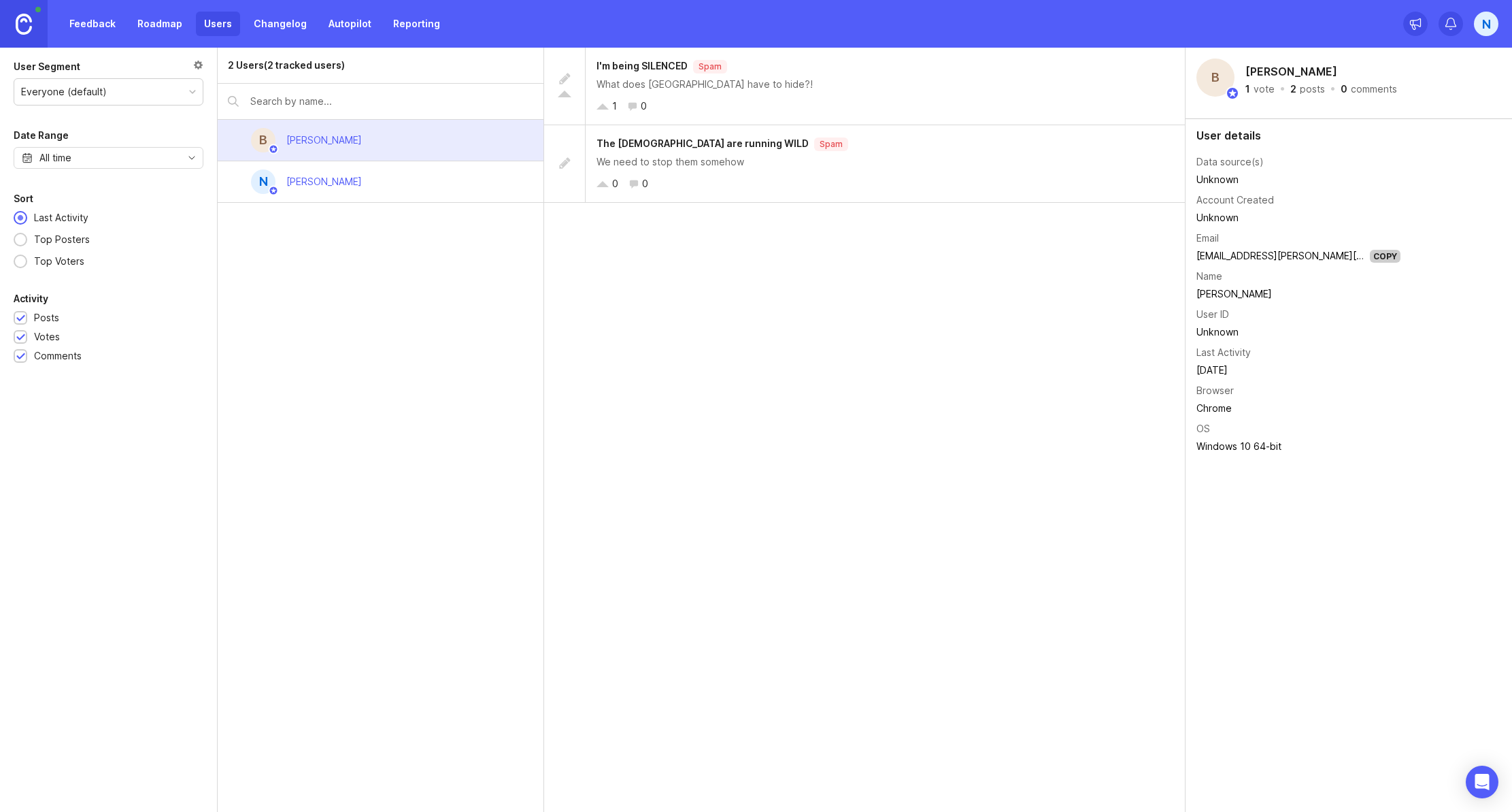
click at [379, 191] on div "N [PERSON_NAME]" at bounding box center [381, 182] width 326 height 41
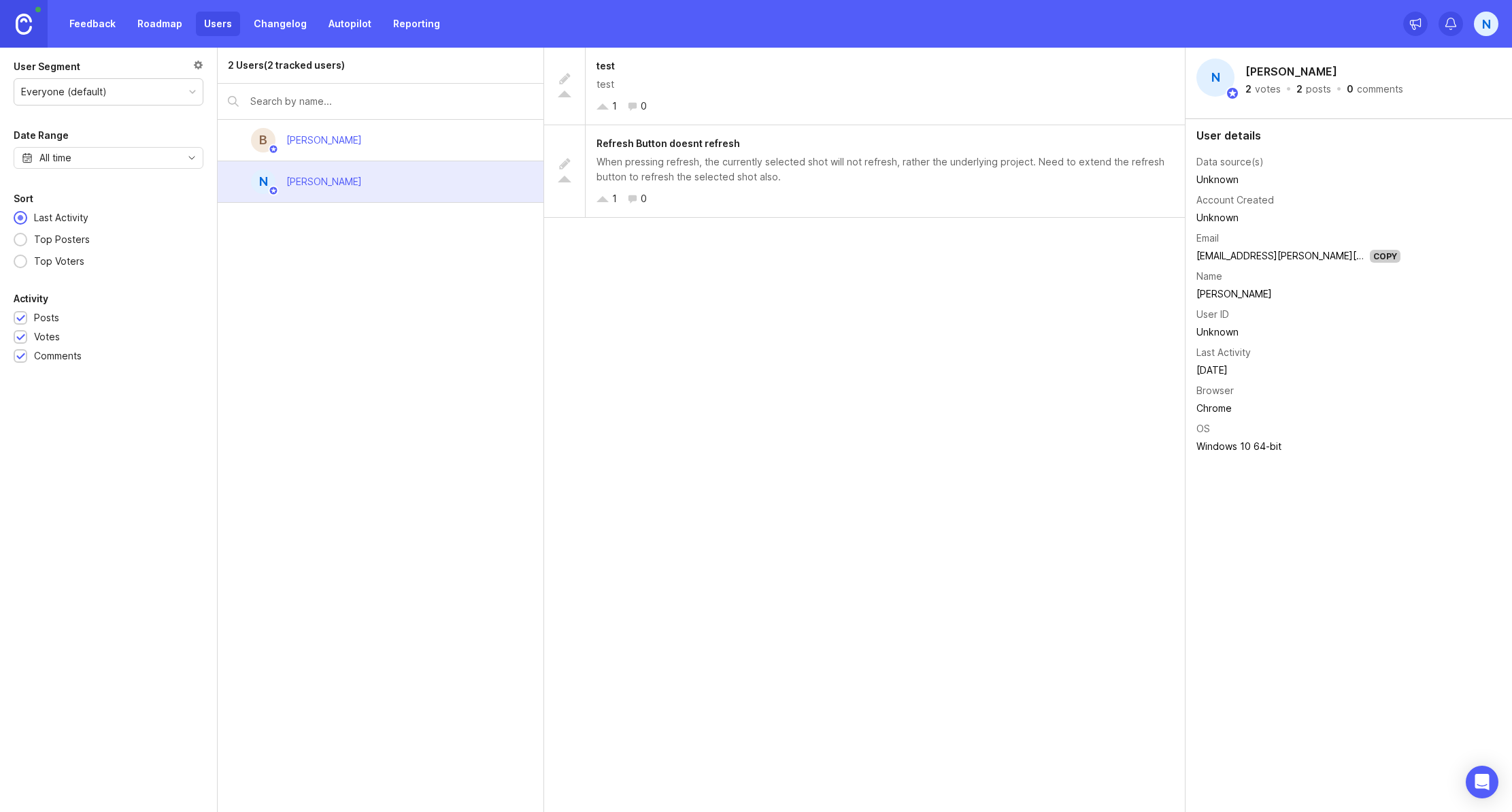
click at [401, 149] on div "B [PERSON_NAME]" at bounding box center [381, 141] width 326 height 41
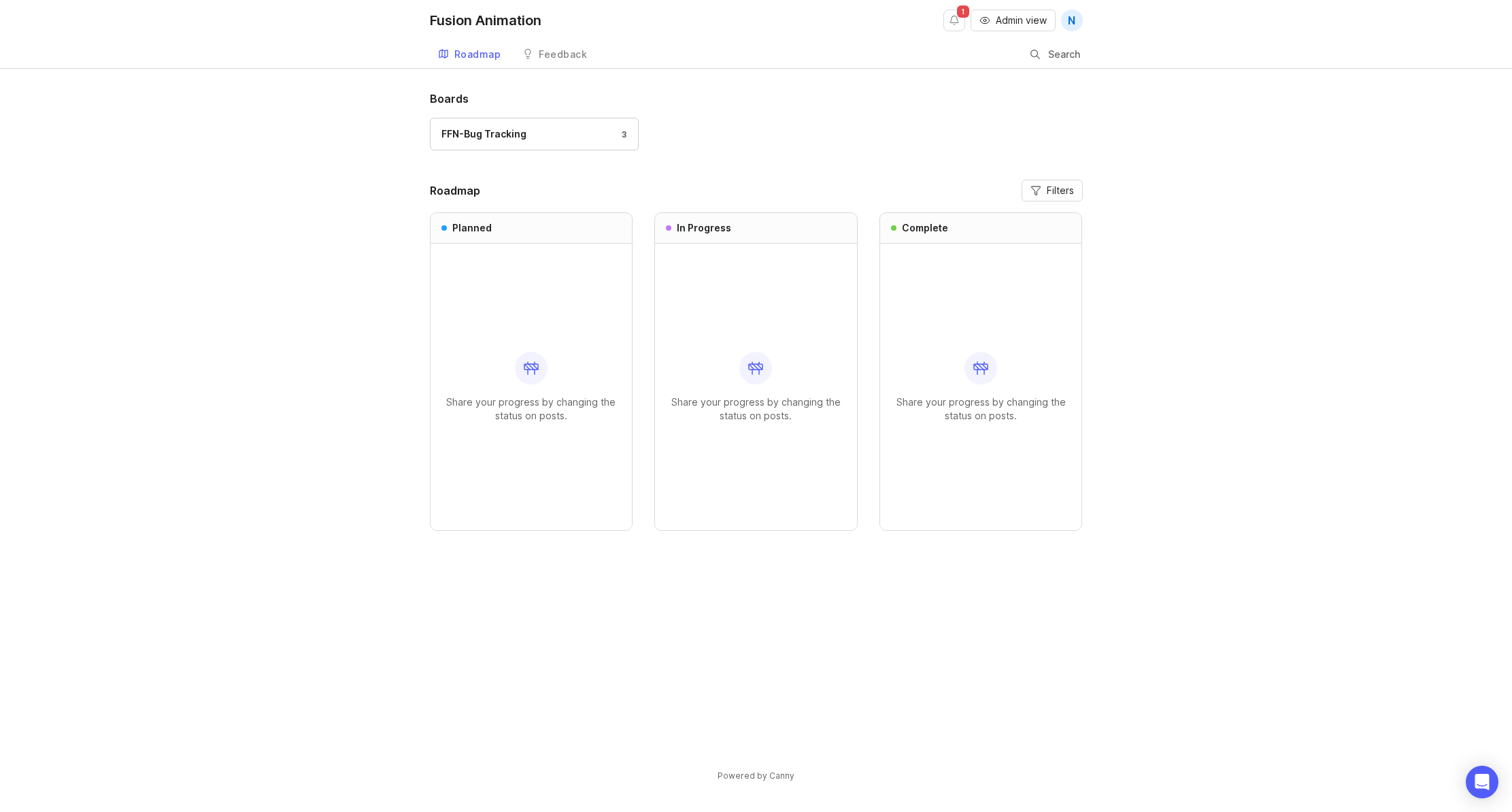
click at [582, 142] on link "FFN-Bug Tracking 3" at bounding box center [534, 134] width 209 height 33
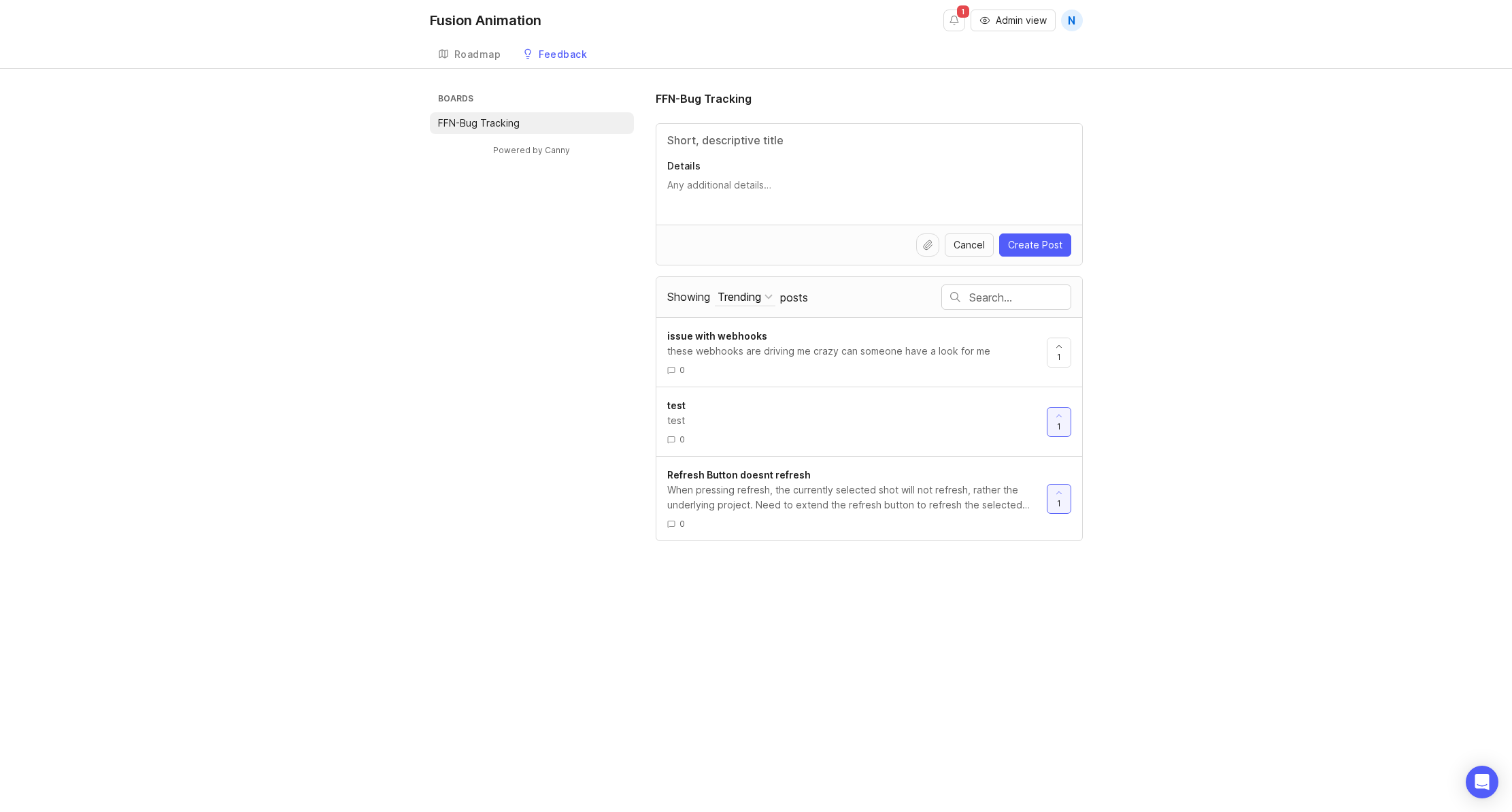
click at [881, 416] on div "test" at bounding box center [852, 420] width 369 height 15
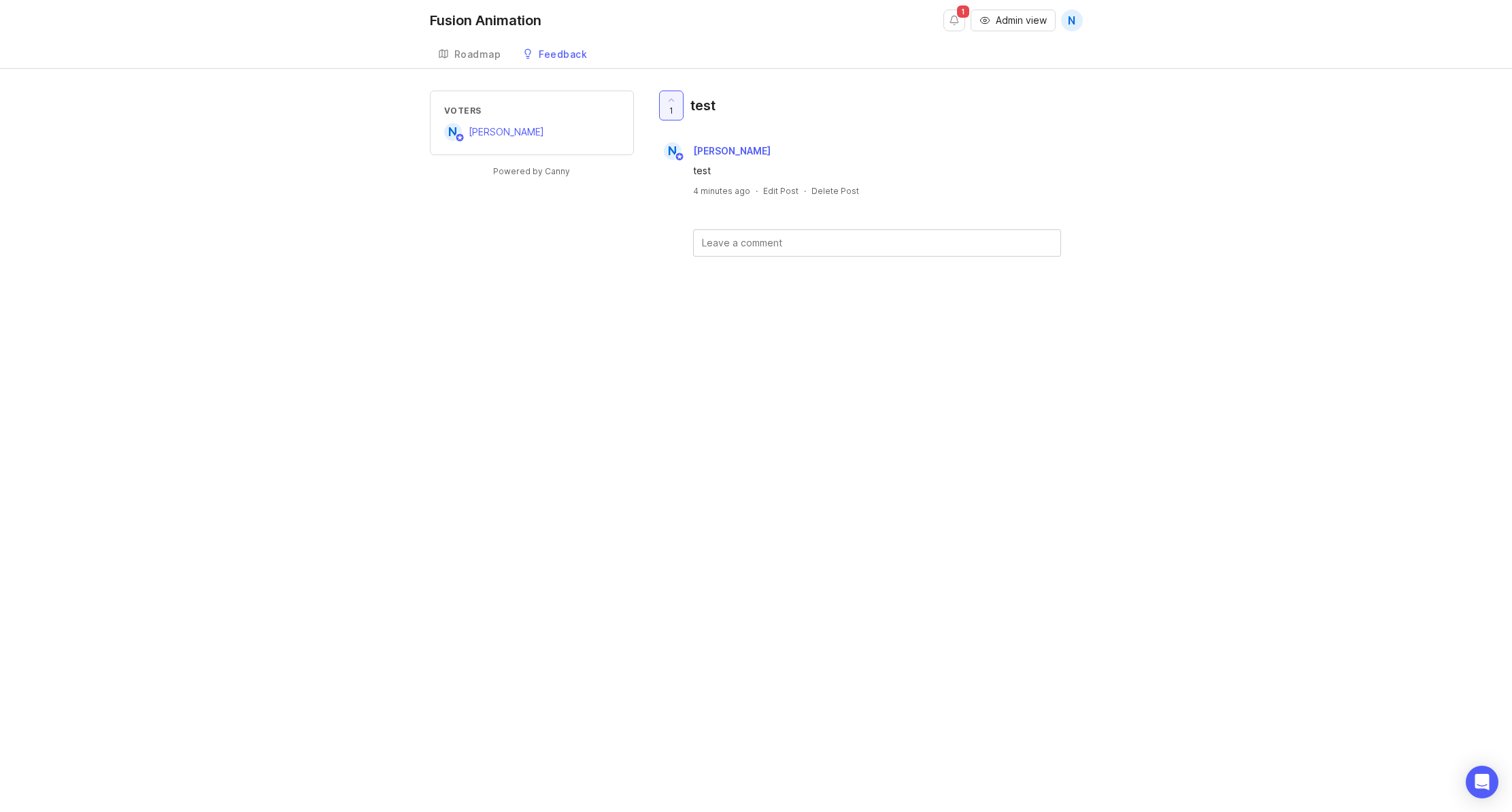
click at [834, 189] on div "Delete Post" at bounding box center [835, 191] width 48 height 11
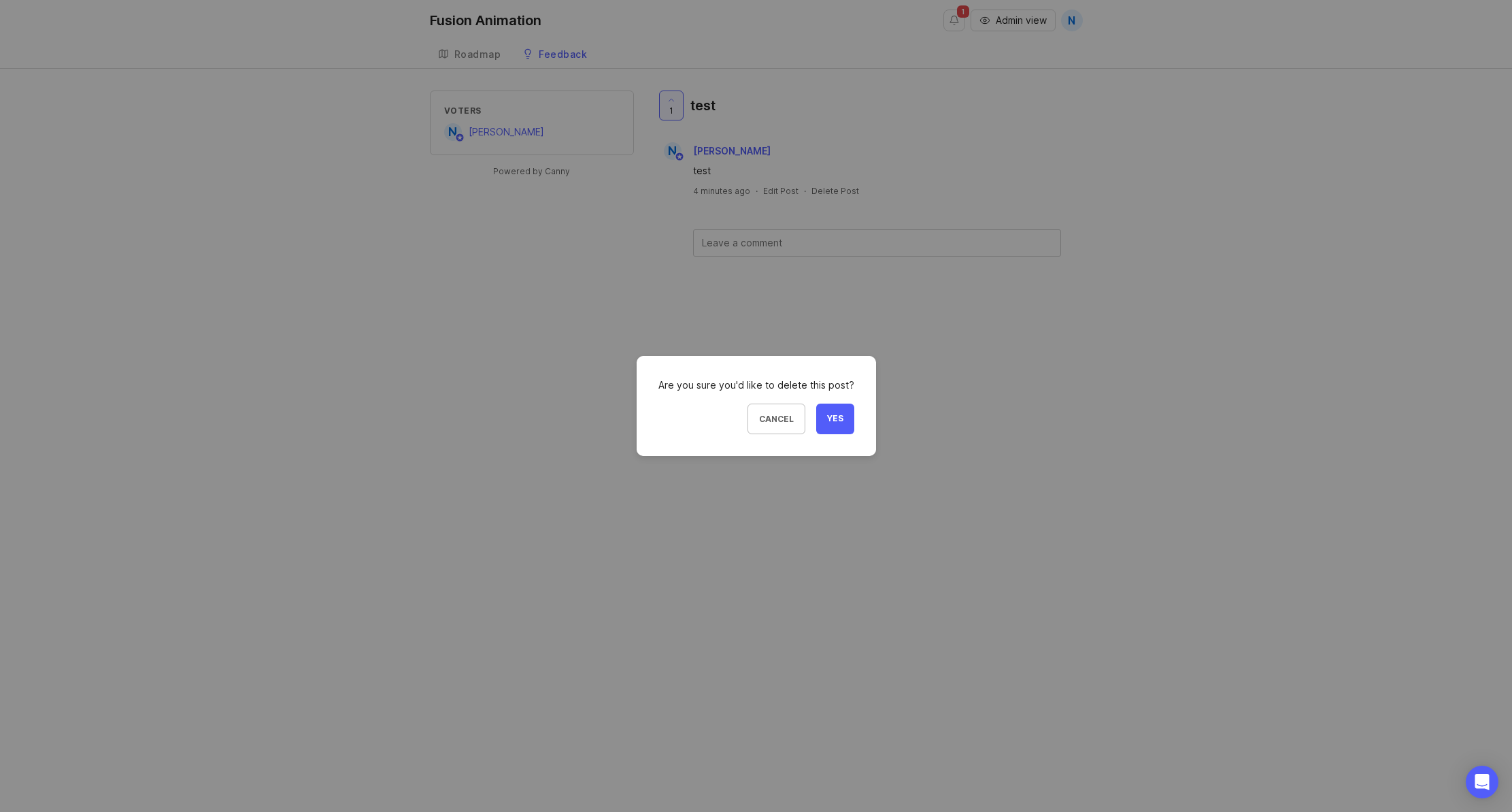
click at [840, 428] on button "Yes" at bounding box center [835, 418] width 38 height 31
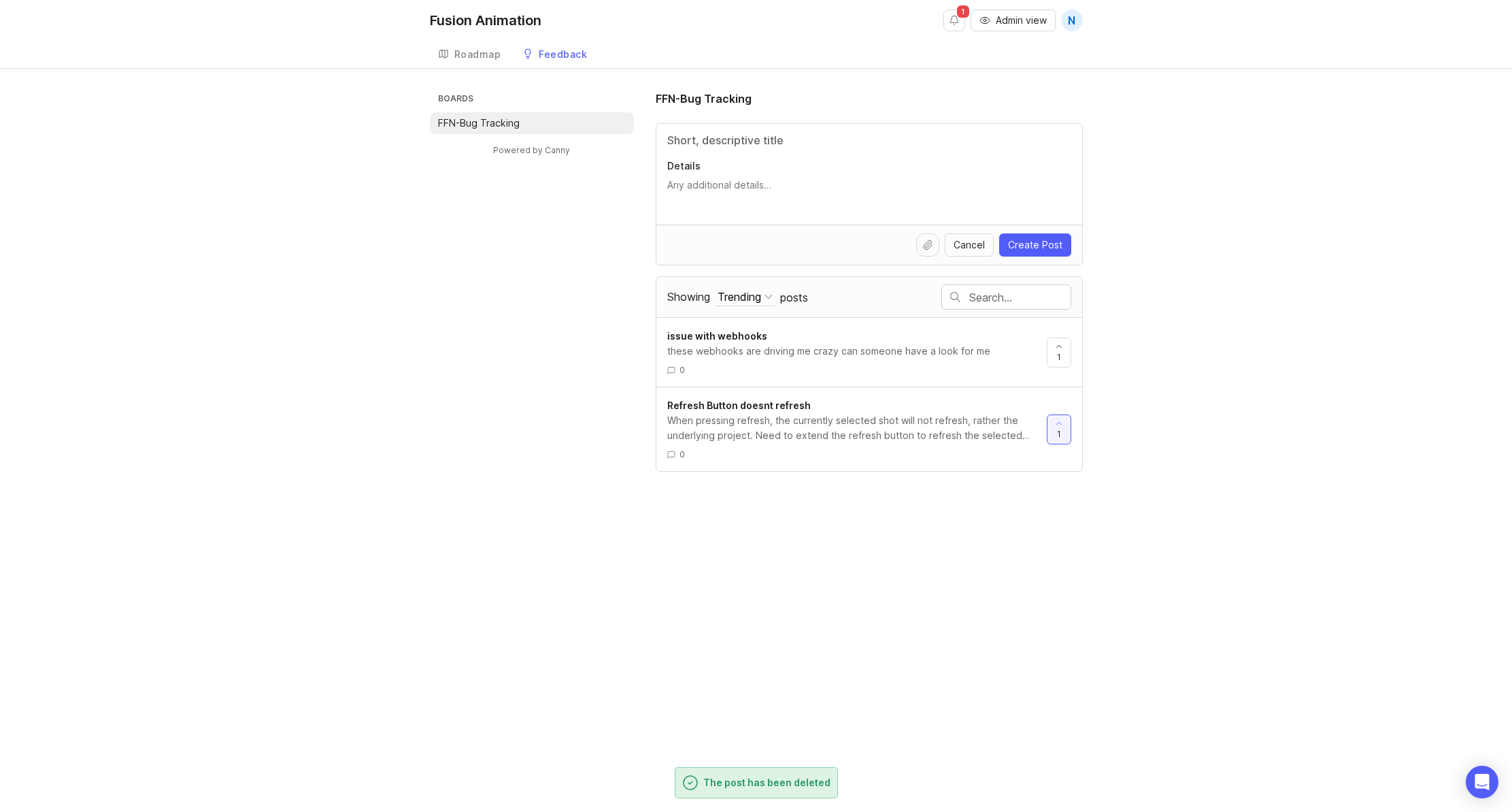
click at [923, 362] on link "issue with webhooks these webhooks are driving me crazy can someone have a look…" at bounding box center [857, 352] width 379 height 47
click at [801, 354] on div "Fusion Animation 1 Admin view N Create Roadmap Feedback FFN-Bug Tracking Boards…" at bounding box center [756, 406] width 1512 height 812
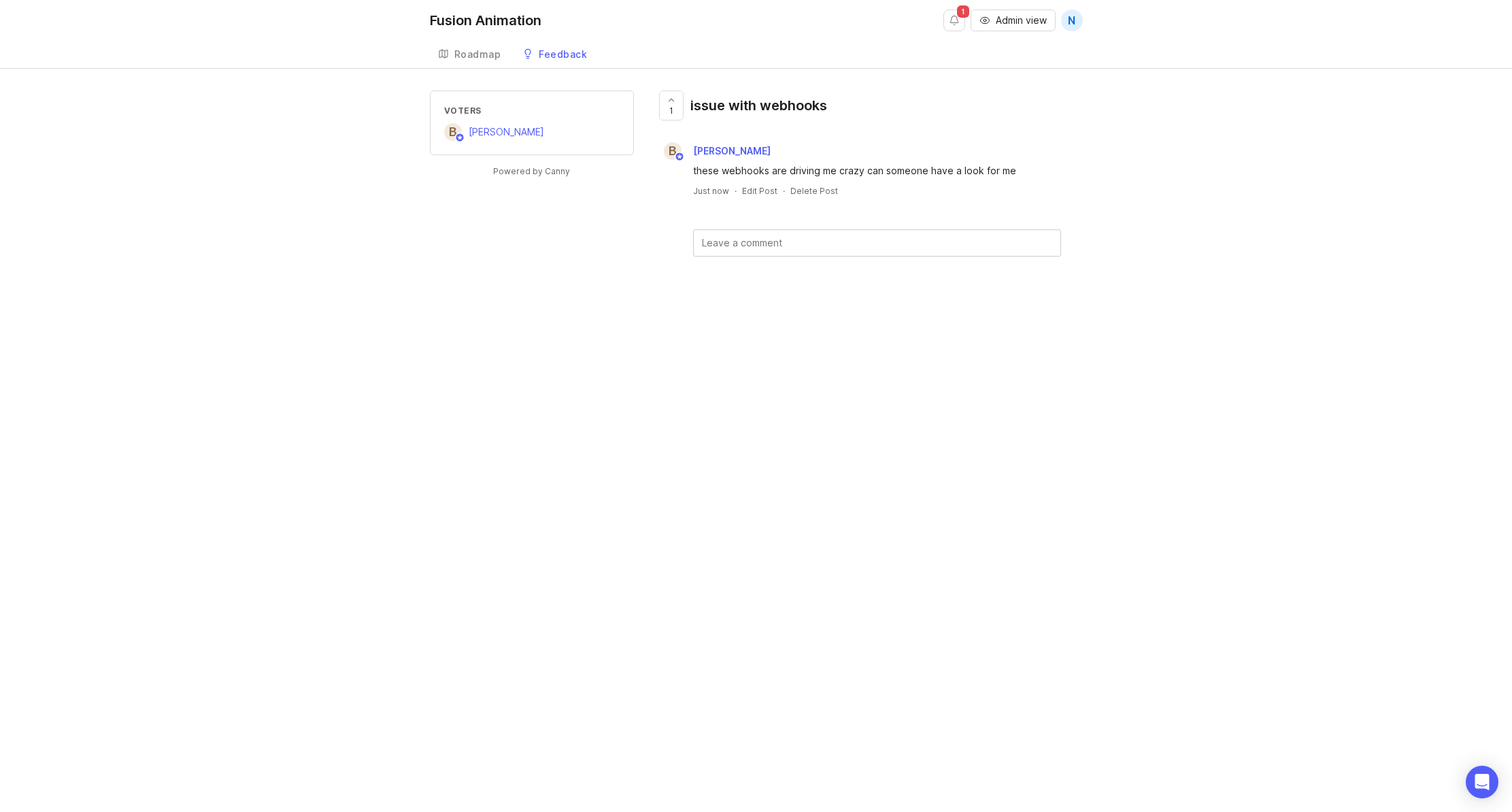
click at [824, 192] on div "Delete Post" at bounding box center [814, 191] width 48 height 11
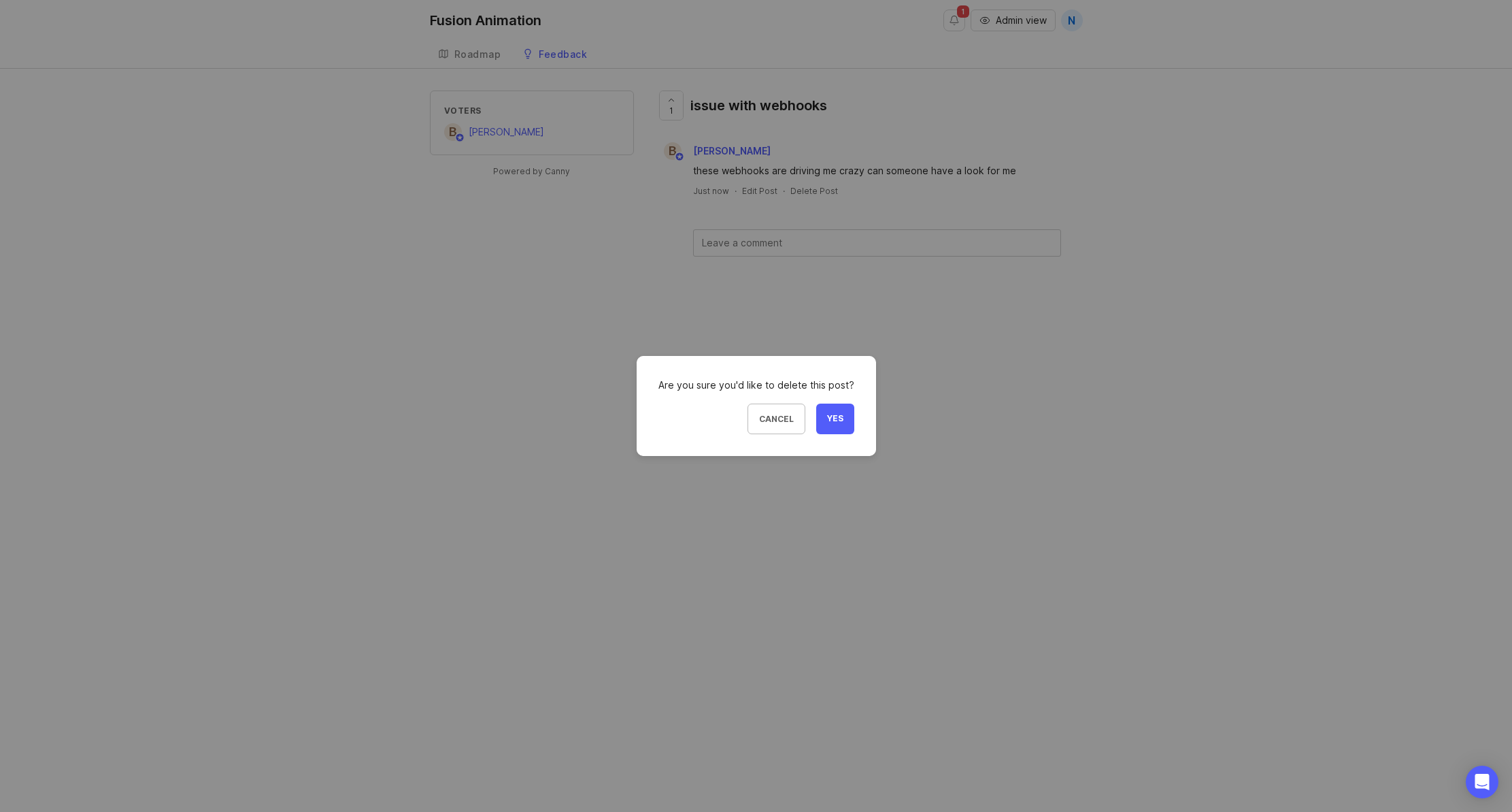
click at [838, 425] on button "Yes" at bounding box center [835, 418] width 38 height 31
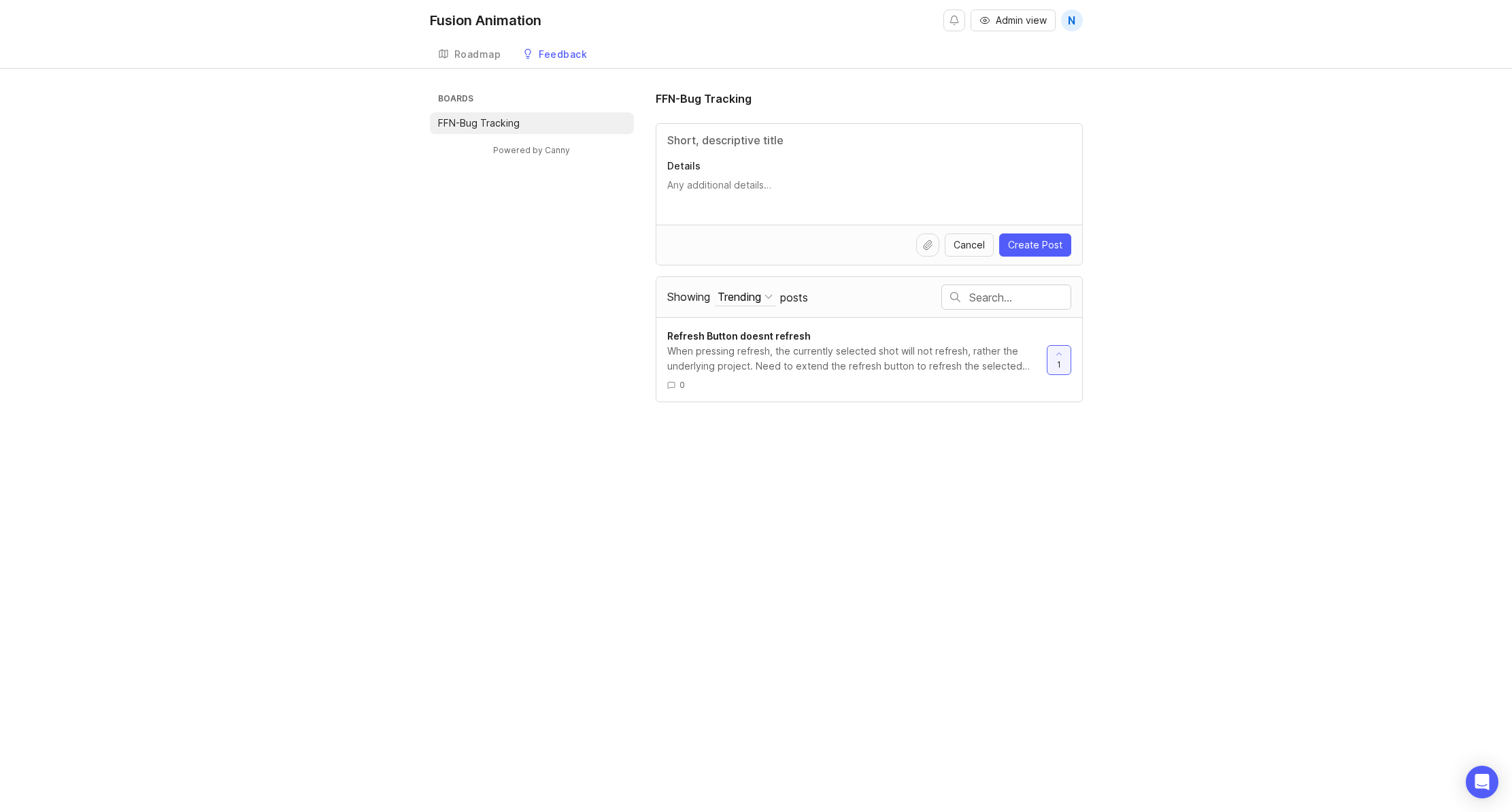
click at [508, 404] on div "Fusion Animation Admin view N Create Roadmap Feedback FFN-Bug Tracking Boards F…" at bounding box center [756, 406] width 1512 height 812
click at [1032, 21] on span "Admin view" at bounding box center [1021, 20] width 51 height 13
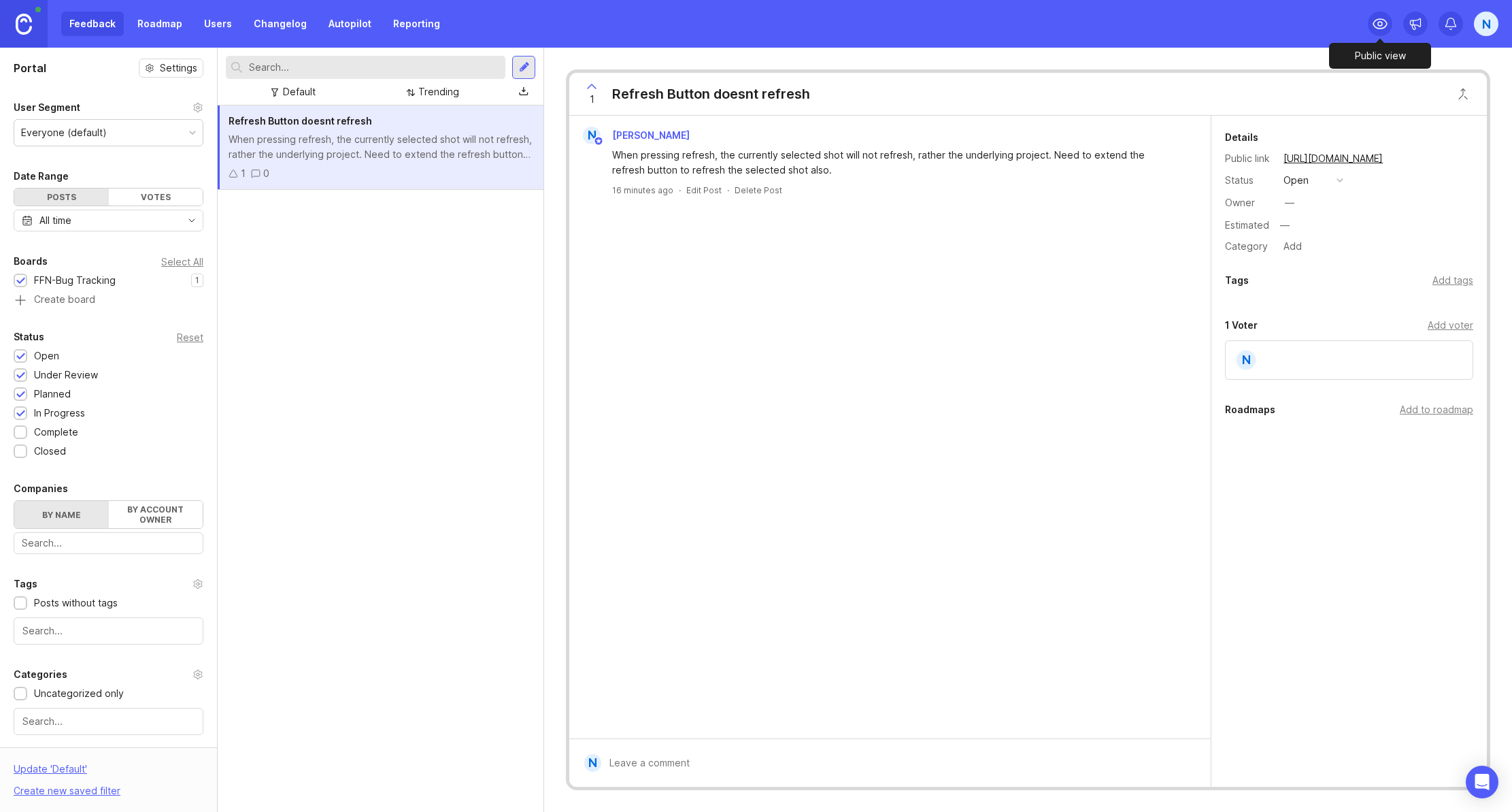
click at [1375, 28] on icon at bounding box center [1380, 23] width 16 height 16
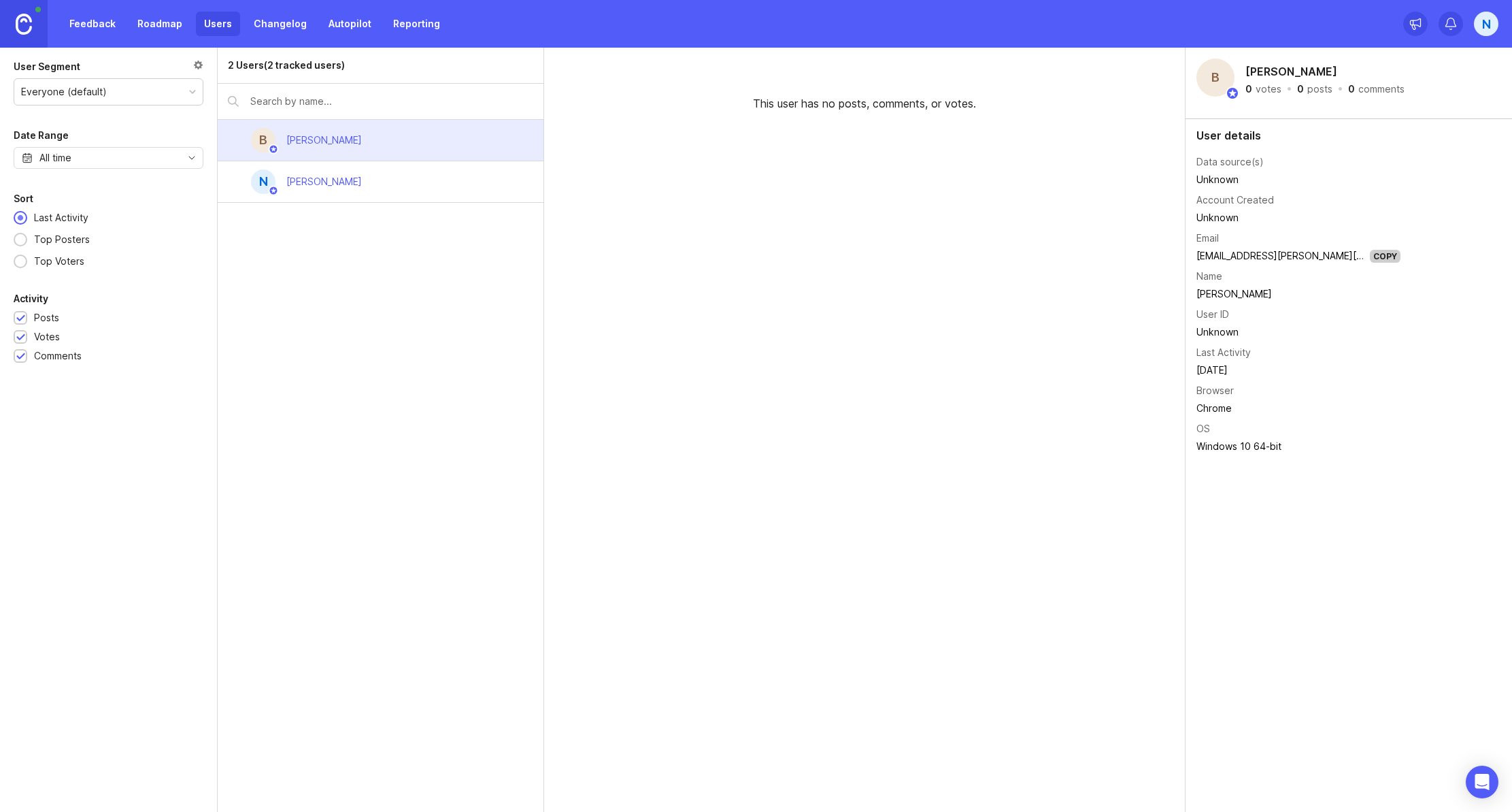
click at [451, 177] on div "N [PERSON_NAME]" at bounding box center [381, 182] width 326 height 41
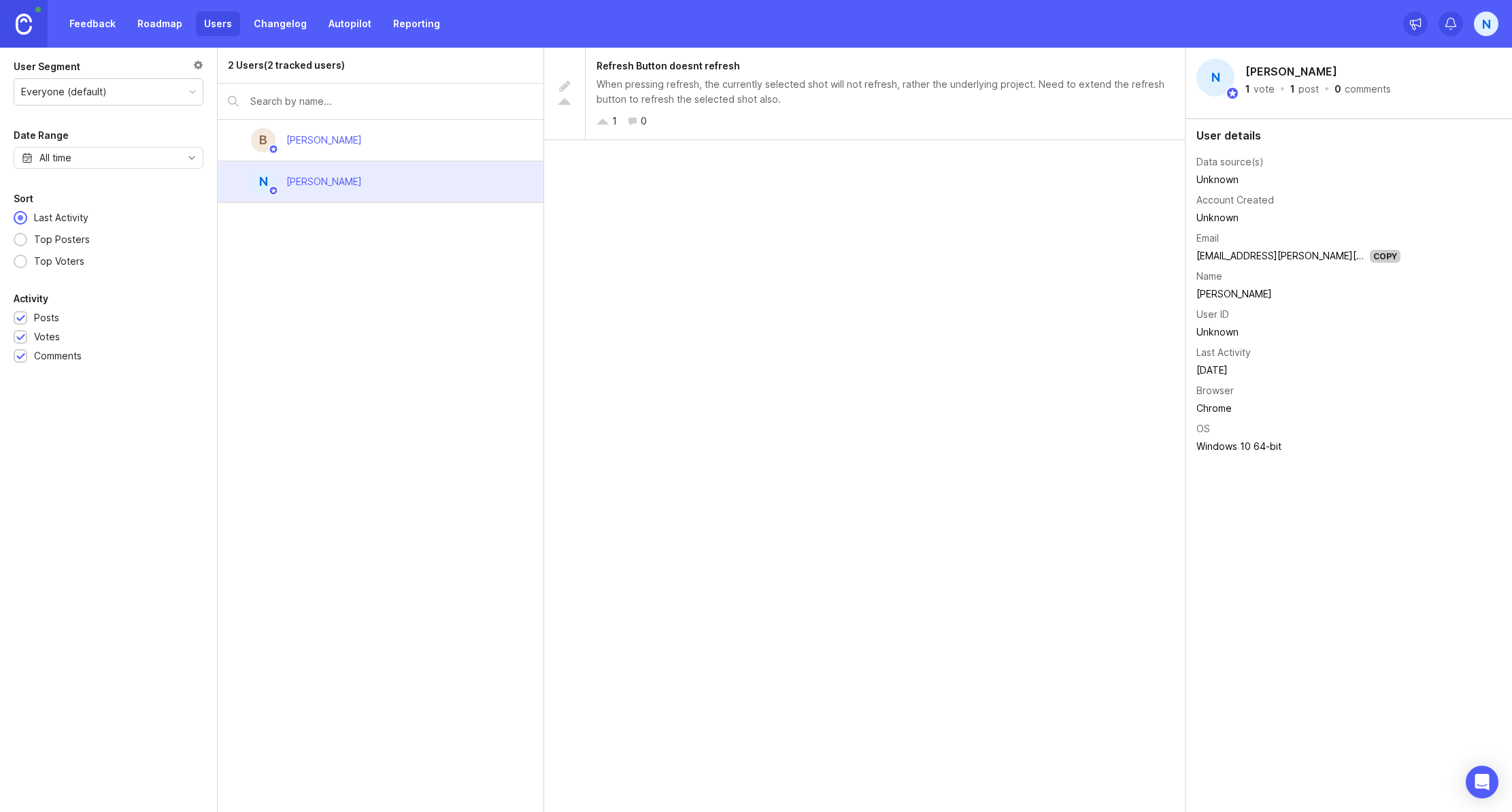
click at [452, 136] on div "B [PERSON_NAME]" at bounding box center [381, 141] width 326 height 41
